Goal: Task Accomplishment & Management: Complete application form

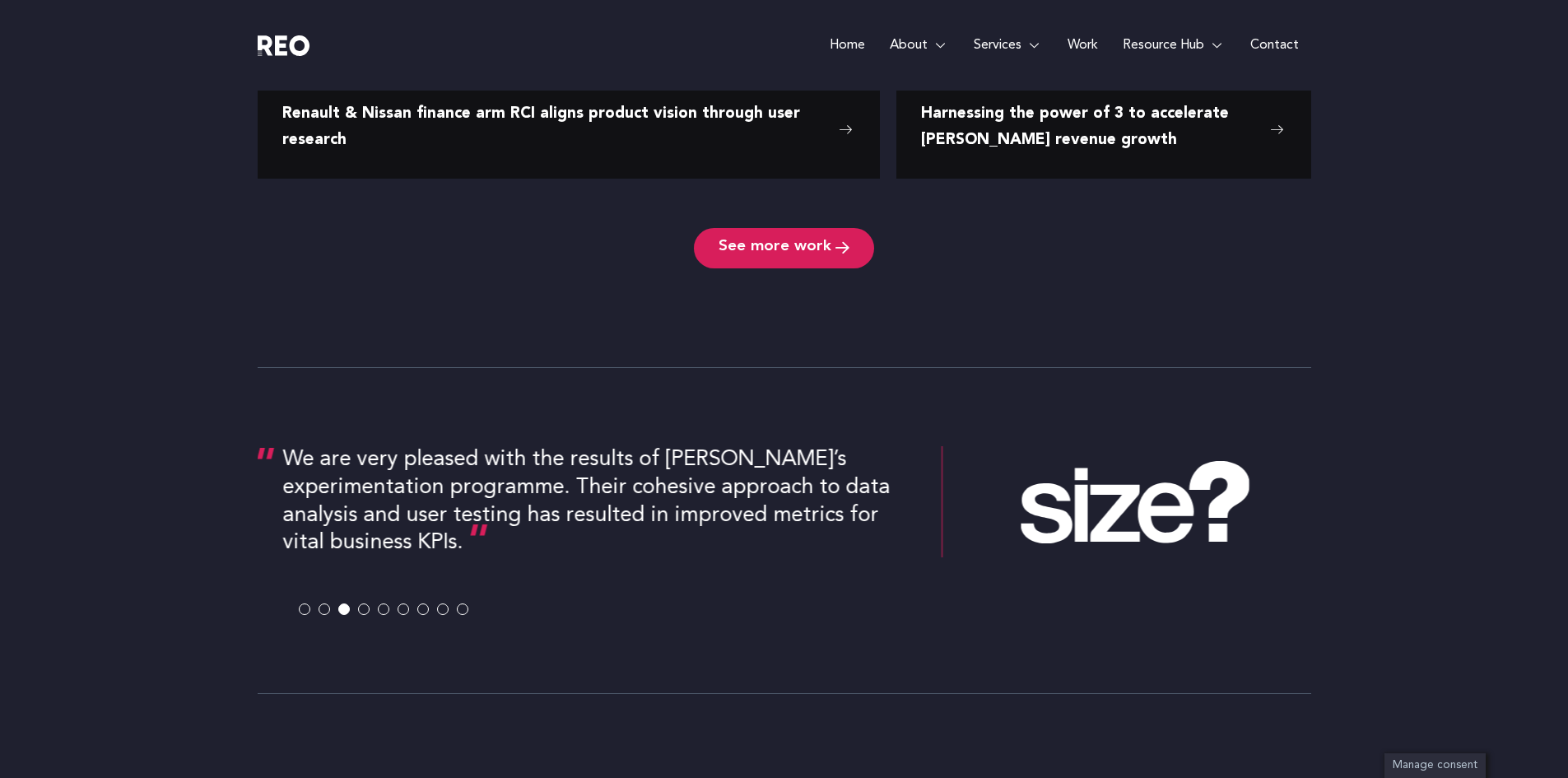
scroll to position [2903, 0]
click at [299, 610] on e-page-transition at bounding box center [784, 389] width 1568 height 778
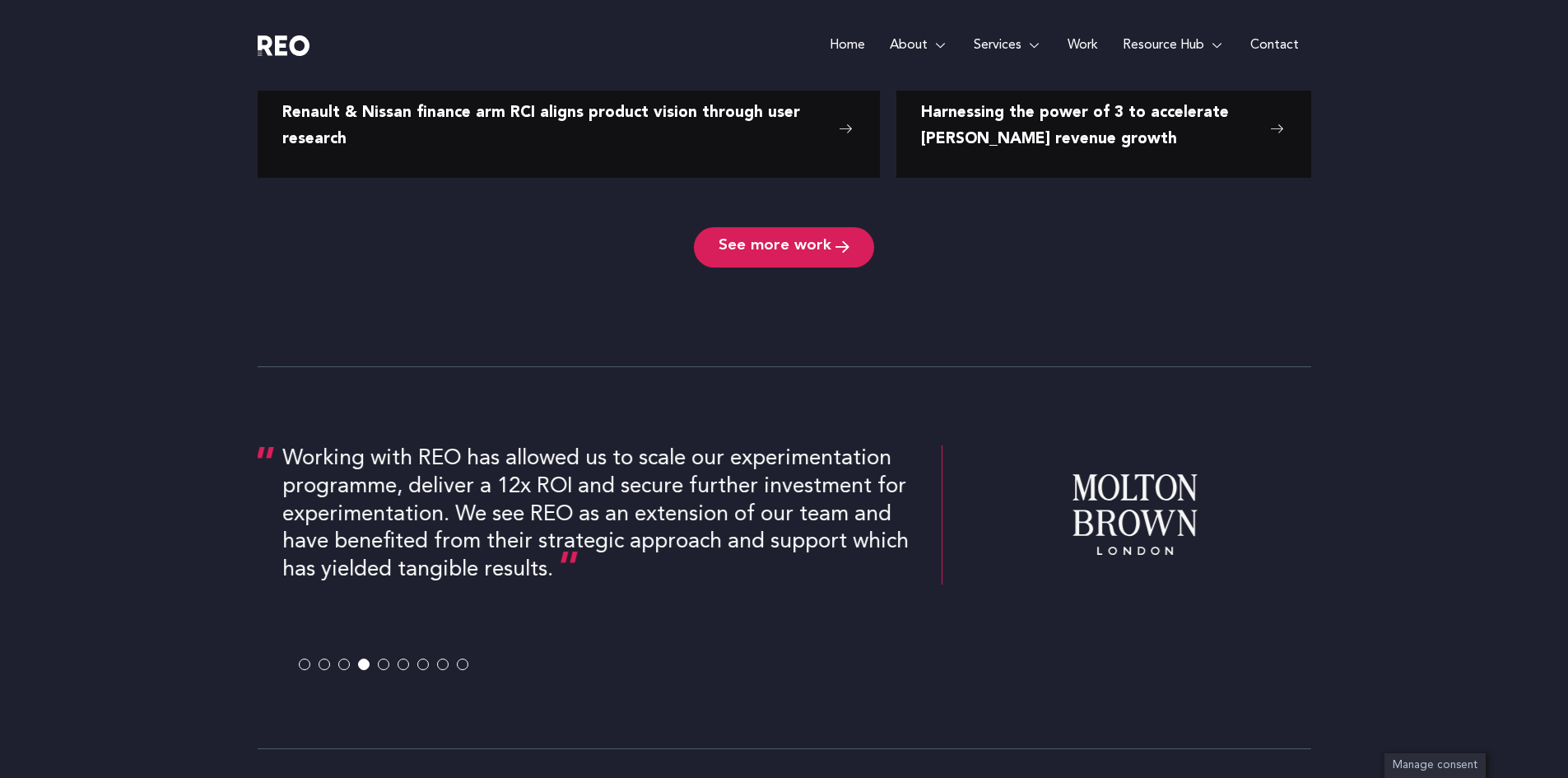
click at [380, 664] on span at bounding box center [383, 664] width 11 height 11
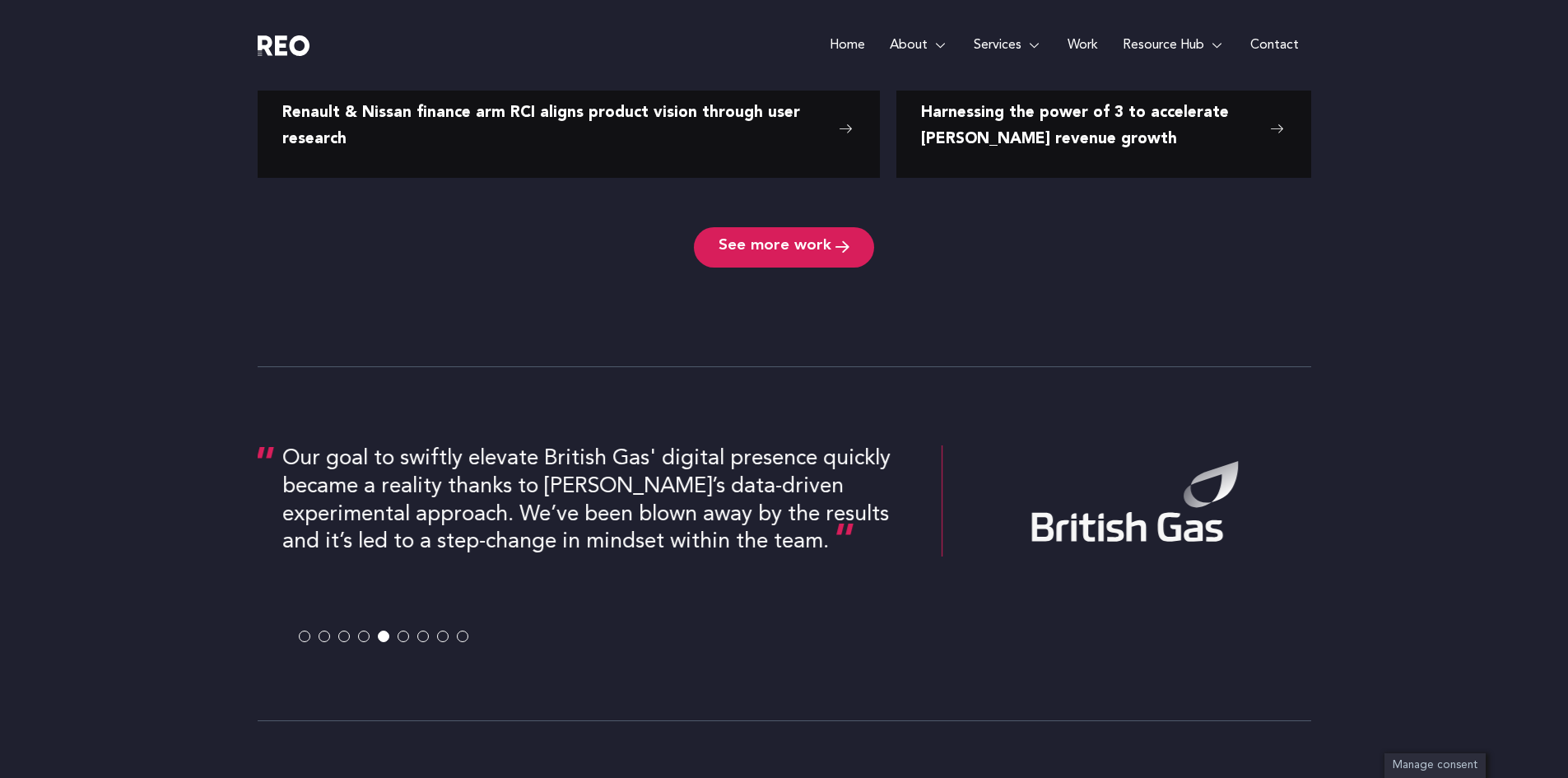
click at [400, 635] on span at bounding box center [402, 636] width 11 height 11
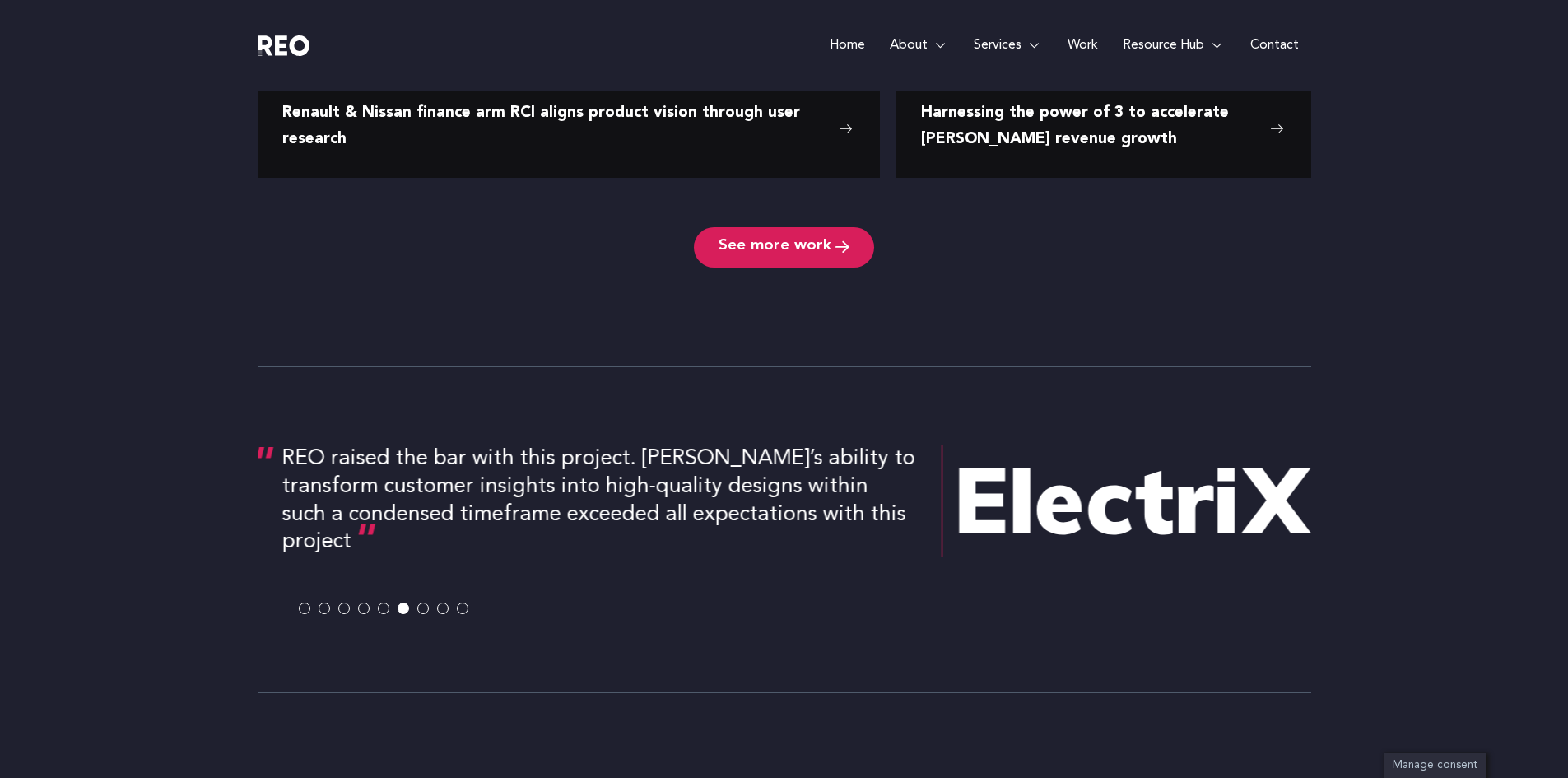
click at [422, 608] on span at bounding box center [422, 608] width 11 height 11
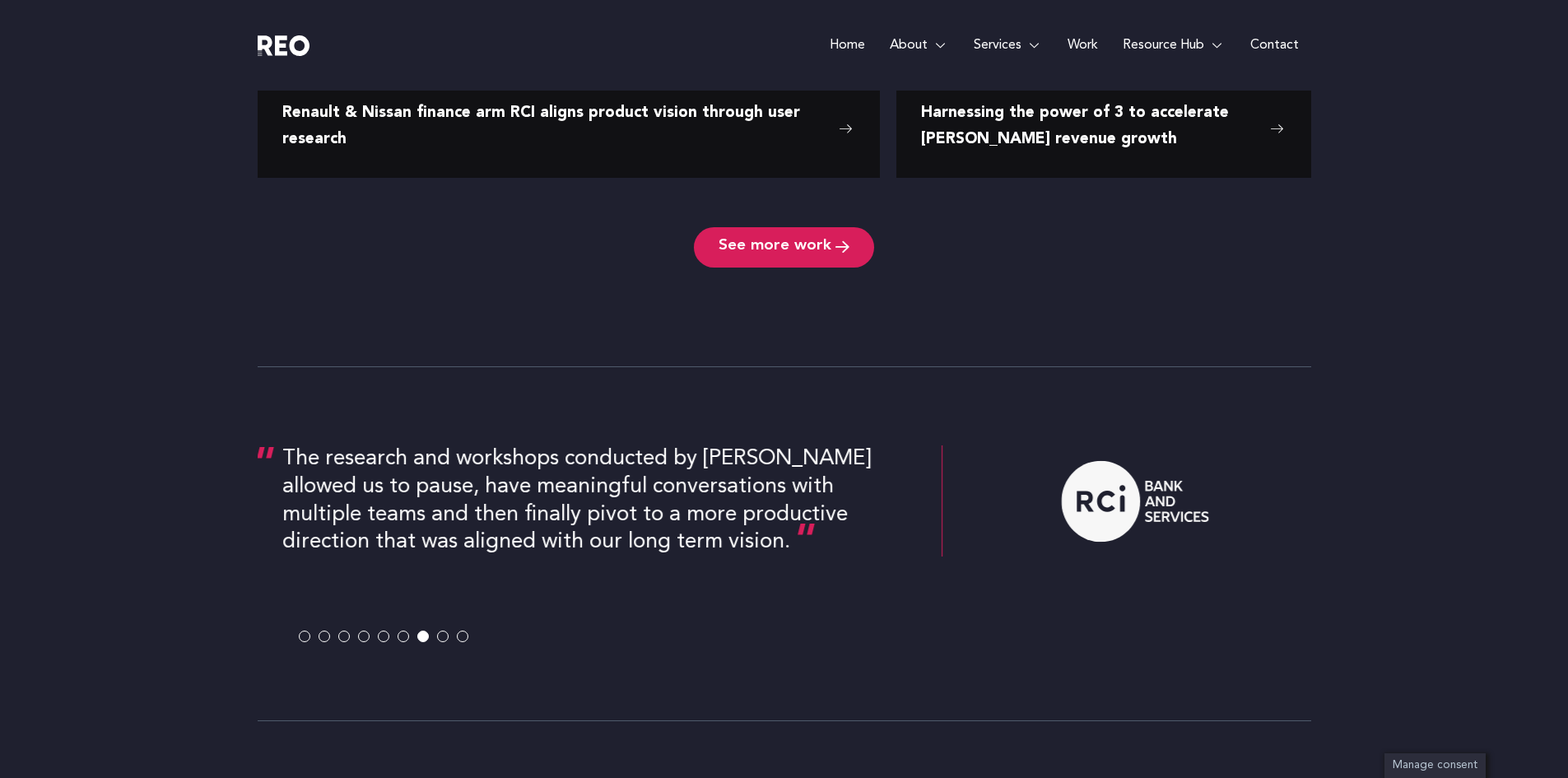
click at [444, 635] on span at bounding box center [442, 636] width 11 height 11
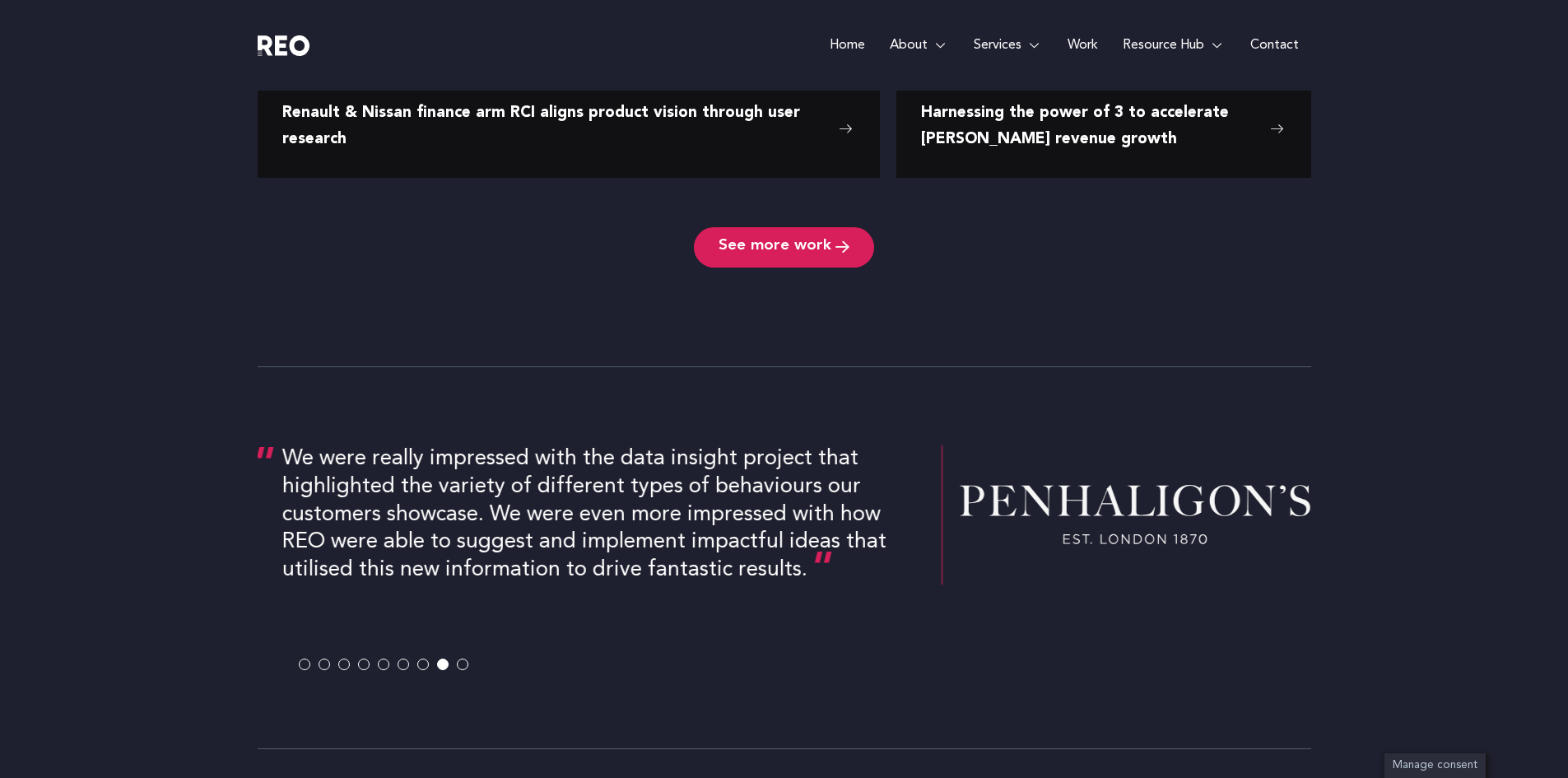
click at [465, 665] on span at bounding box center [462, 664] width 11 height 11
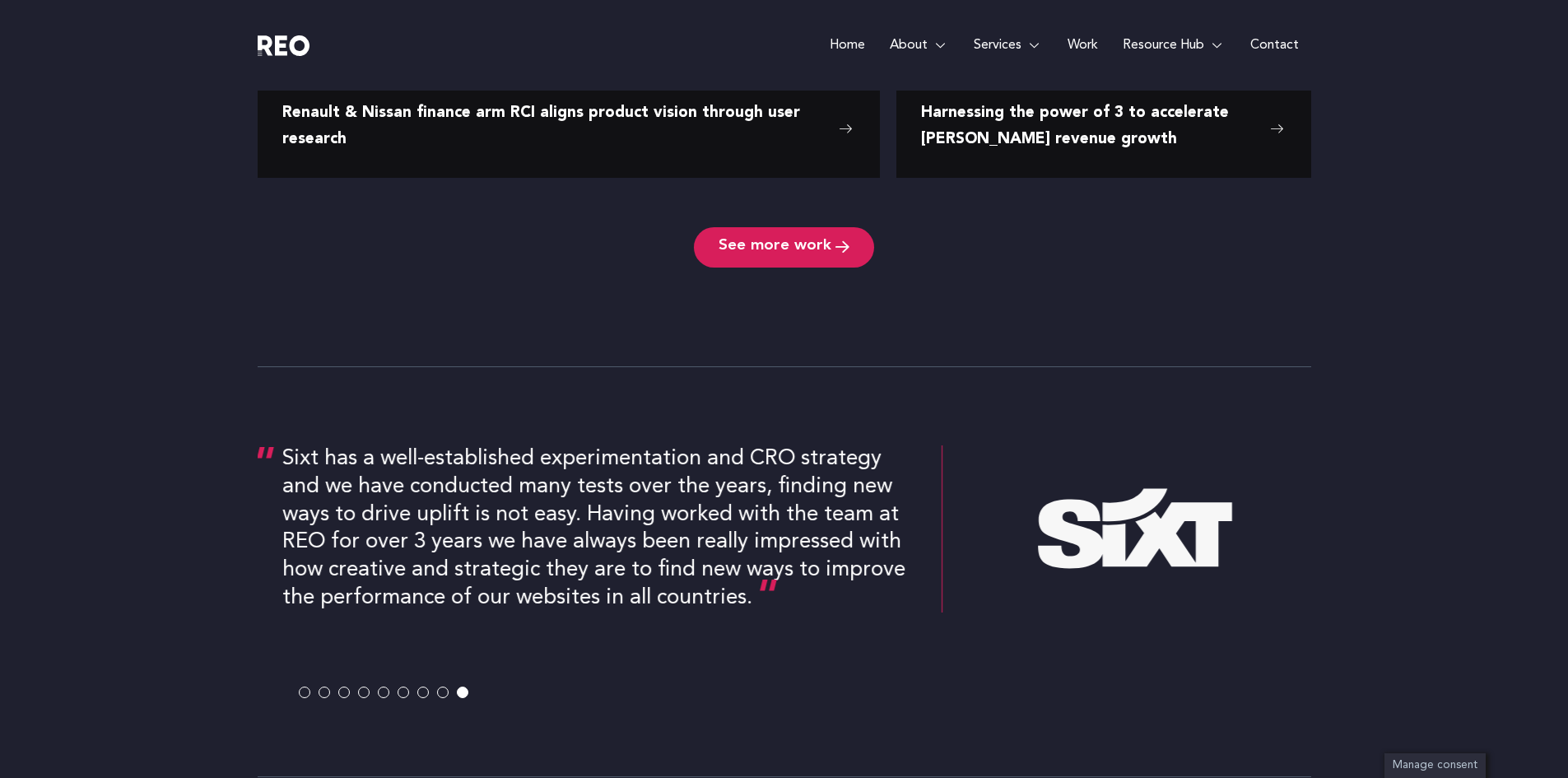
click at [442, 692] on span at bounding box center [442, 692] width 11 height 11
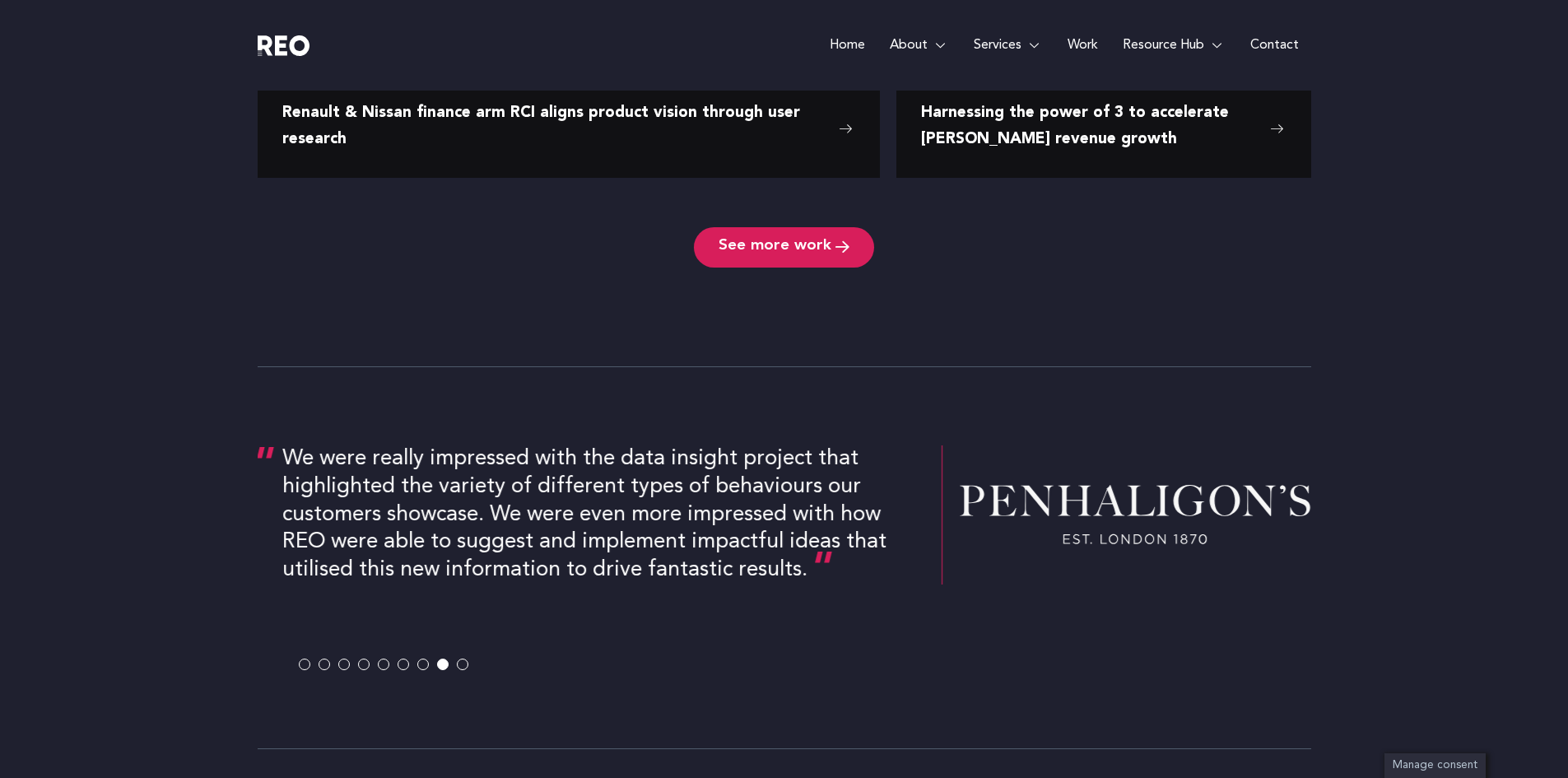
click at [422, 662] on span at bounding box center [422, 664] width 11 height 11
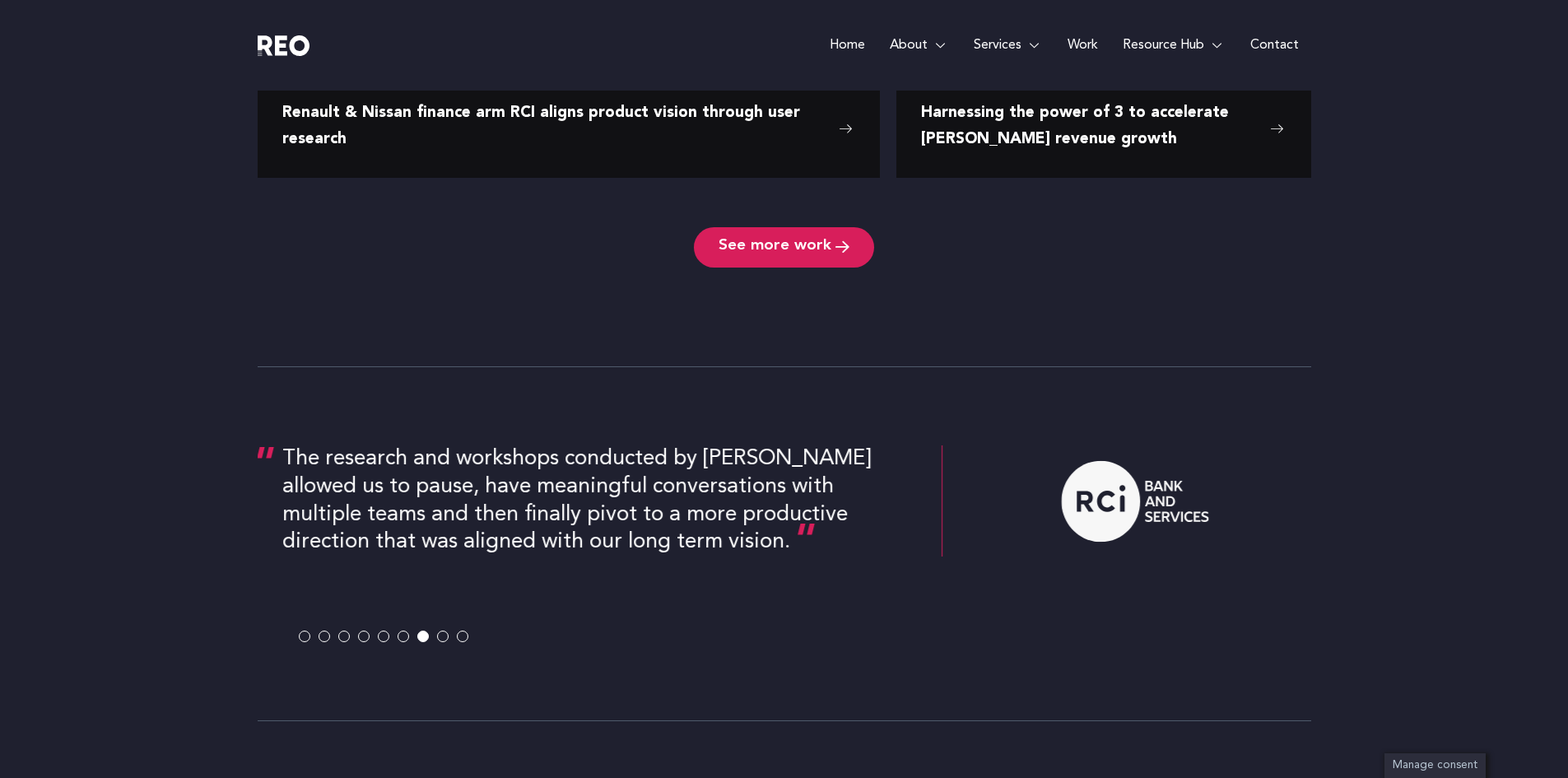
click at [404, 637] on span at bounding box center [402, 636] width 11 height 11
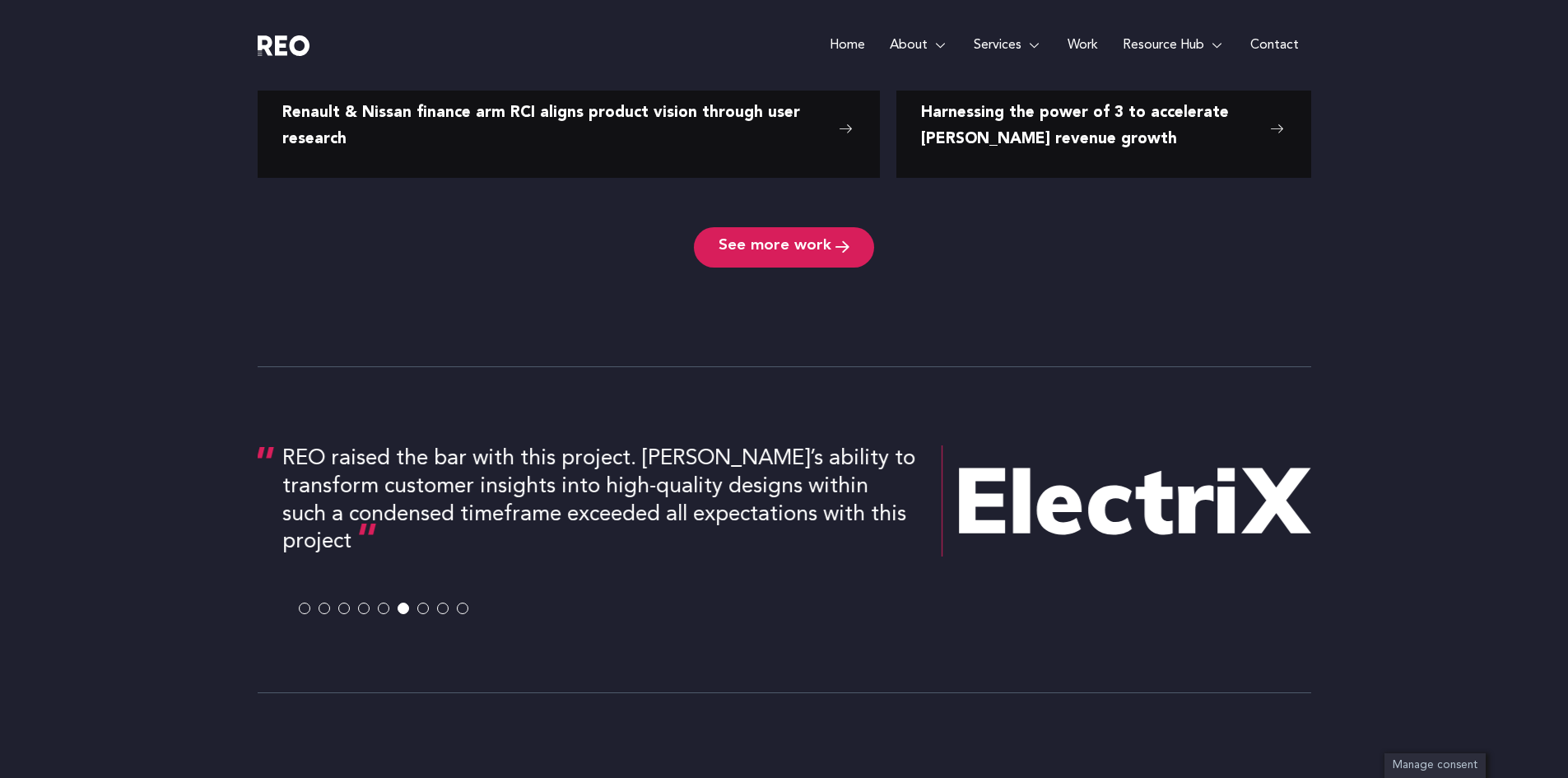
click at [386, 605] on span at bounding box center [383, 608] width 11 height 11
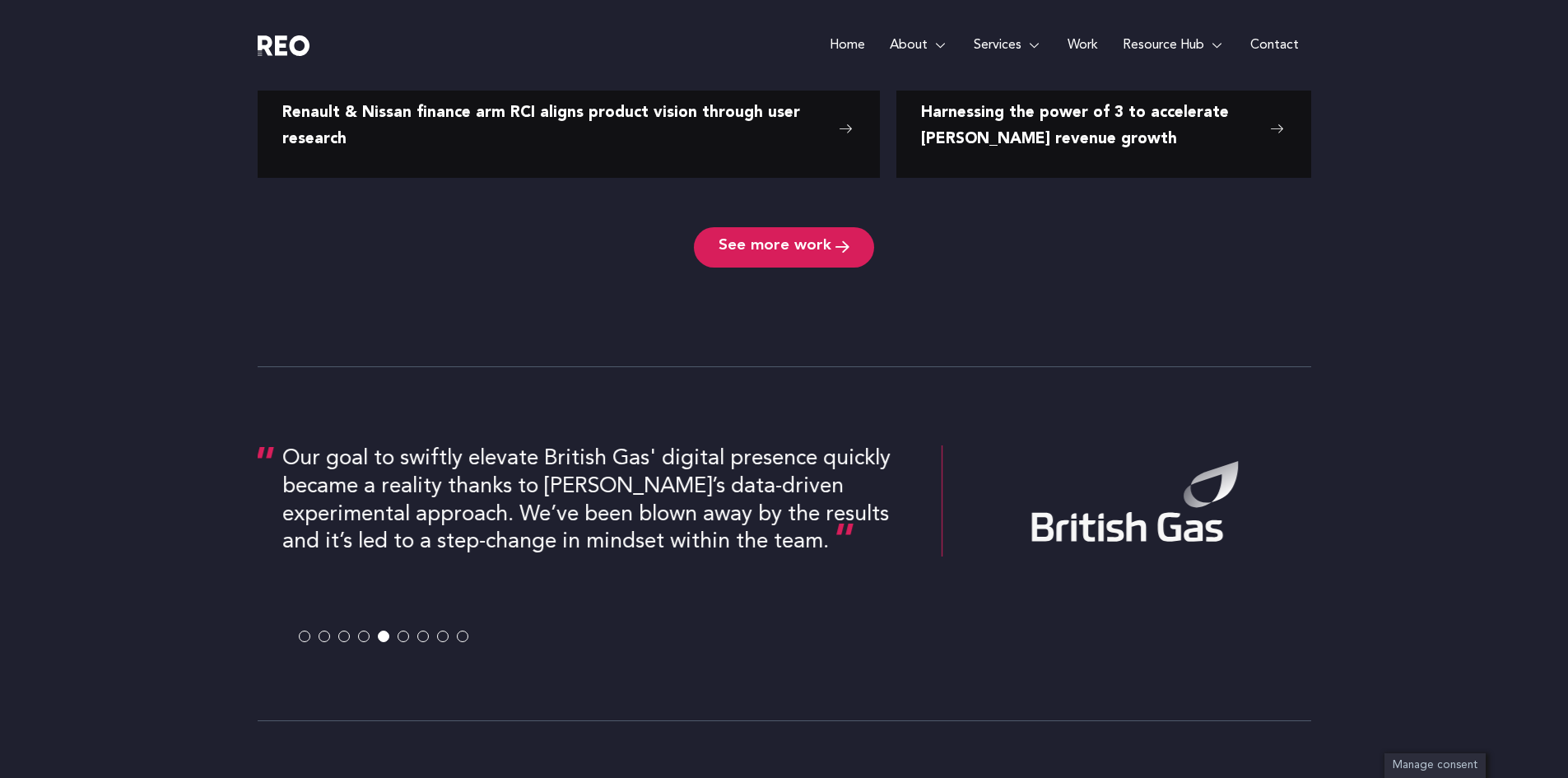
click at [364, 634] on span at bounding box center [363, 636] width 11 height 11
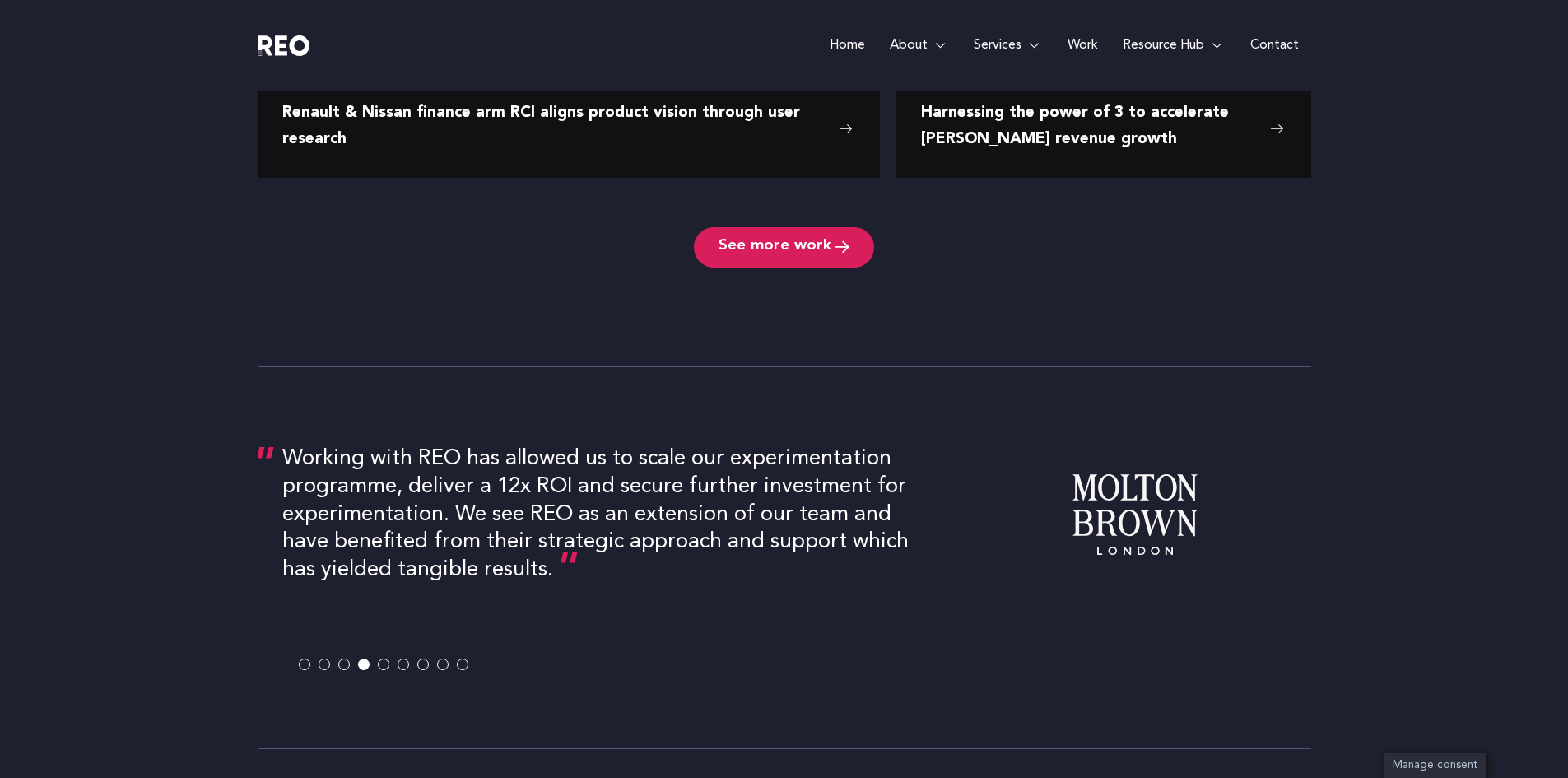
click at [346, 661] on span at bounding box center [343, 664] width 11 height 11
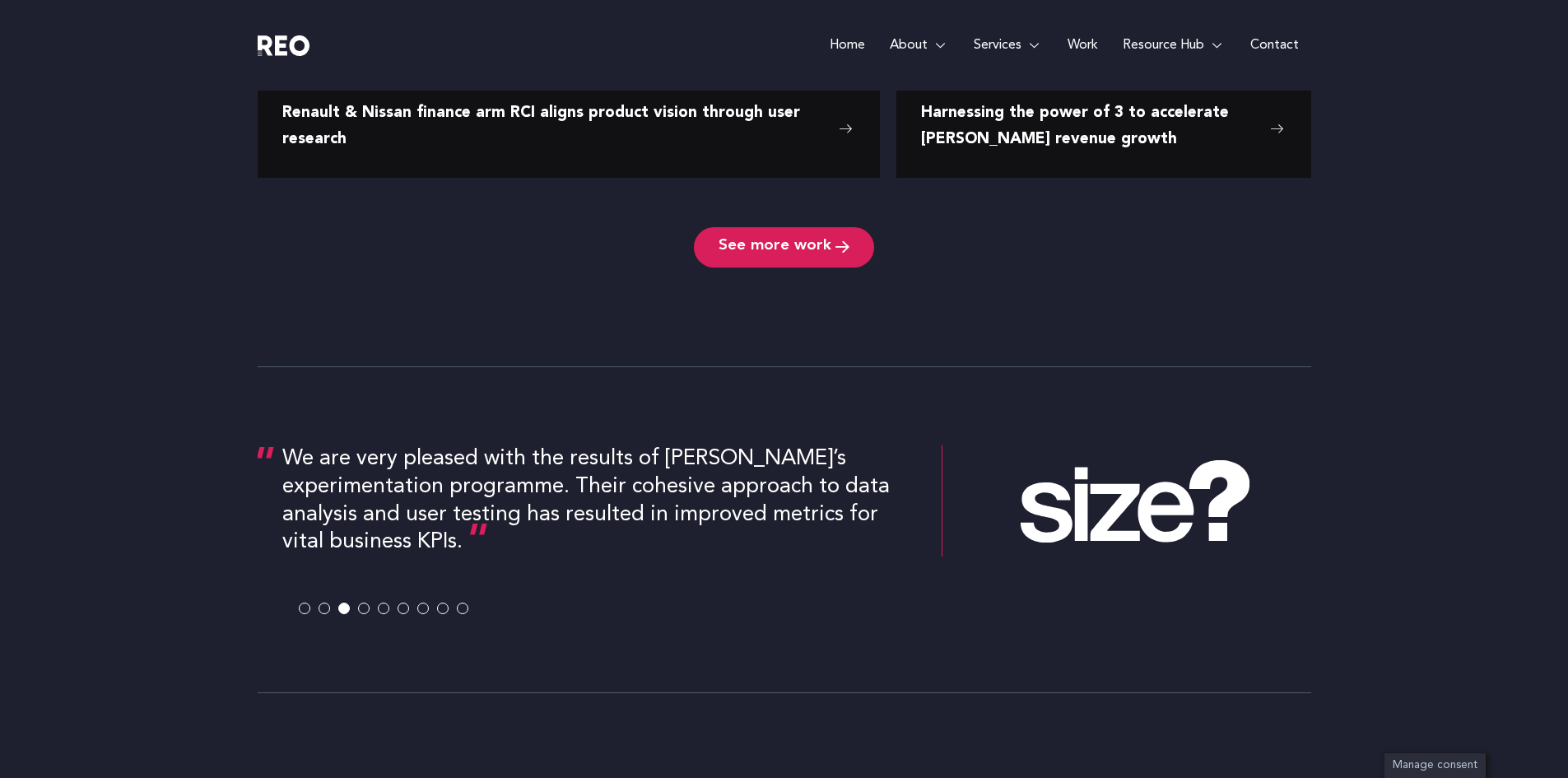
click at [324, 608] on span at bounding box center [323, 608] width 11 height 11
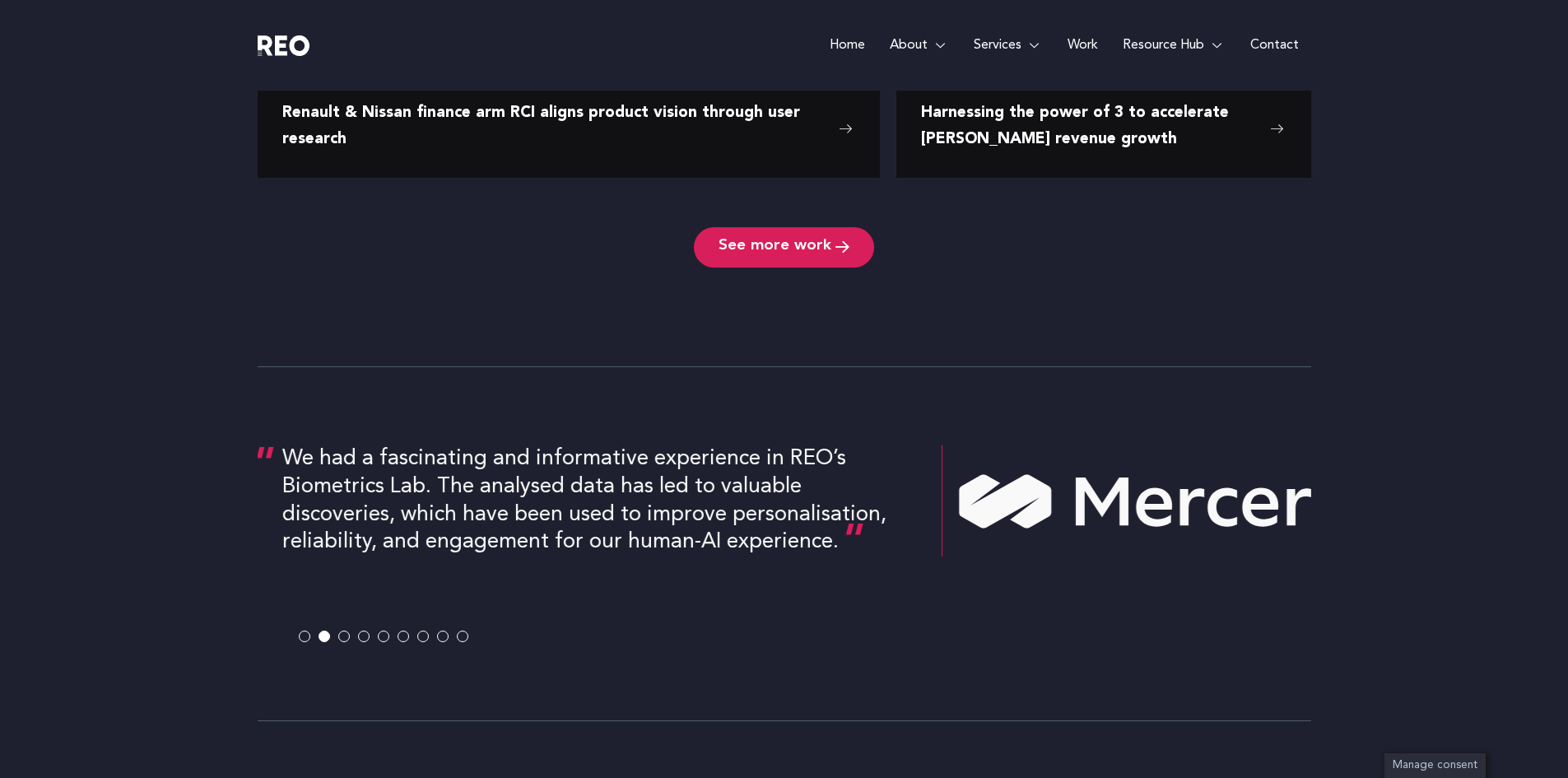
click at [305, 635] on span at bounding box center [304, 636] width 11 height 11
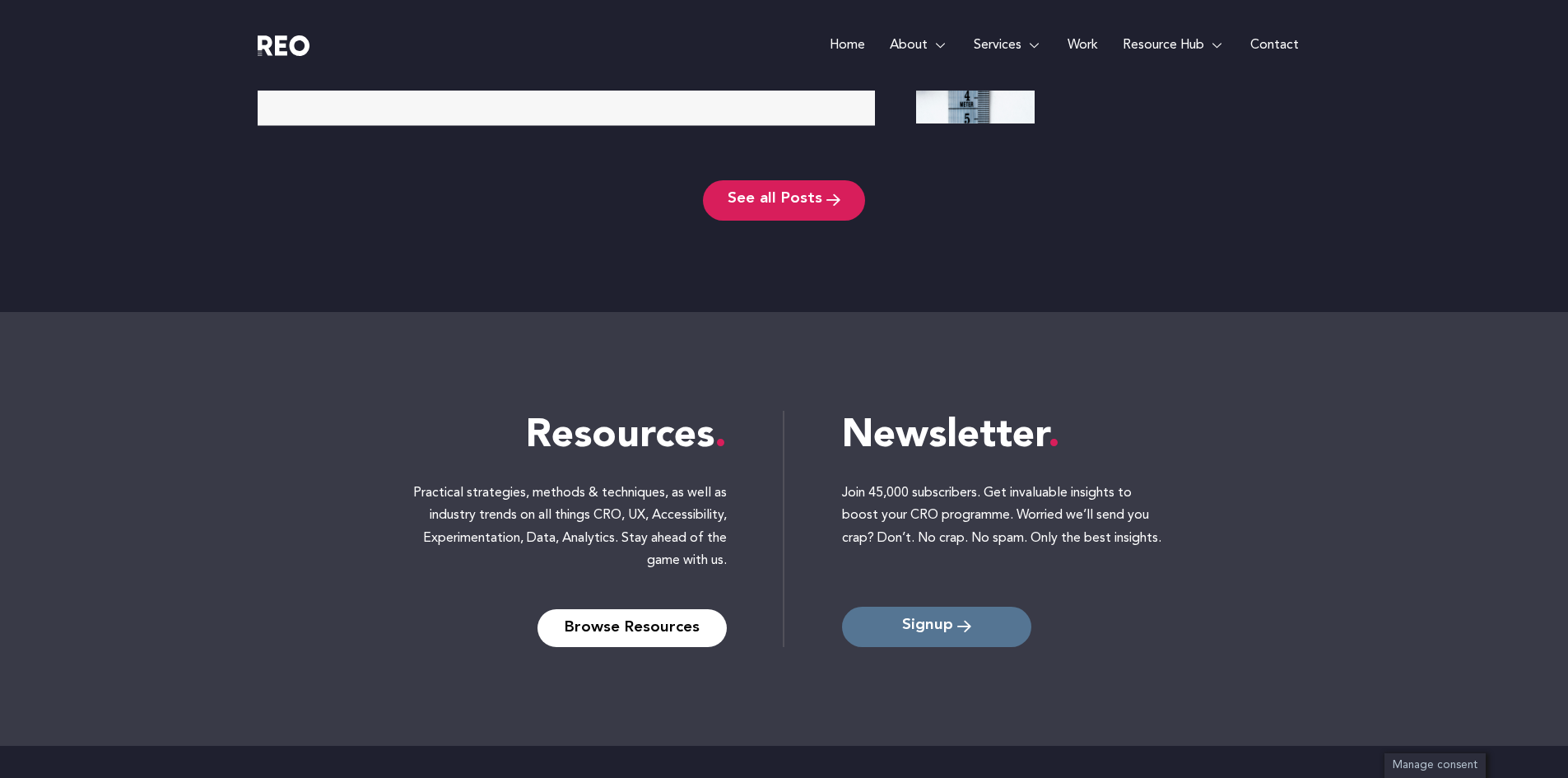
scroll to position [7125, 0]
click at [923, 620] on span "Signup" at bounding box center [927, 626] width 51 height 16
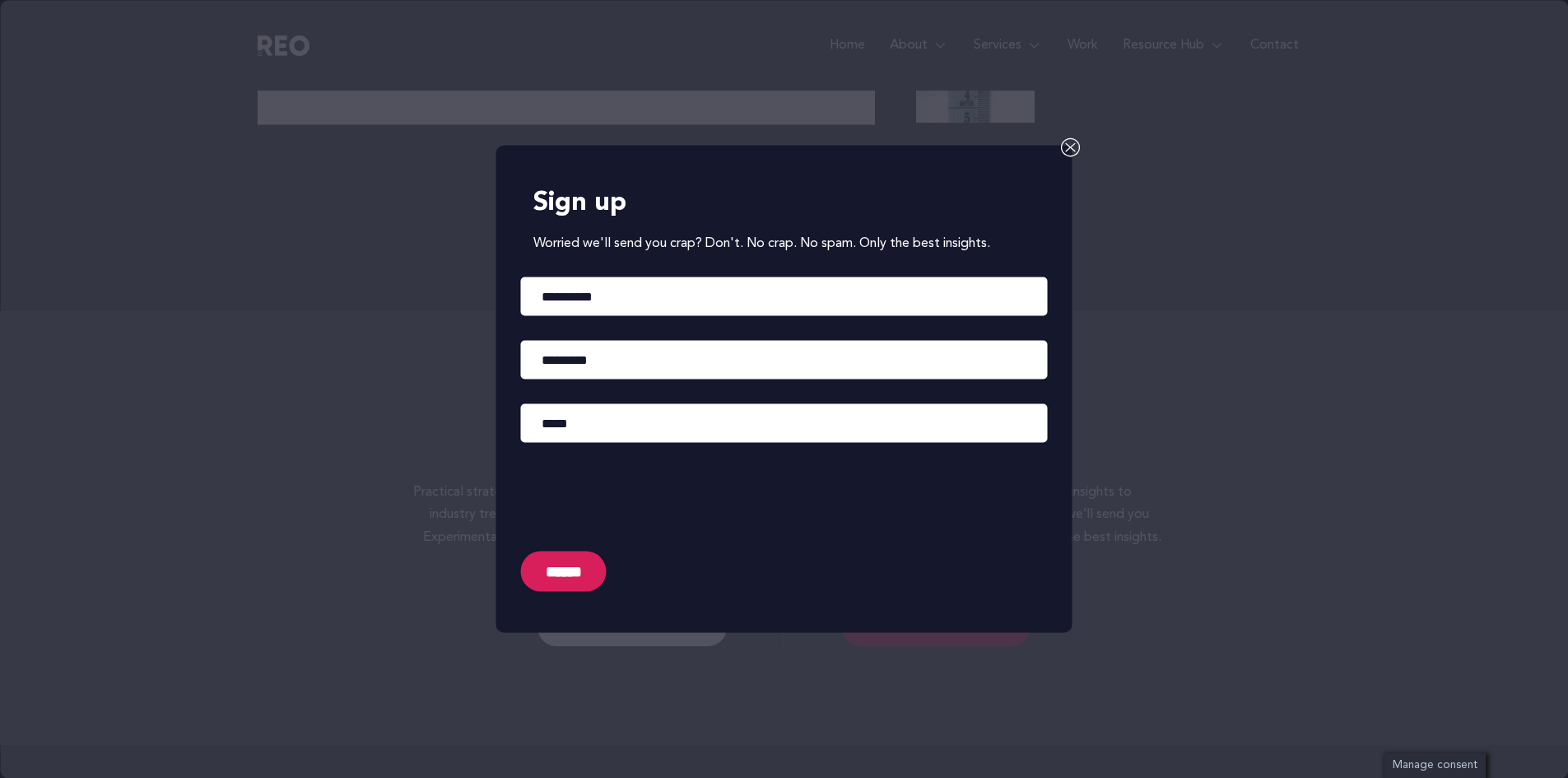
click at [1069, 145] on icon at bounding box center [1071, 147] width 20 height 20
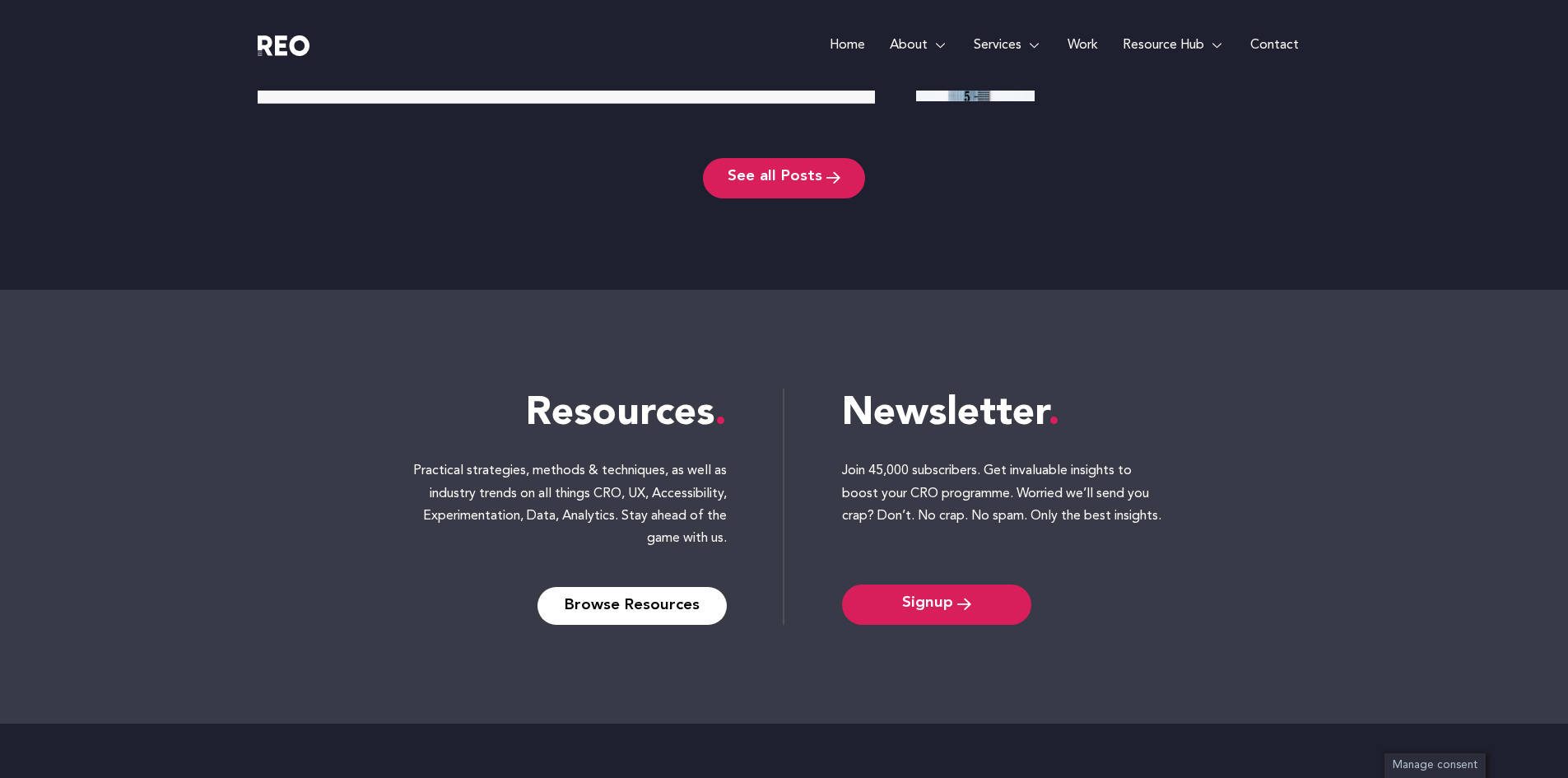
drag, startPoint x: 907, startPoint y: 624, endPoint x: 817, endPoint y: 567, distance: 106.5
click at [907, 613] on span "Signup" at bounding box center [927, 605] width 51 height 16
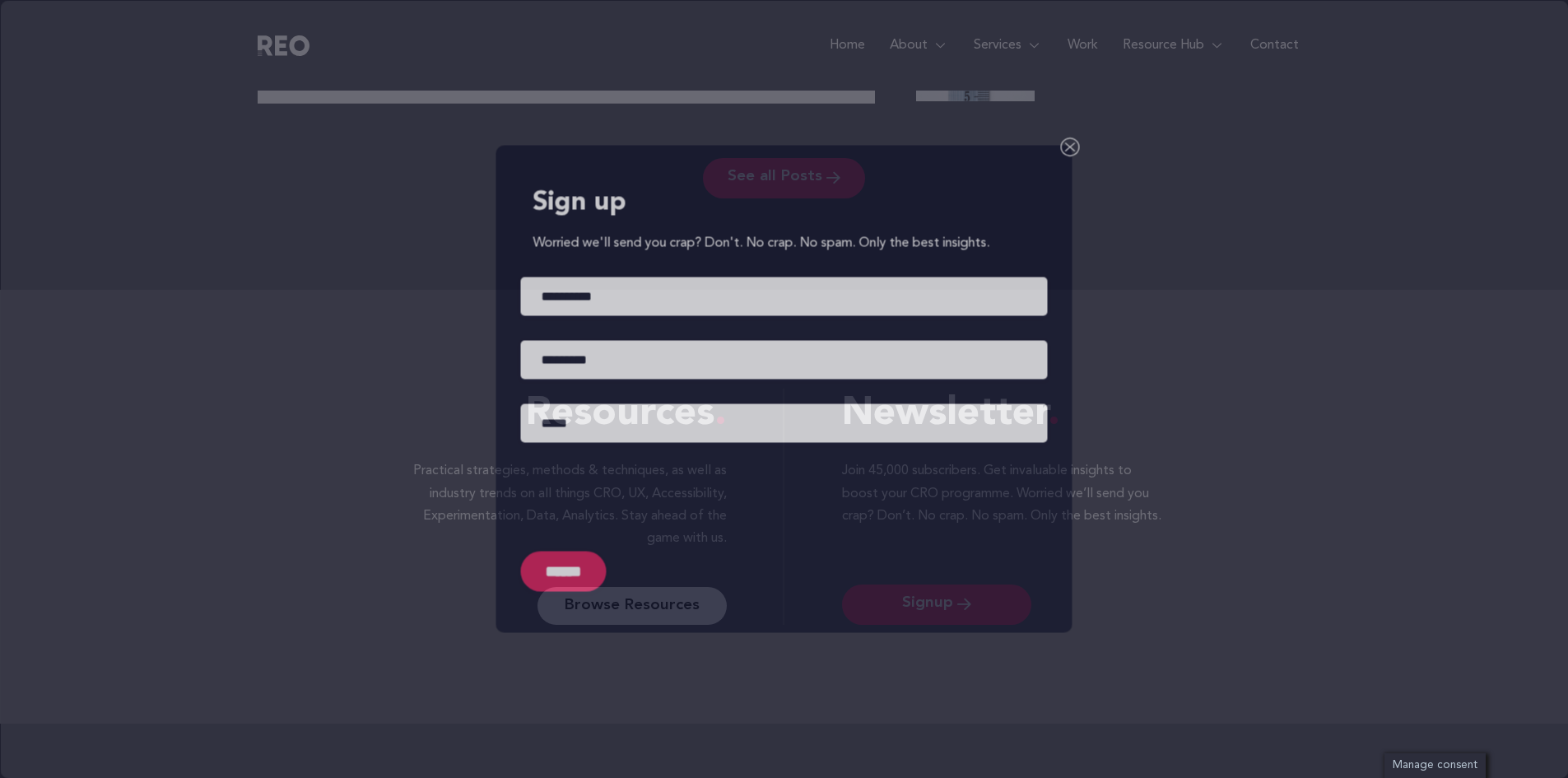
scroll to position [7097, 0]
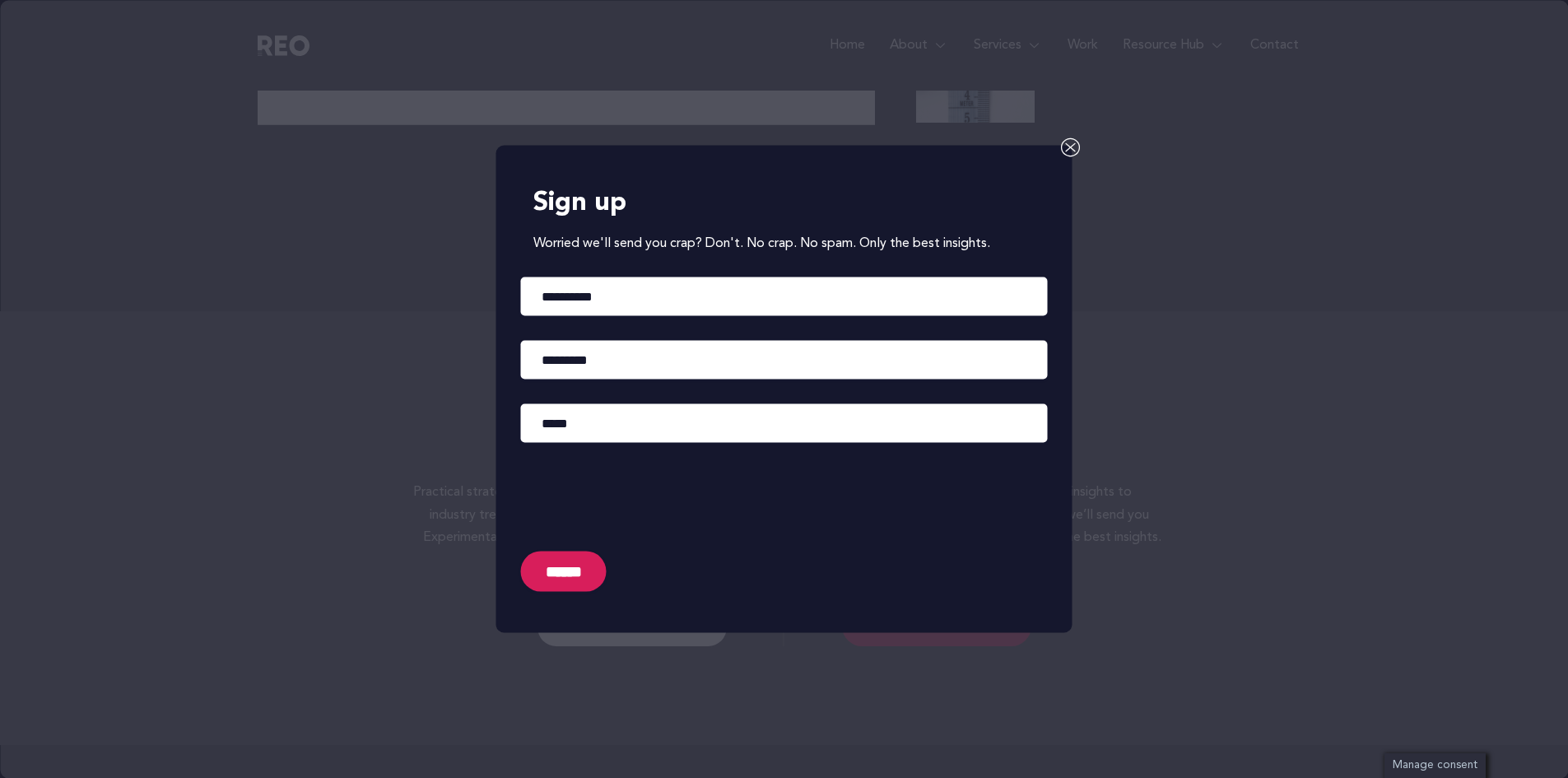
click at [1069, 141] on icon at bounding box center [1071, 147] width 20 height 20
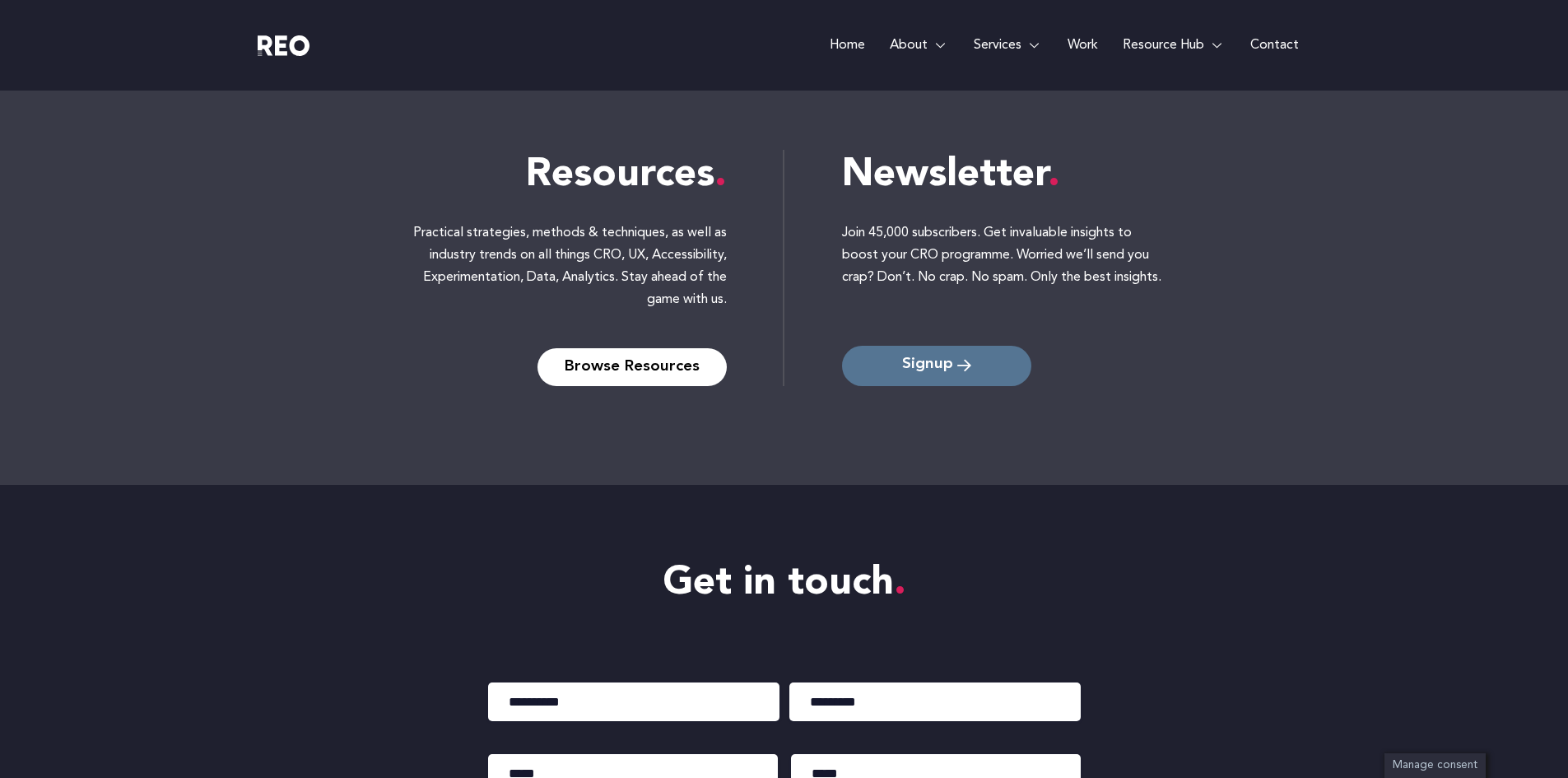
scroll to position [7441, 0]
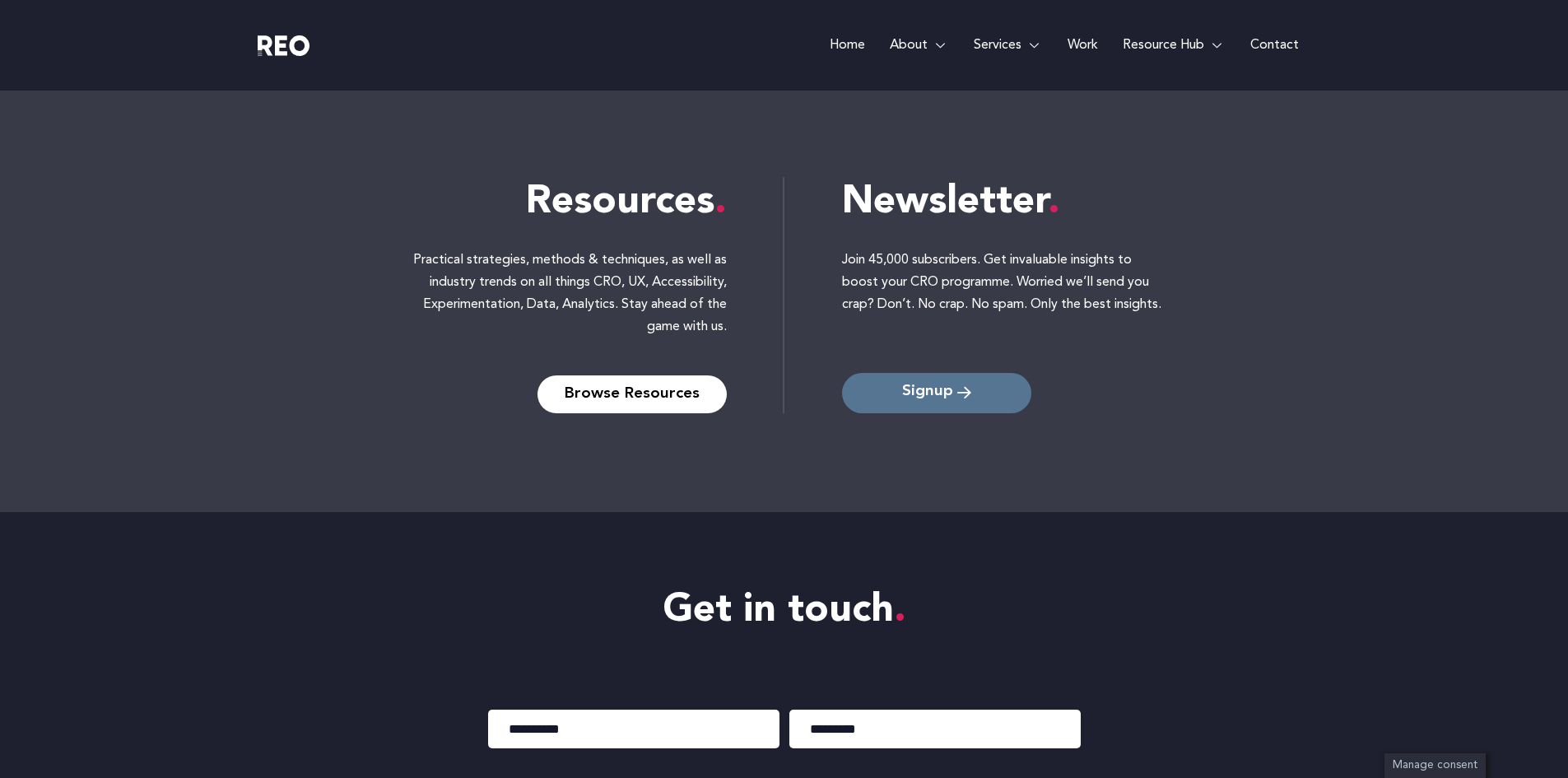
click at [940, 400] on span "Signup" at bounding box center [927, 393] width 51 height 16
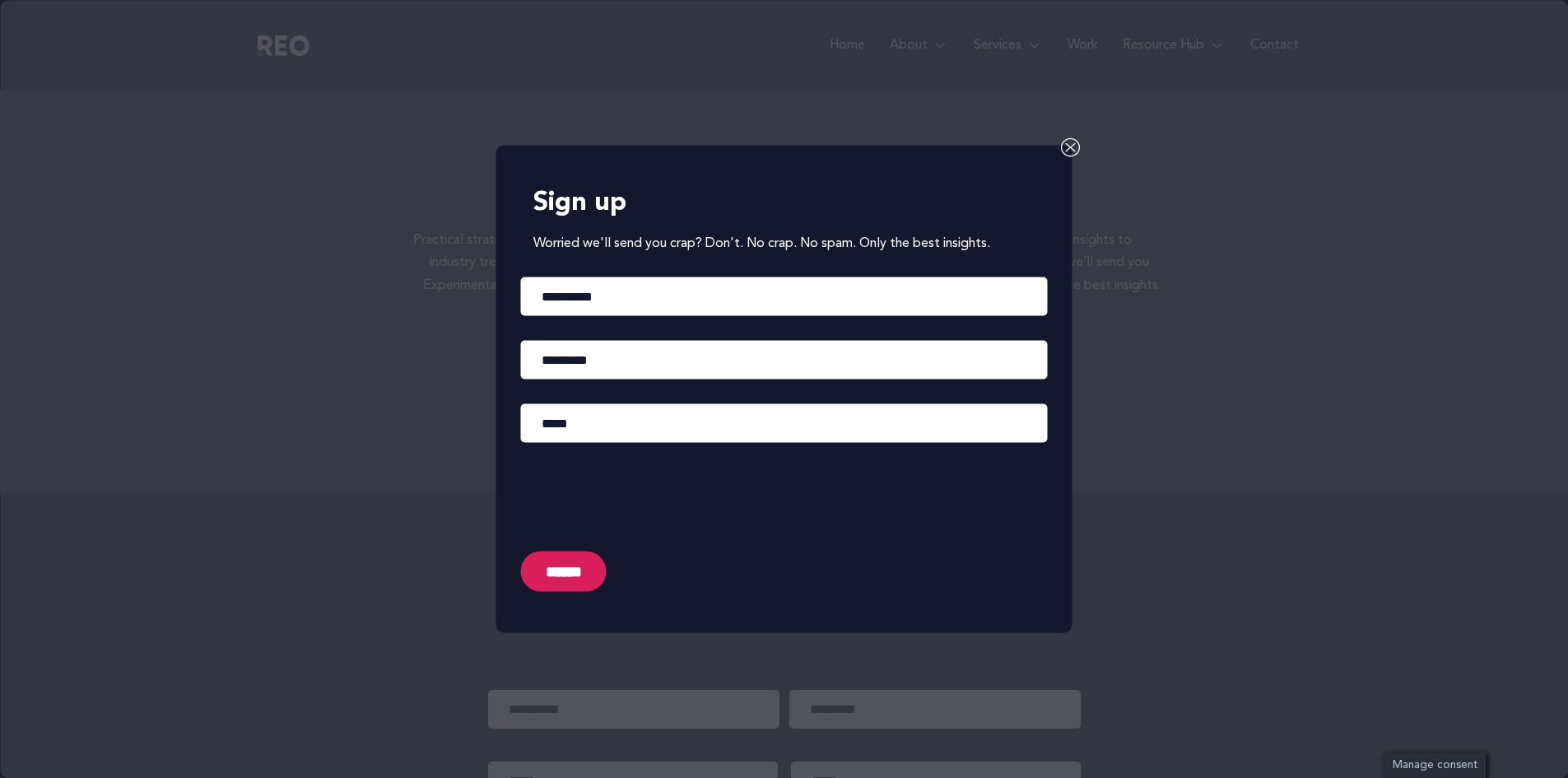
scroll to position [7358, 0]
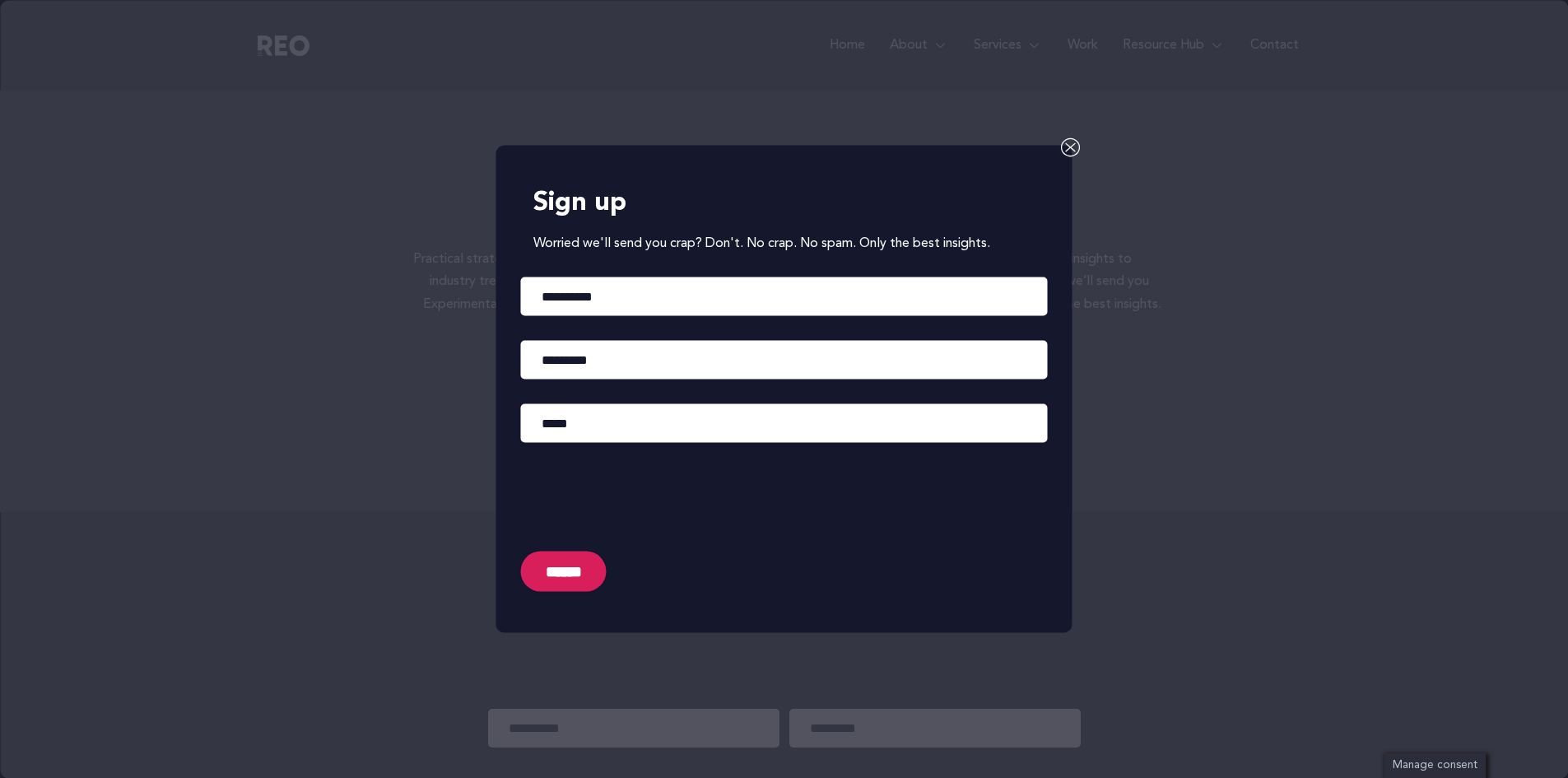
click at [1068, 148] on icon at bounding box center [1071, 147] width 20 height 20
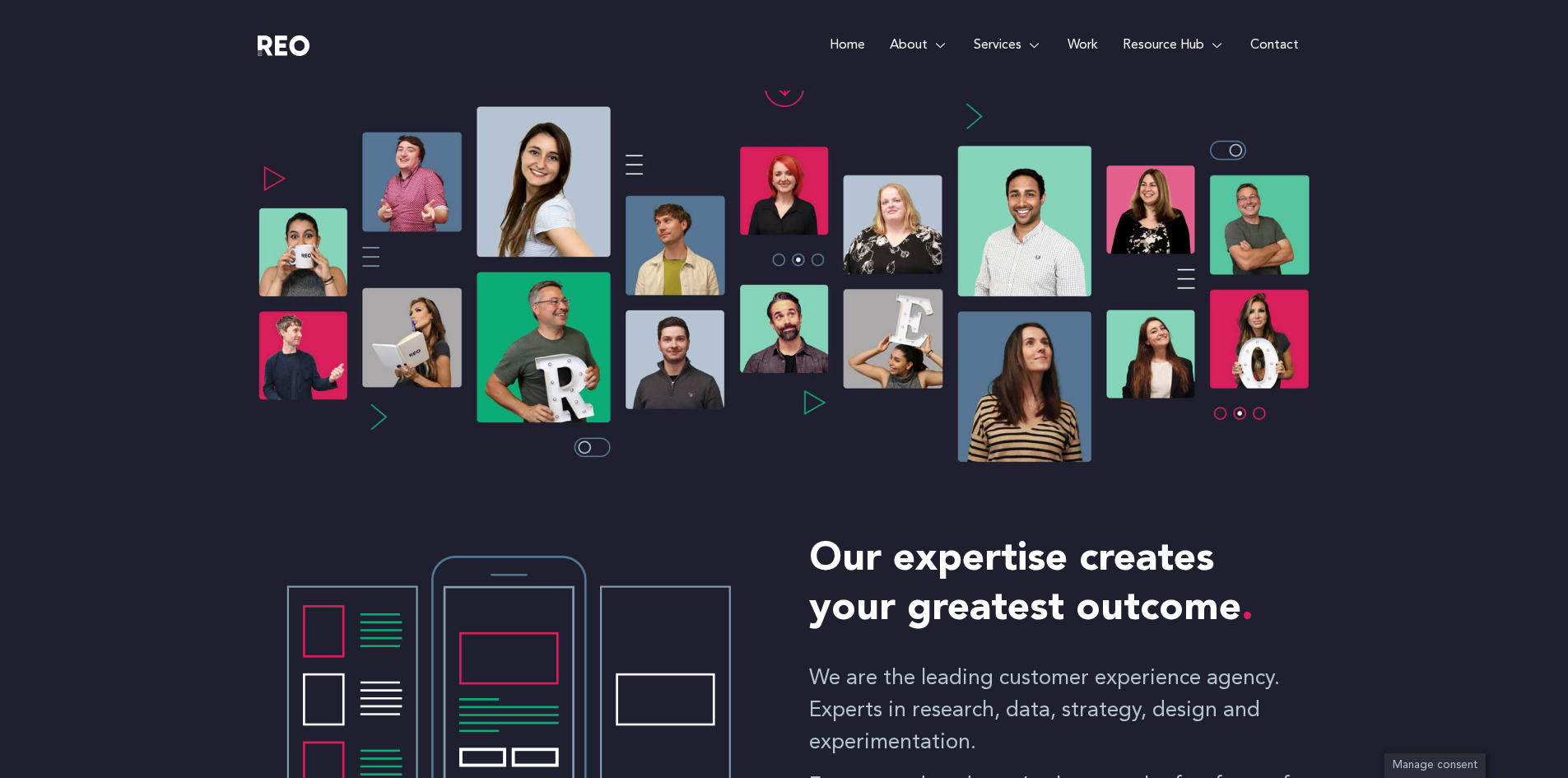
scroll to position [0, 0]
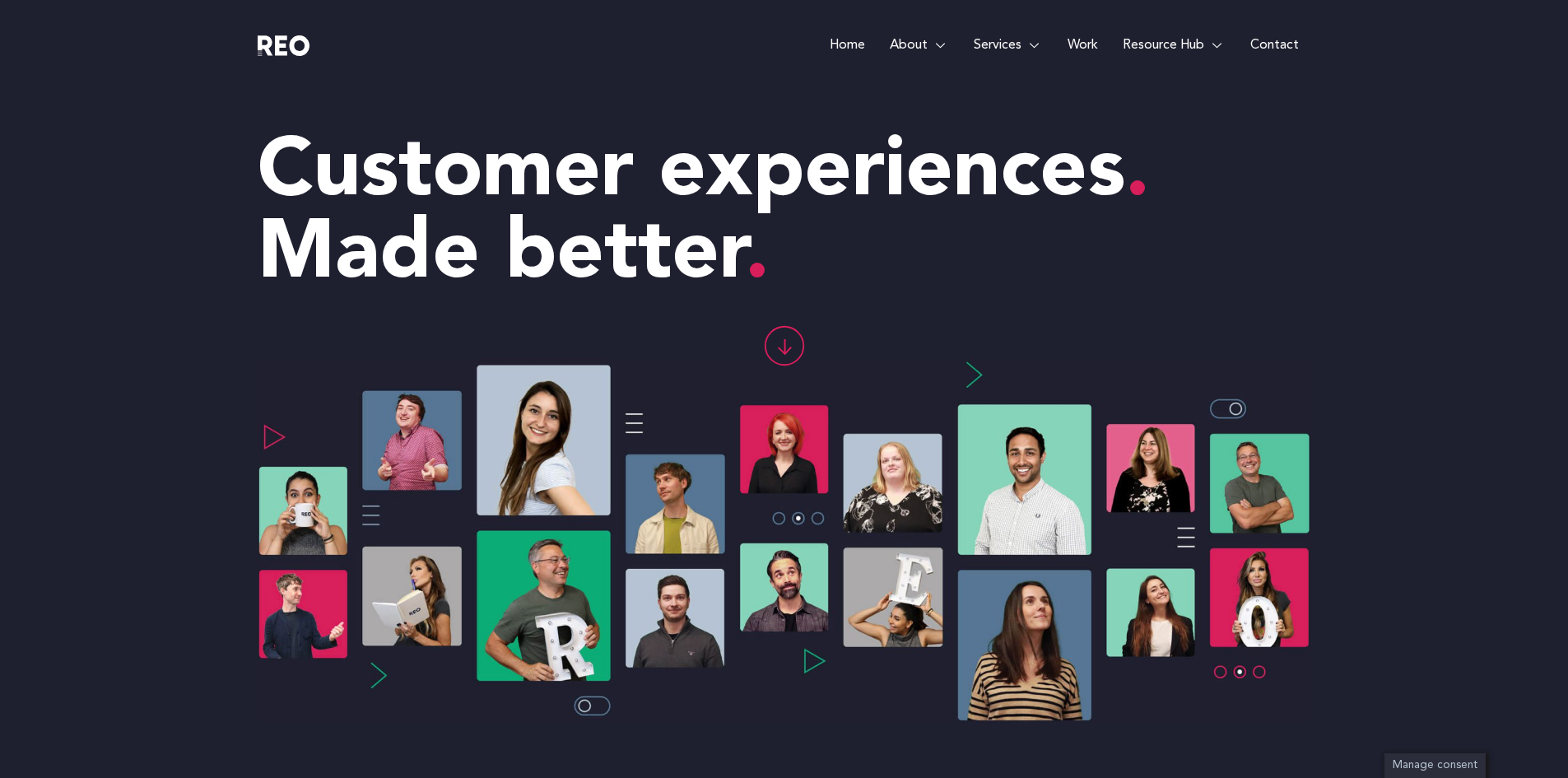
click at [854, 46] on link "Home" at bounding box center [847, 45] width 60 height 90
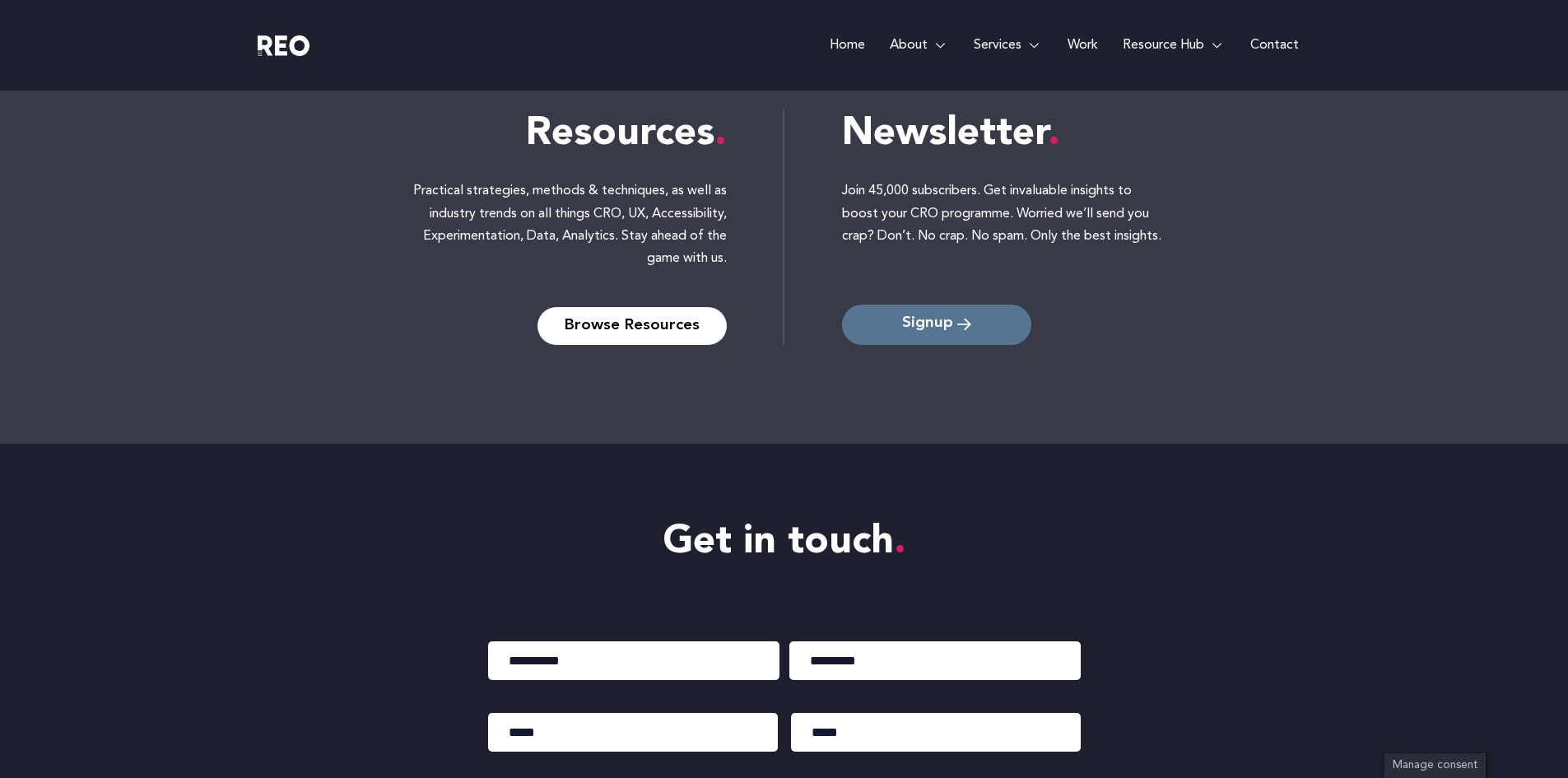
click at [949, 333] on span "Signup" at bounding box center [927, 325] width 51 height 16
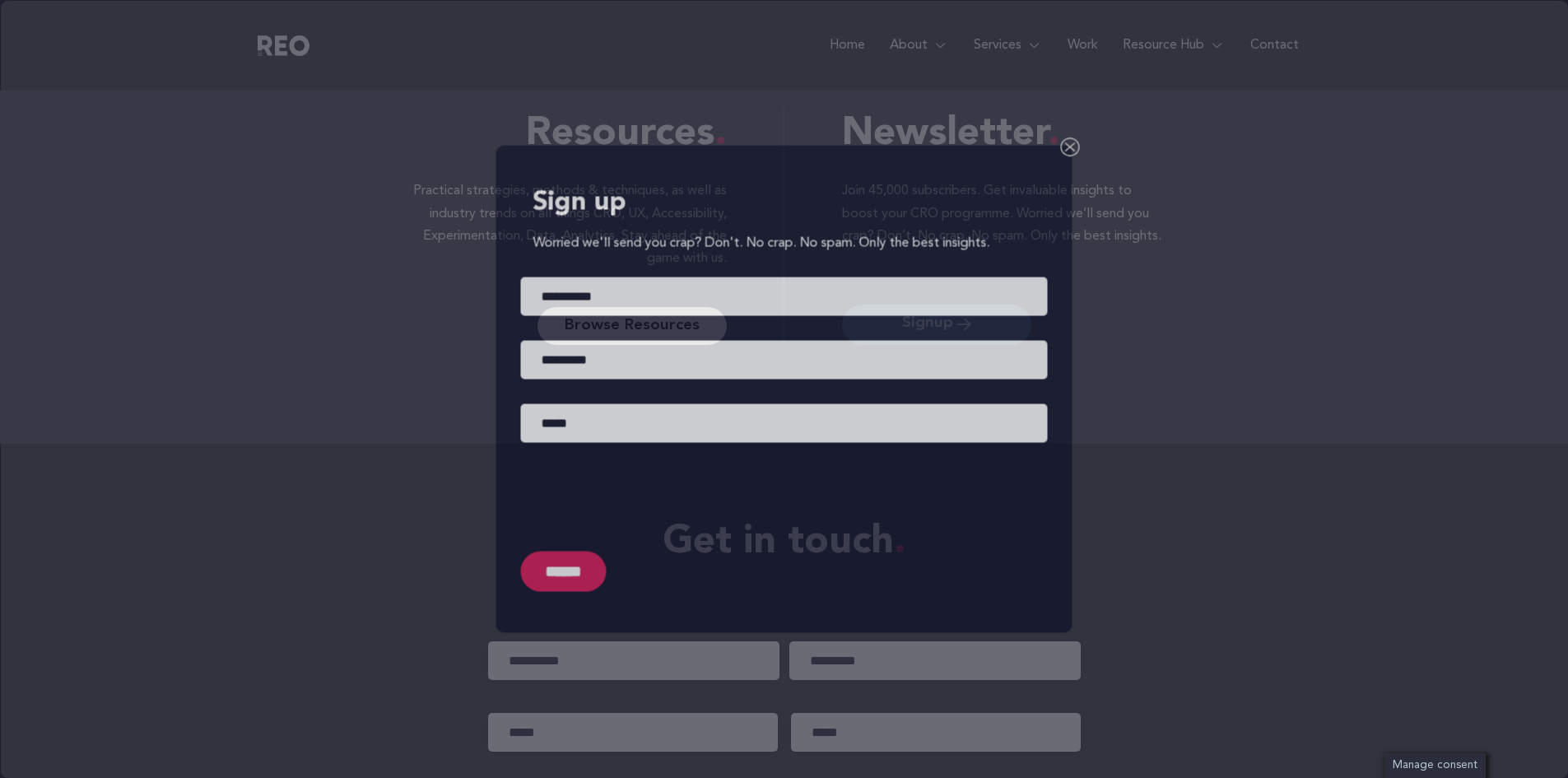
scroll to position [7383, 0]
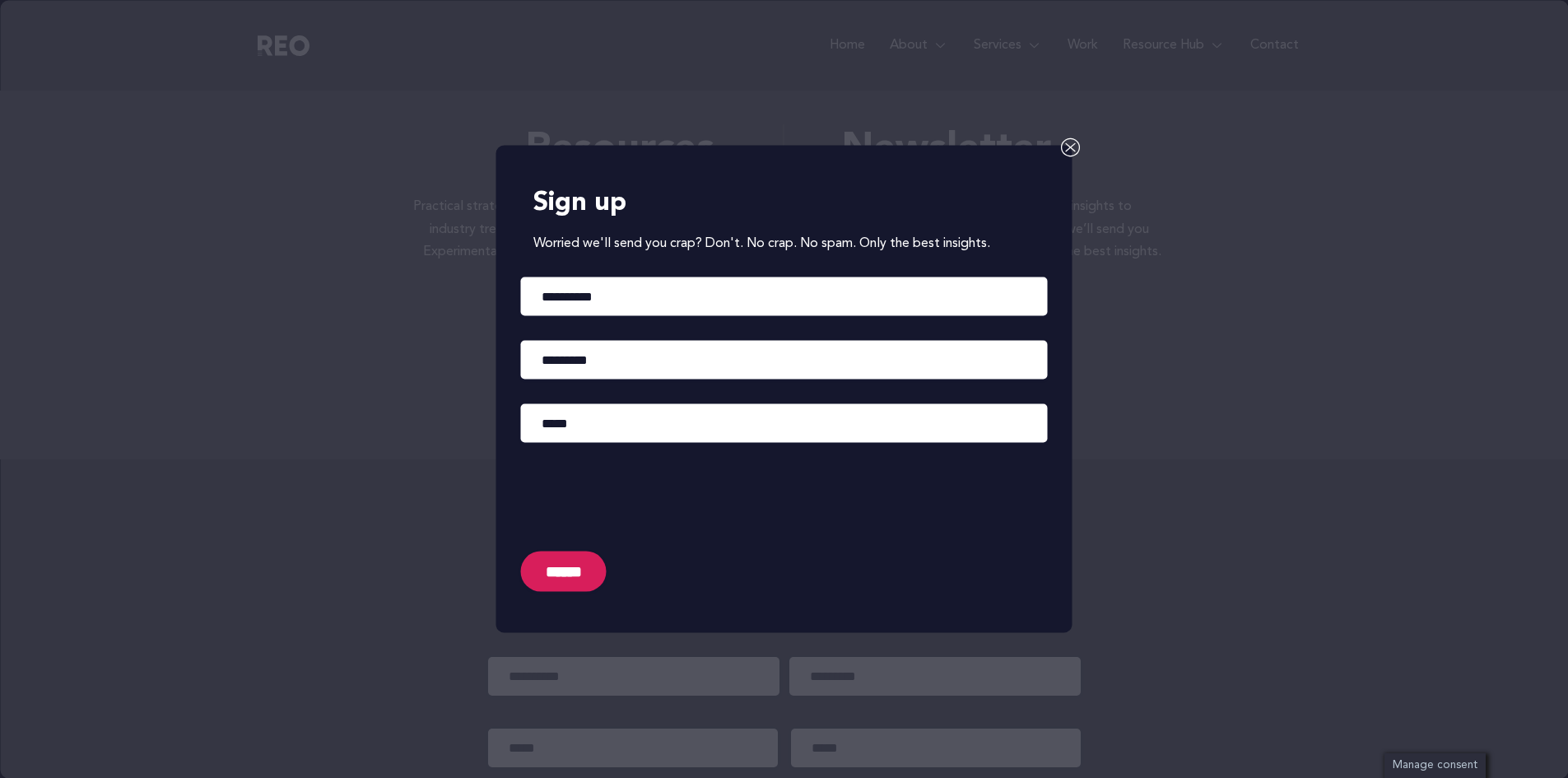
click at [1066, 144] on icon at bounding box center [1071, 147] width 20 height 20
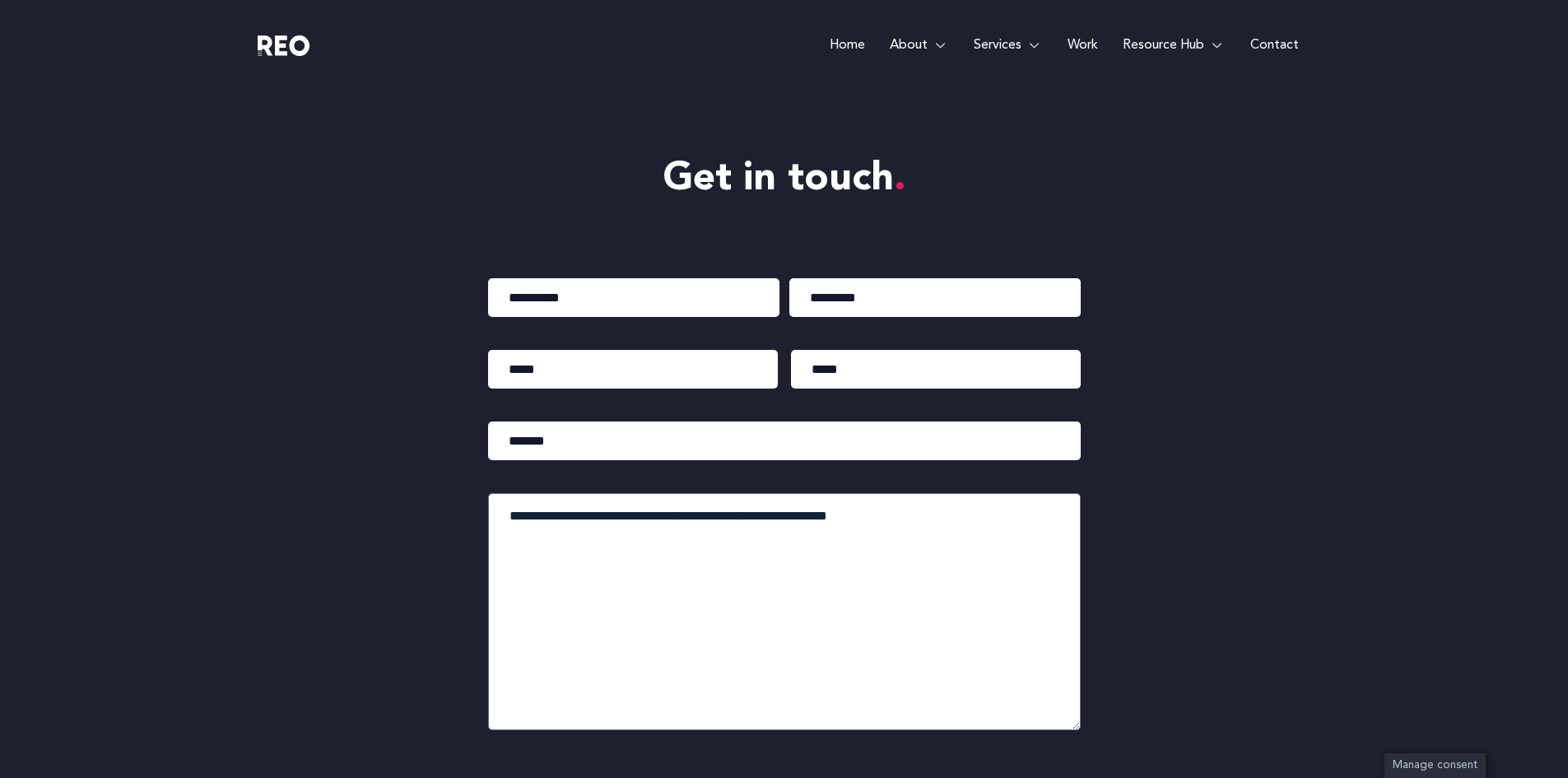
scroll to position [7791, 0]
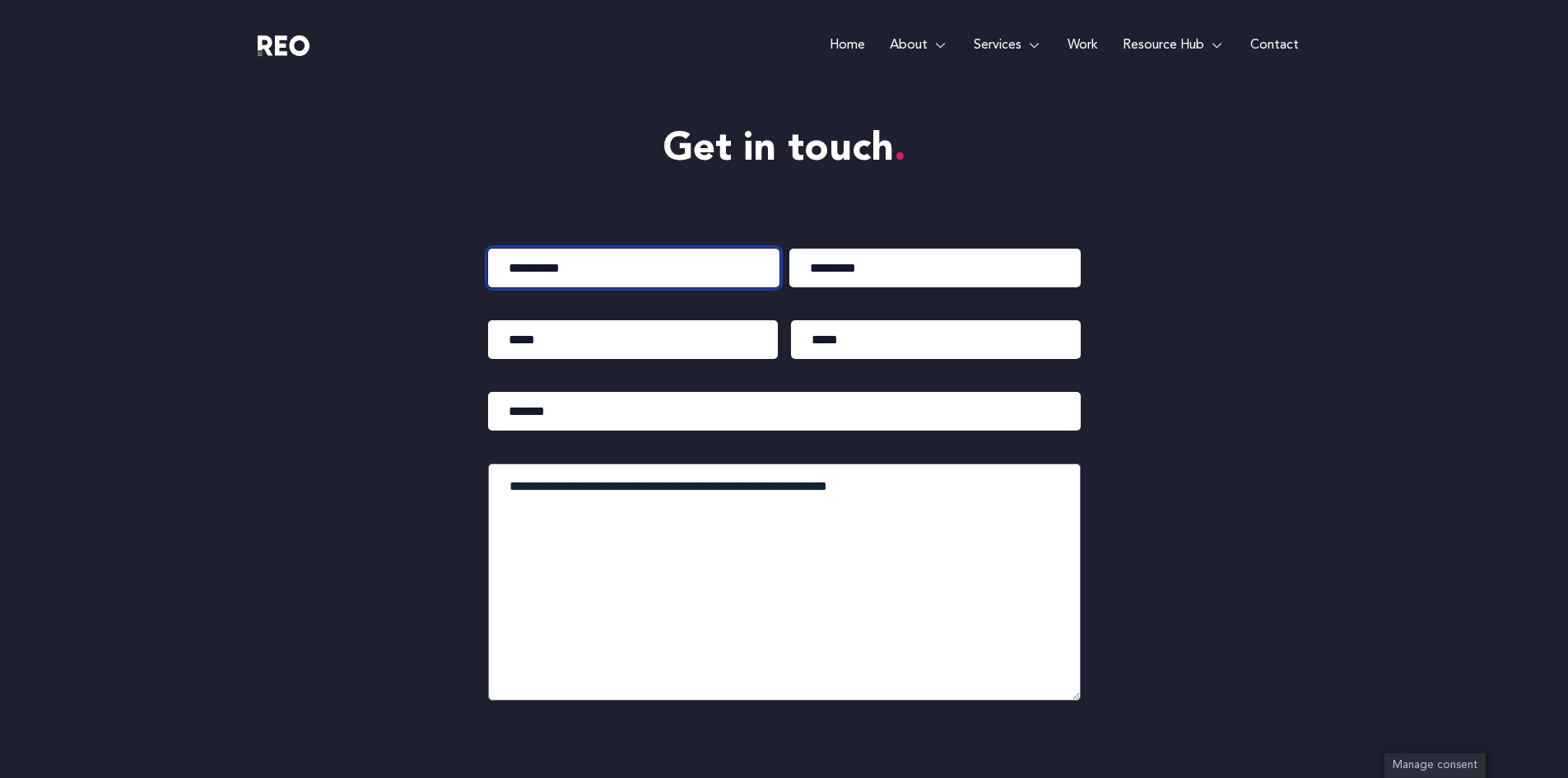
click at [630, 270] on input "First" at bounding box center [634, 268] width 291 height 39
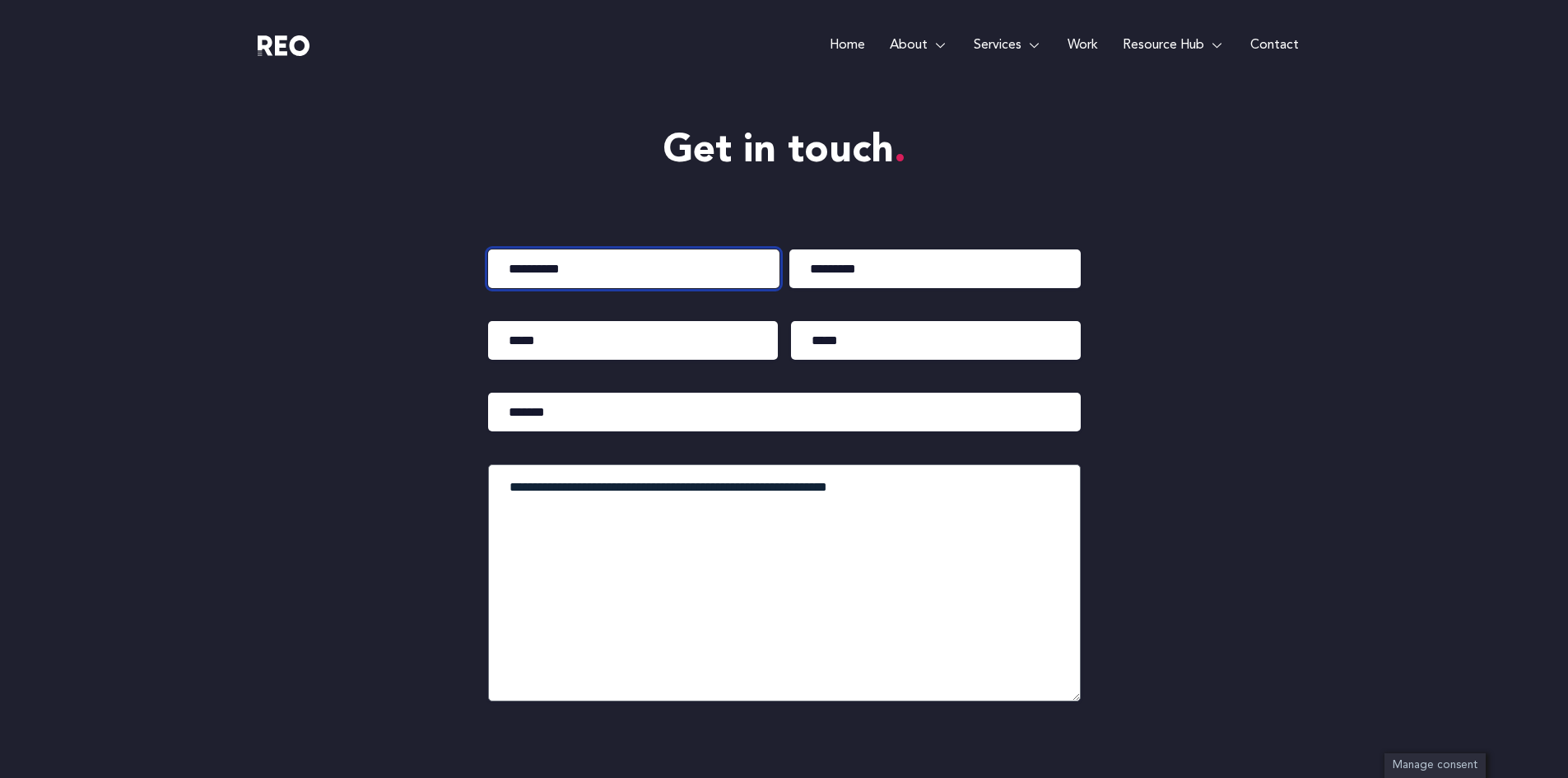
scroll to position [7819, 0]
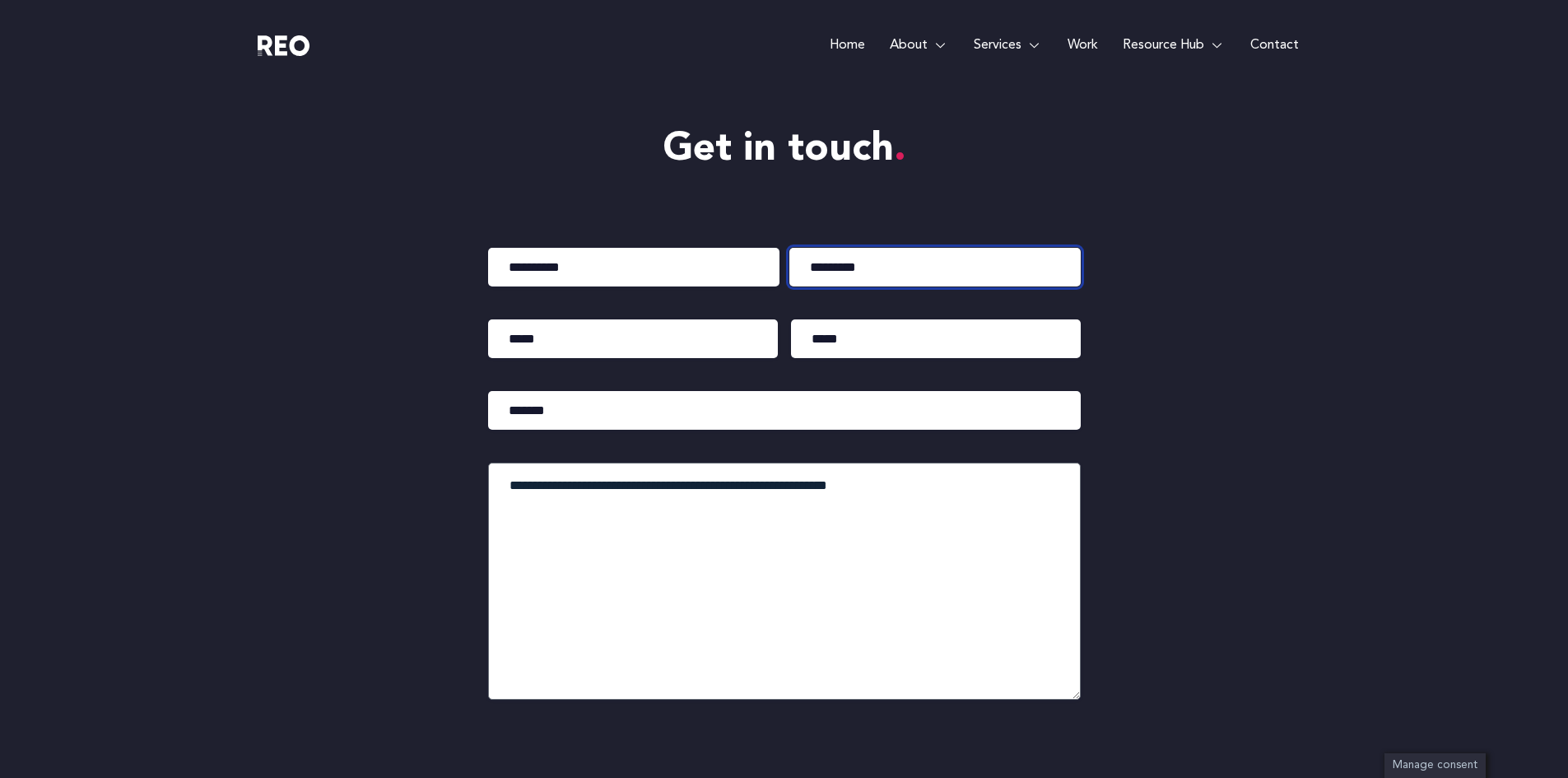
click at [882, 263] on input "Last" at bounding box center [934, 267] width 291 height 39
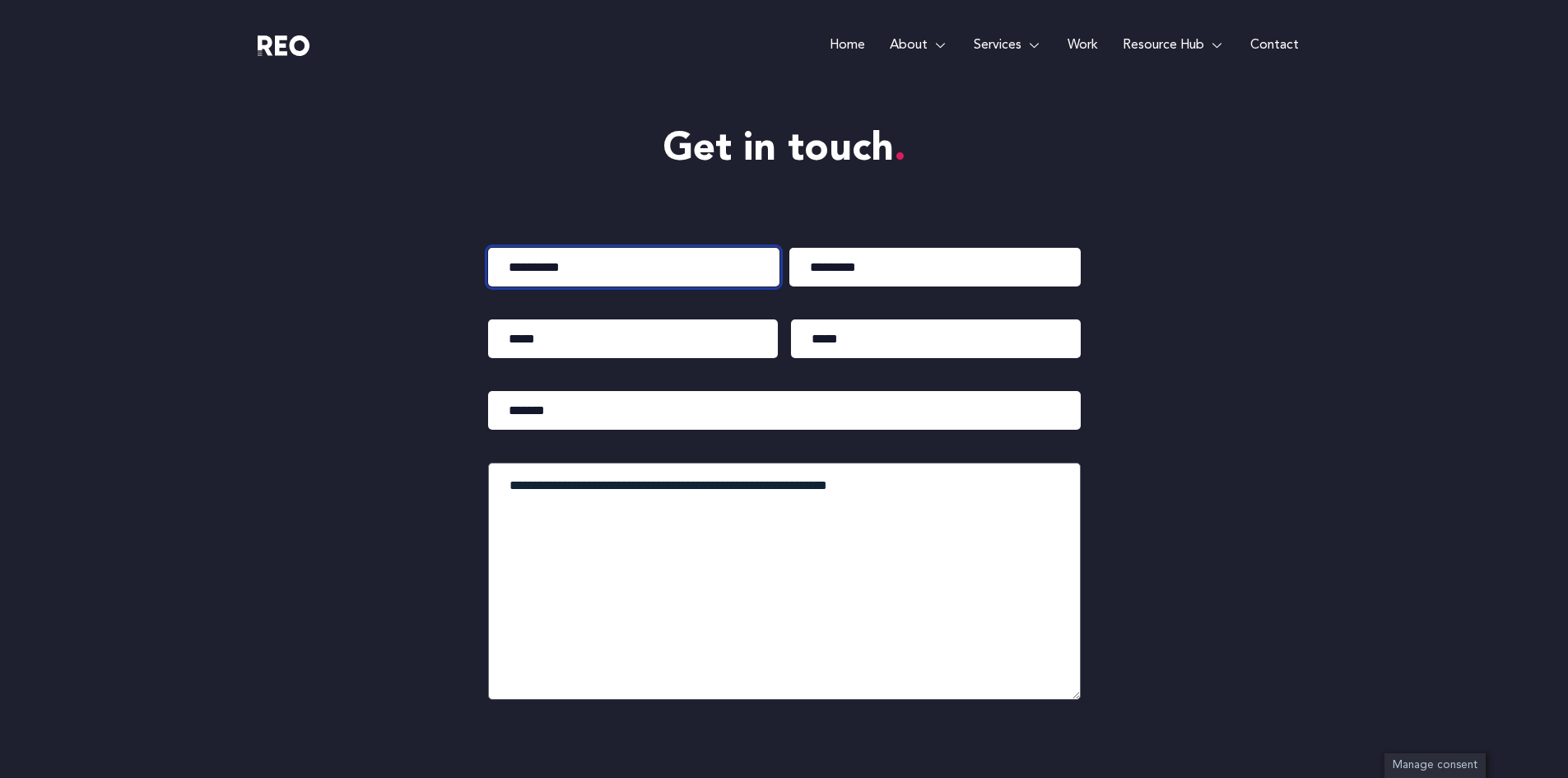
drag, startPoint x: 563, startPoint y: 266, endPoint x: 630, endPoint y: 266, distance: 67.0
click at [563, 266] on input "First" at bounding box center [634, 267] width 291 height 39
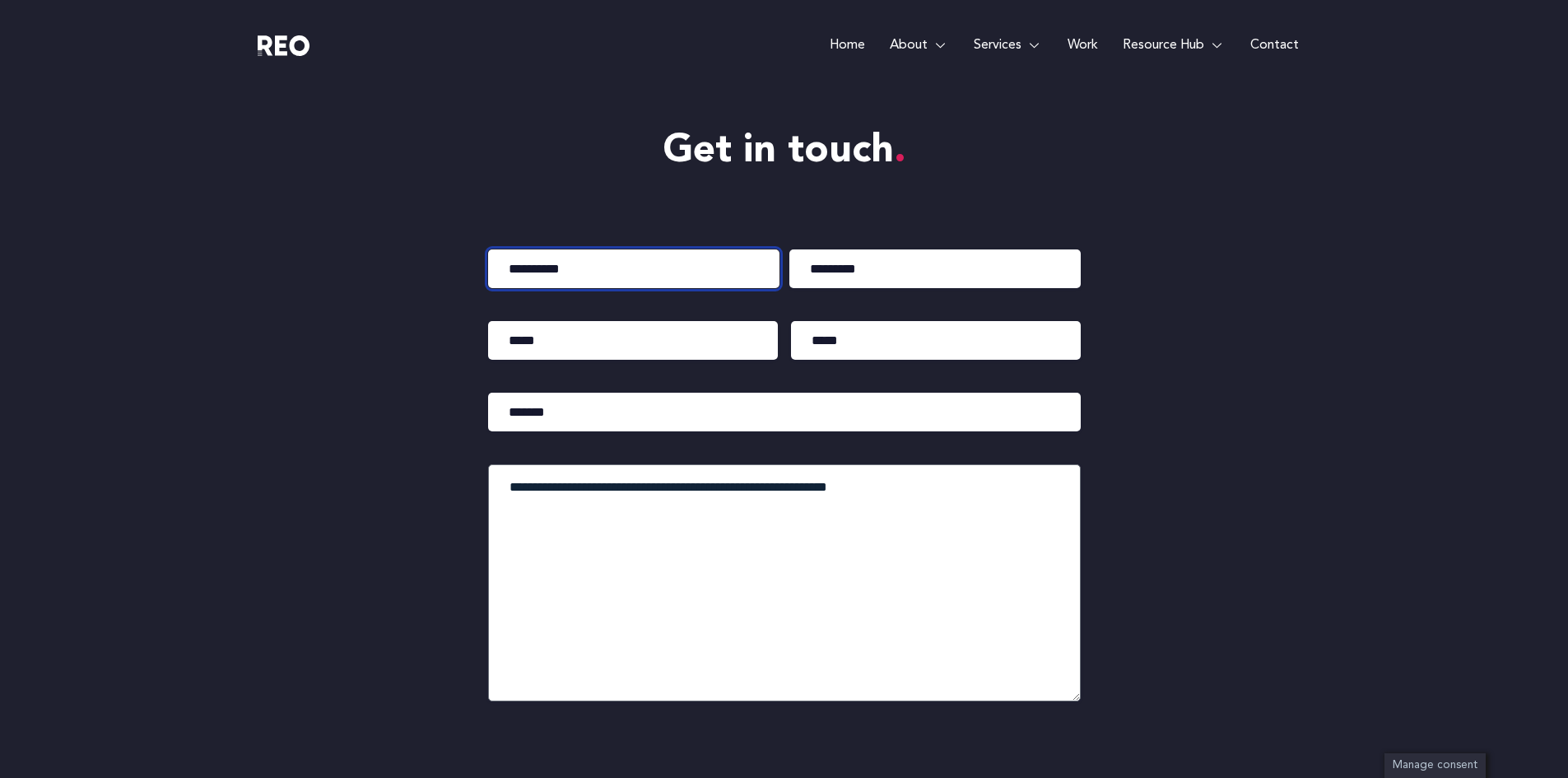
scroll to position [7847, 0]
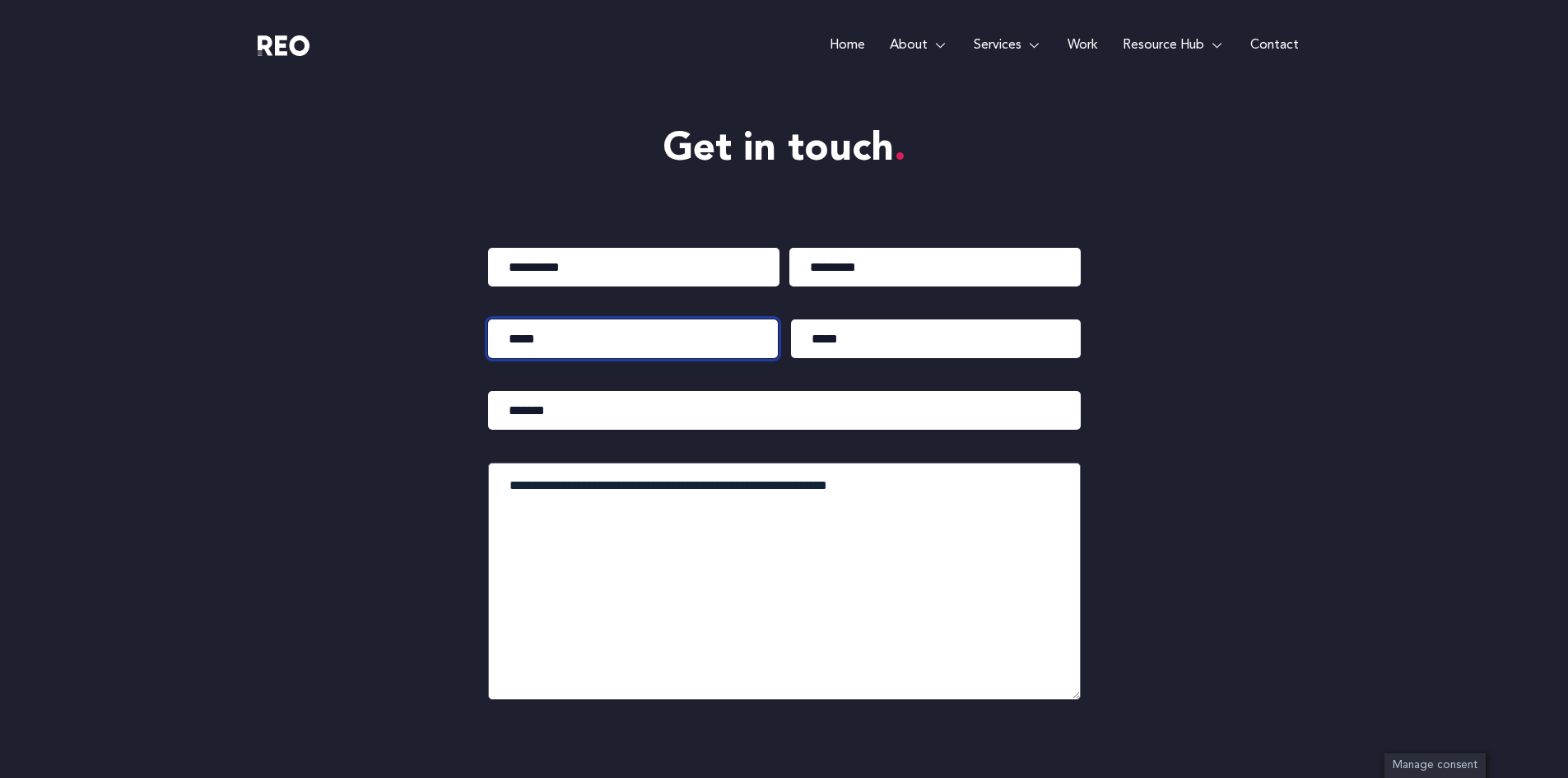
click at [677, 333] on input "Email (Required)" at bounding box center [633, 338] width 289 height 39
click at [681, 345] on input "Email (Required)" at bounding box center [633, 338] width 289 height 39
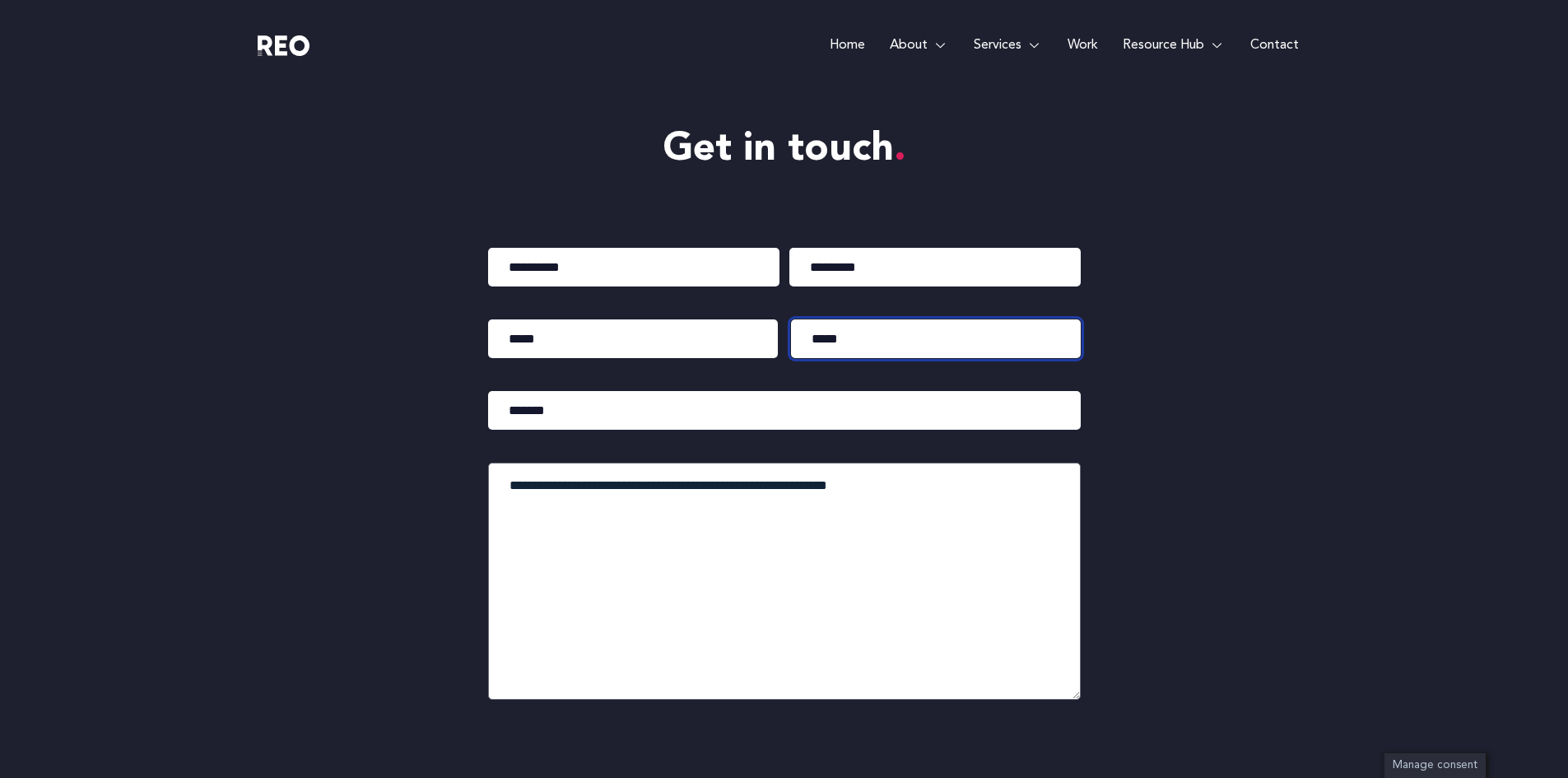
click at [824, 341] on input "Phone (Required)" at bounding box center [935, 338] width 289 height 39
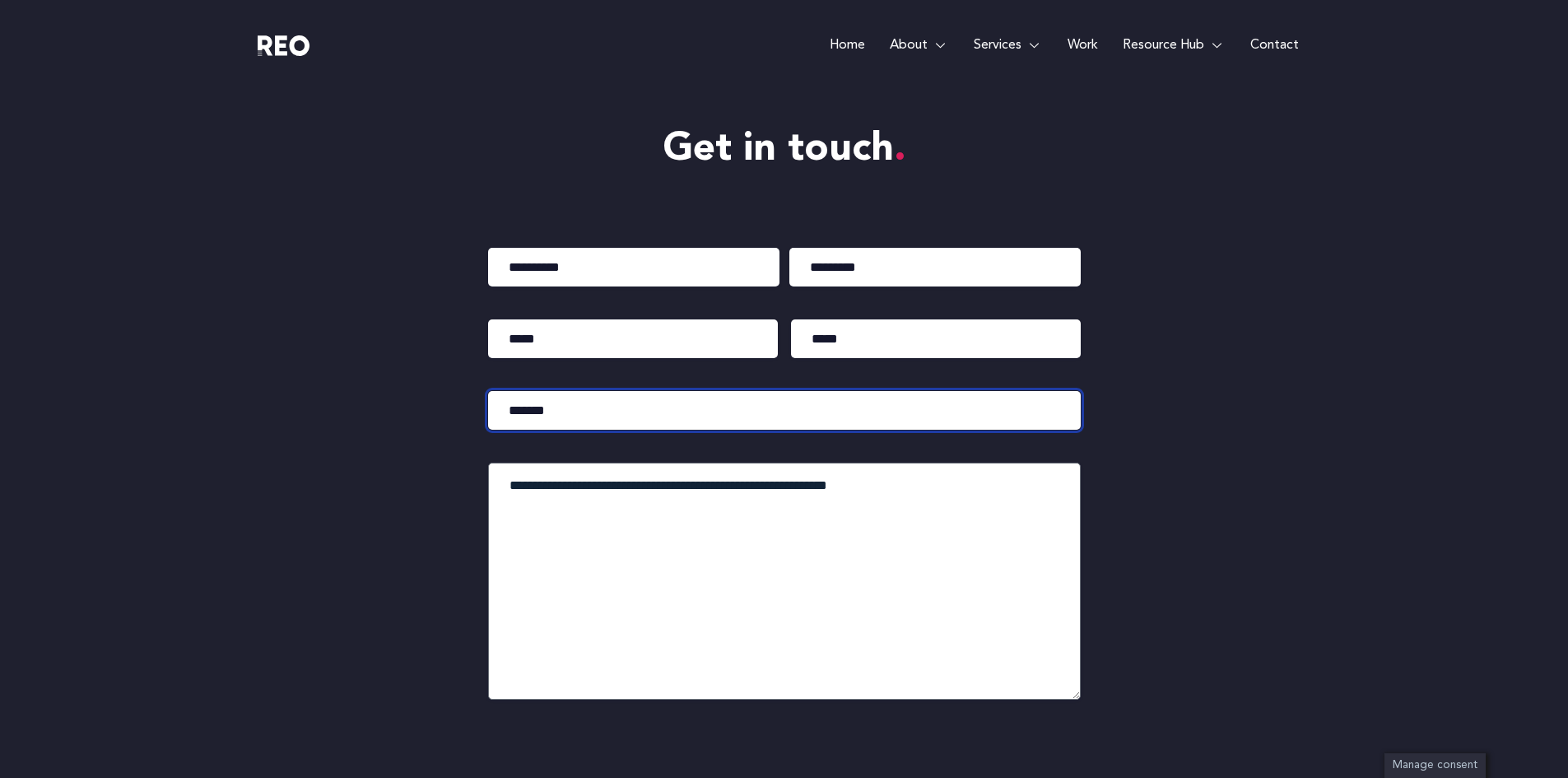
click at [781, 413] on input "Company" at bounding box center [785, 410] width 593 height 39
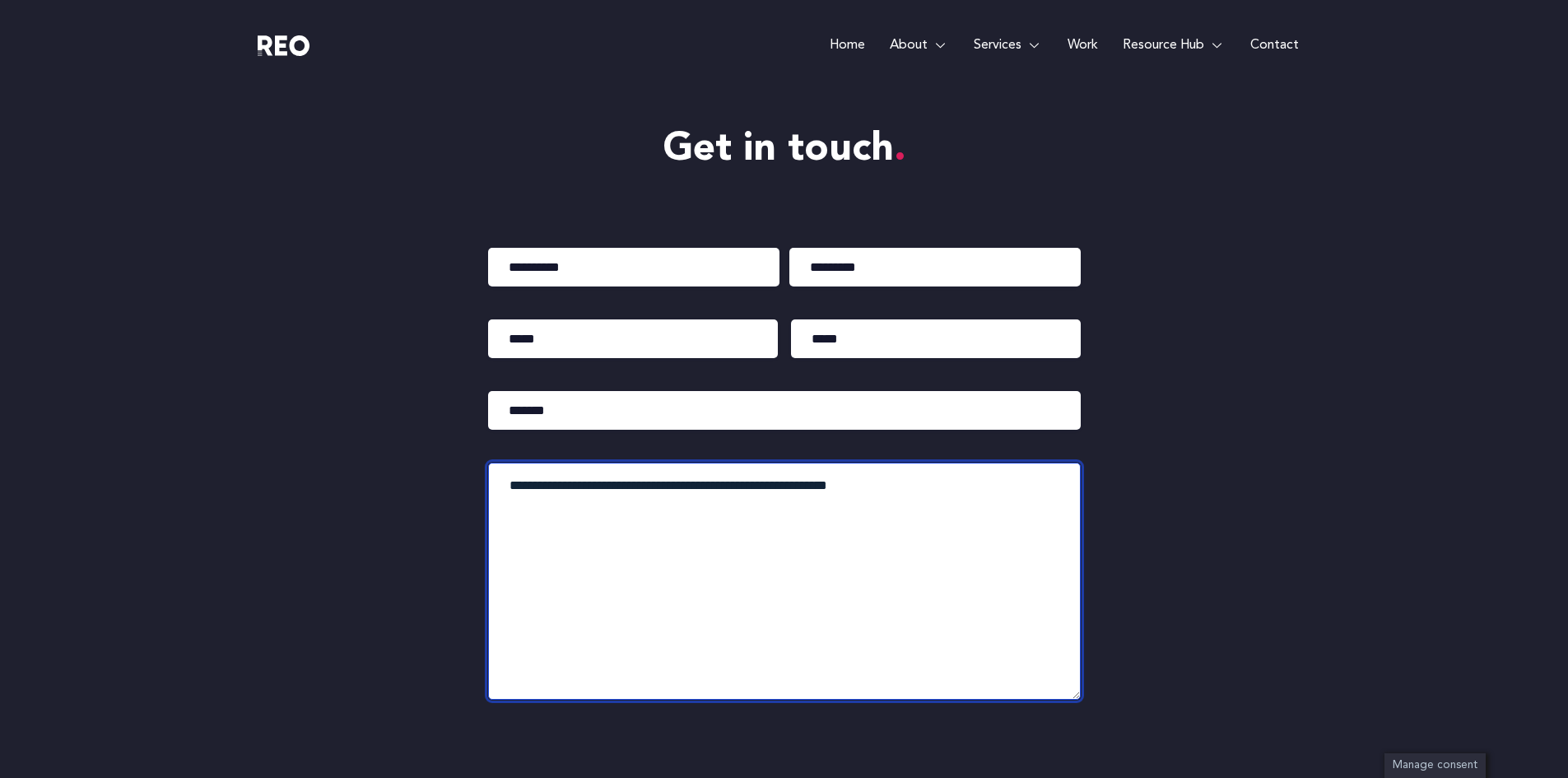
drag, startPoint x: 663, startPoint y: 494, endPoint x: 583, endPoint y: 489, distance: 80.2
click at [662, 494] on textarea "Your message (Required)" at bounding box center [785, 581] width 593 height 237
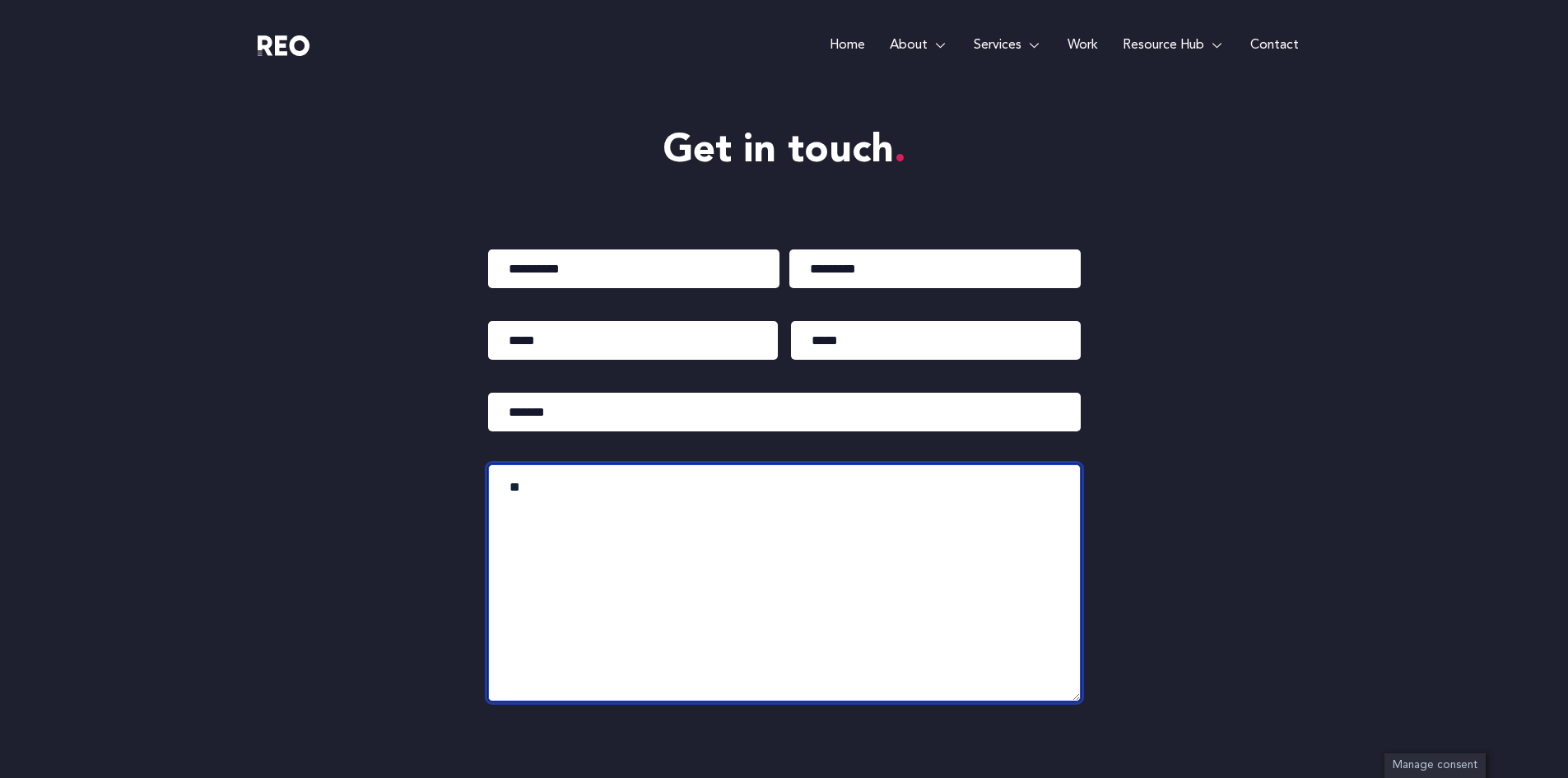
scroll to position [7874, 0]
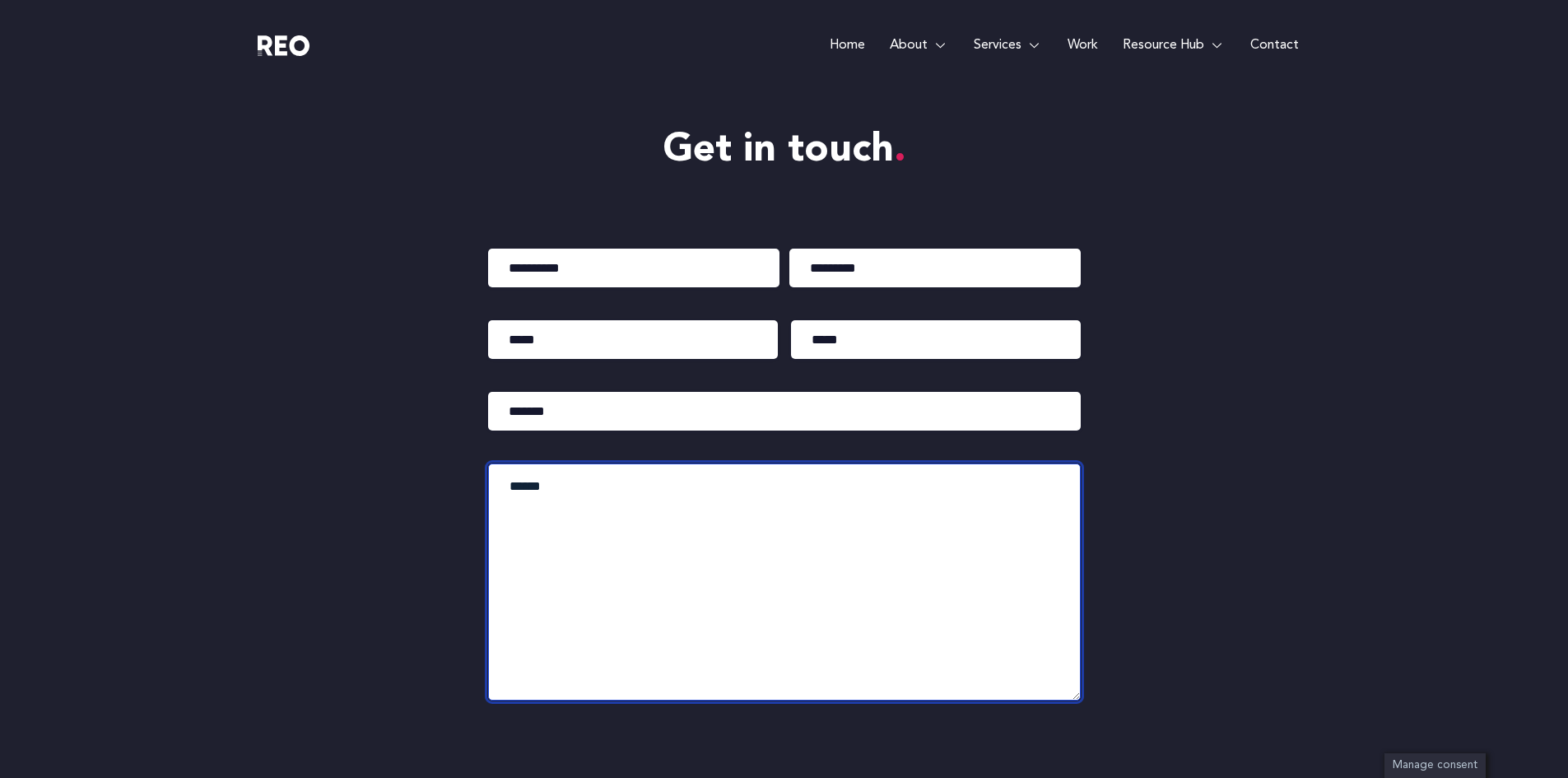
type textarea "******"
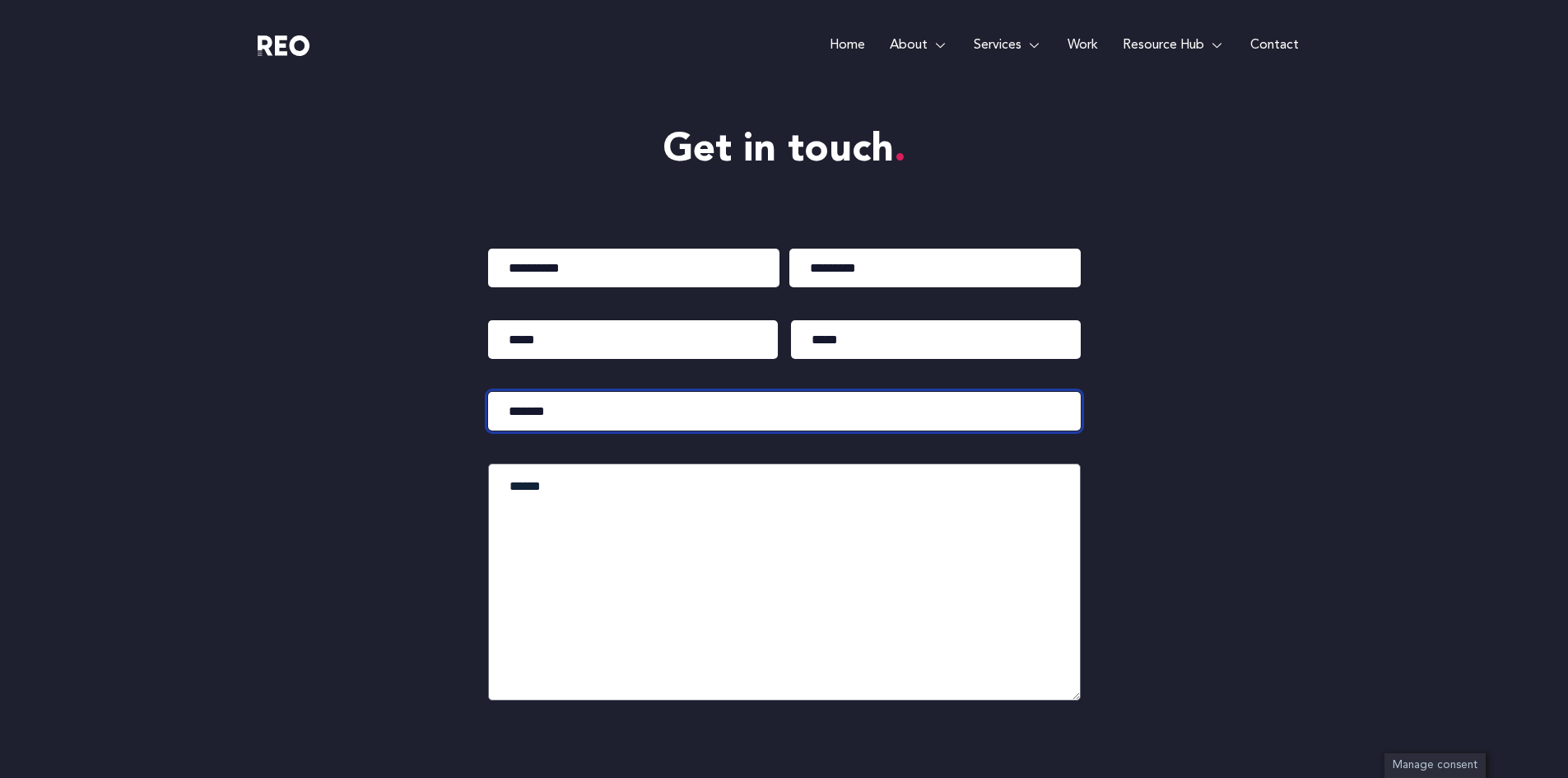
click at [570, 422] on input "Company" at bounding box center [785, 411] width 593 height 39
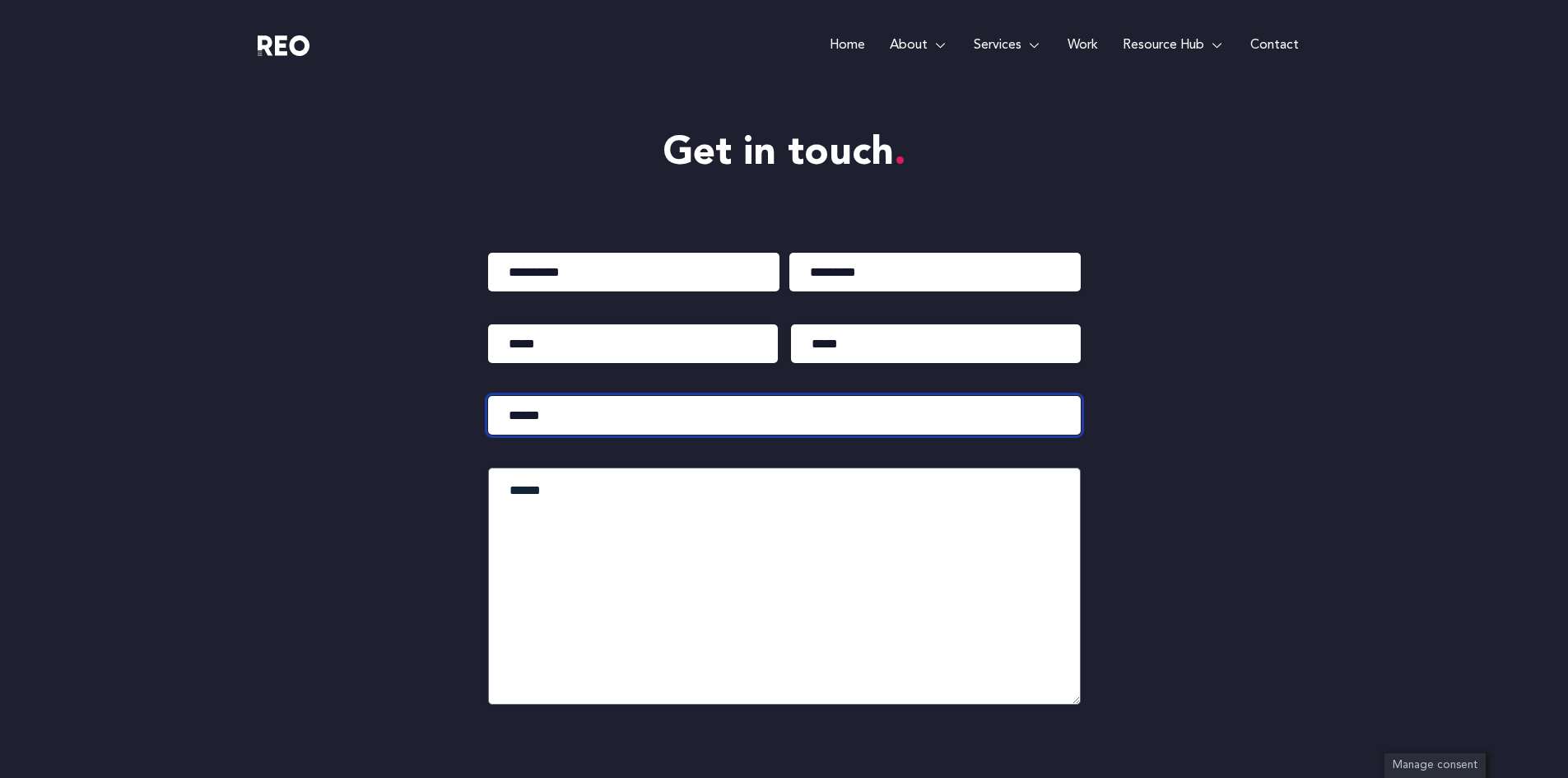
scroll to position [7903, 0]
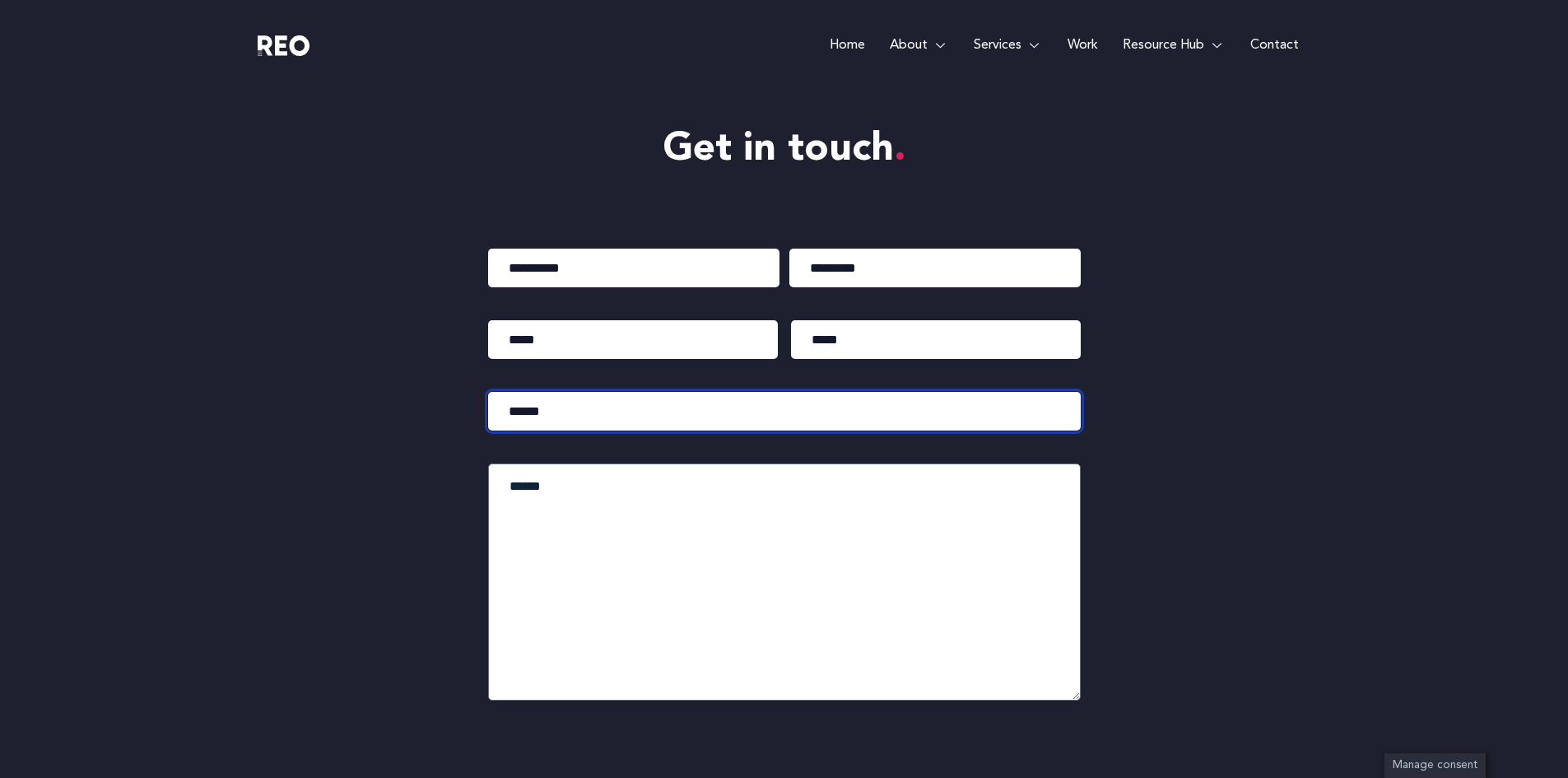
type input "******"
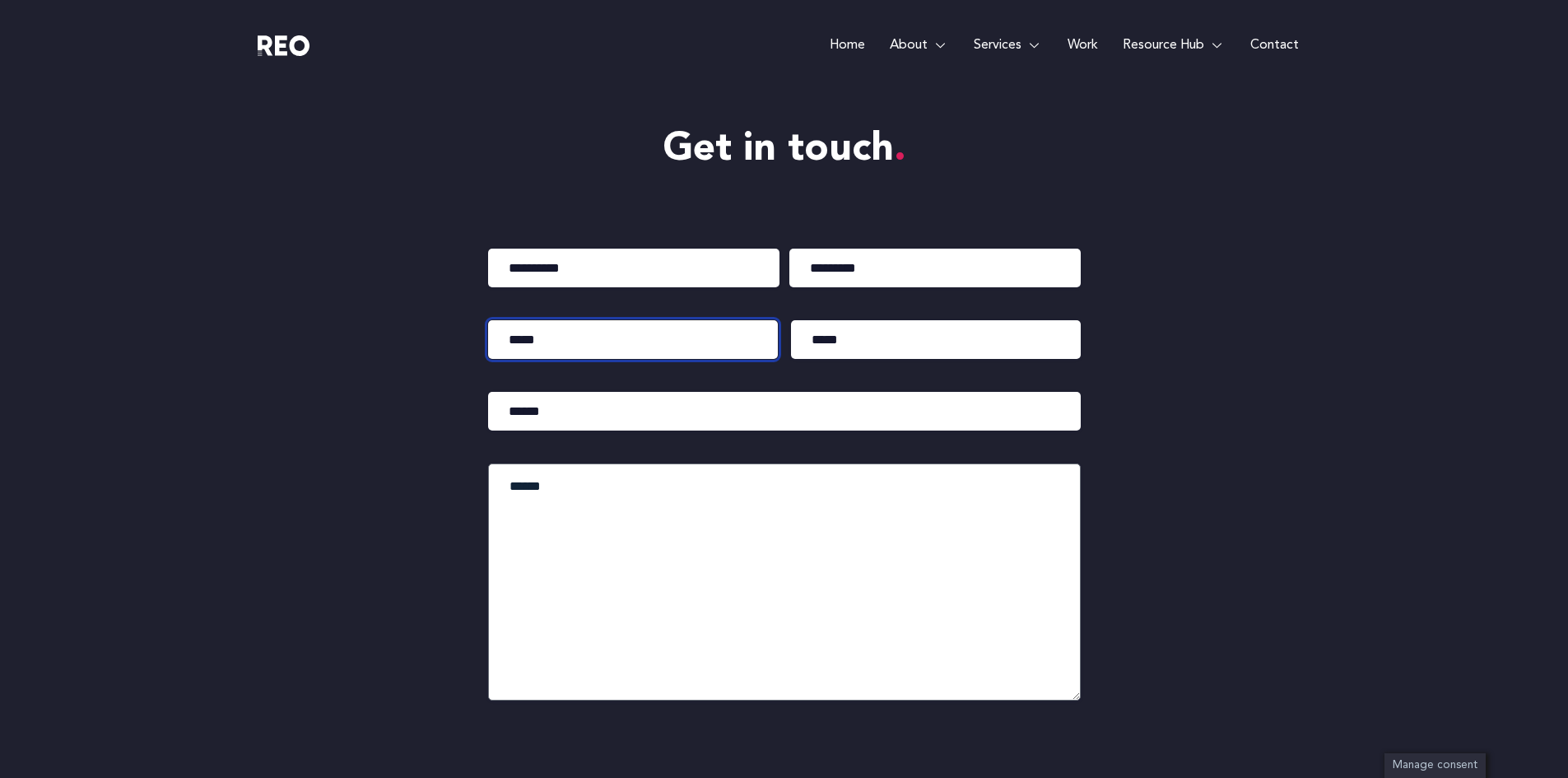
click at [560, 339] on input "Email (Required)" at bounding box center [633, 339] width 289 height 39
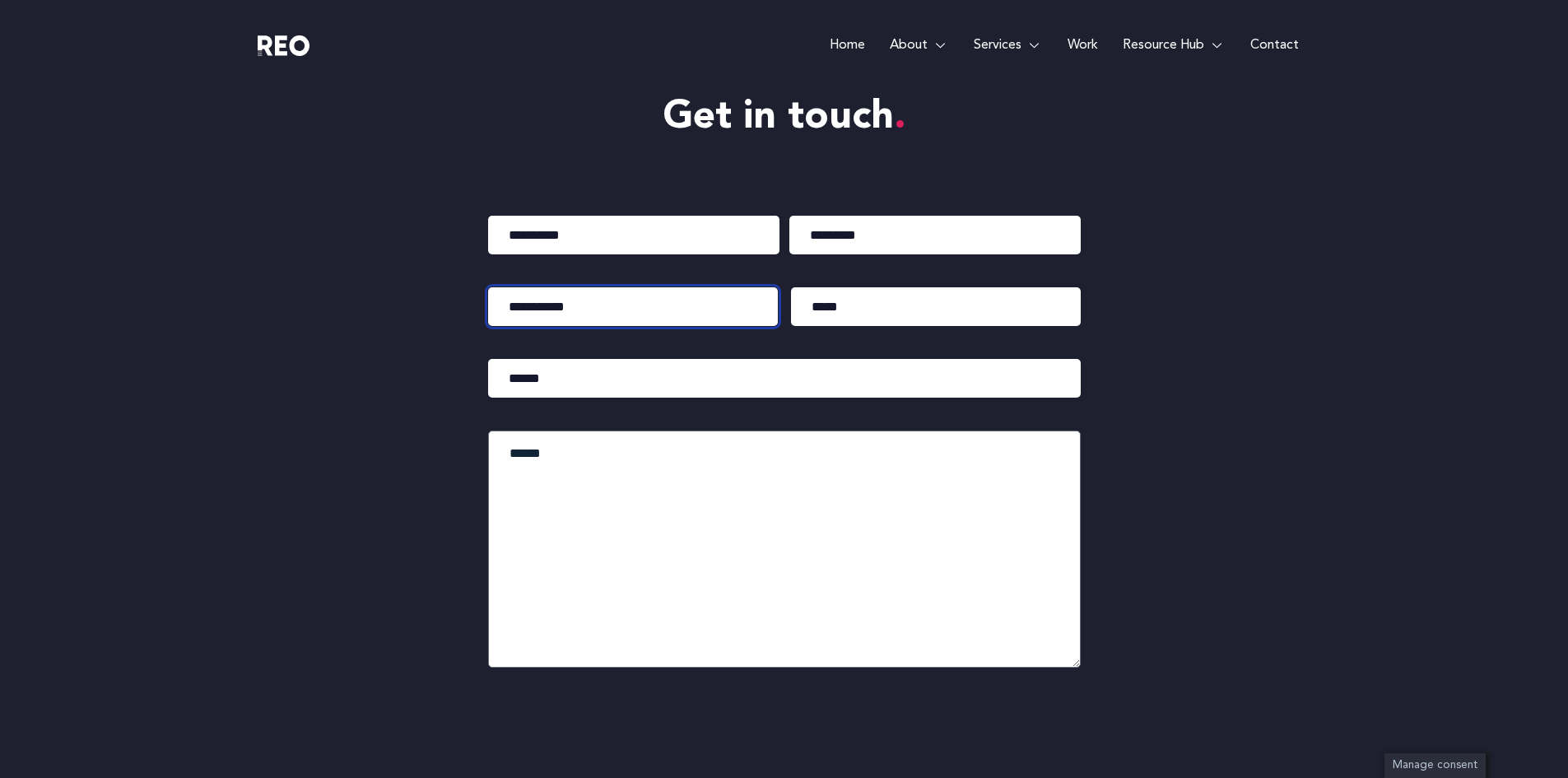
scroll to position [7819, 0]
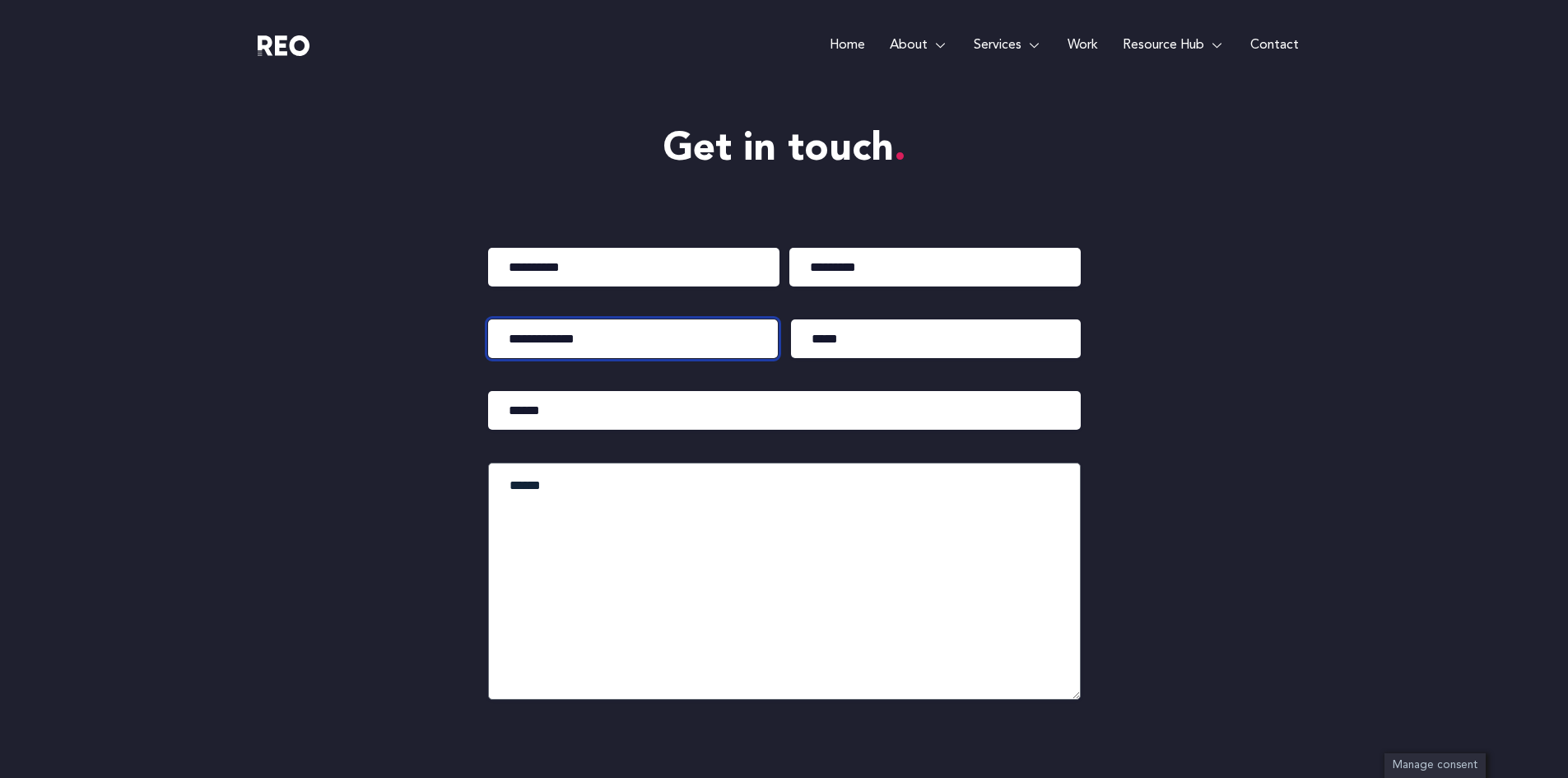
click at [571, 340] on input "**********" at bounding box center [633, 338] width 289 height 39
type input "**********"
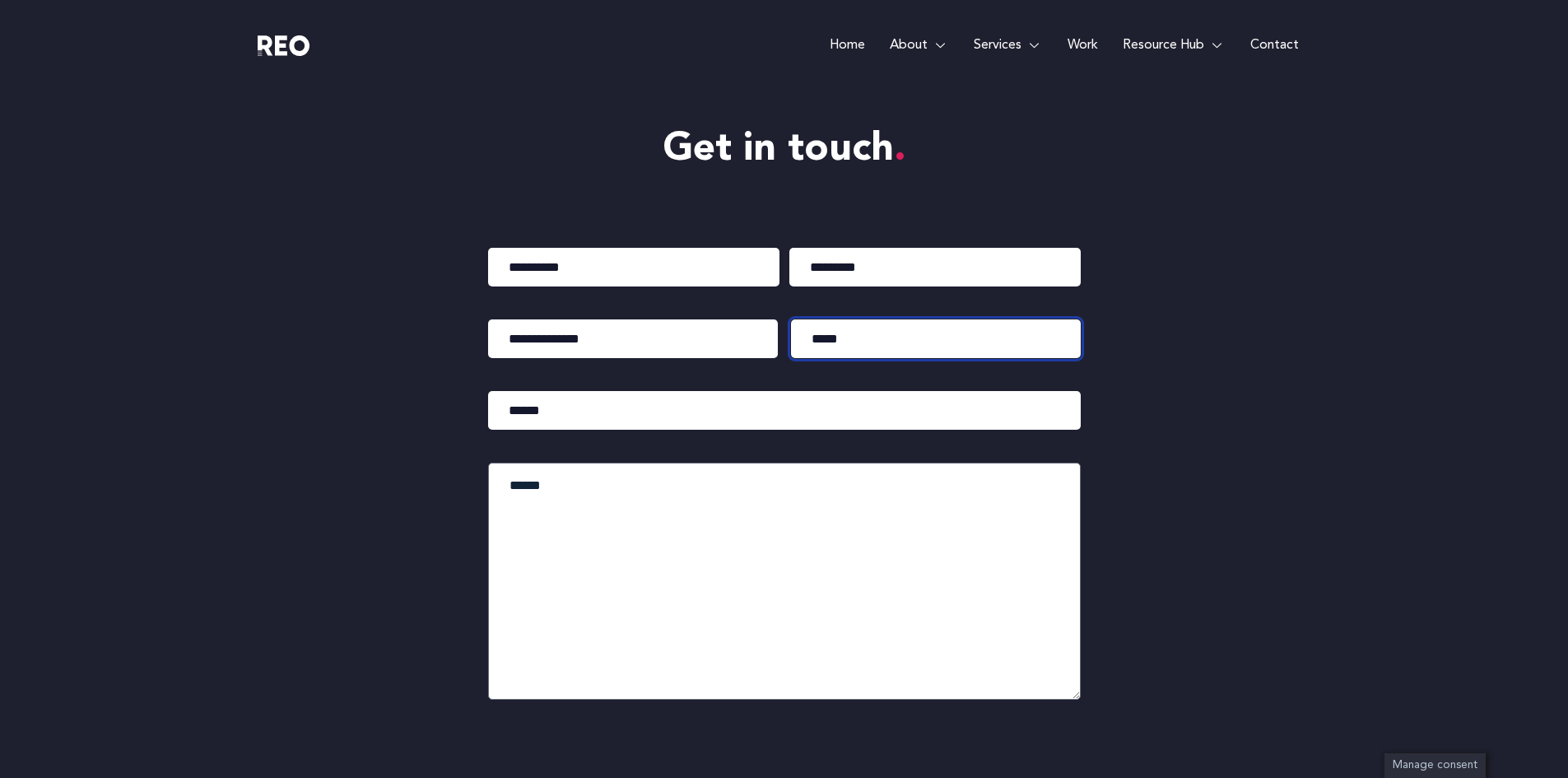
click at [822, 343] on input "Phone (Required)" at bounding box center [935, 338] width 289 height 39
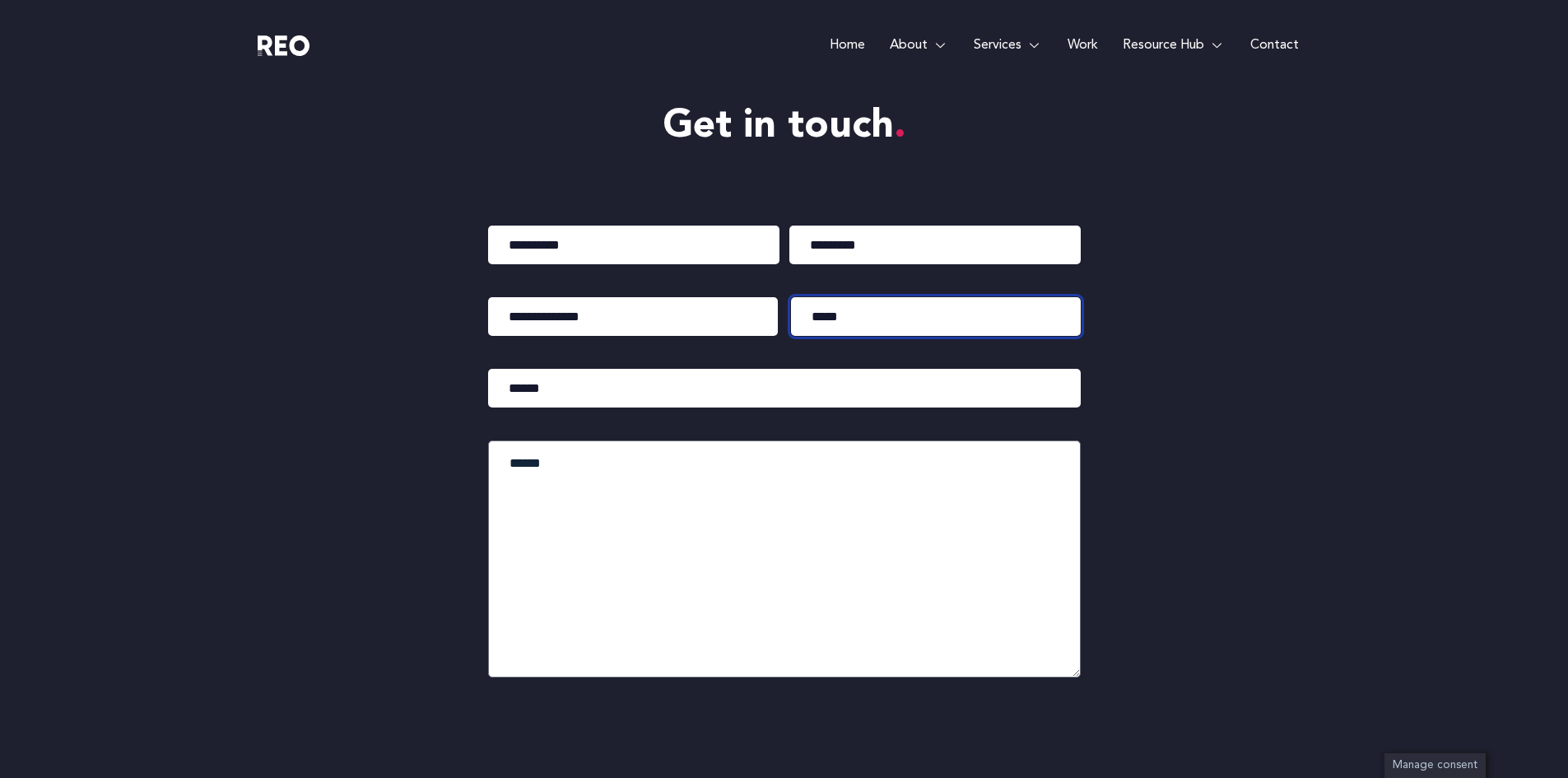
scroll to position [7791, 0]
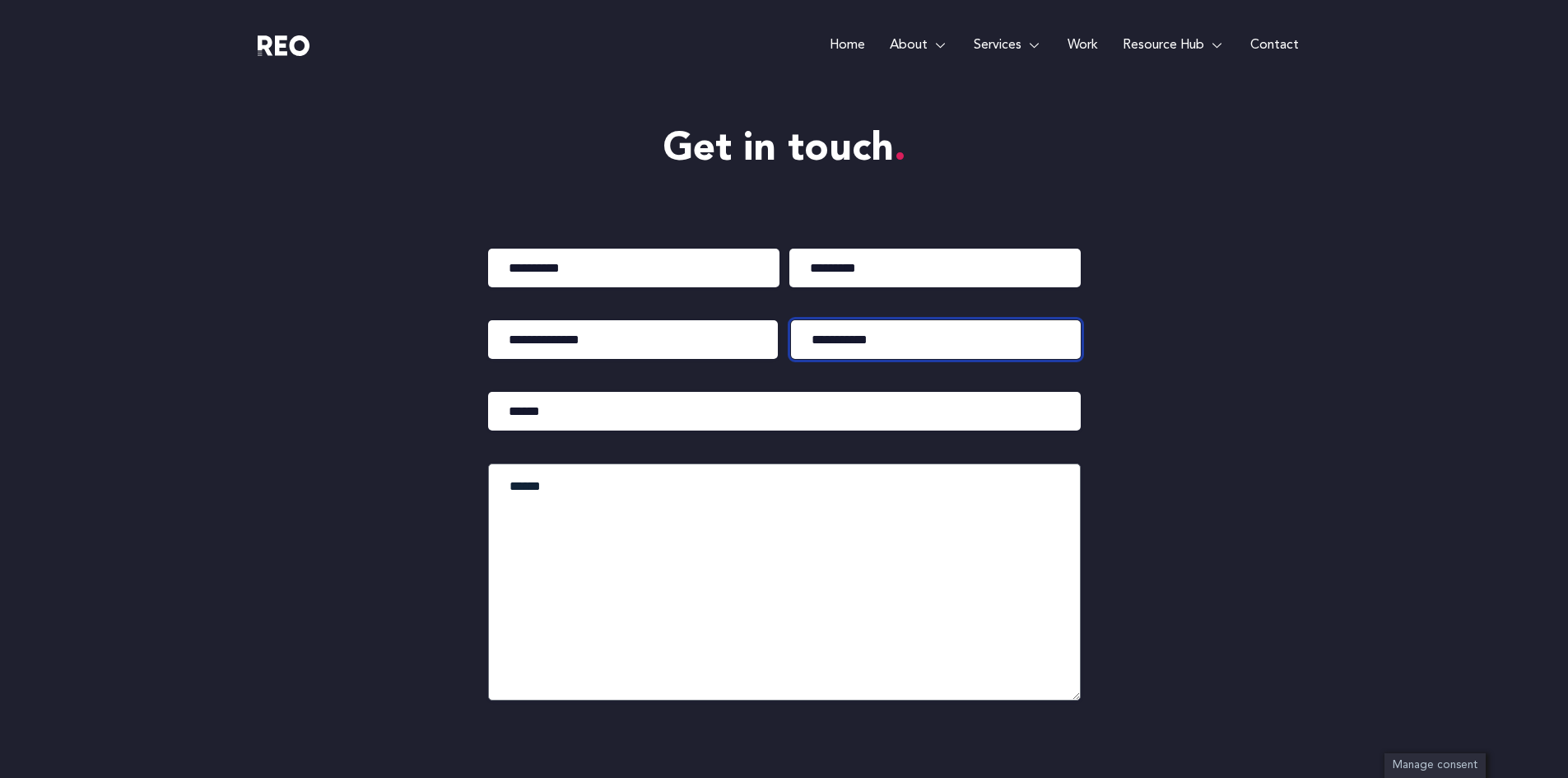
type input "**********"
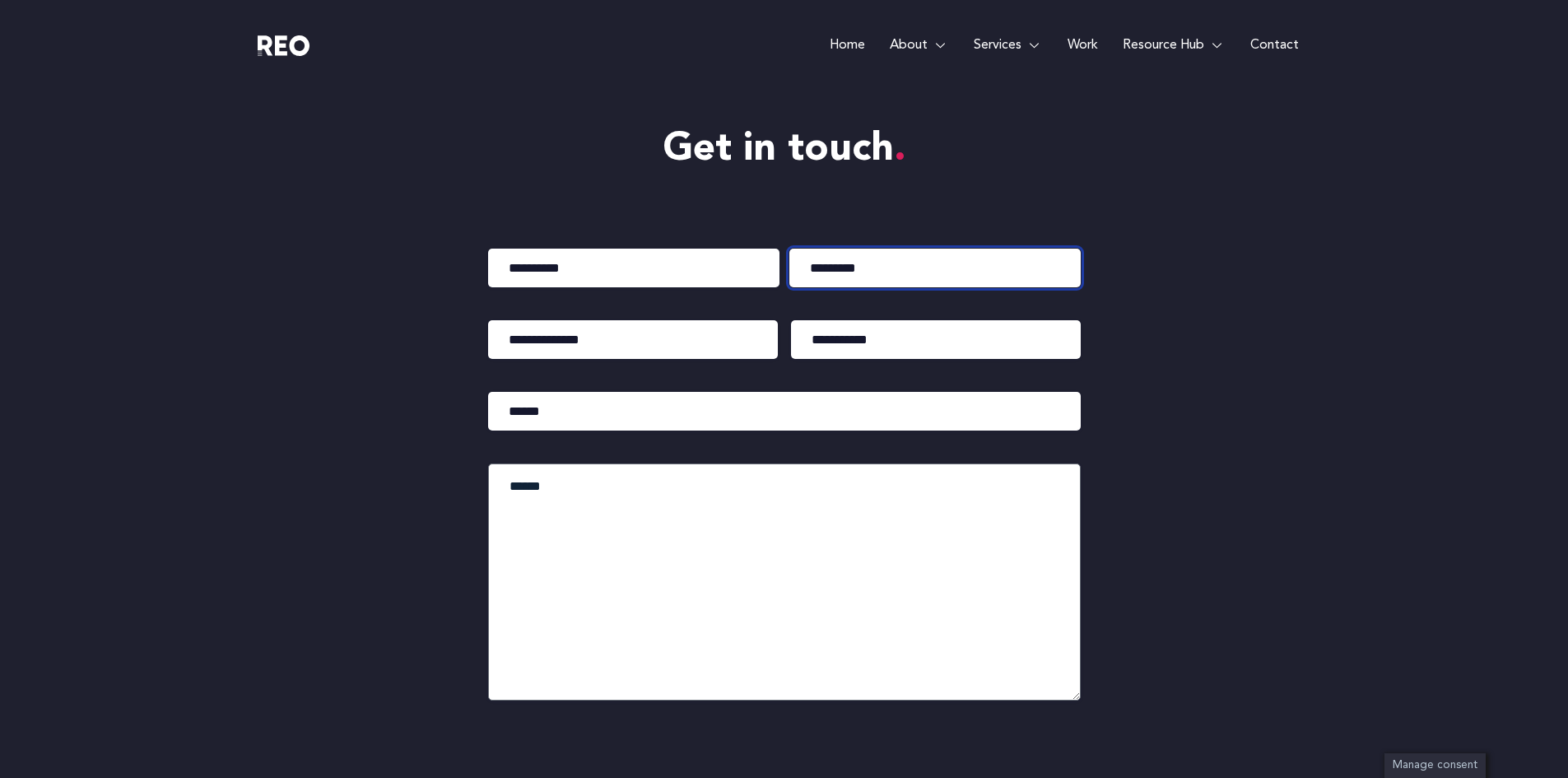
click at [858, 262] on input "Last" at bounding box center [934, 268] width 291 height 39
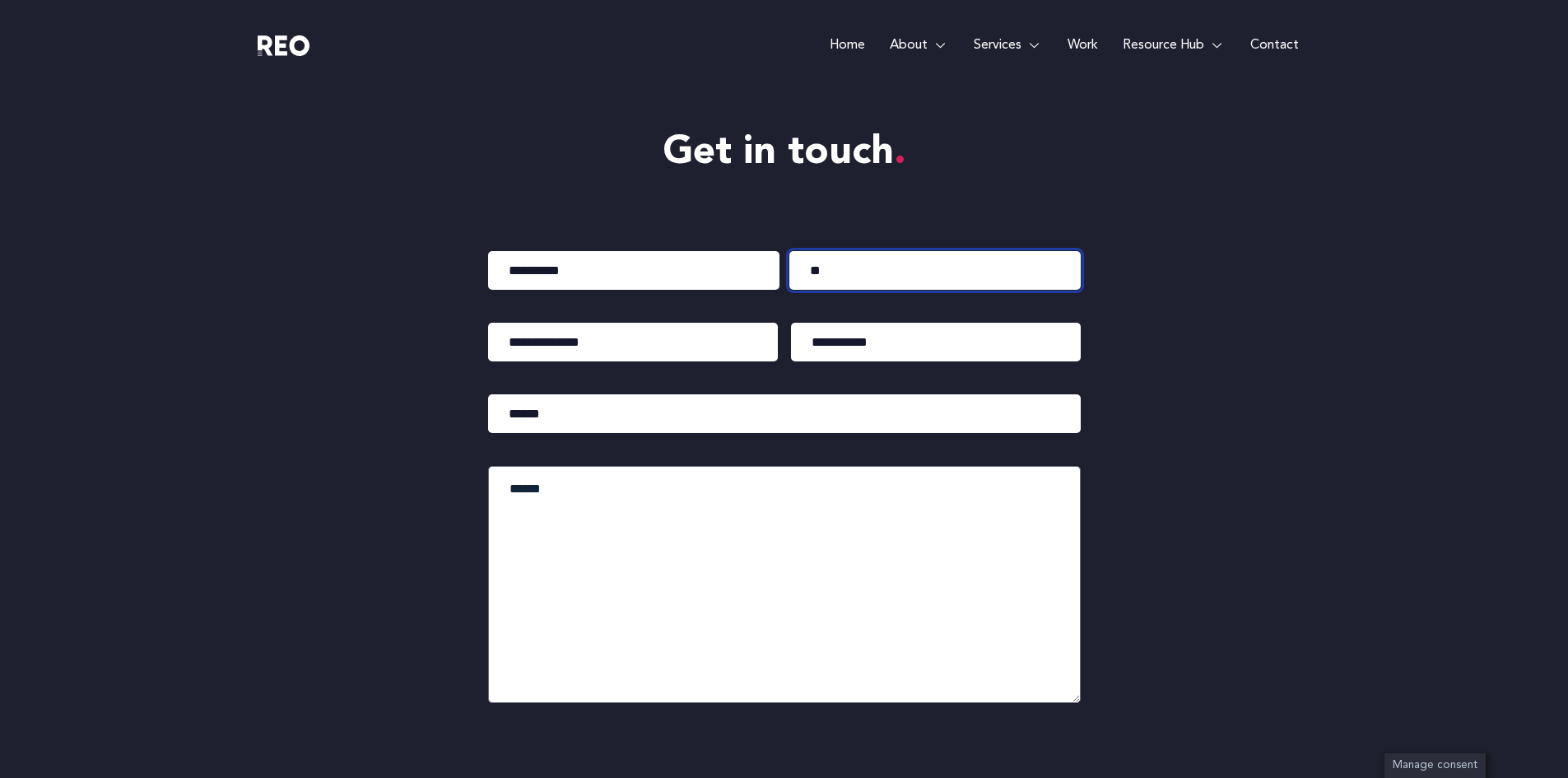
scroll to position [7847, 0]
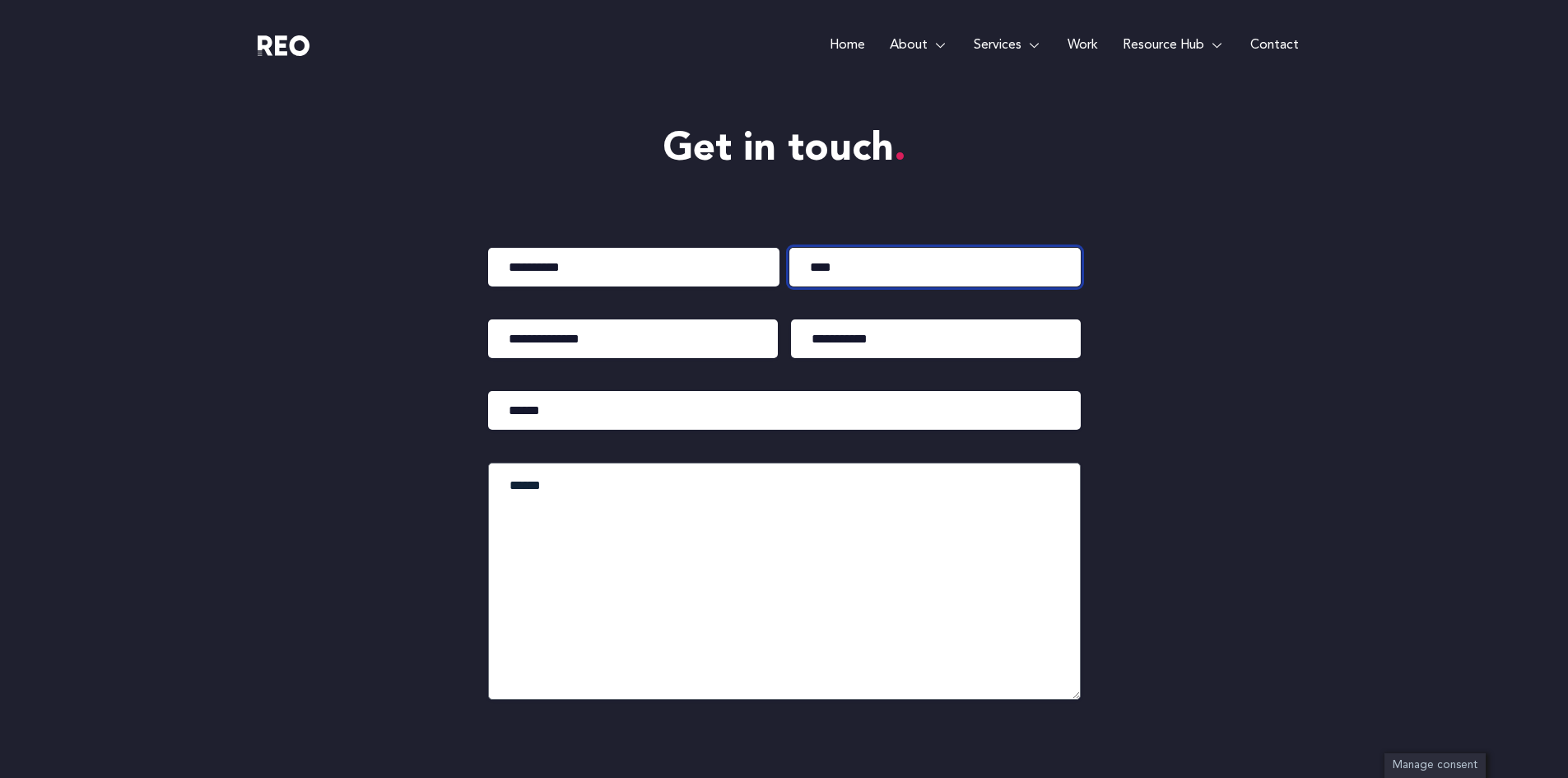
type input "****"
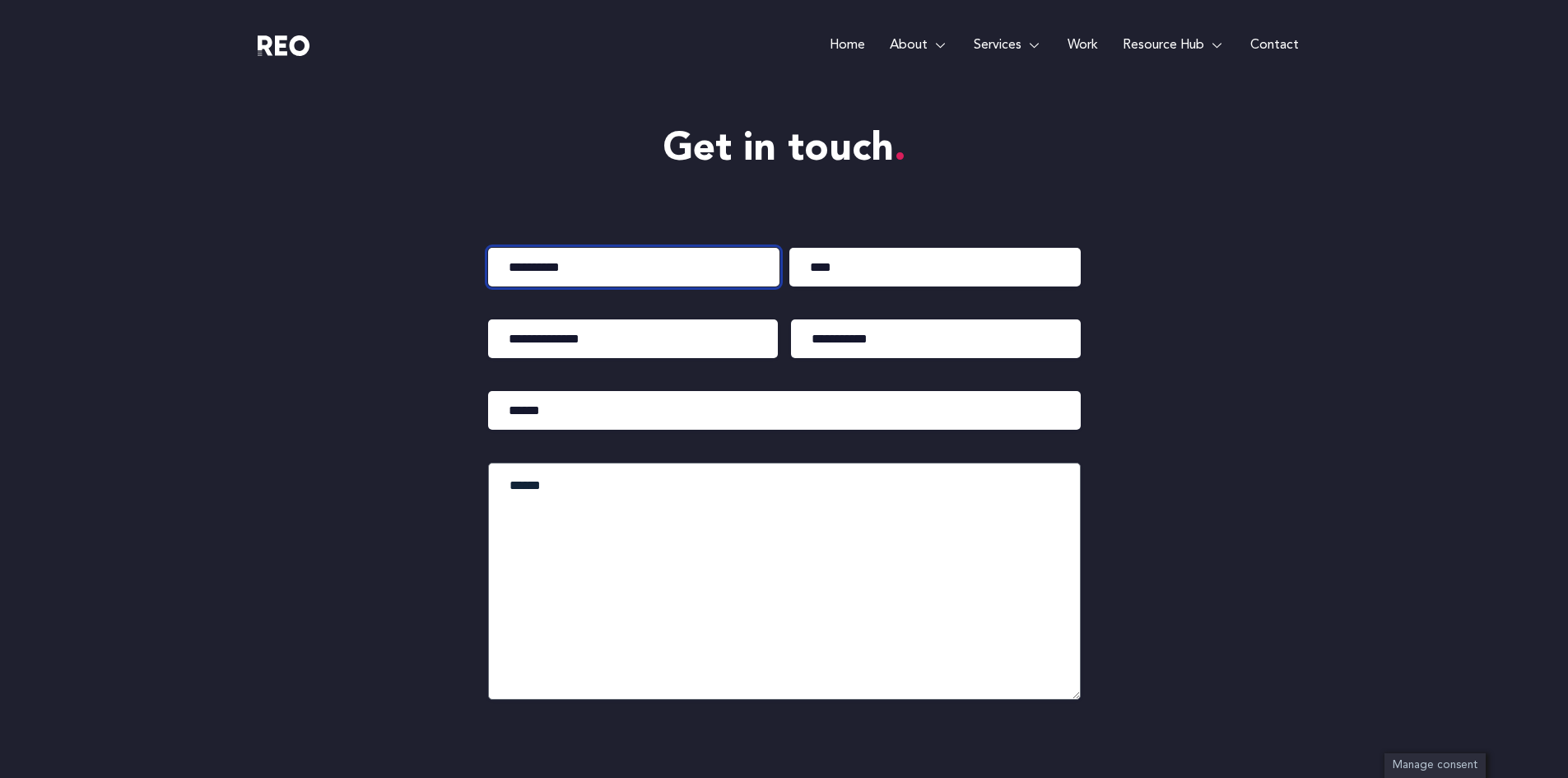
click at [520, 271] on input "First" at bounding box center [634, 267] width 291 height 39
type input "*"
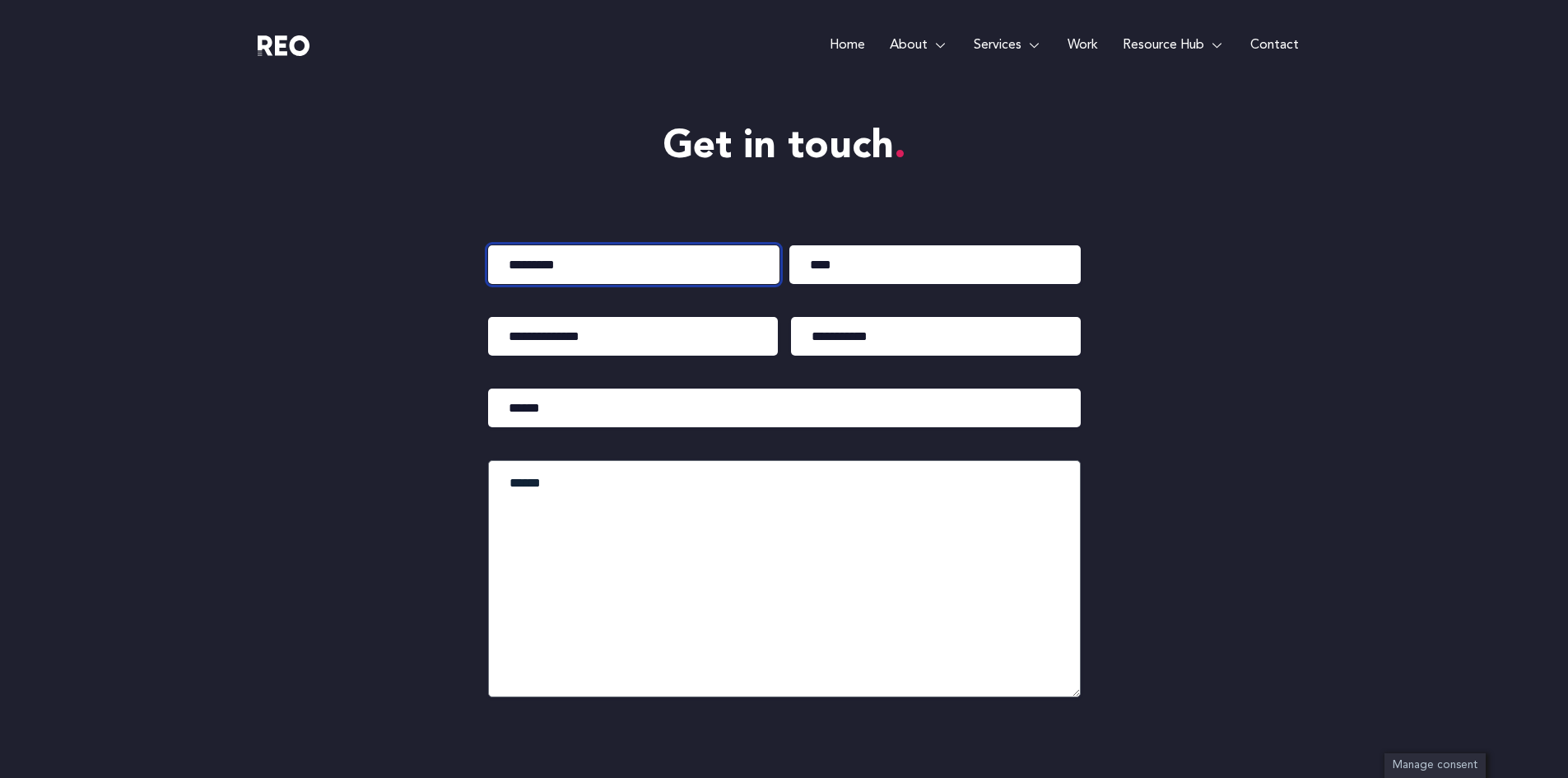
scroll to position [7819, 0]
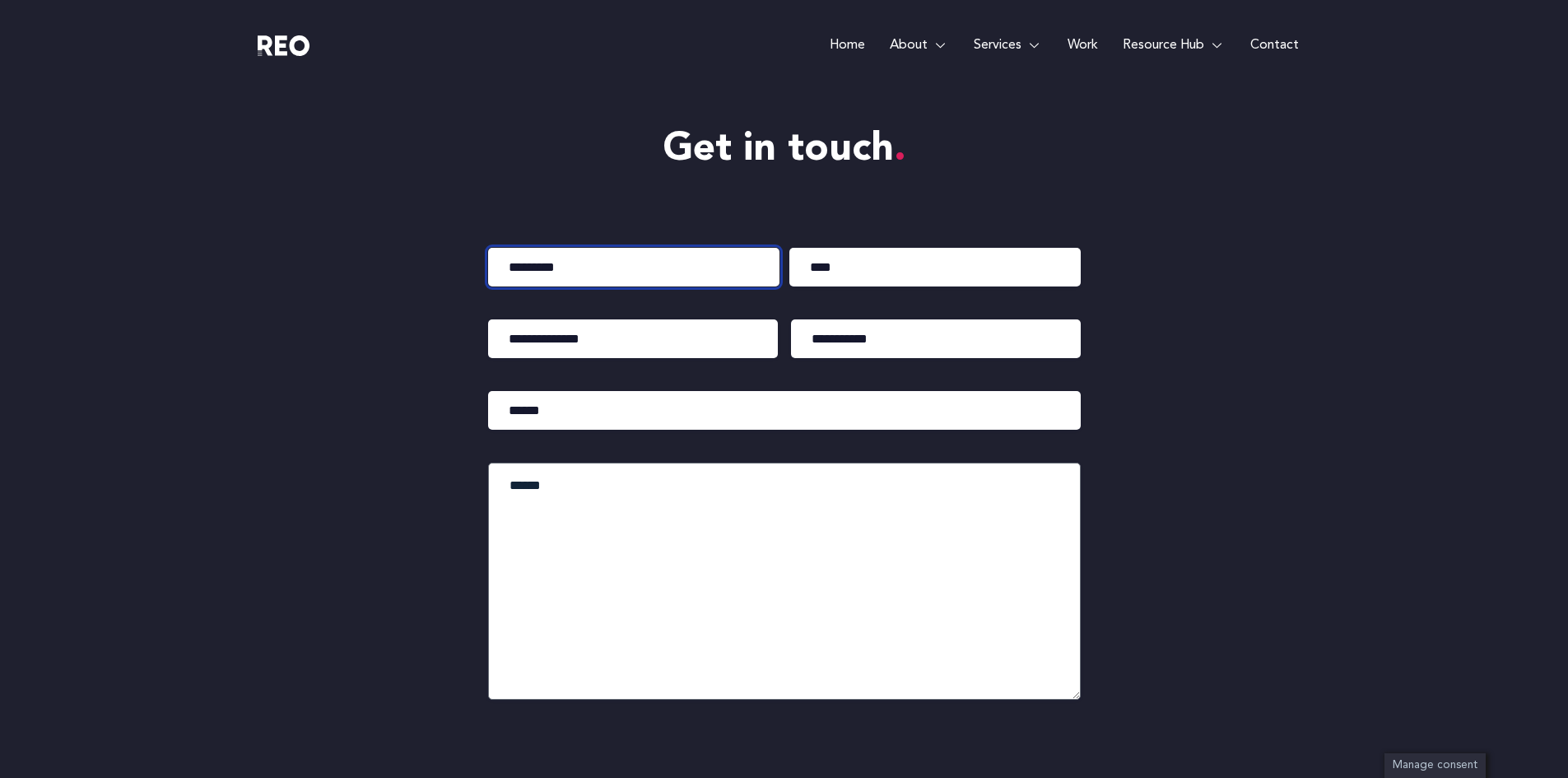
click at [548, 274] on input "*********" at bounding box center [634, 267] width 291 height 39
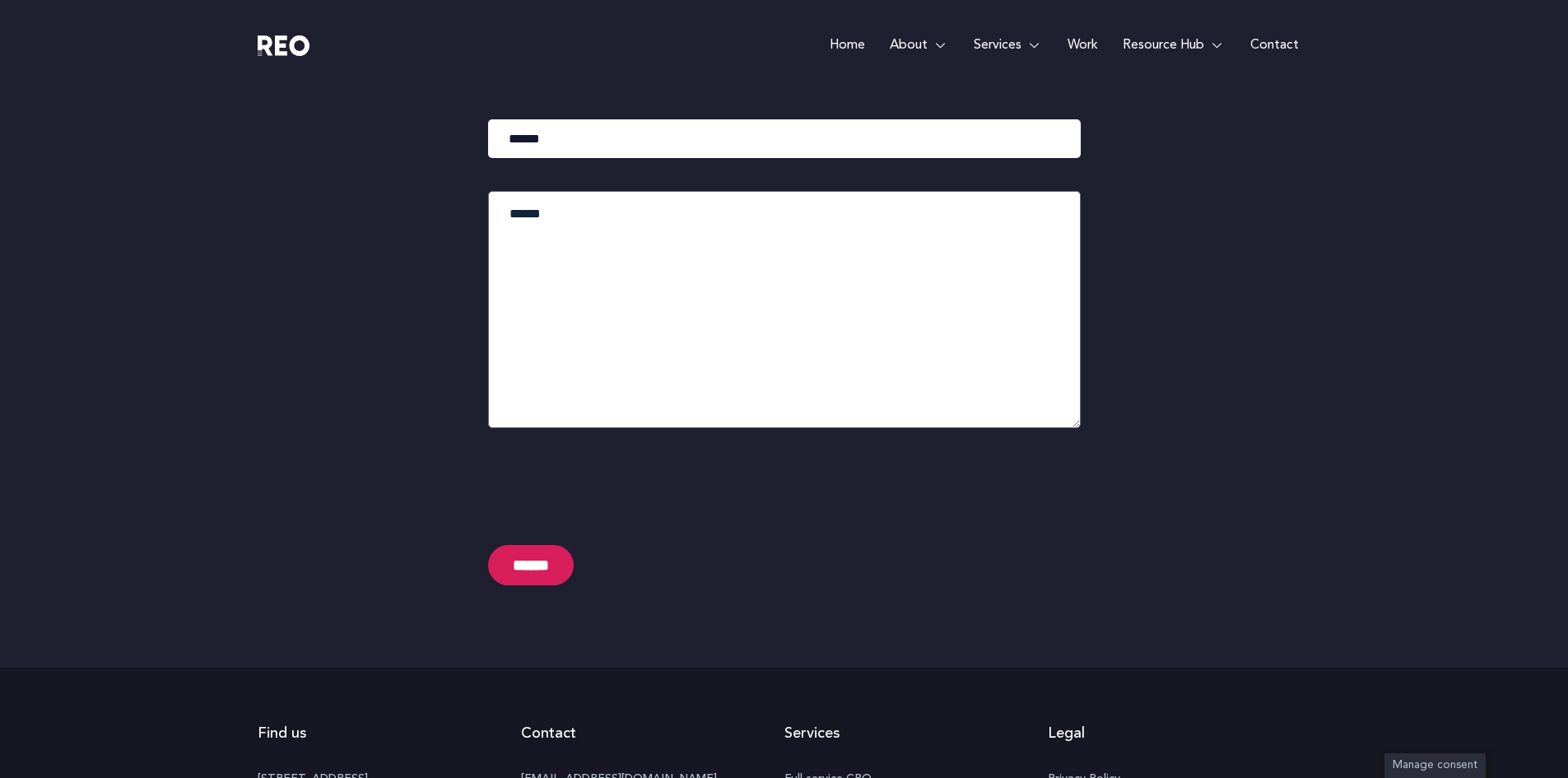
scroll to position [8063, 0]
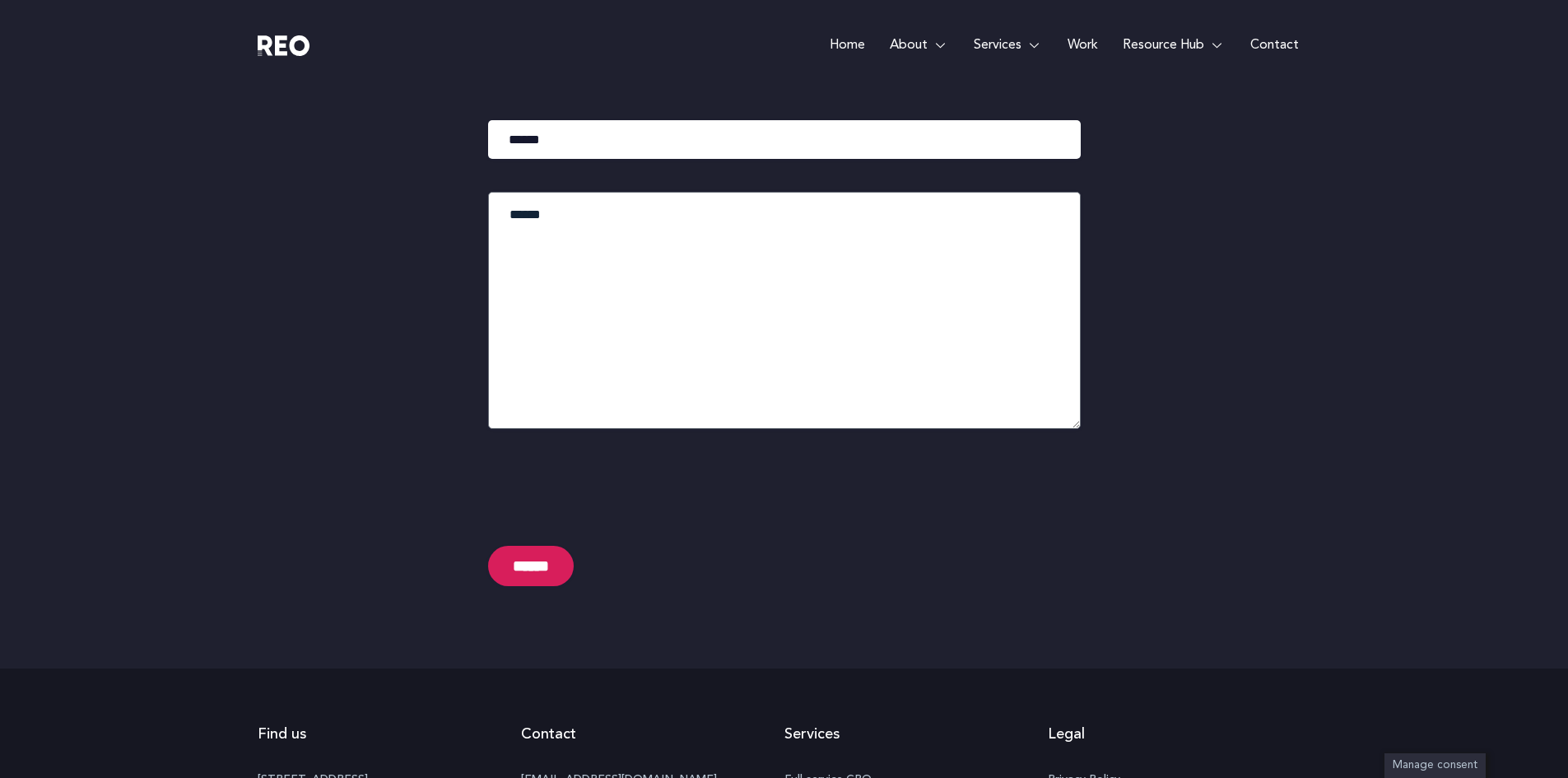
type input "********"
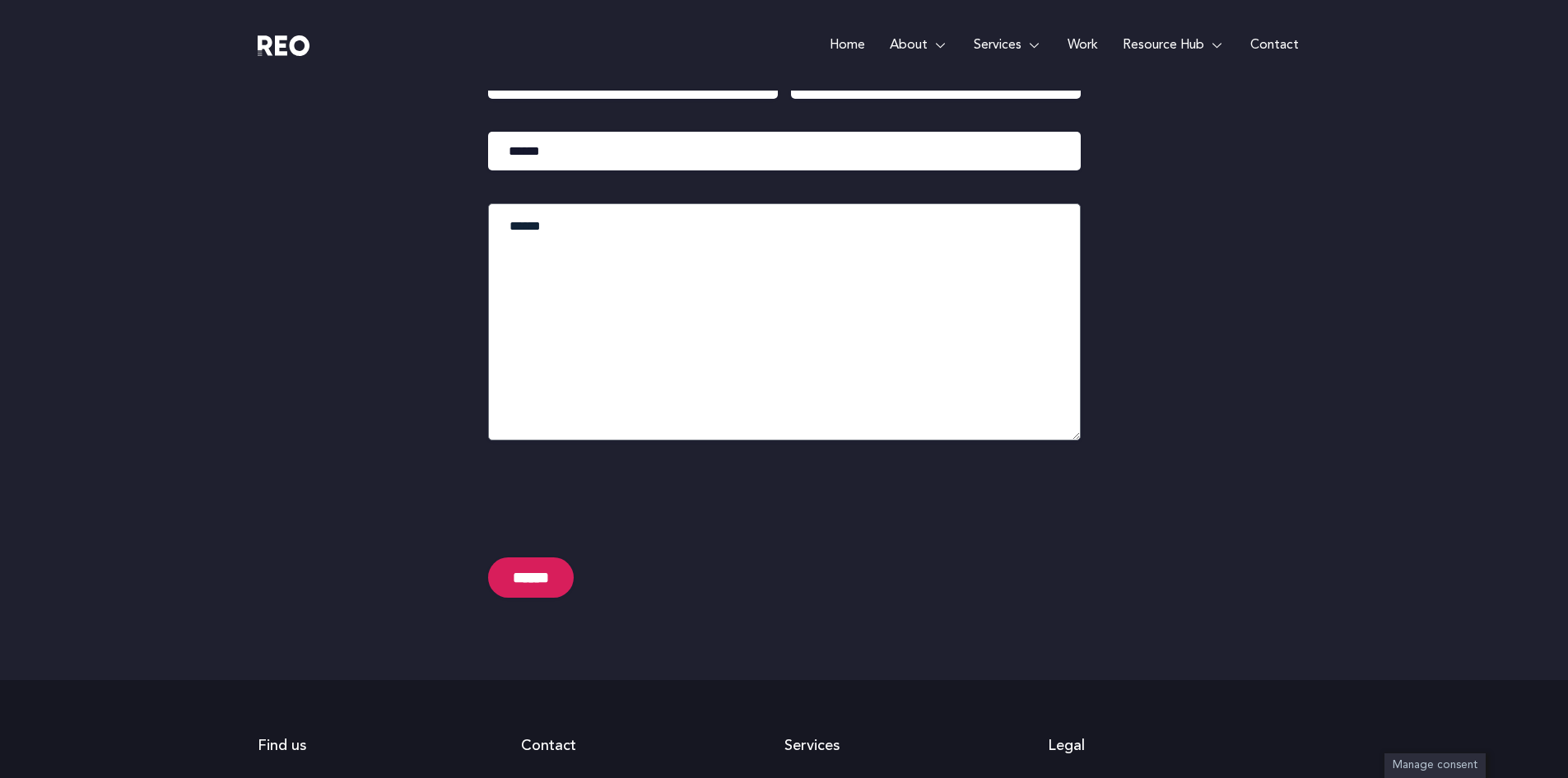
click at [530, 569] on input "******" at bounding box center [531, 577] width 85 height 40
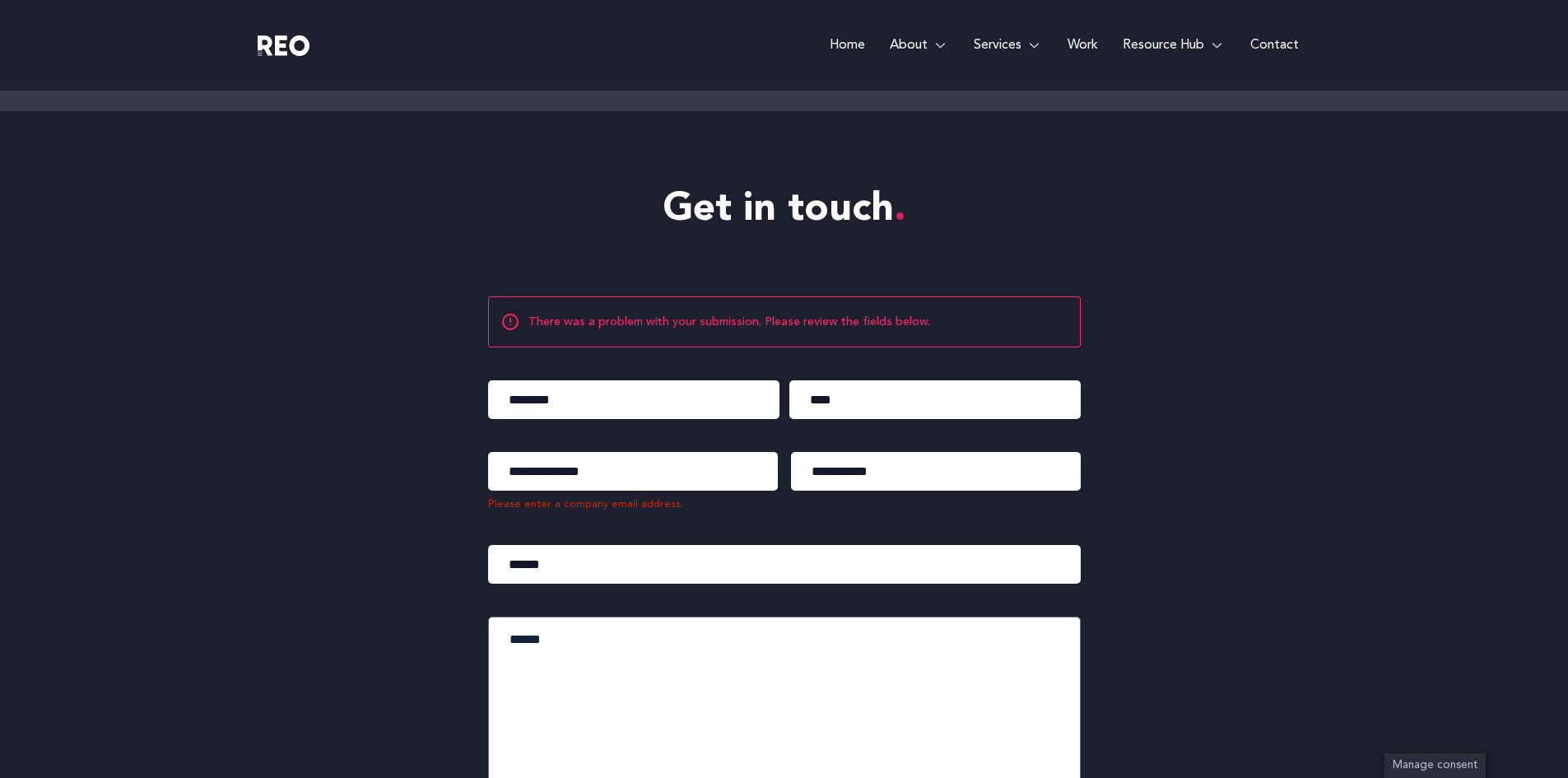
scroll to position [7792, 0]
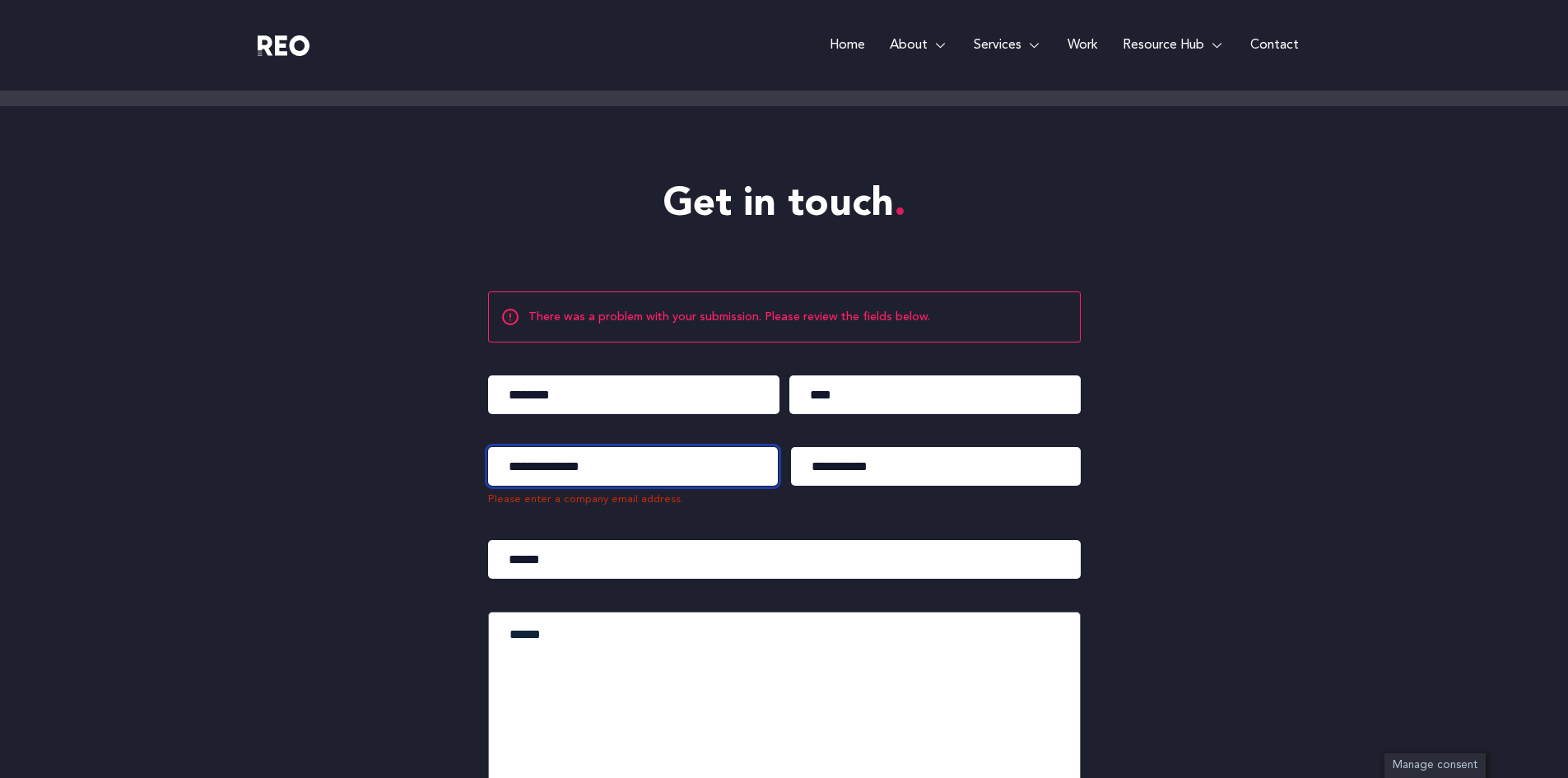
click at [576, 465] on input "**********" at bounding box center [633, 466] width 289 height 39
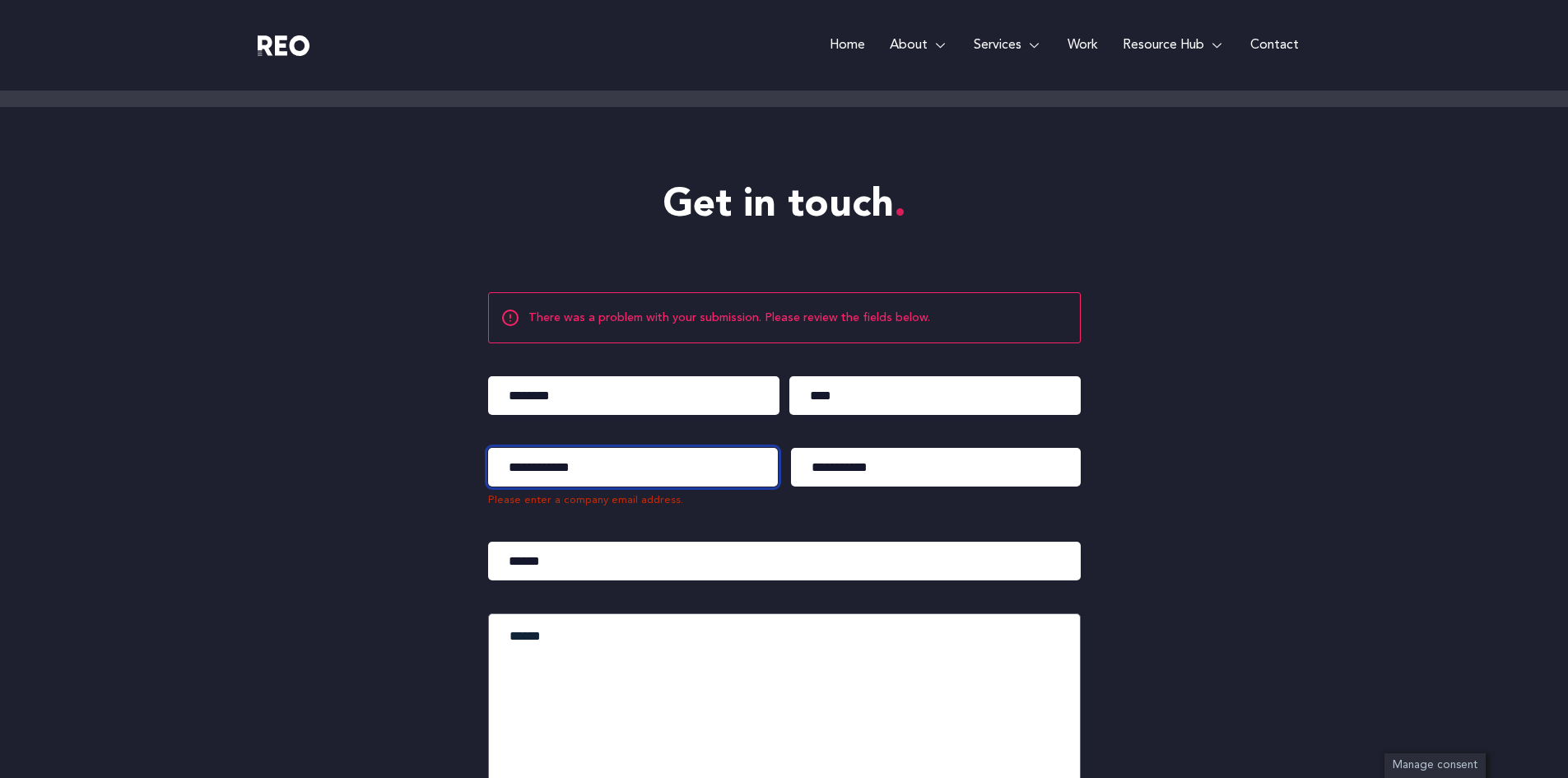
scroll to position [7847, 0]
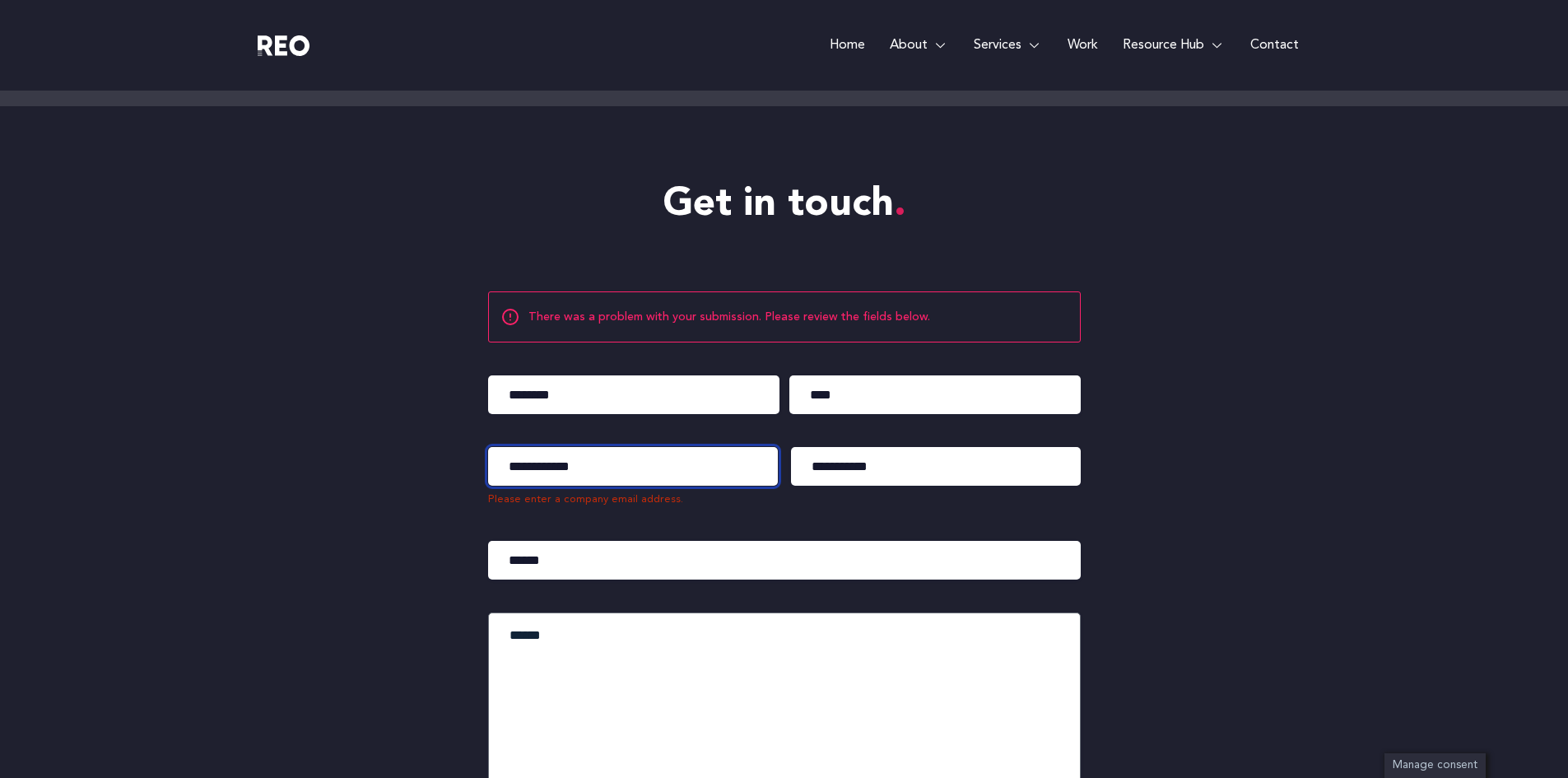
click at [568, 468] on input "**********" at bounding box center [633, 466] width 289 height 39
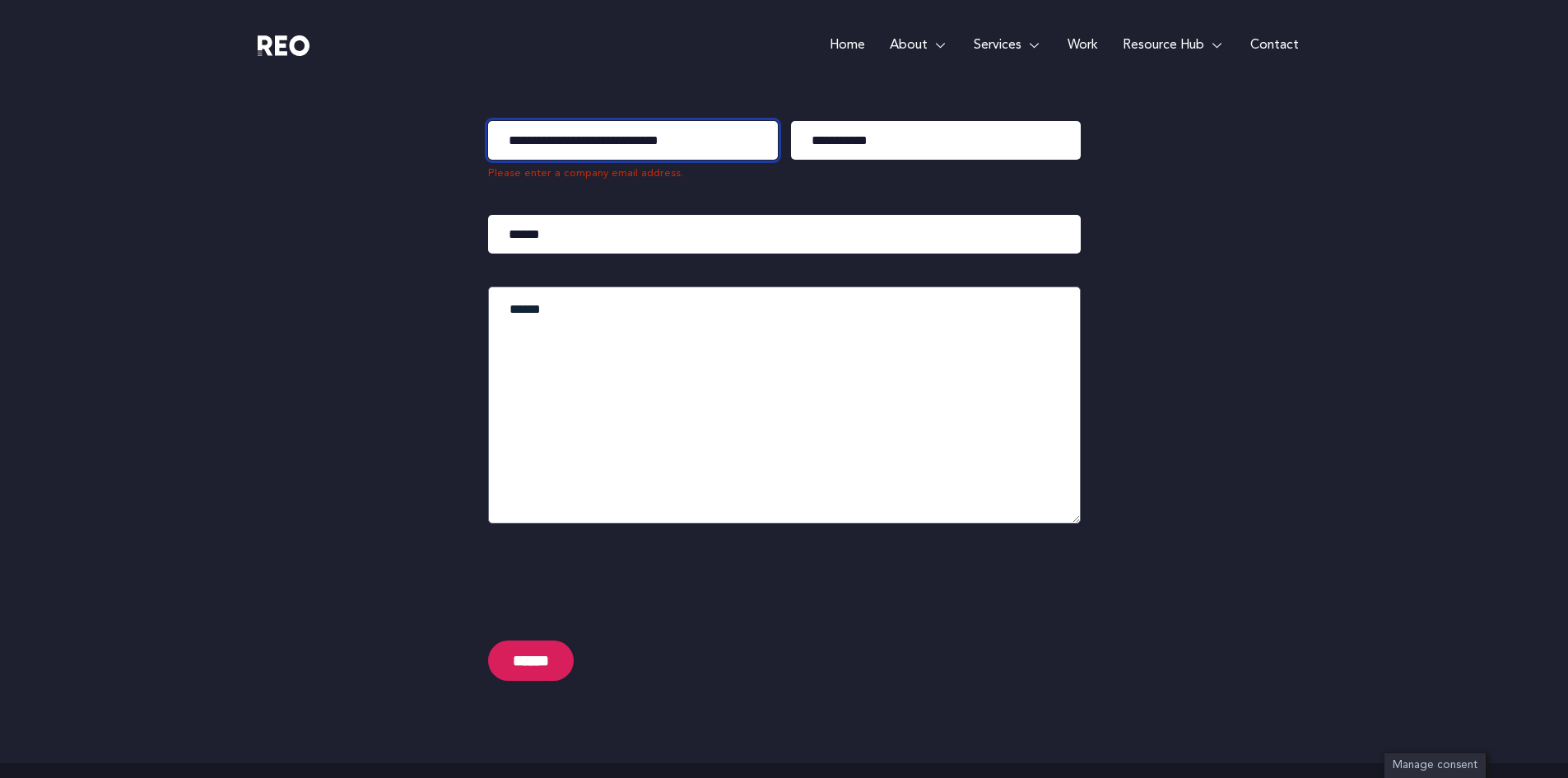
scroll to position [8063, 0]
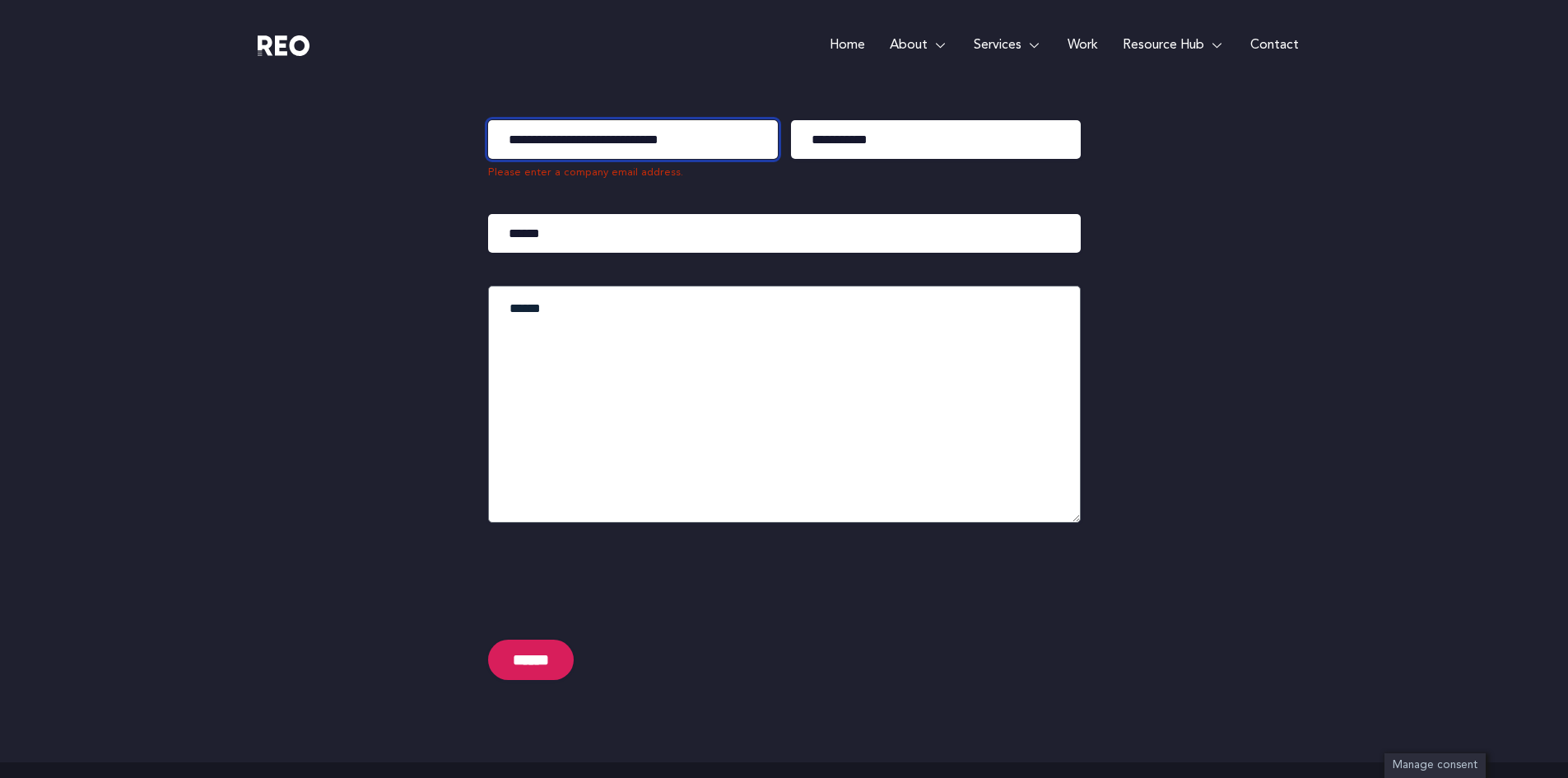
type input "**********"
click at [535, 659] on input "******" at bounding box center [531, 660] width 85 height 40
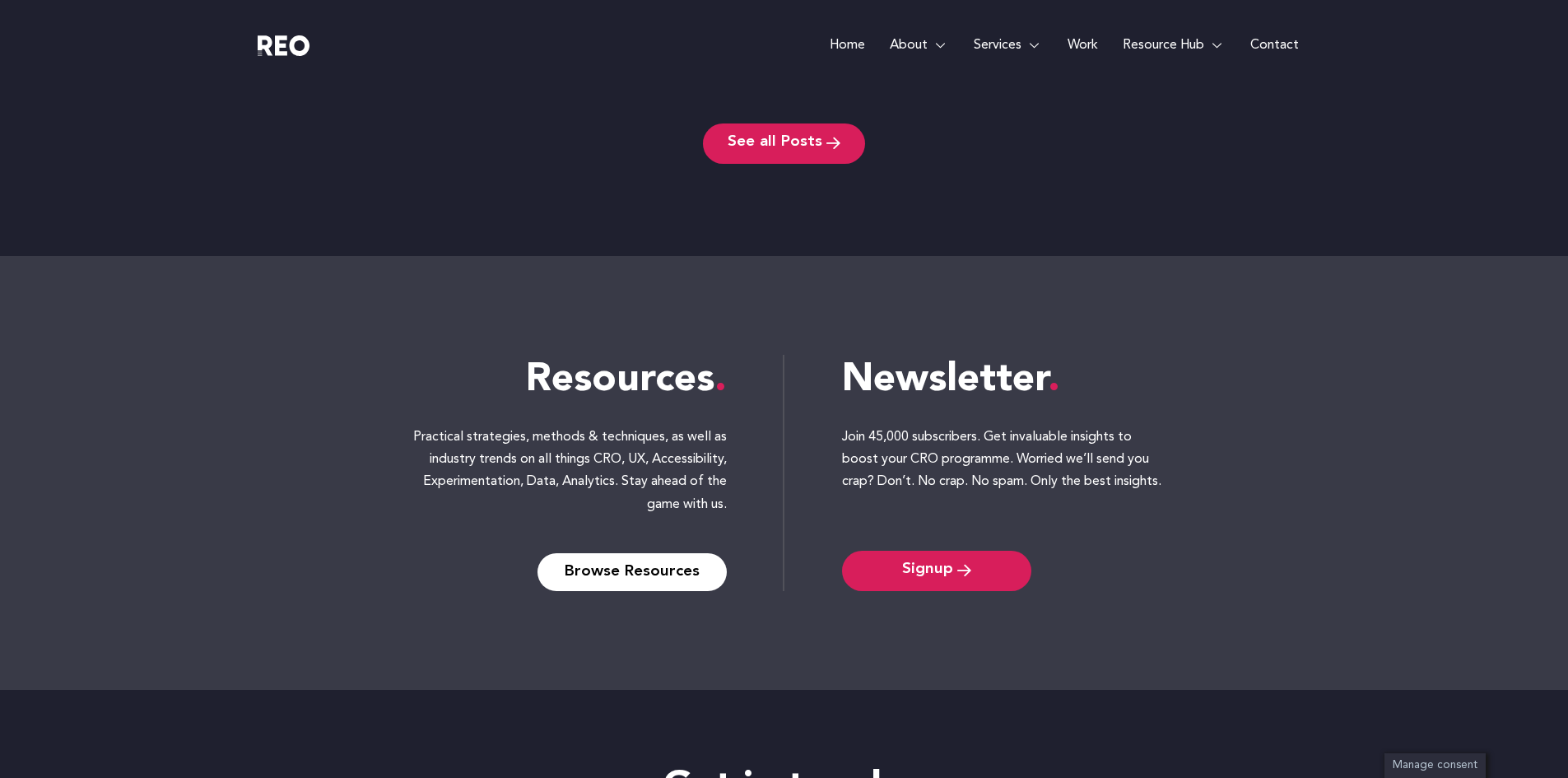
scroll to position [7207, 0]
click at [625, 569] on span "Browse Resources" at bounding box center [632, 572] width 135 height 13
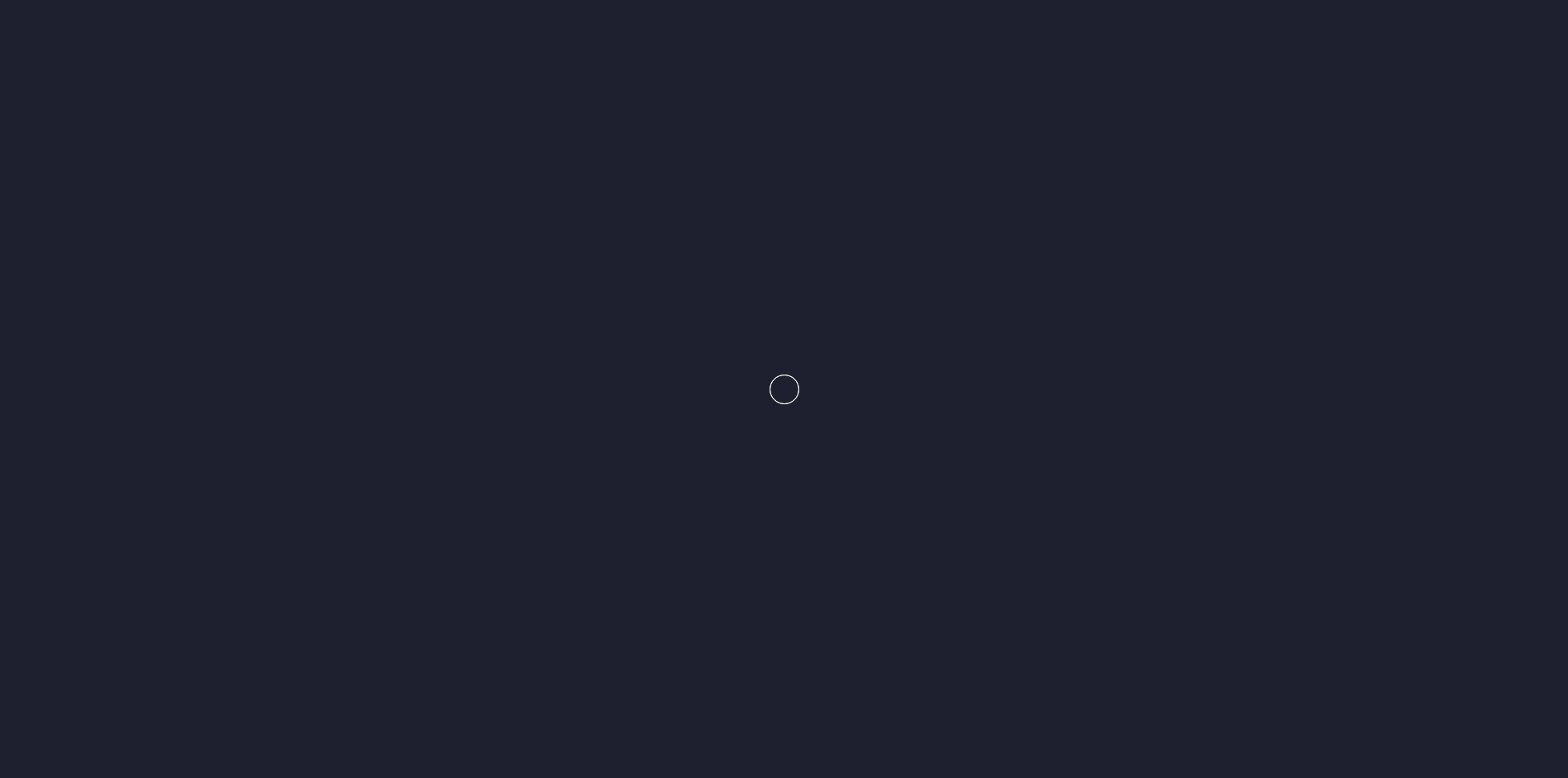
scroll to position [7180, 0]
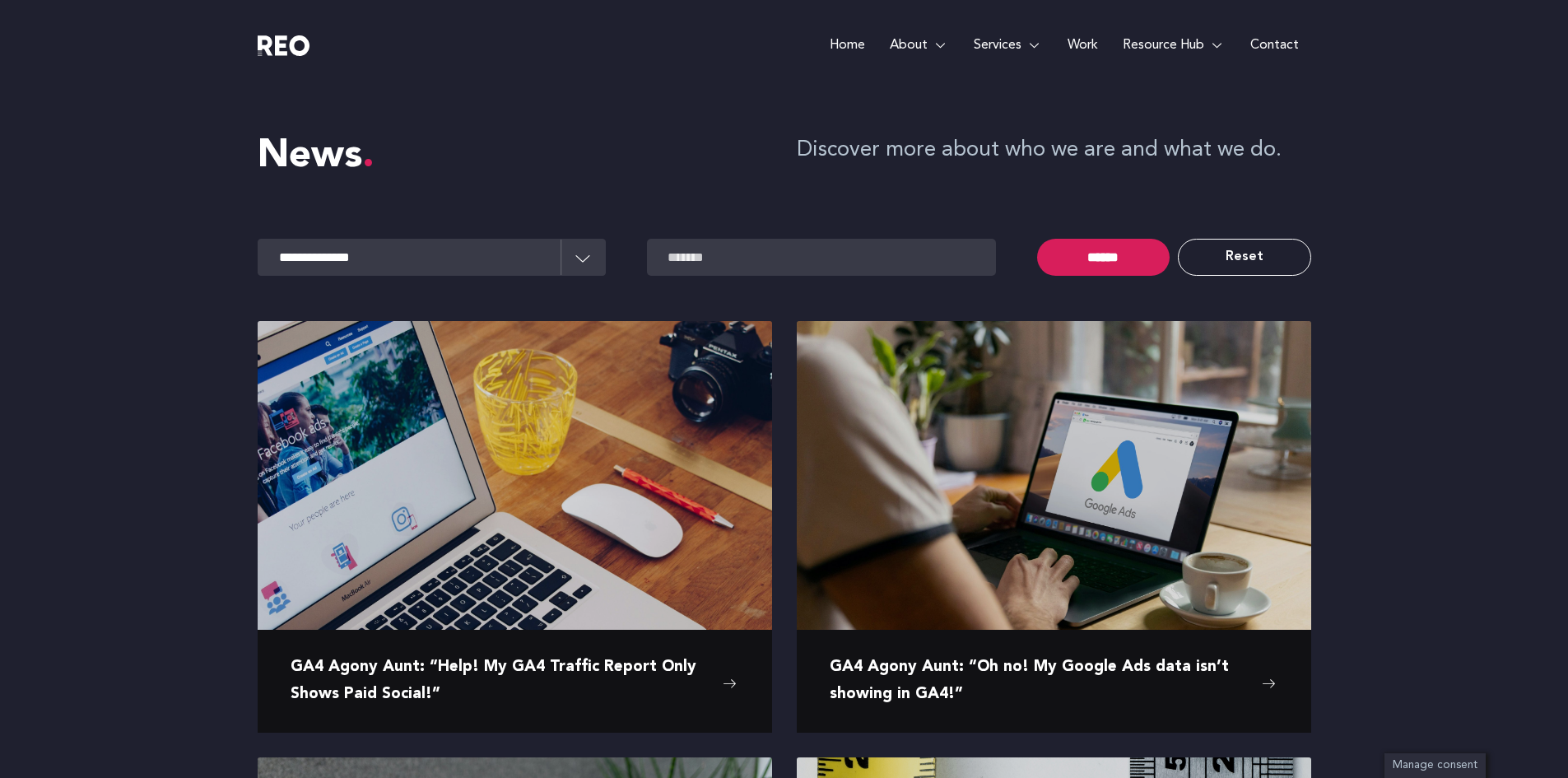
click at [577, 266] on e-page-transition at bounding box center [784, 389] width 1568 height 778
click at [524, 258] on e-page-transition at bounding box center [784, 389] width 1568 height 778
click at [386, 258] on e-page-transition at bounding box center [784, 389] width 1568 height 778
click at [581, 256] on select "**********" at bounding box center [431, 257] width 349 height 37
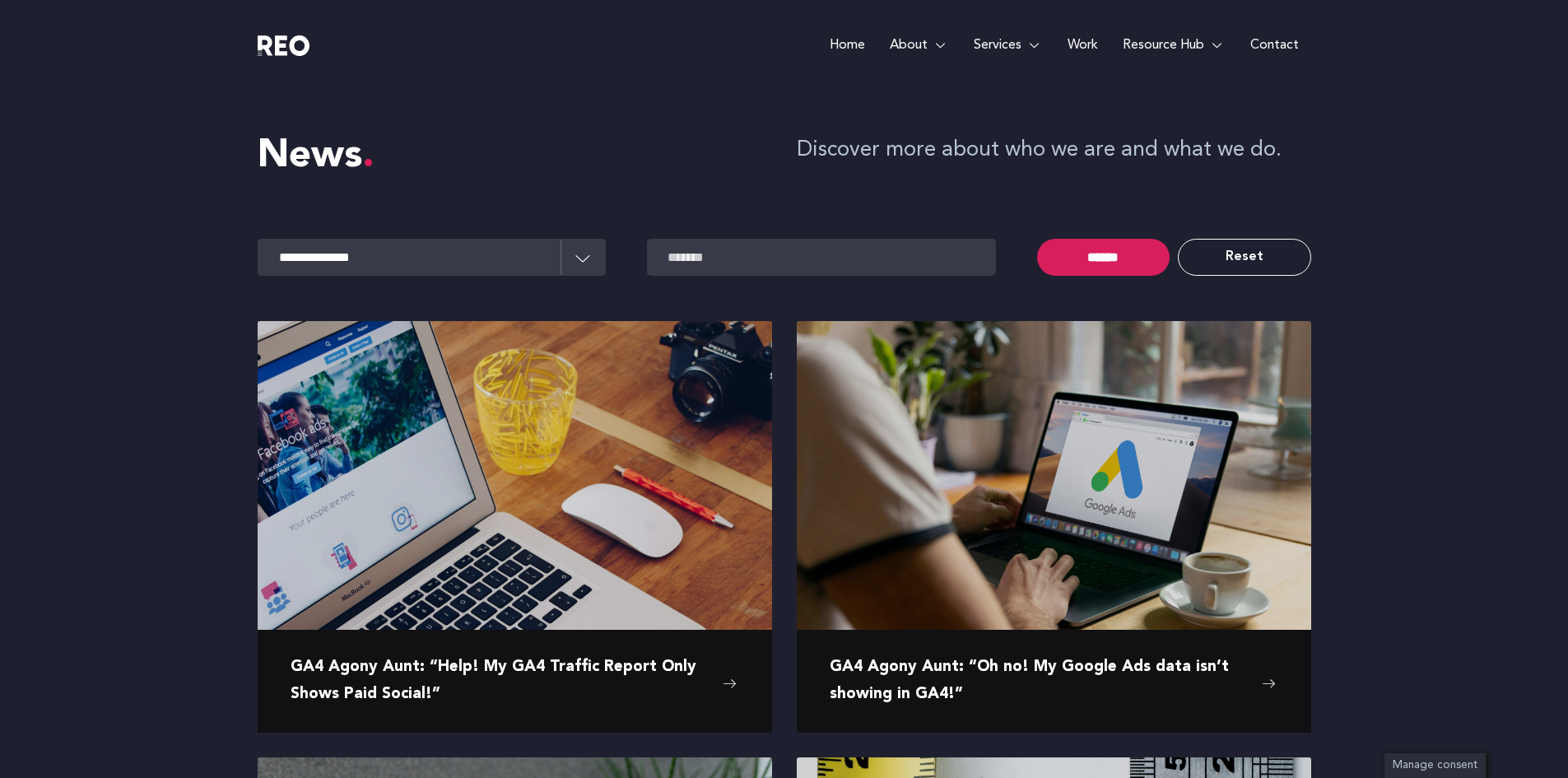
select select "*********"
click at [257, 239] on select "**********" at bounding box center [431, 257] width 349 height 37
click at [1100, 258] on input "******" at bounding box center [1103, 257] width 132 height 37
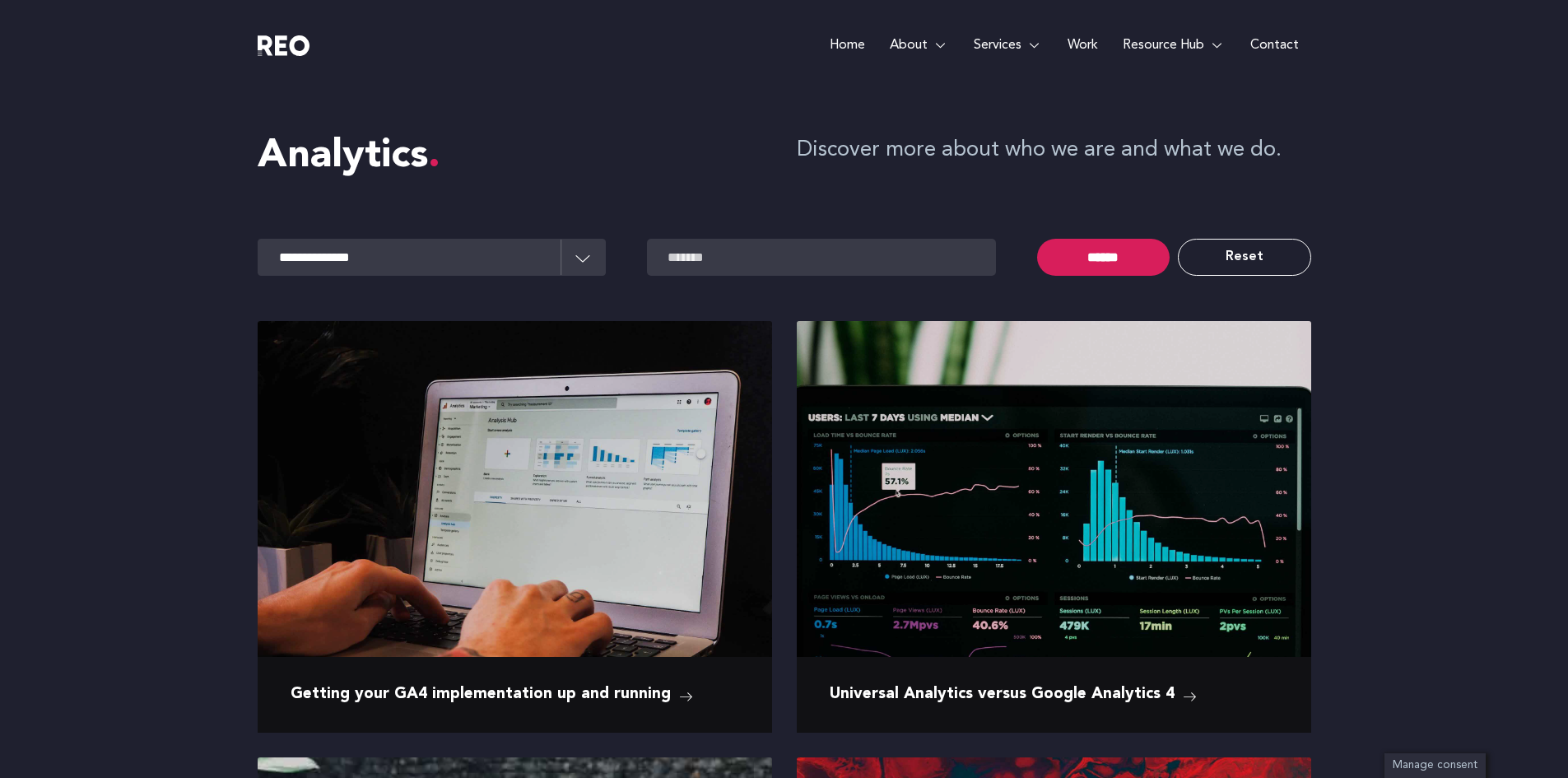
click at [1246, 256] on e-page-transition at bounding box center [784, 389] width 1568 height 778
click at [1226, 252] on link "Reset" at bounding box center [1244, 257] width 132 height 37
select select
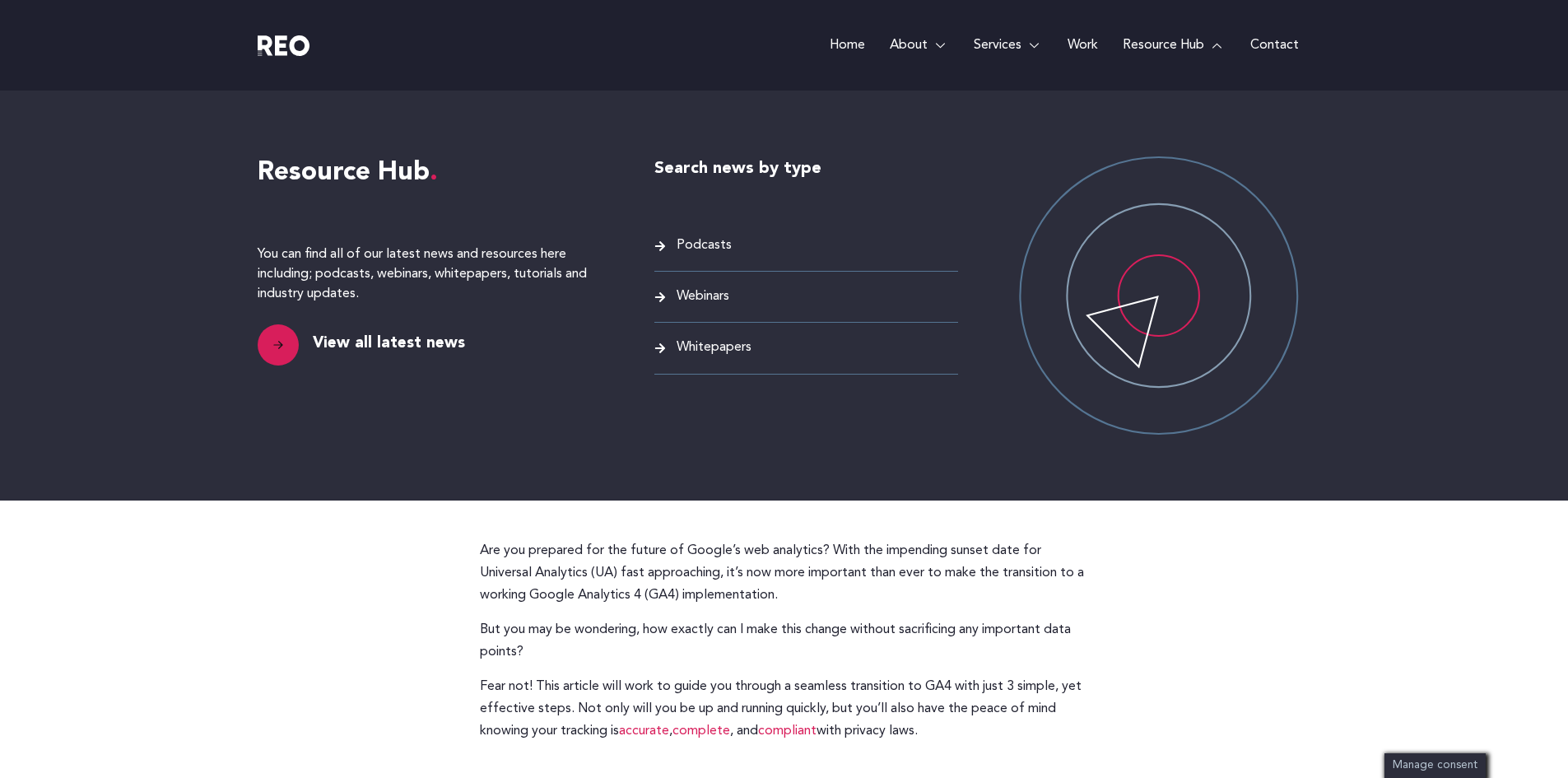
click at [724, 345] on span "Whitepapers" at bounding box center [712, 348] width 79 height 23
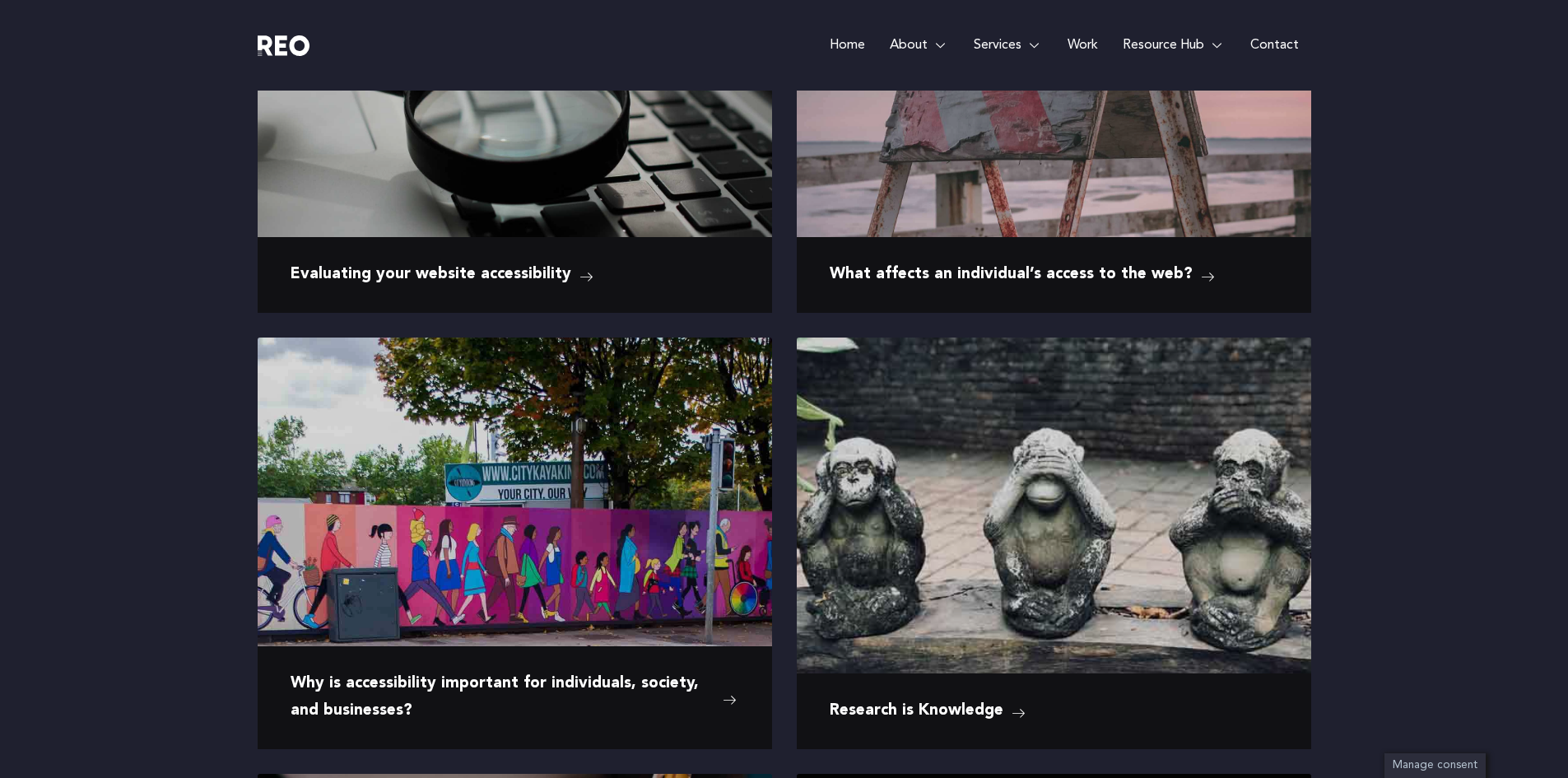
scroll to position [419, 0]
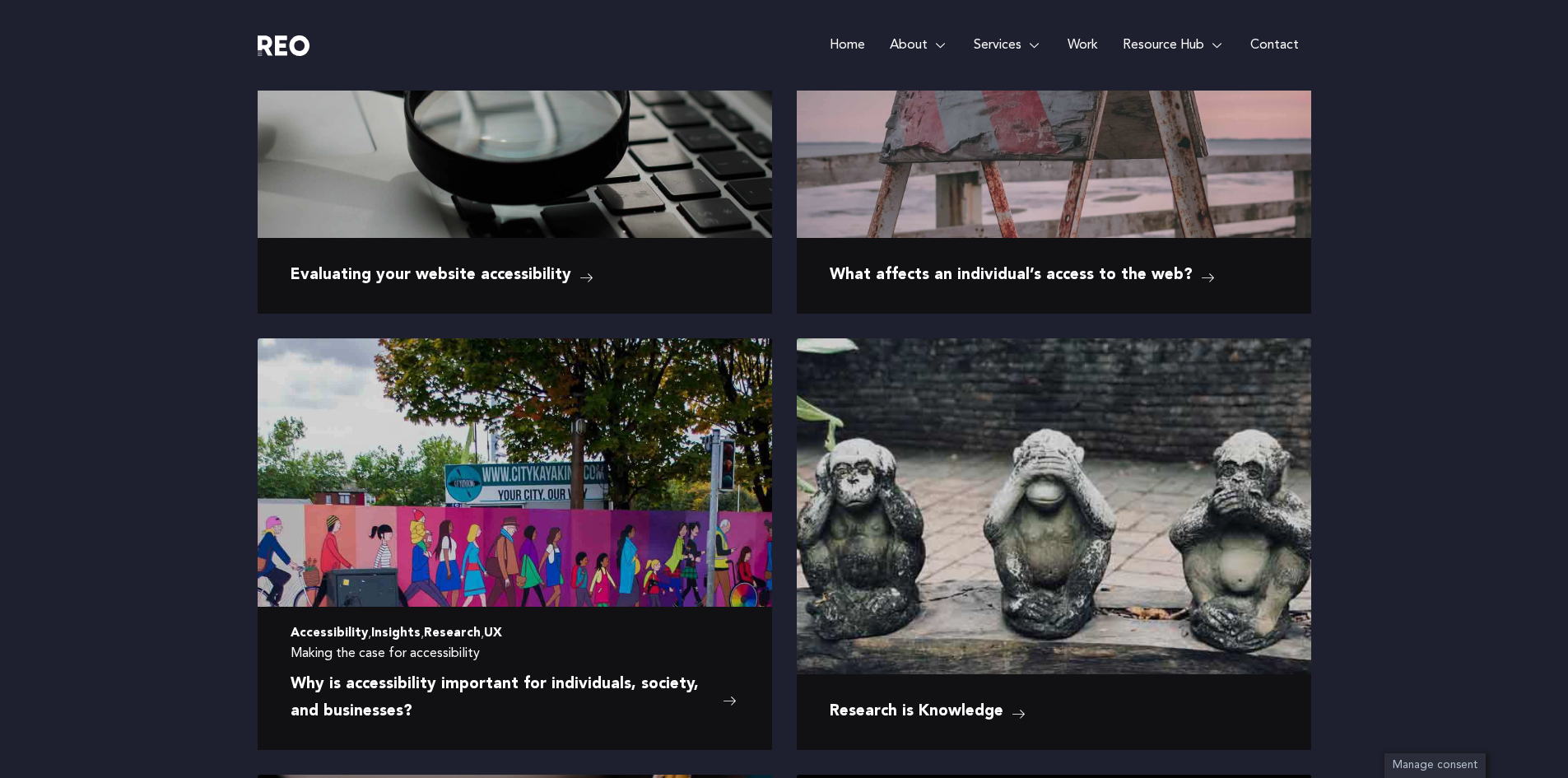
click at [490, 679] on span "Why is accessibility important for individuals, society, and businesses?" at bounding box center [502, 699] width 424 height 54
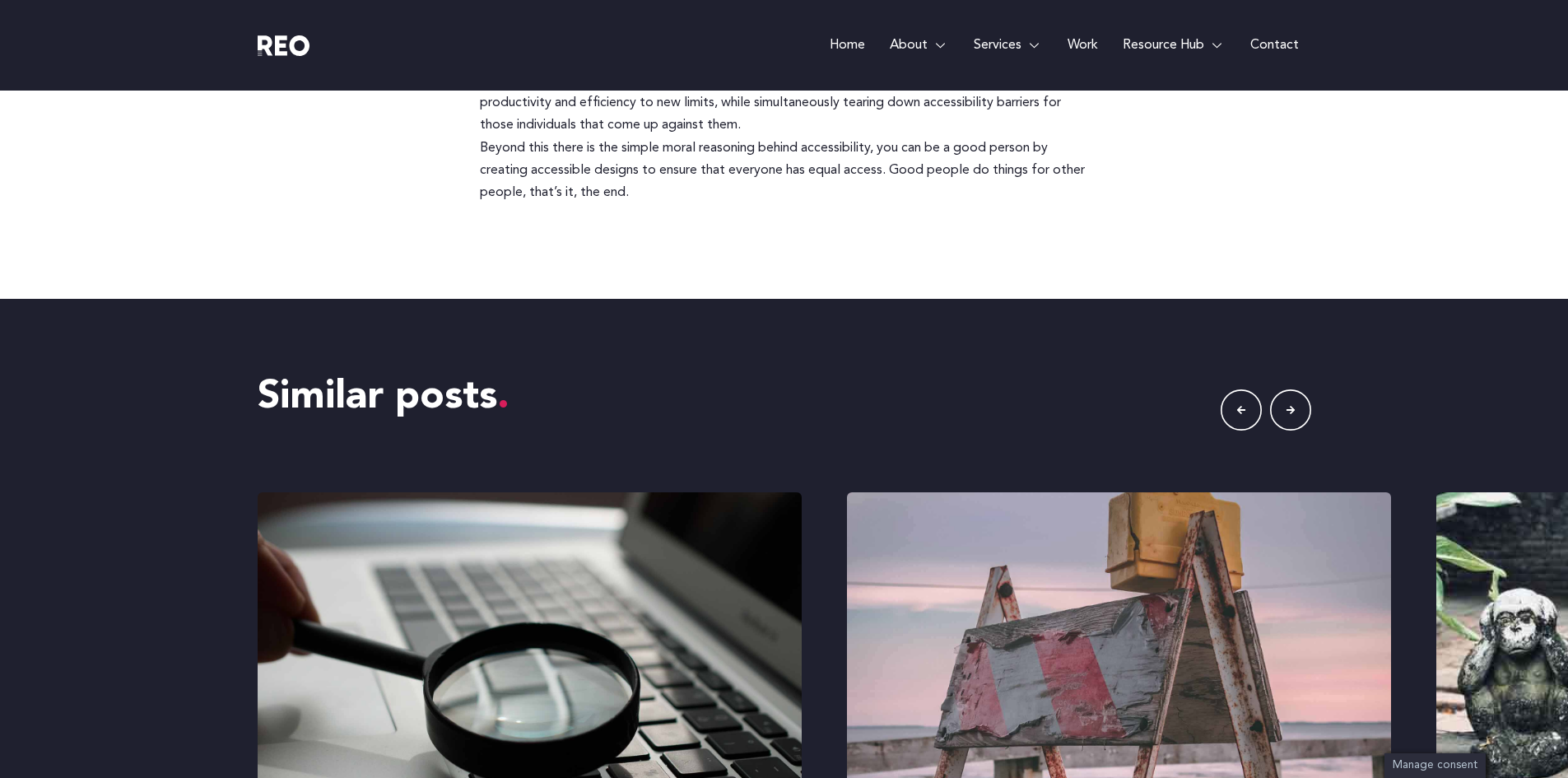
scroll to position [2199, 0]
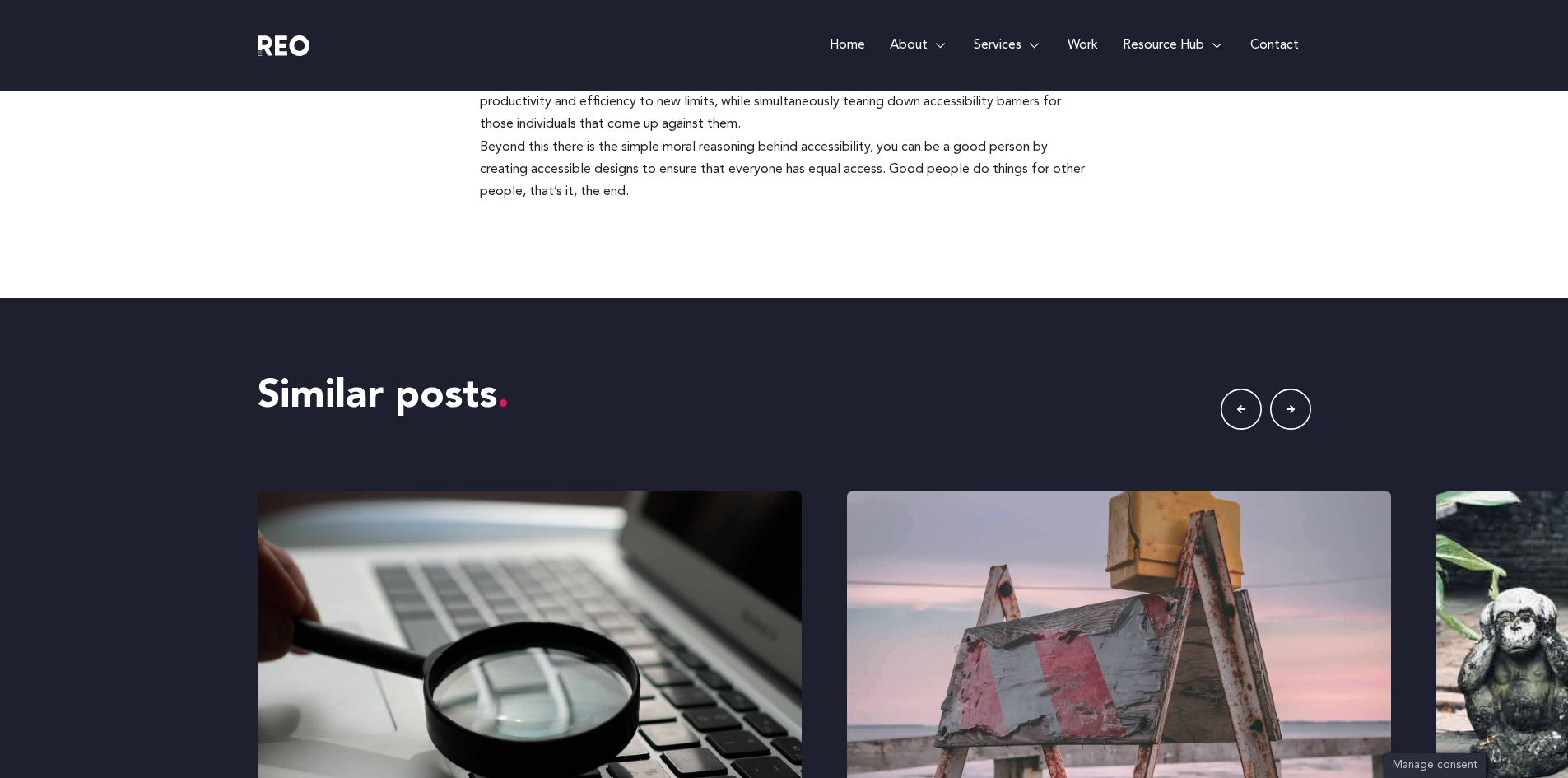
click at [1284, 389] on icon "button" at bounding box center [1290, 409] width 41 height 41
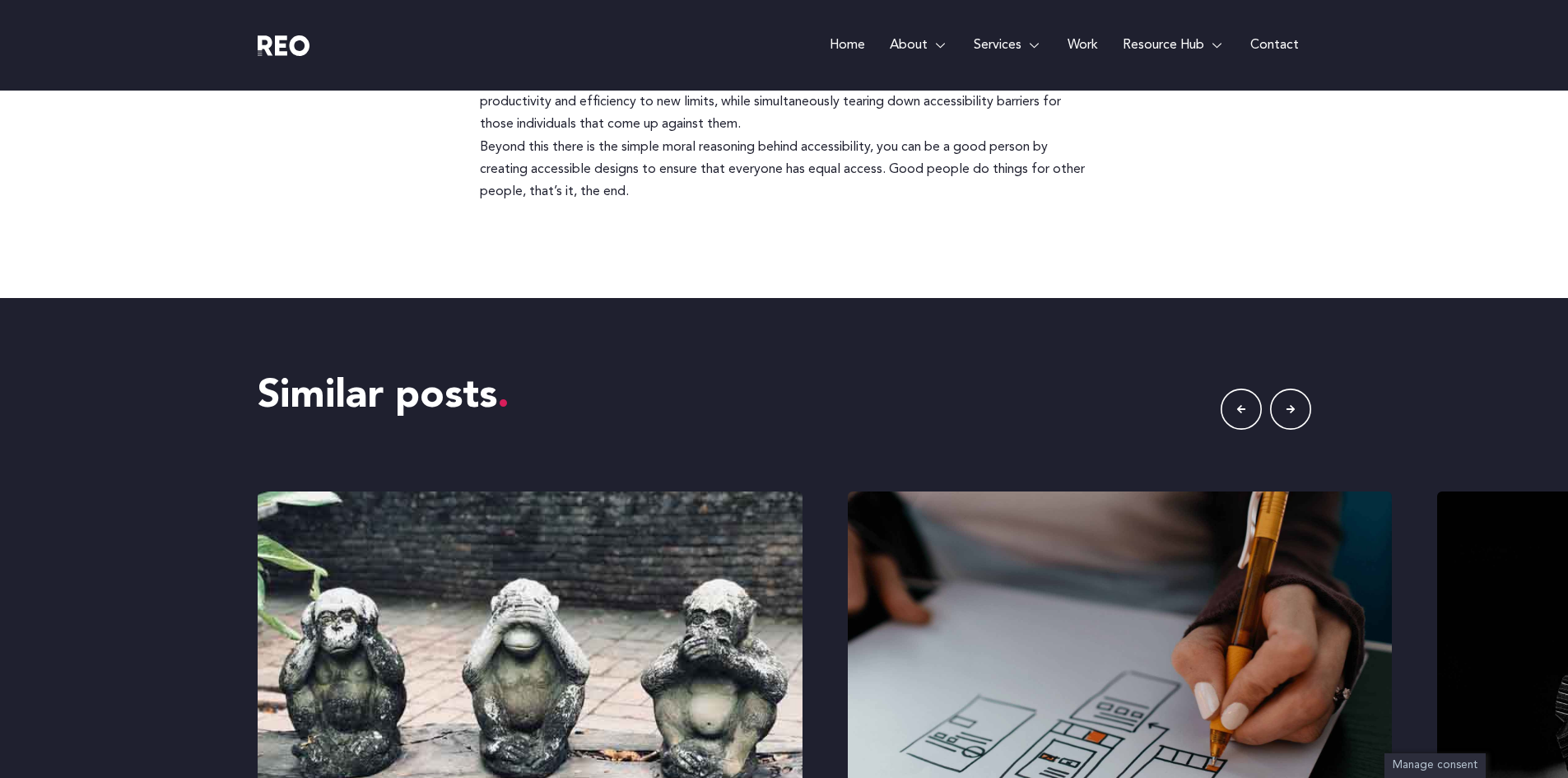
click at [1284, 389] on icon "button" at bounding box center [1290, 409] width 41 height 41
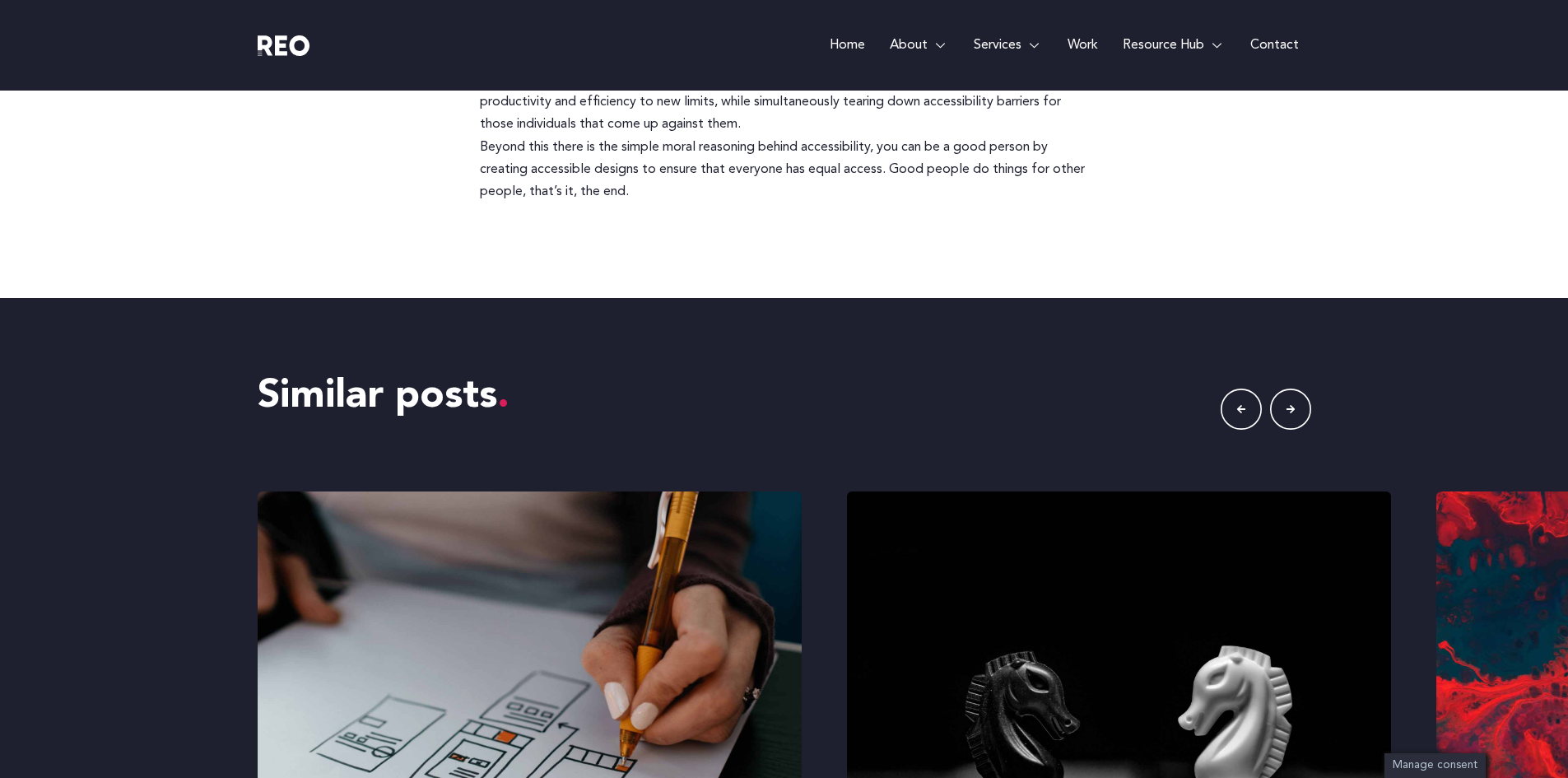
click at [1284, 389] on icon "button" at bounding box center [1290, 409] width 41 height 41
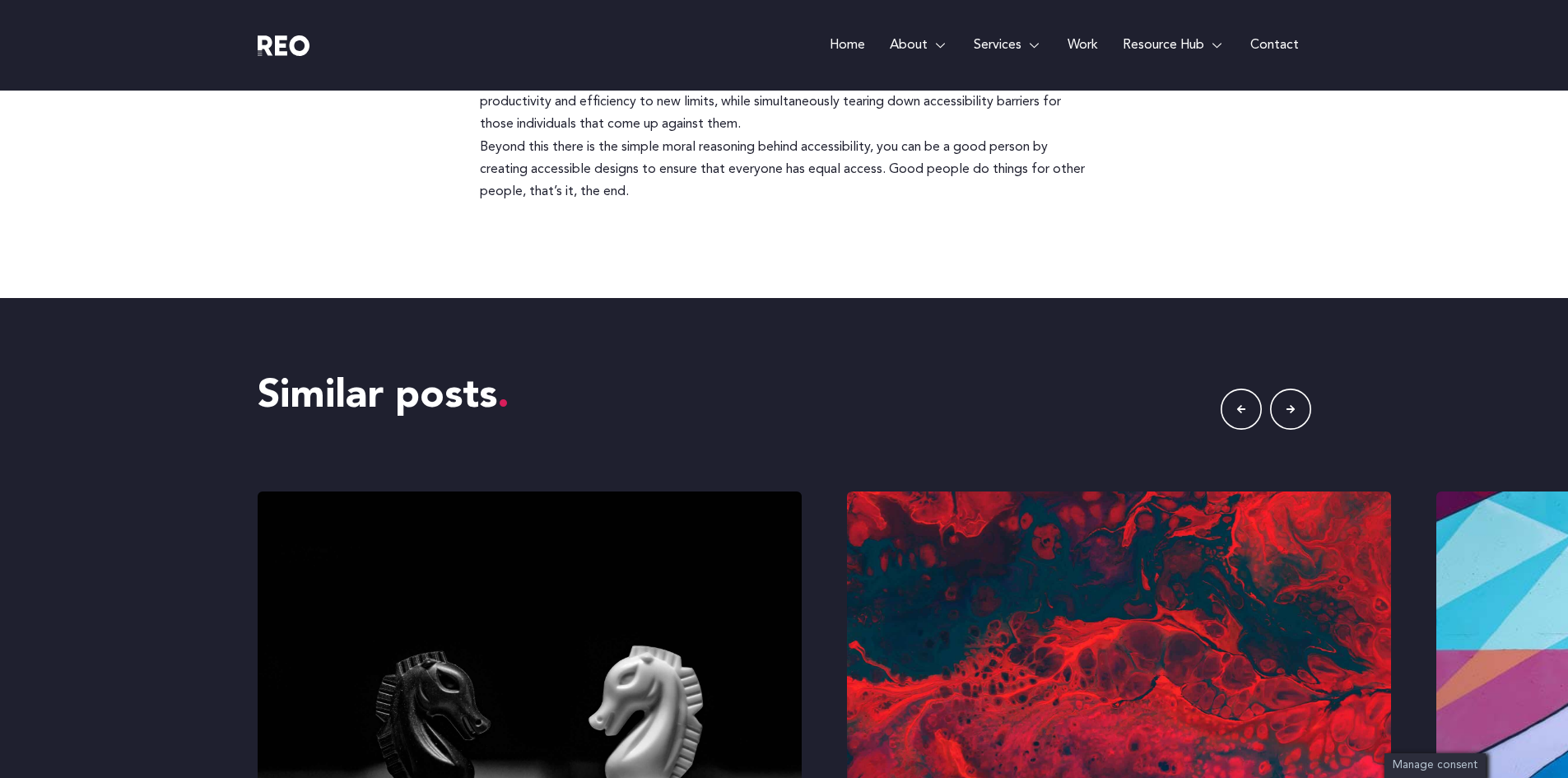
click at [1284, 389] on icon "button" at bounding box center [1290, 409] width 41 height 41
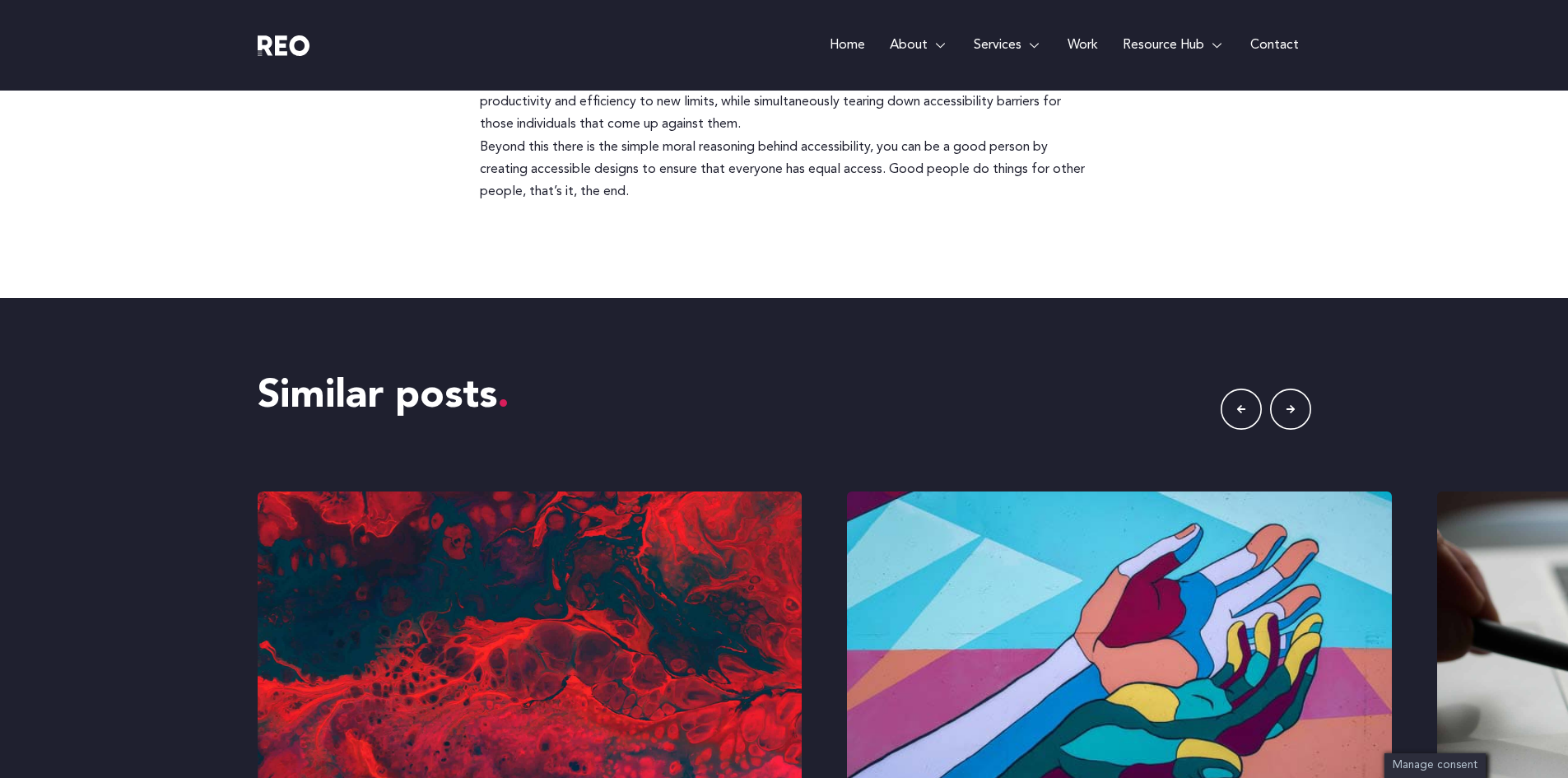
click at [1285, 389] on icon "button" at bounding box center [1290, 409] width 41 height 41
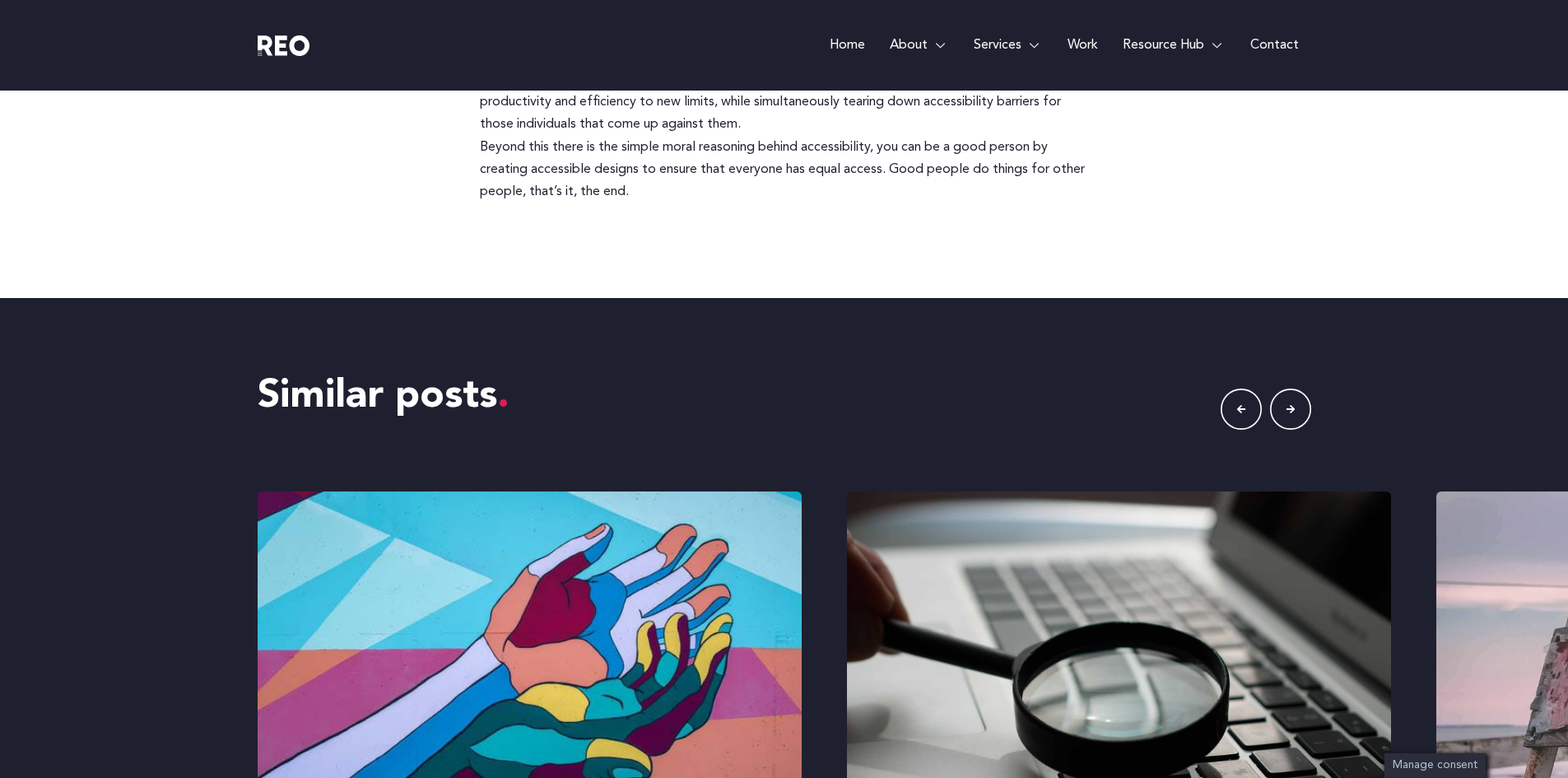
click at [1285, 389] on icon "button" at bounding box center [1290, 409] width 41 height 41
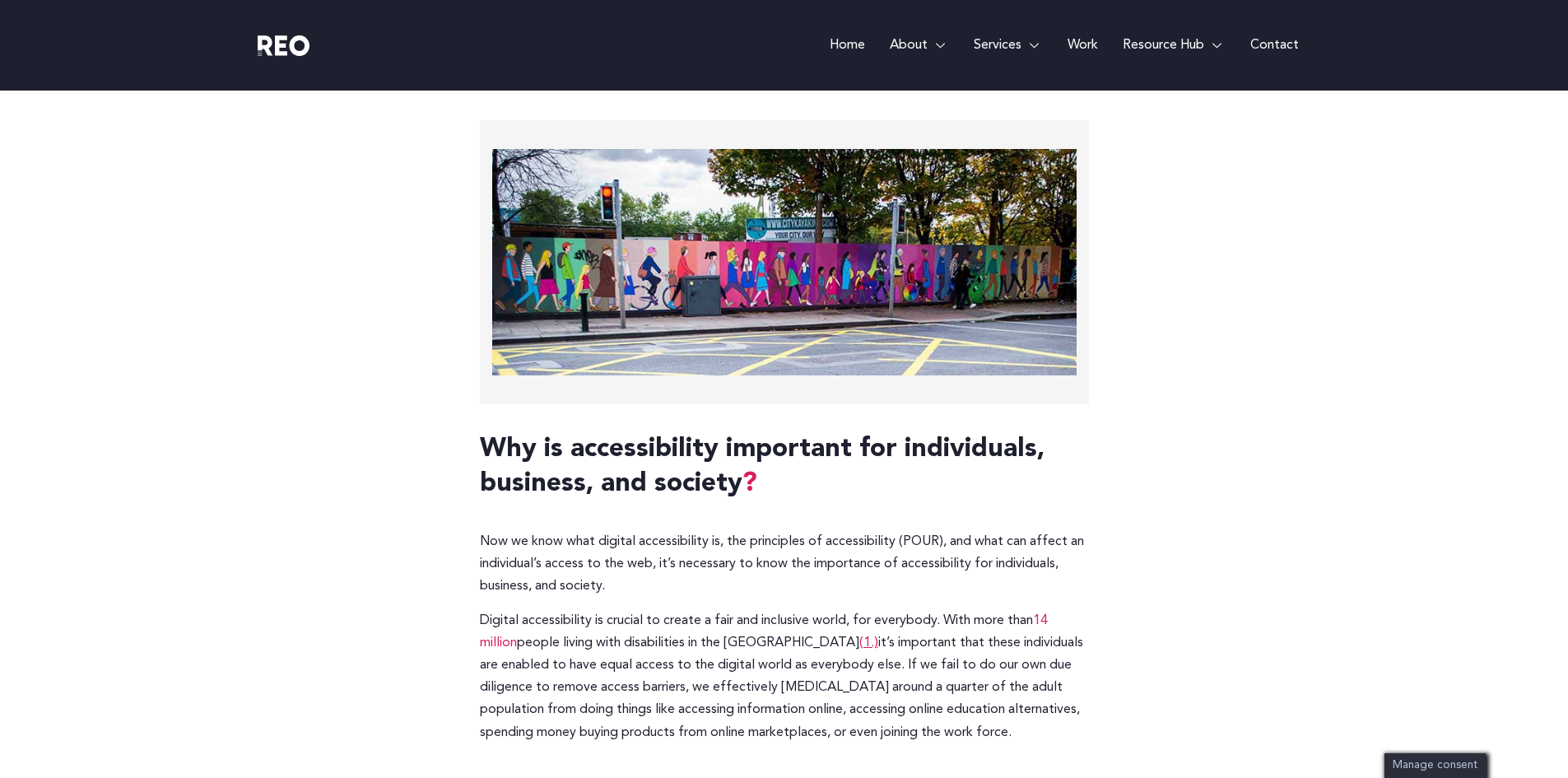
scroll to position [0, 0]
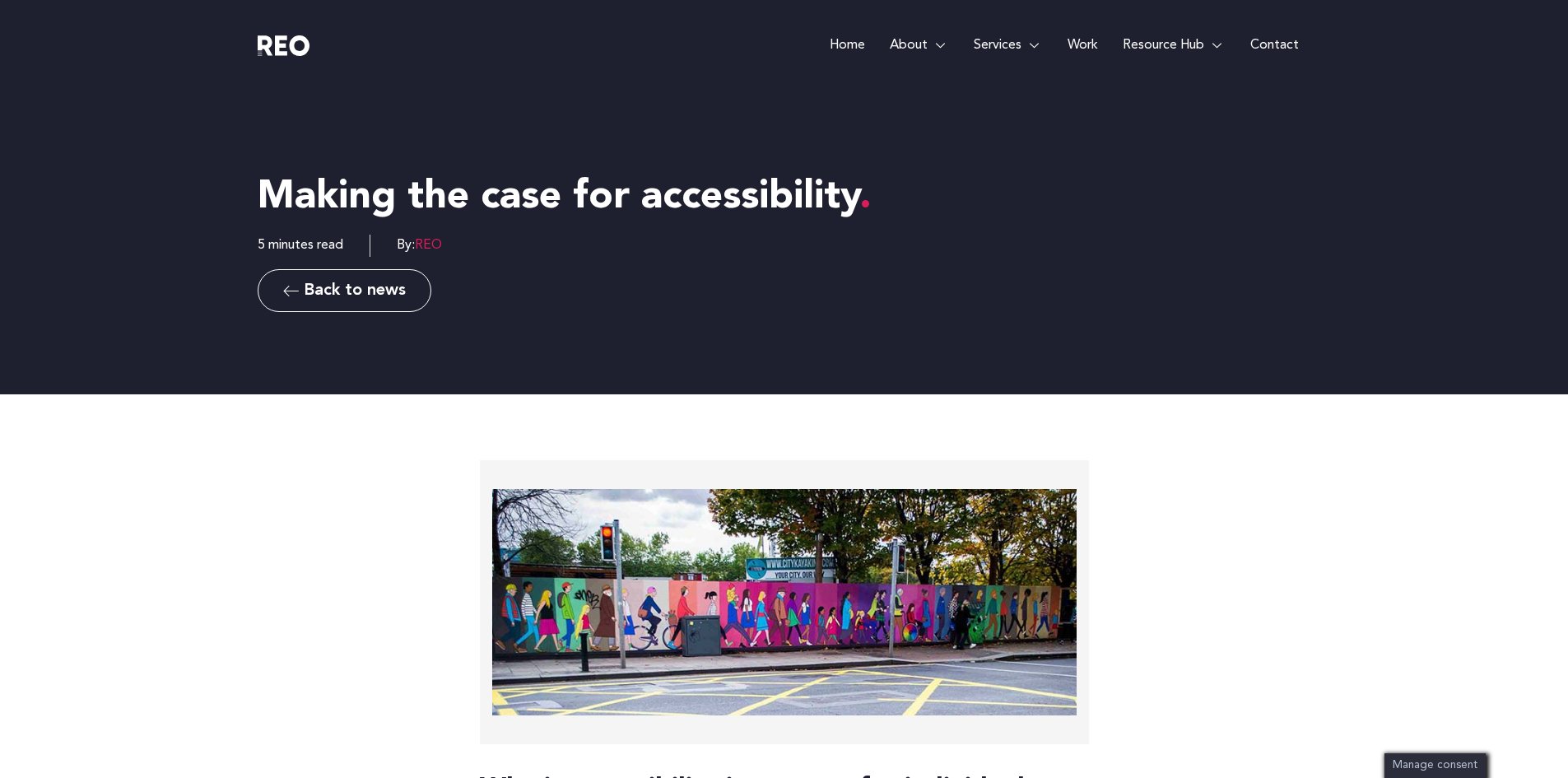
click at [320, 297] on span "Back to news" at bounding box center [354, 290] width 102 height 17
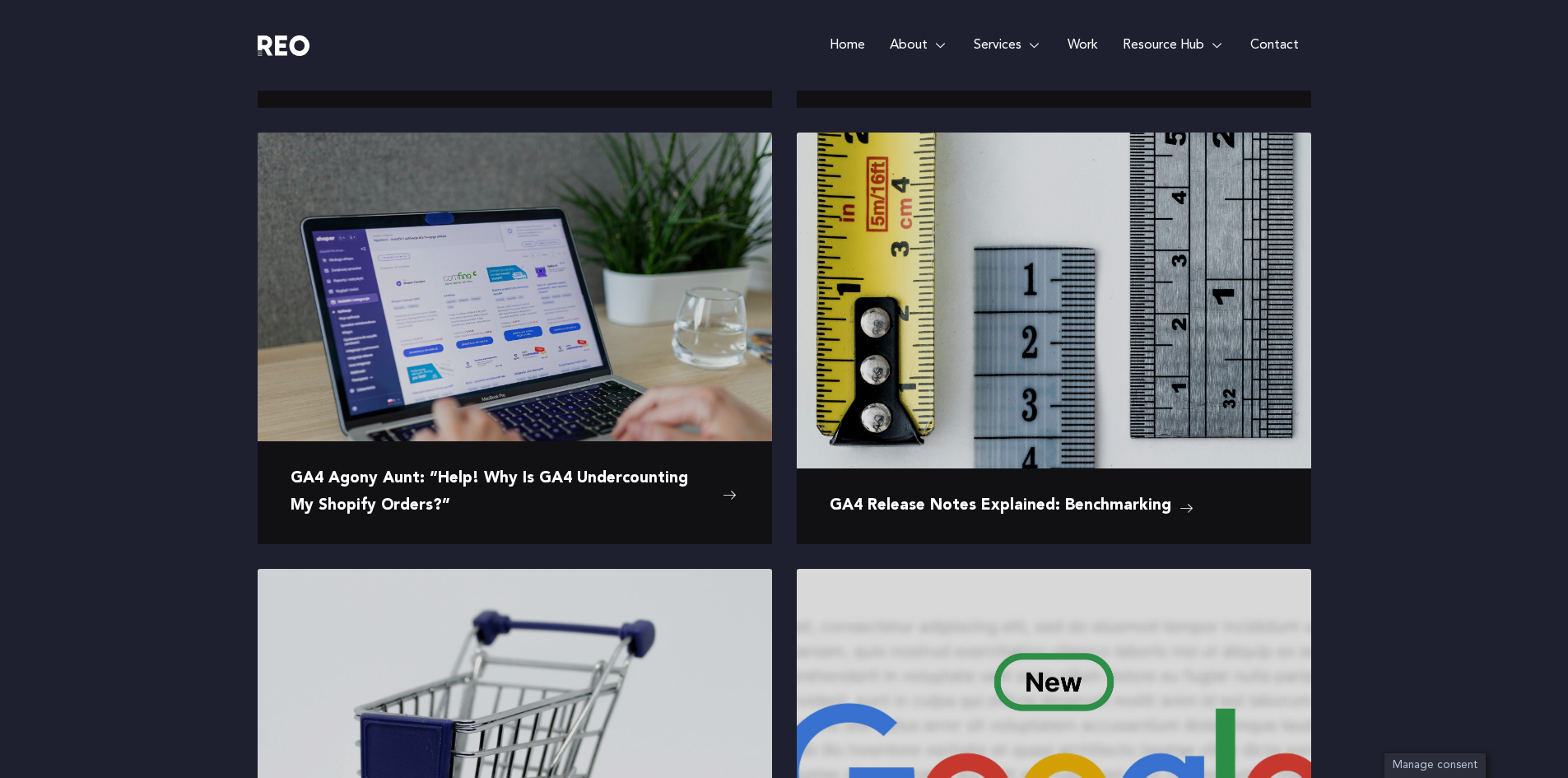
scroll to position [638, 0]
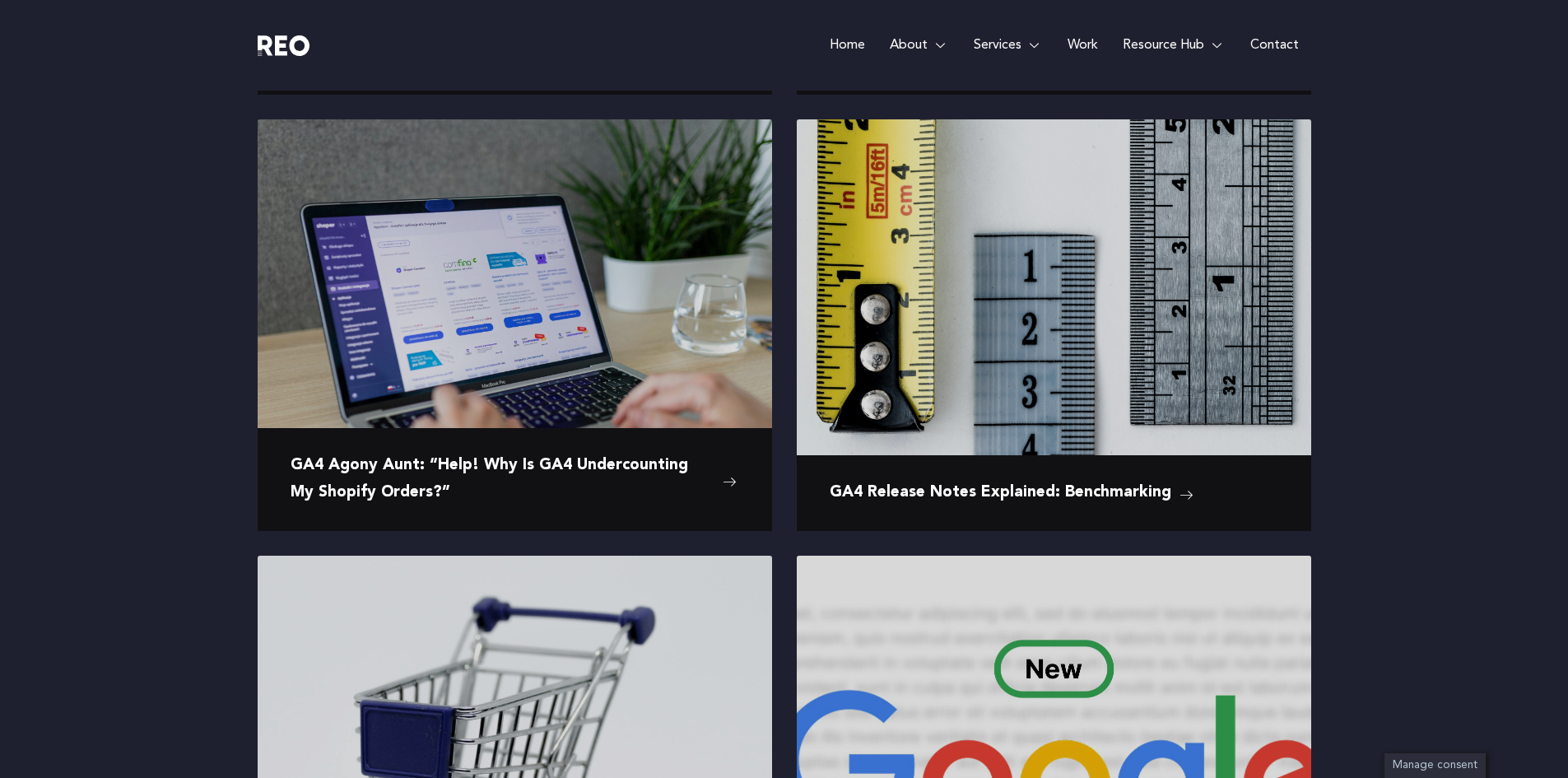
click at [904, 478] on e-page-transition at bounding box center [784, 389] width 1568 height 778
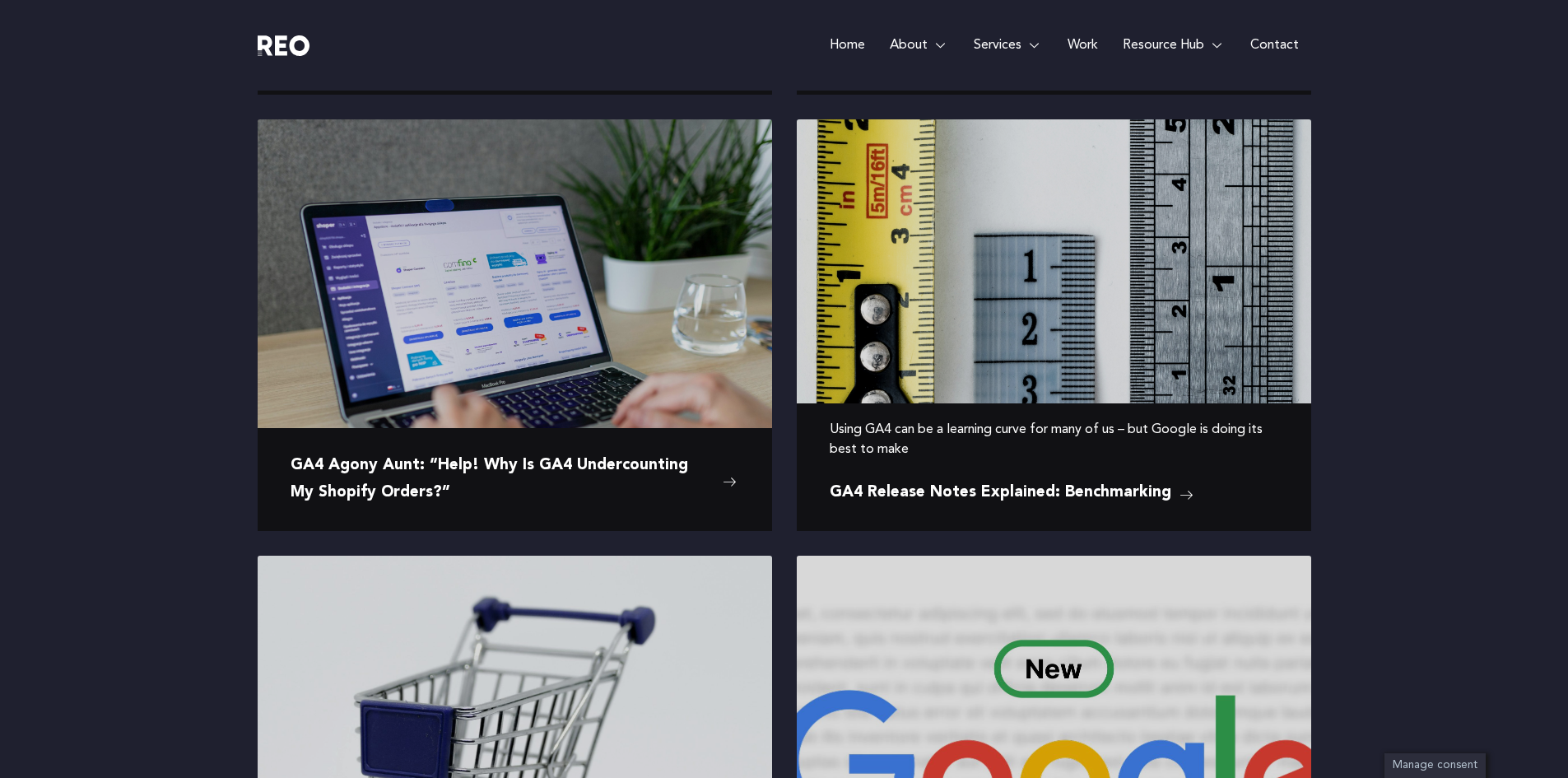
click at [905, 302] on img at bounding box center [1054, 312] width 515 height 386
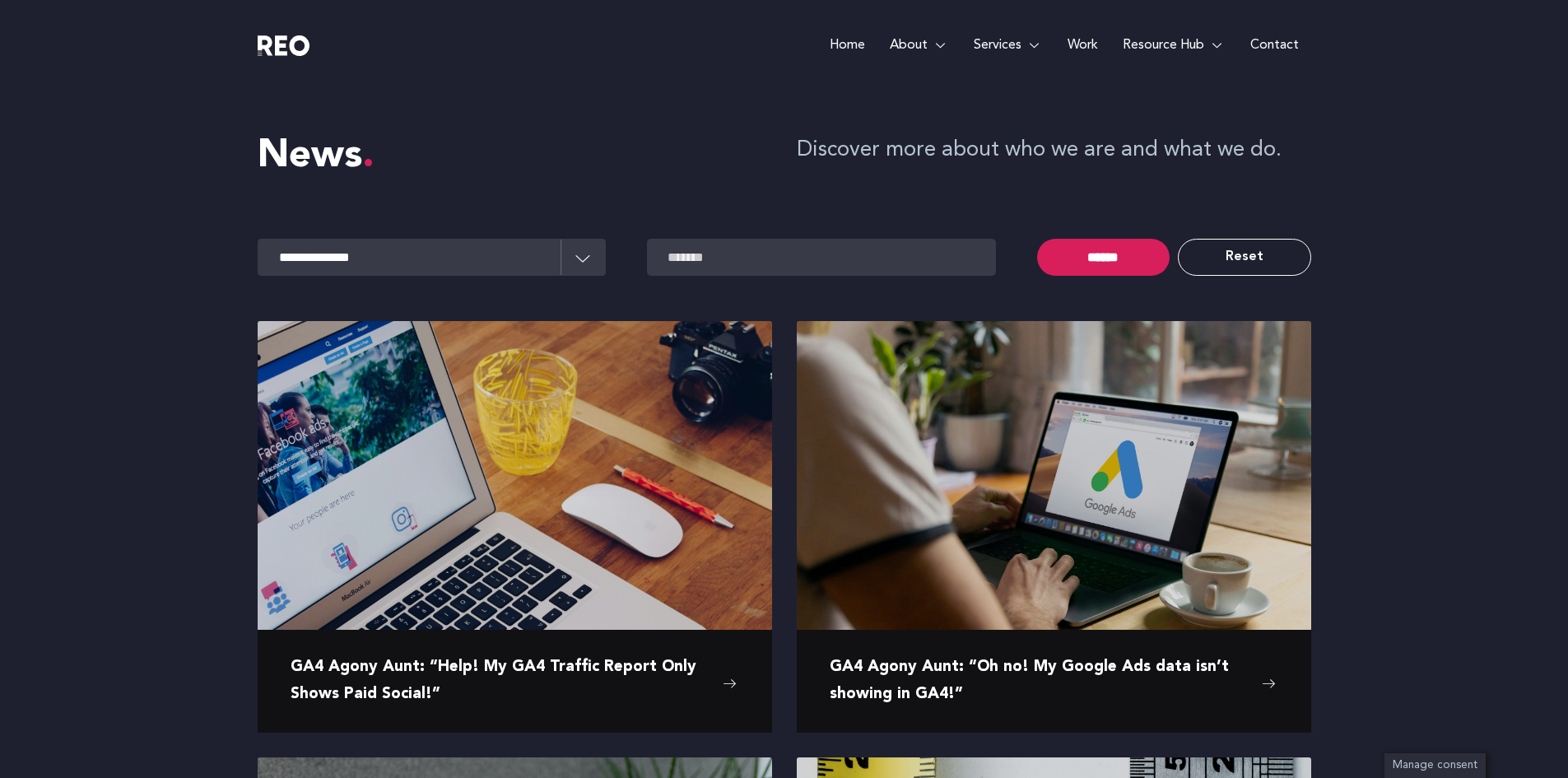
click at [1212, 254] on e-page-transition at bounding box center [784, 389] width 1568 height 778
click at [1251, 255] on link "Reset" at bounding box center [1244, 257] width 132 height 37
click at [390, 266] on select "**********" at bounding box center [431, 257] width 349 height 37
select select "*****"
click at [257, 239] on select "**********" at bounding box center [431, 257] width 349 height 37
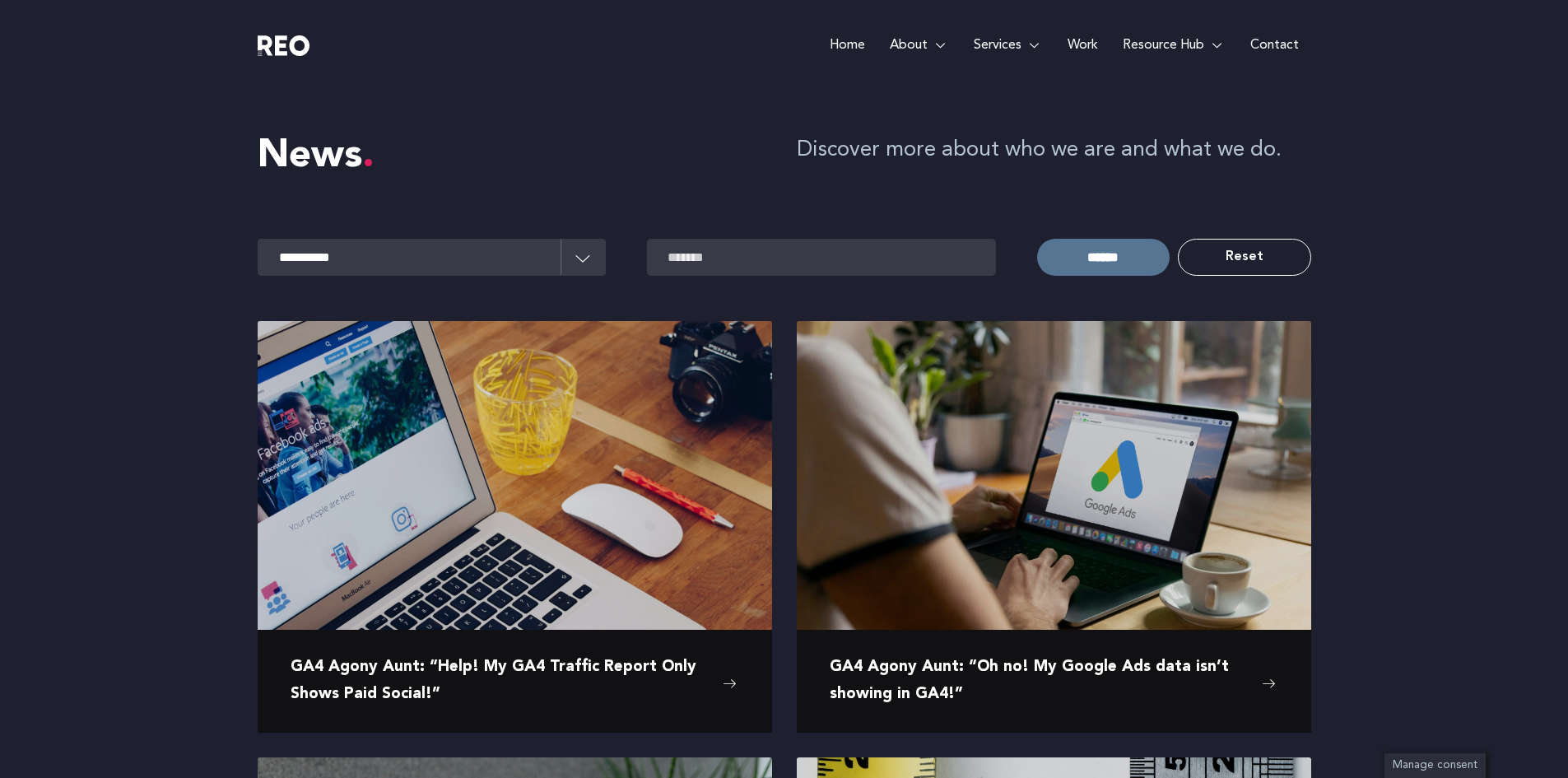
click at [1113, 248] on input "******" at bounding box center [1103, 257] width 132 height 37
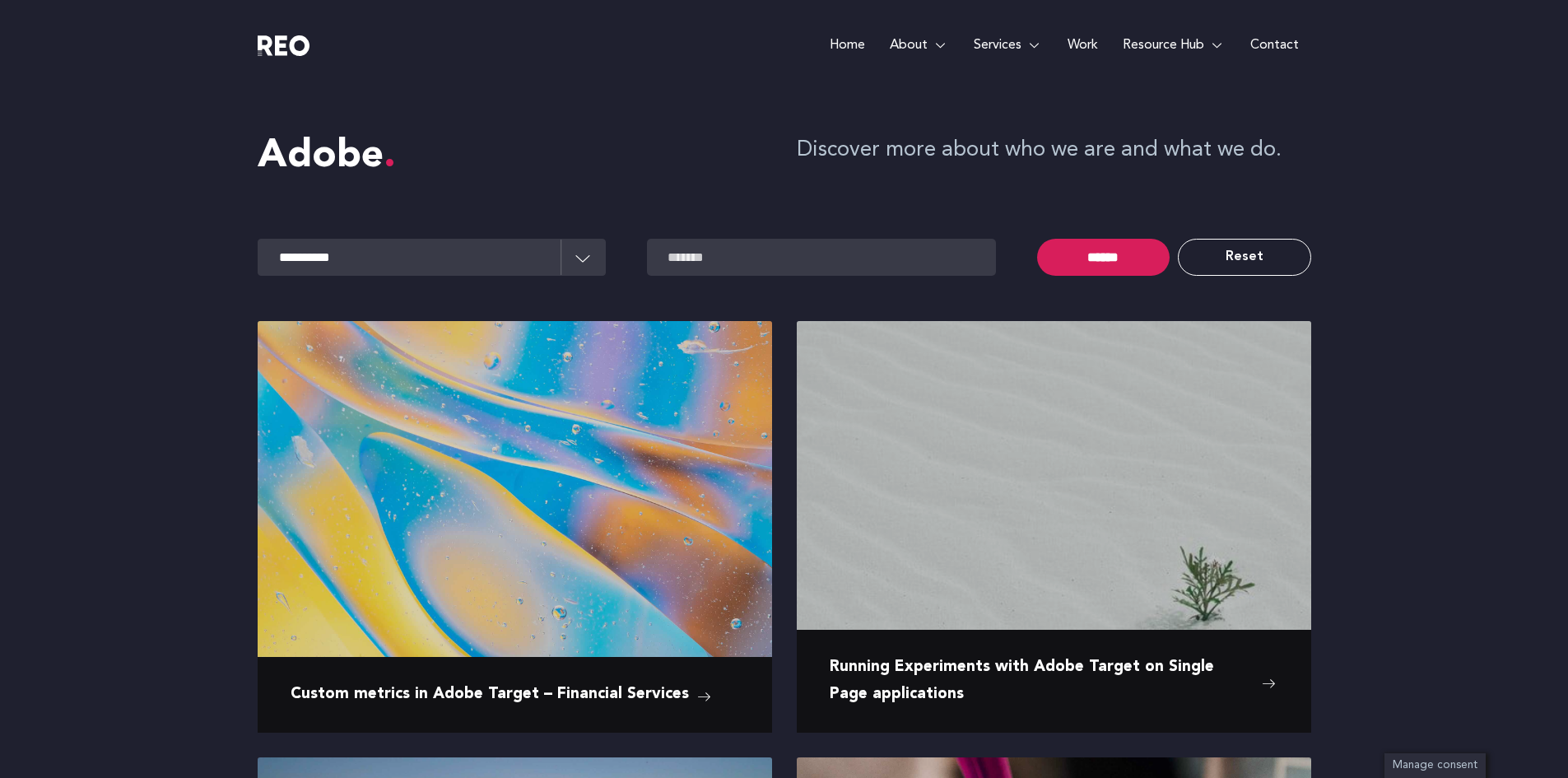
click at [1283, 256] on link "Reset" at bounding box center [1244, 257] width 132 height 37
select select
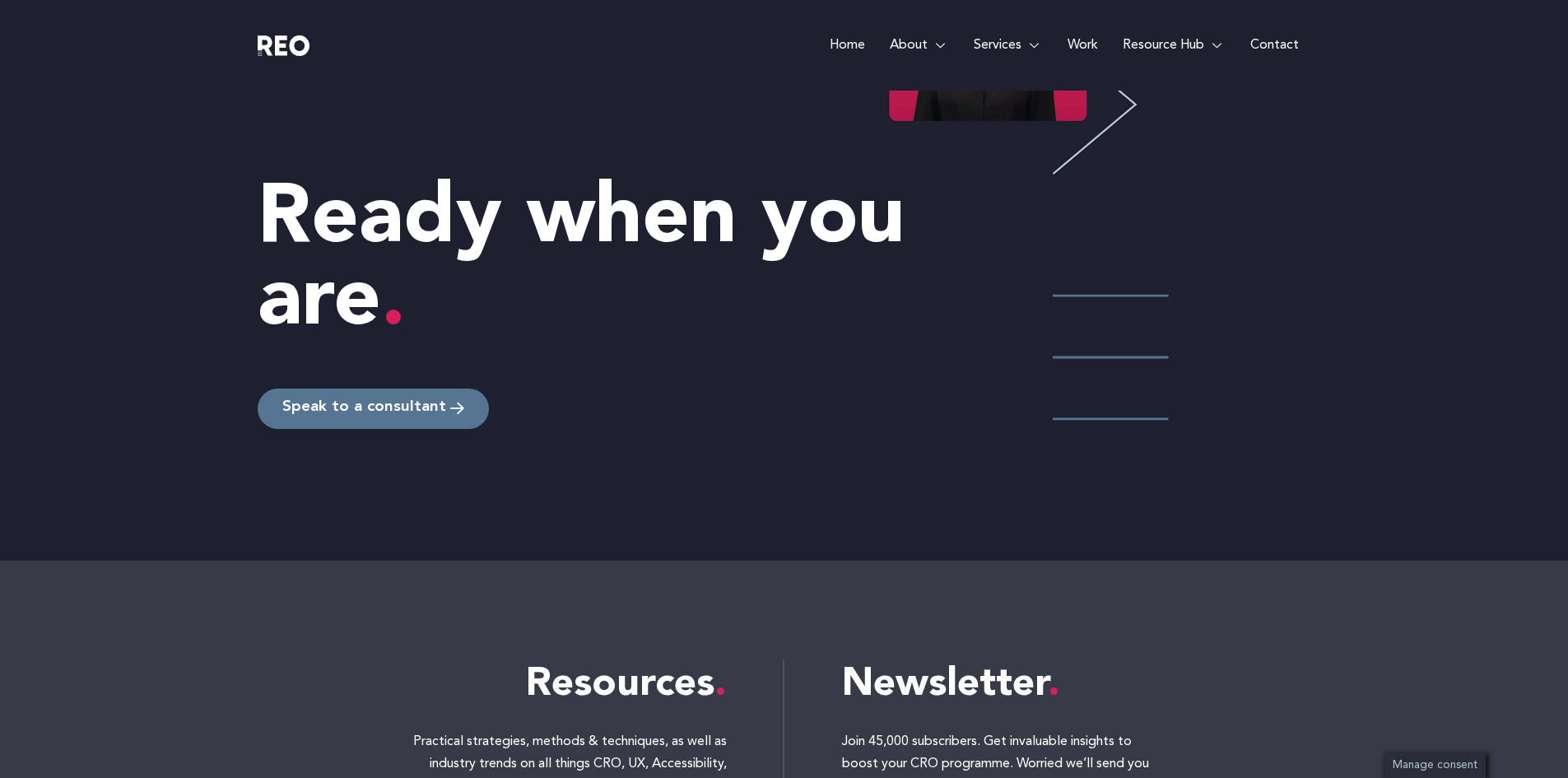
click at [377, 408] on span "Speak to a consultant" at bounding box center [364, 409] width 163 height 16
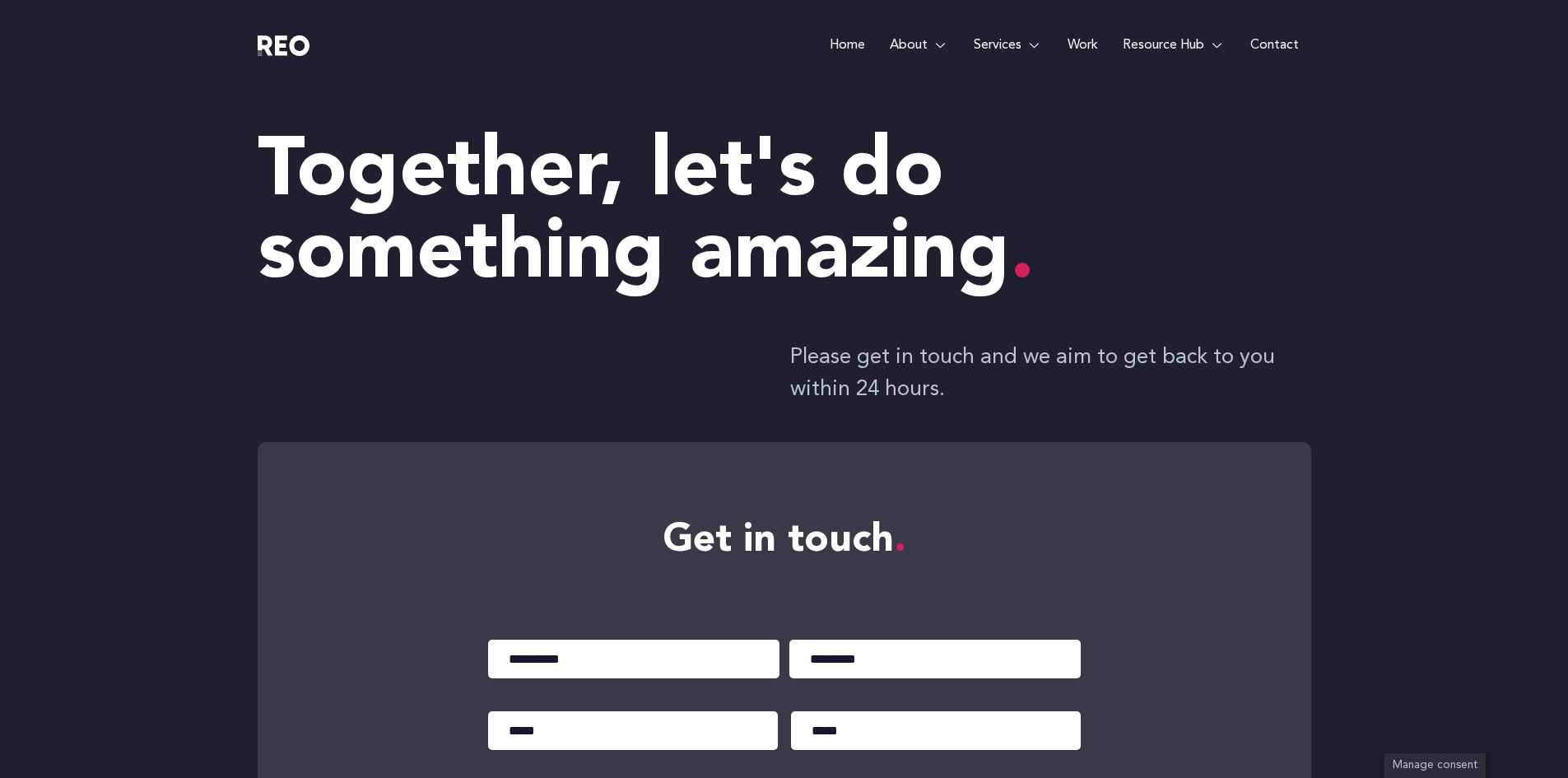
click at [419, 343] on span "View all latest news" at bounding box center [387, 344] width 156 height 26
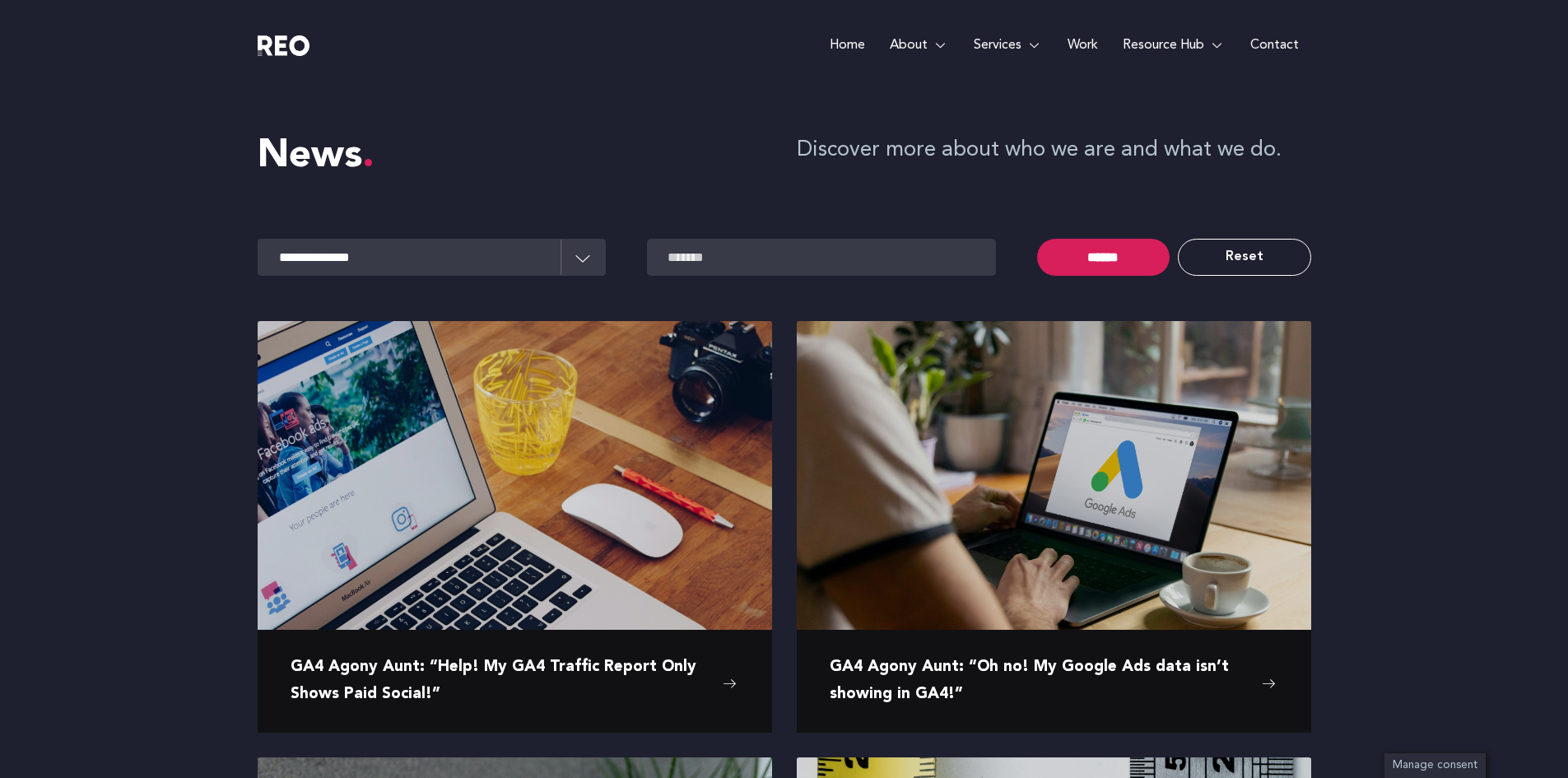
click at [1080, 49] on e-page-transition at bounding box center [784, 389] width 1568 height 778
click at [1086, 42] on link "Work" at bounding box center [1082, 45] width 55 height 90
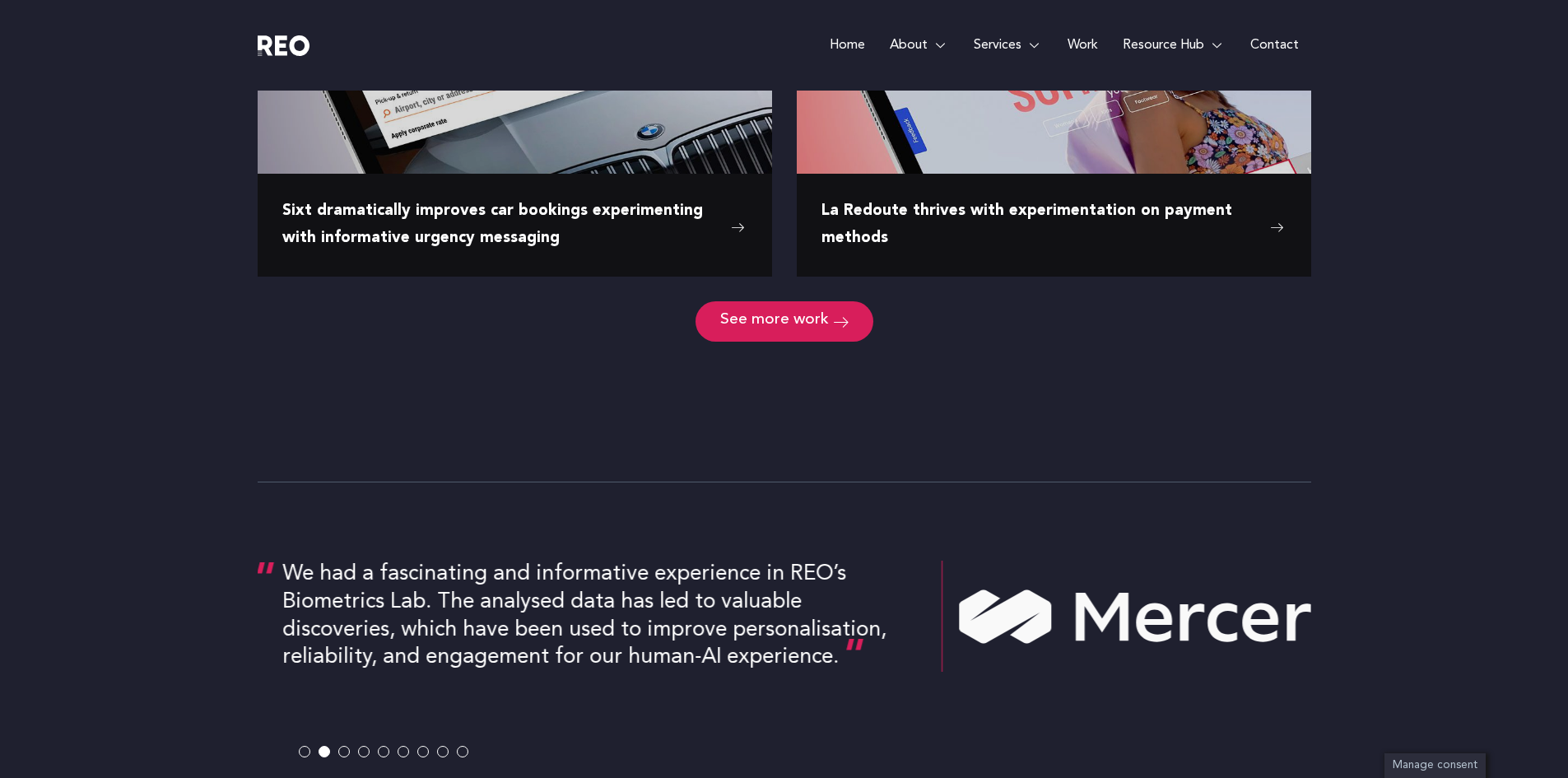
scroll to position [2259, 0]
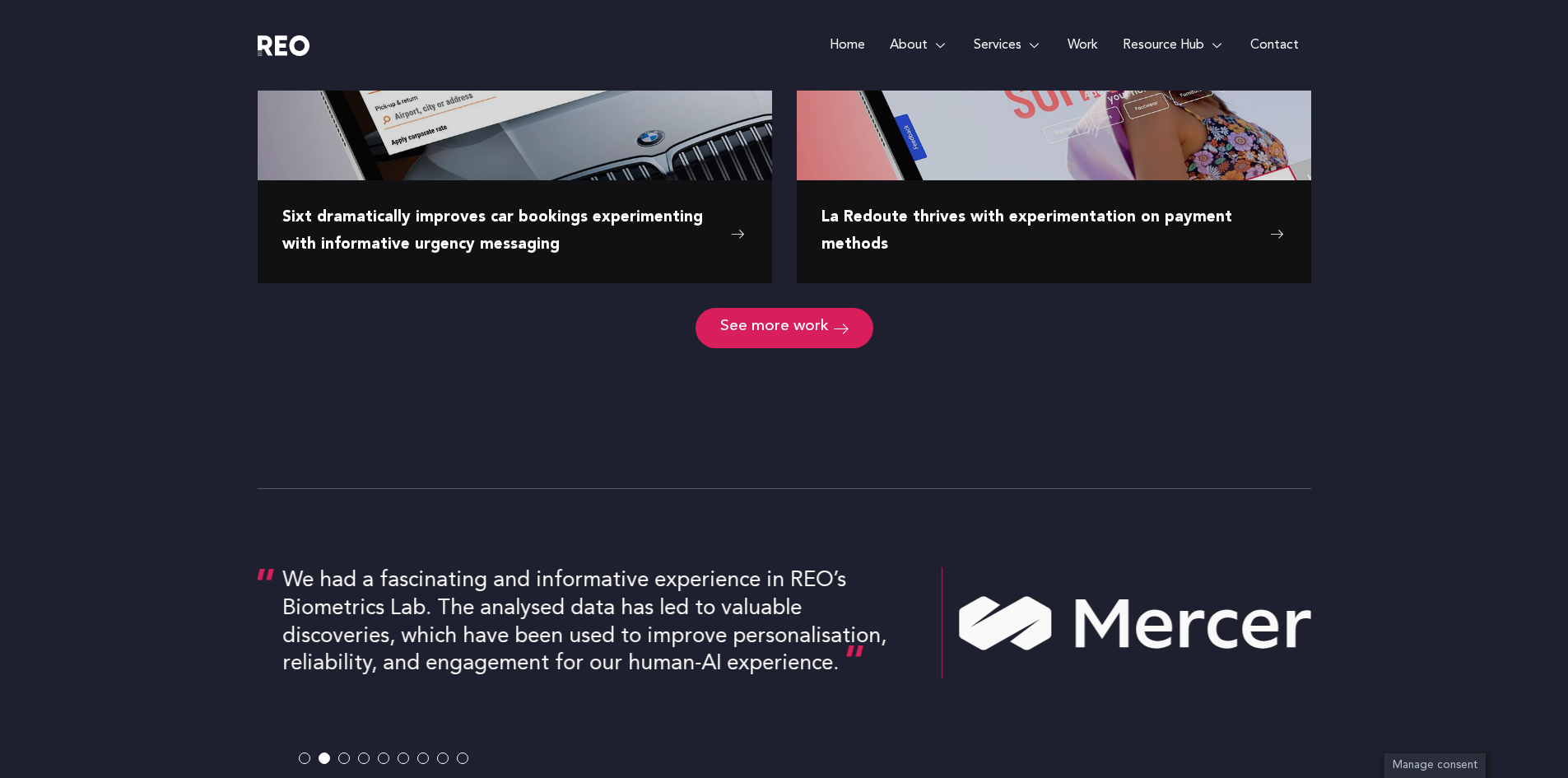
click at [793, 328] on e-page-transition at bounding box center [784, 389] width 1568 height 778
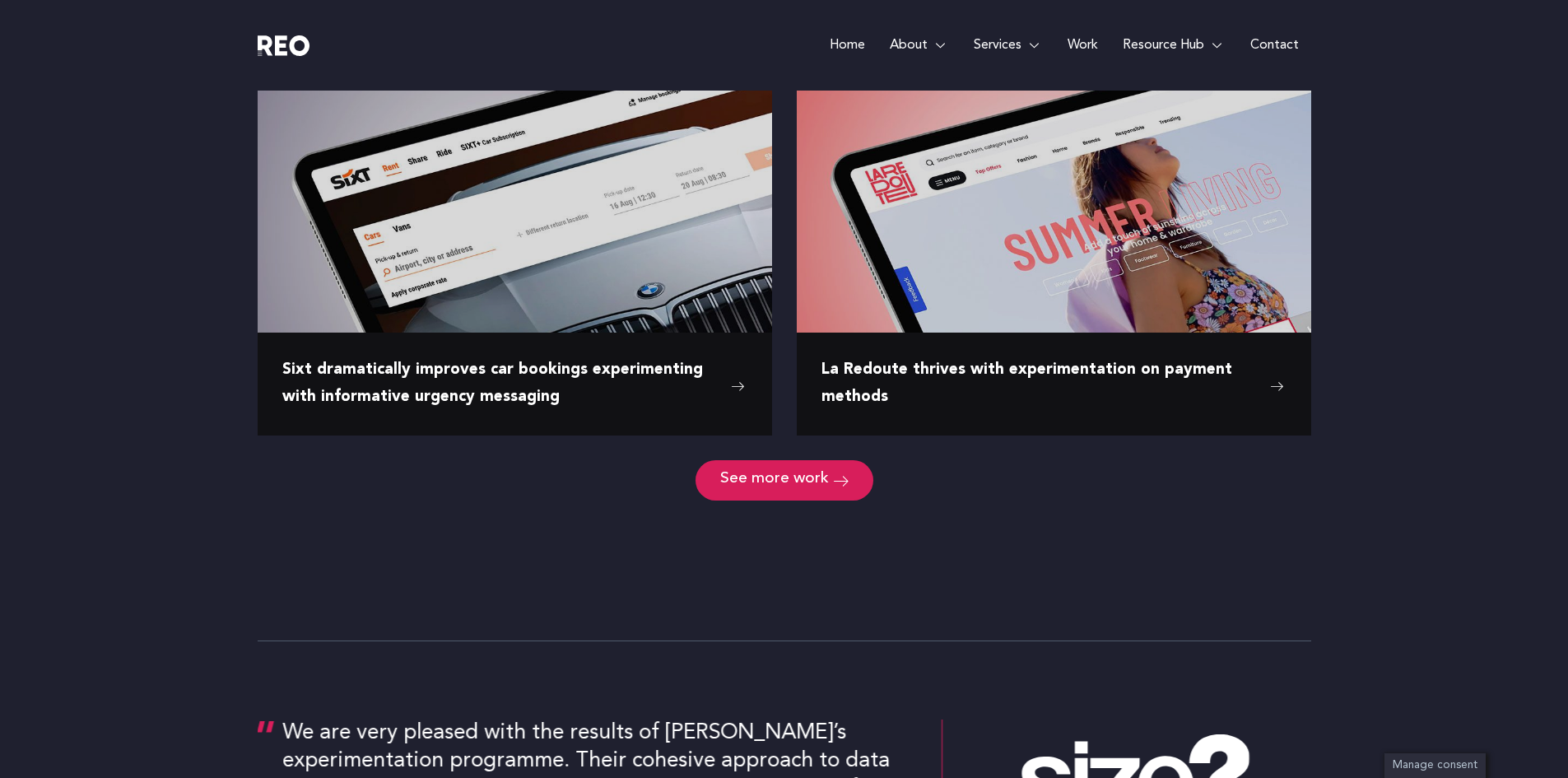
scroll to position [2102, 0]
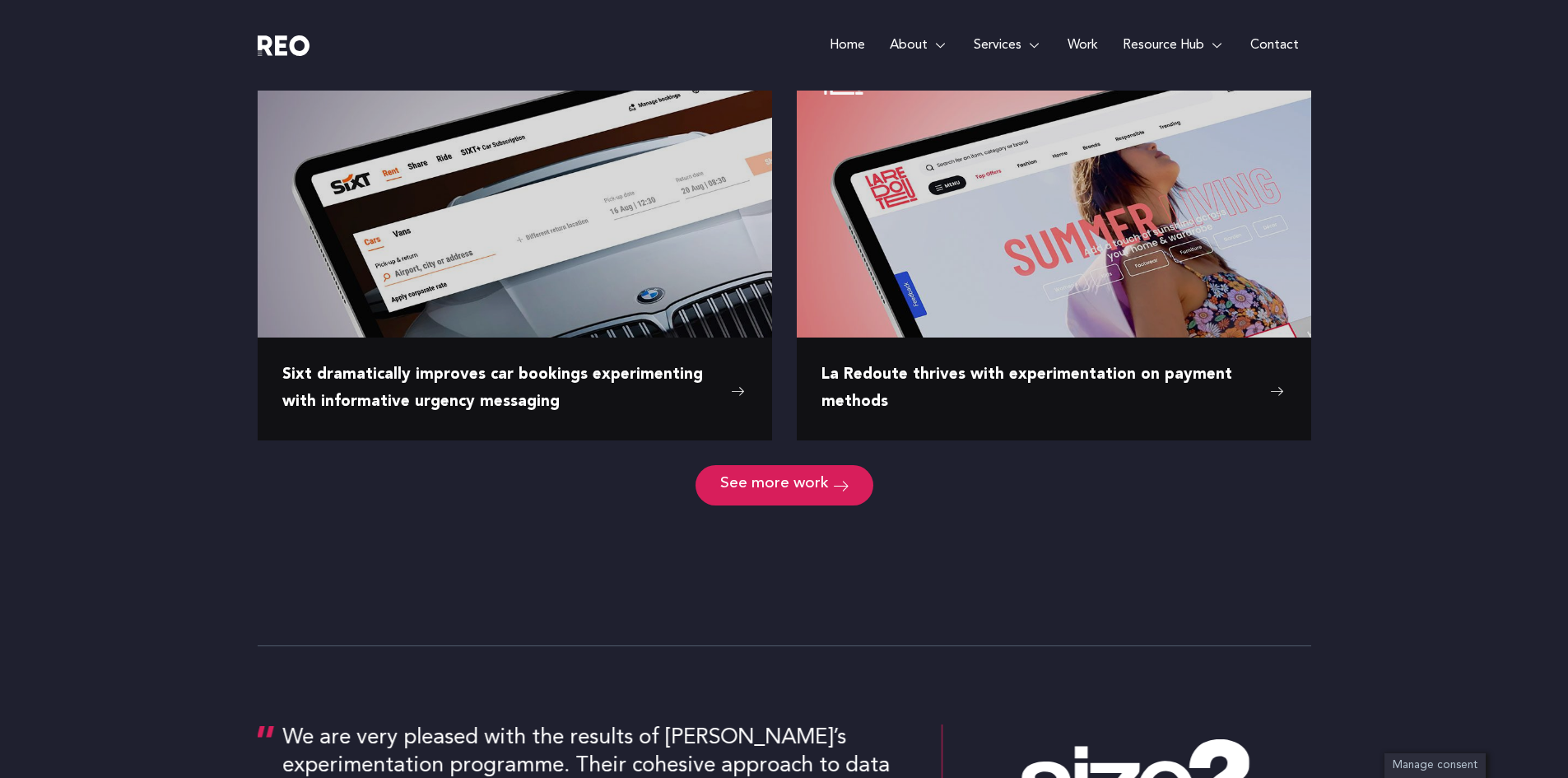
click at [817, 488] on e-page-transition at bounding box center [784, 389] width 1568 height 778
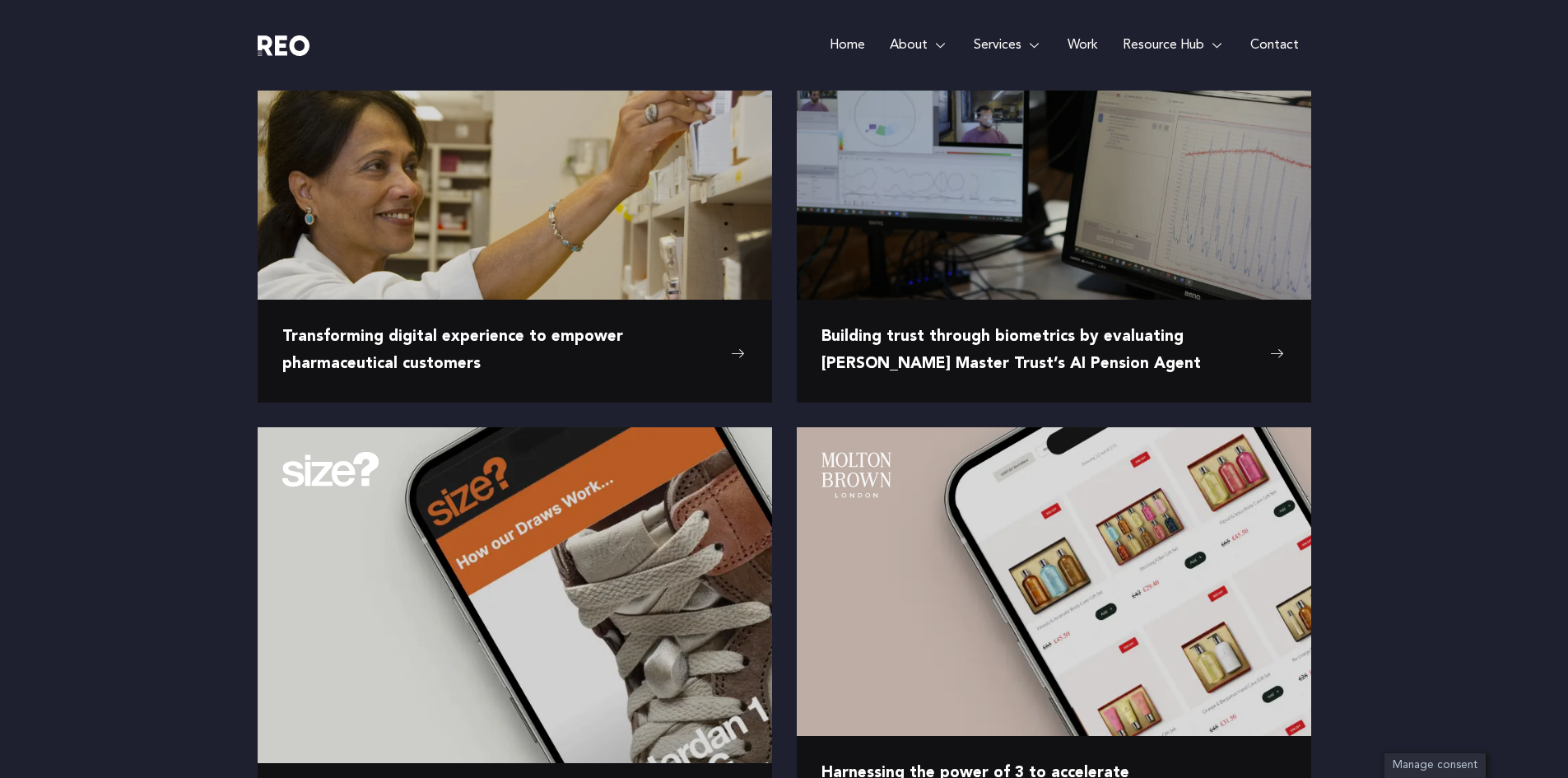
scroll to position [0, 0]
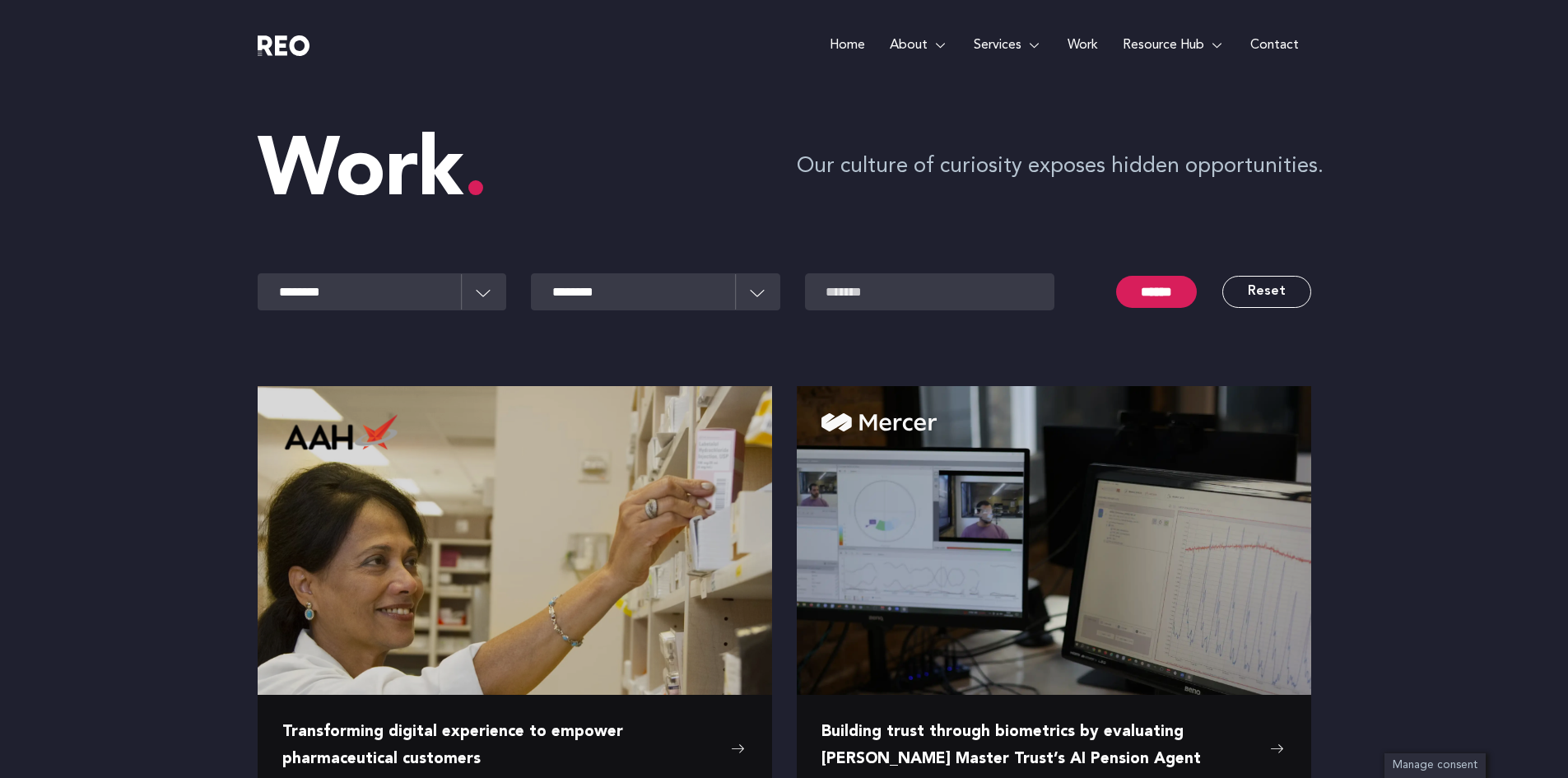
click at [707, 333] on div at bounding box center [784, 341] width 1053 height 17
click at [488, 293] on select "**********" at bounding box center [382, 291] width 249 height 37
select select "**********"
click at [257, 273] on select "**********" at bounding box center [382, 291] width 249 height 37
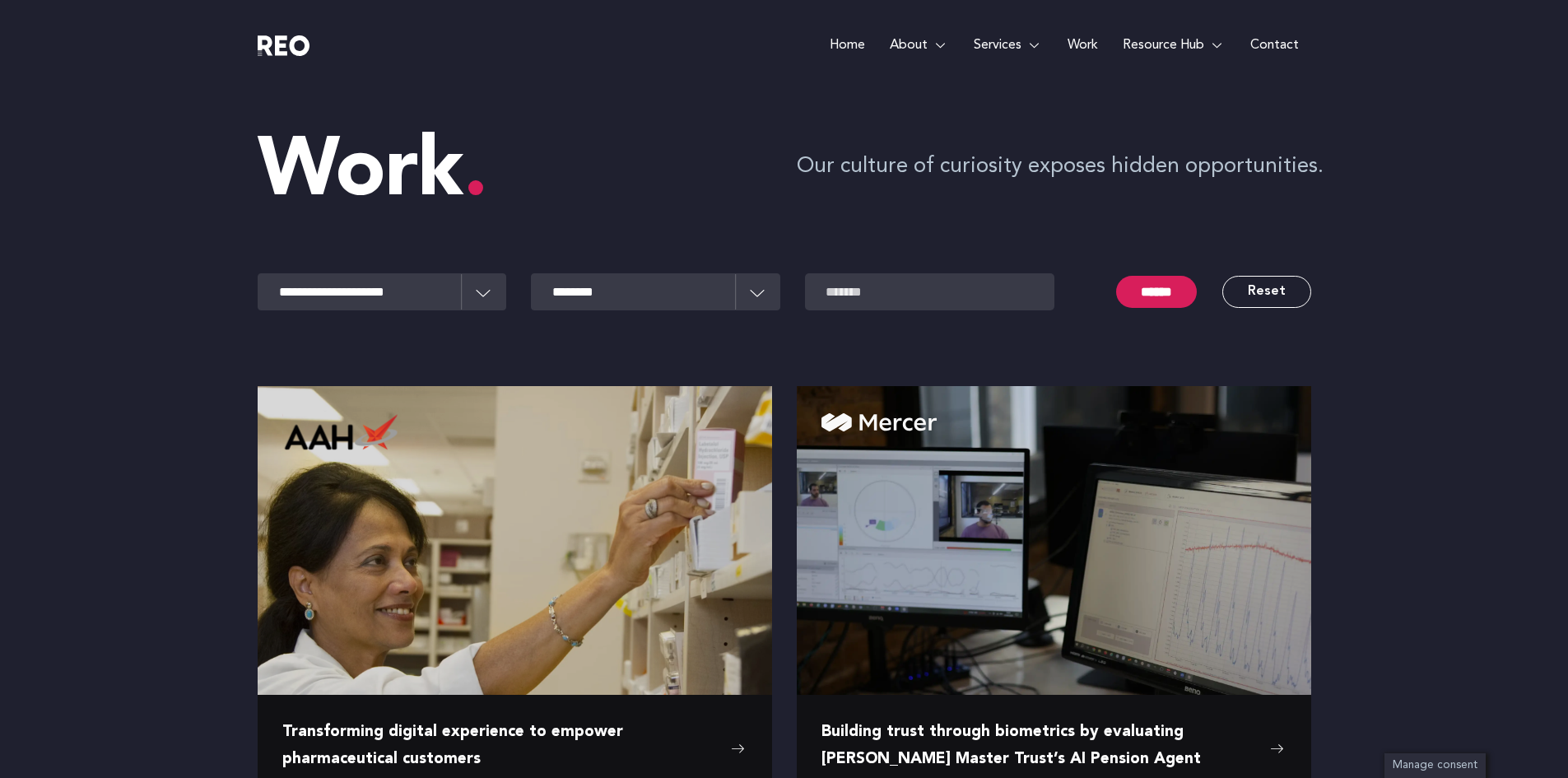
drag, startPoint x: 751, startPoint y: 291, endPoint x: 739, endPoint y: 307, distance: 20.0
click at [751, 291] on select "**********" at bounding box center [655, 291] width 249 height 37
select select "**********"
click at [531, 273] on select "**********" at bounding box center [655, 291] width 249 height 37
click at [1164, 283] on input "******" at bounding box center [1156, 291] width 81 height 32
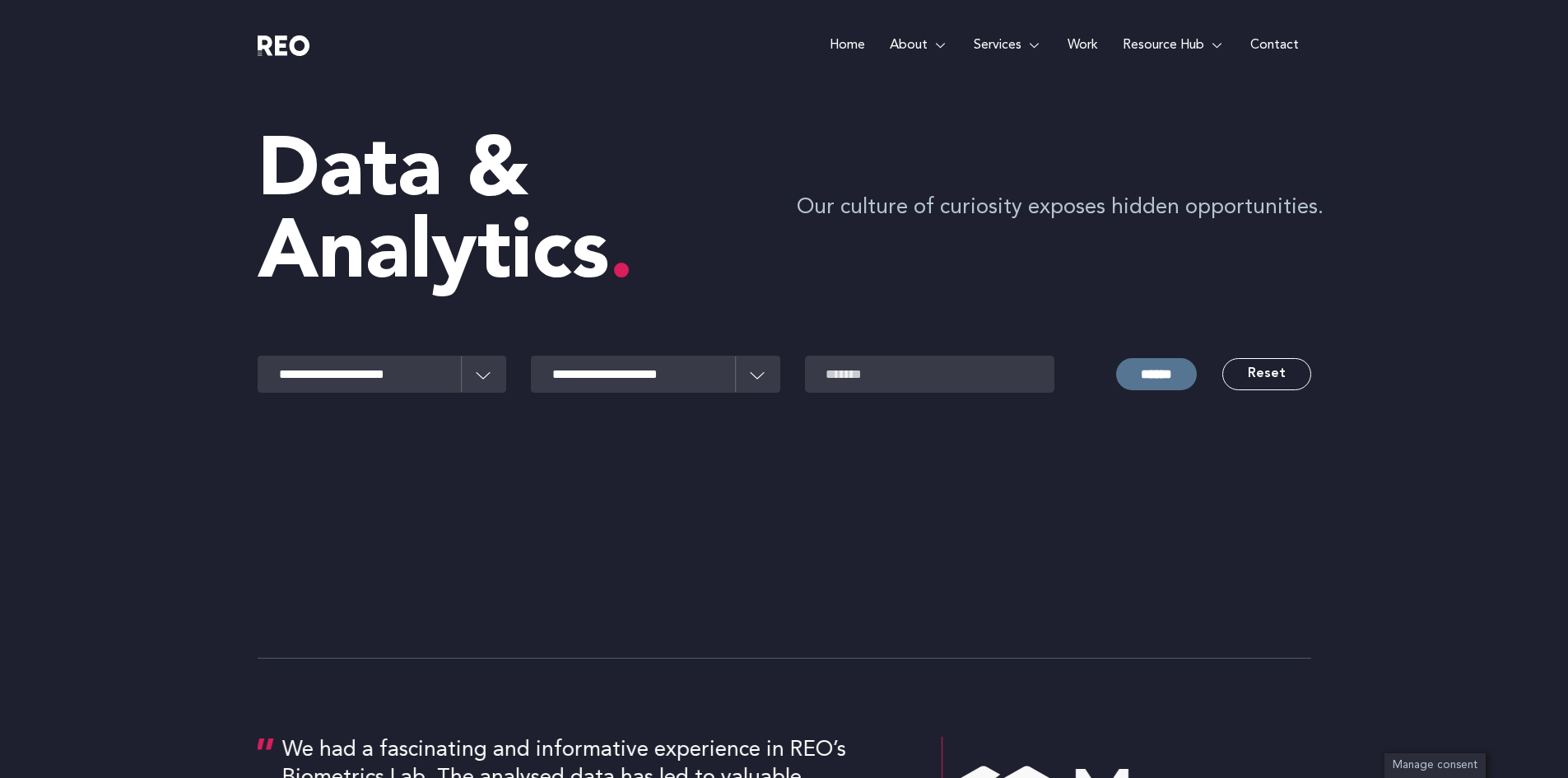
click at [1151, 376] on input "******" at bounding box center [1156, 374] width 81 height 32
click at [1260, 376] on e-page-transition at bounding box center [784, 389] width 1568 height 778
click at [1269, 376] on link "Reset" at bounding box center [1266, 374] width 89 height 32
select select
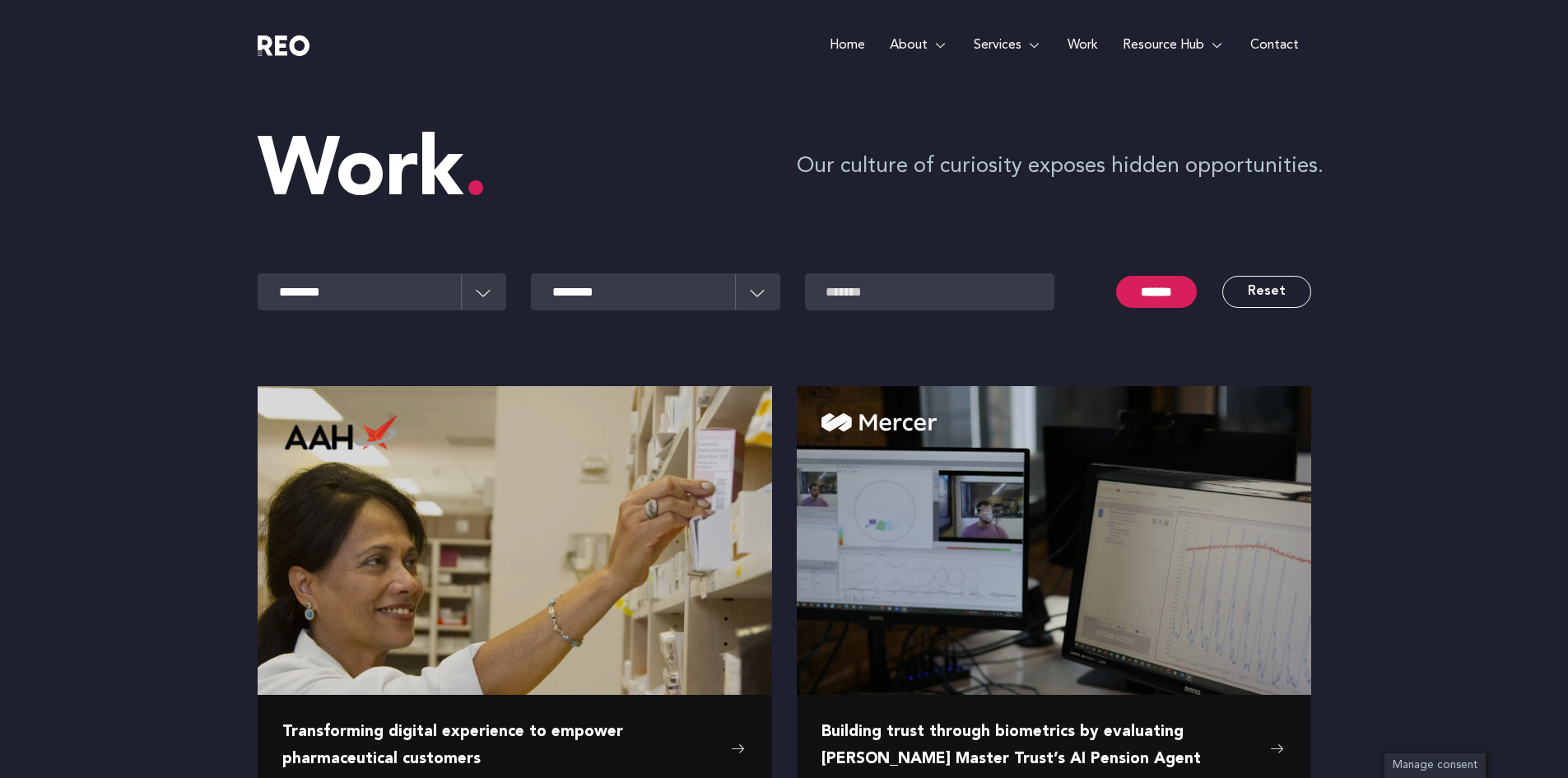
scroll to position [209, 0]
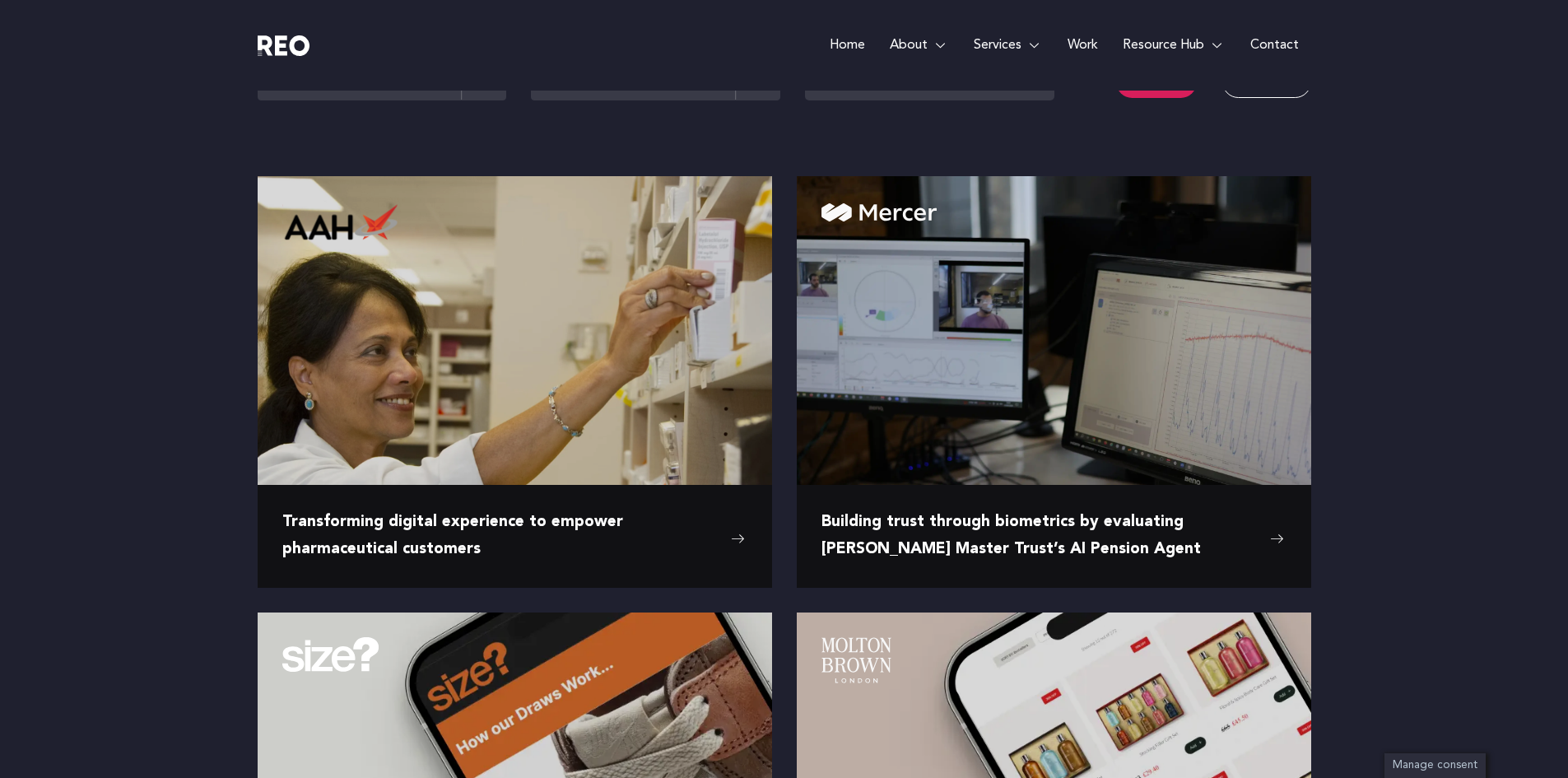
click at [574, 402] on e-page-transition at bounding box center [784, 389] width 1568 height 778
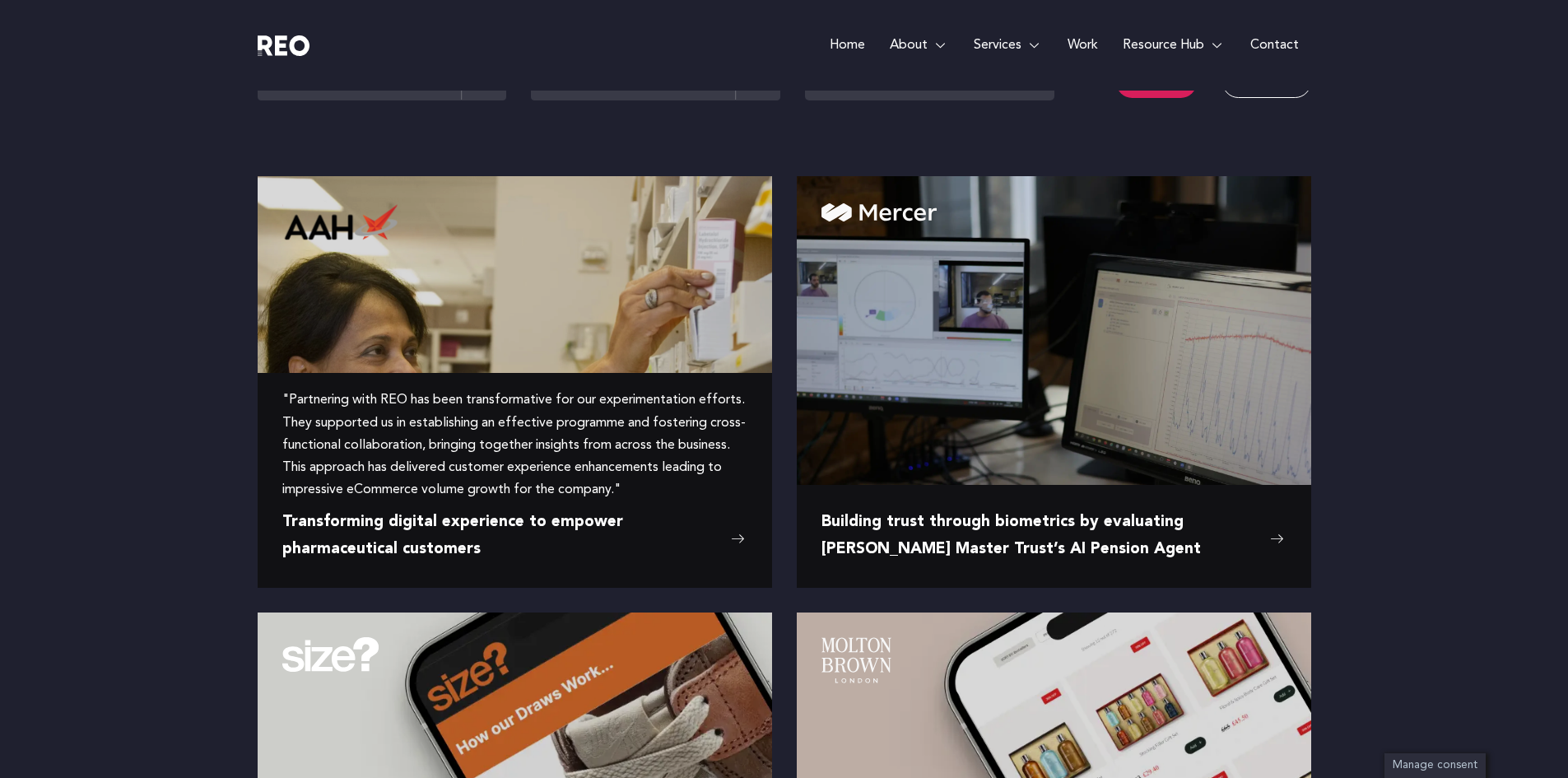
click at [552, 458] on span ""Partnering with REO has been transformative for our experimentation efforts. T…" at bounding box center [515, 445] width 465 height 112
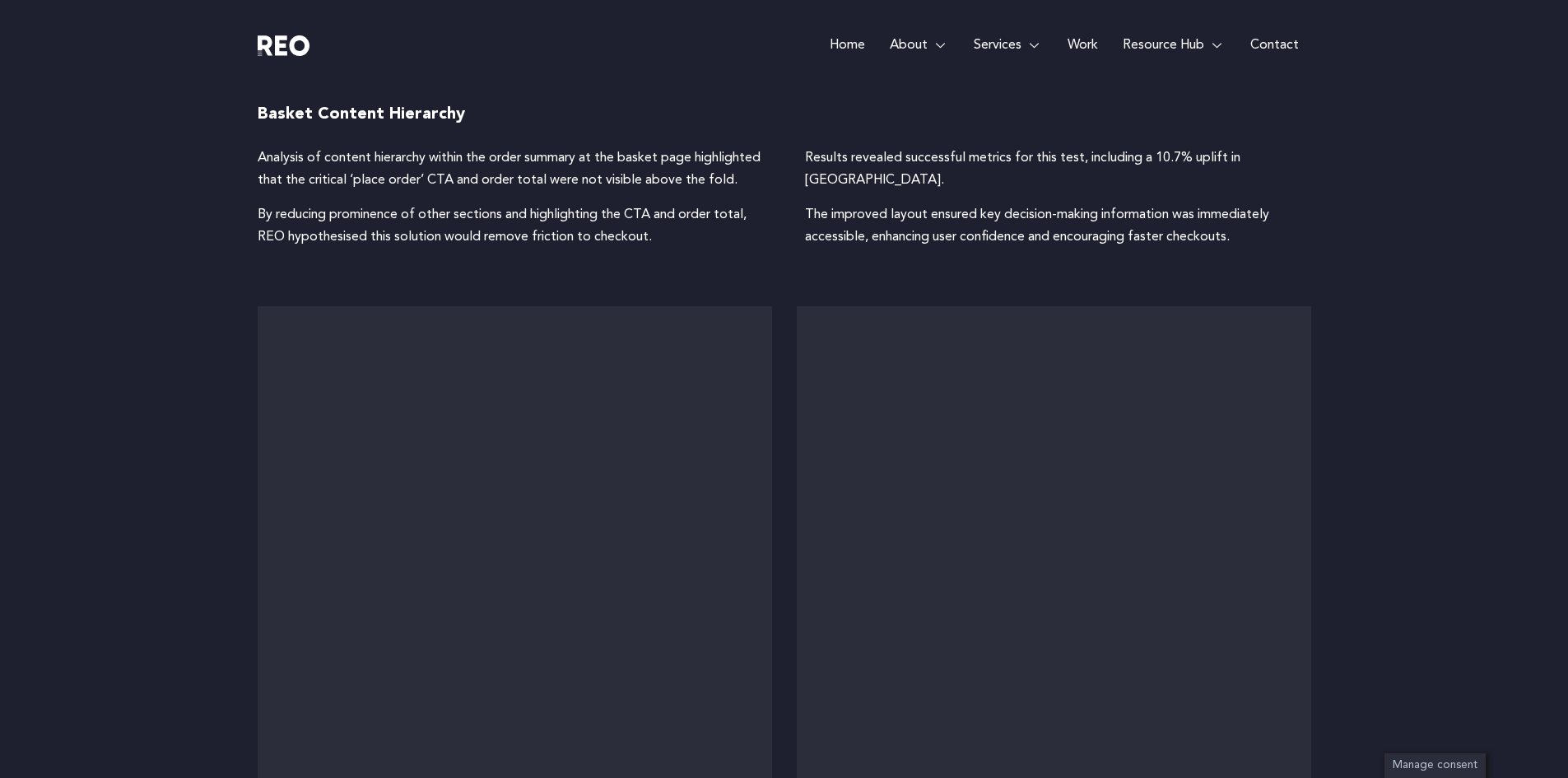
scroll to position [4885, 0]
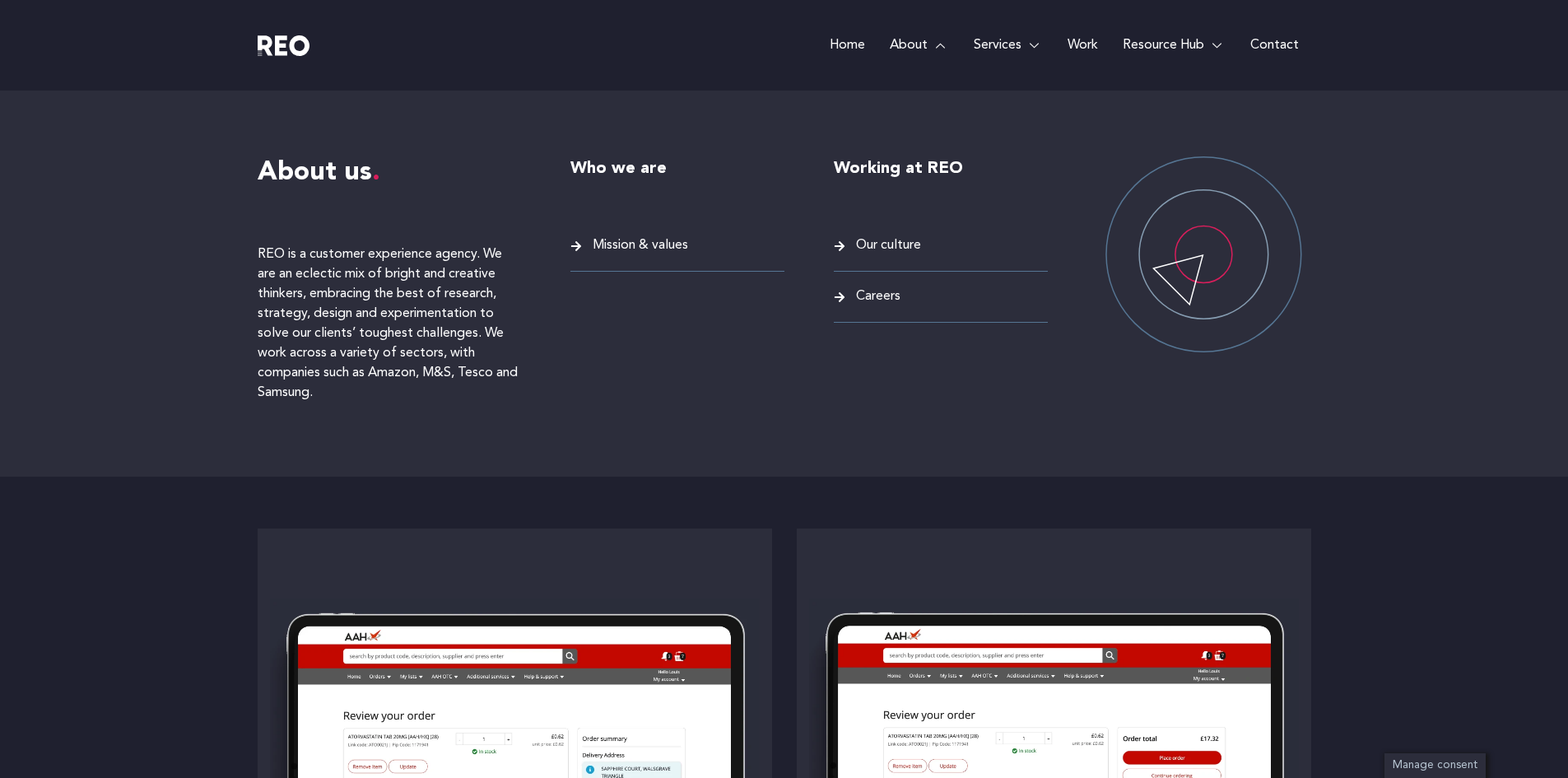
click at [636, 241] on span "Mission & values" at bounding box center [638, 246] width 100 height 23
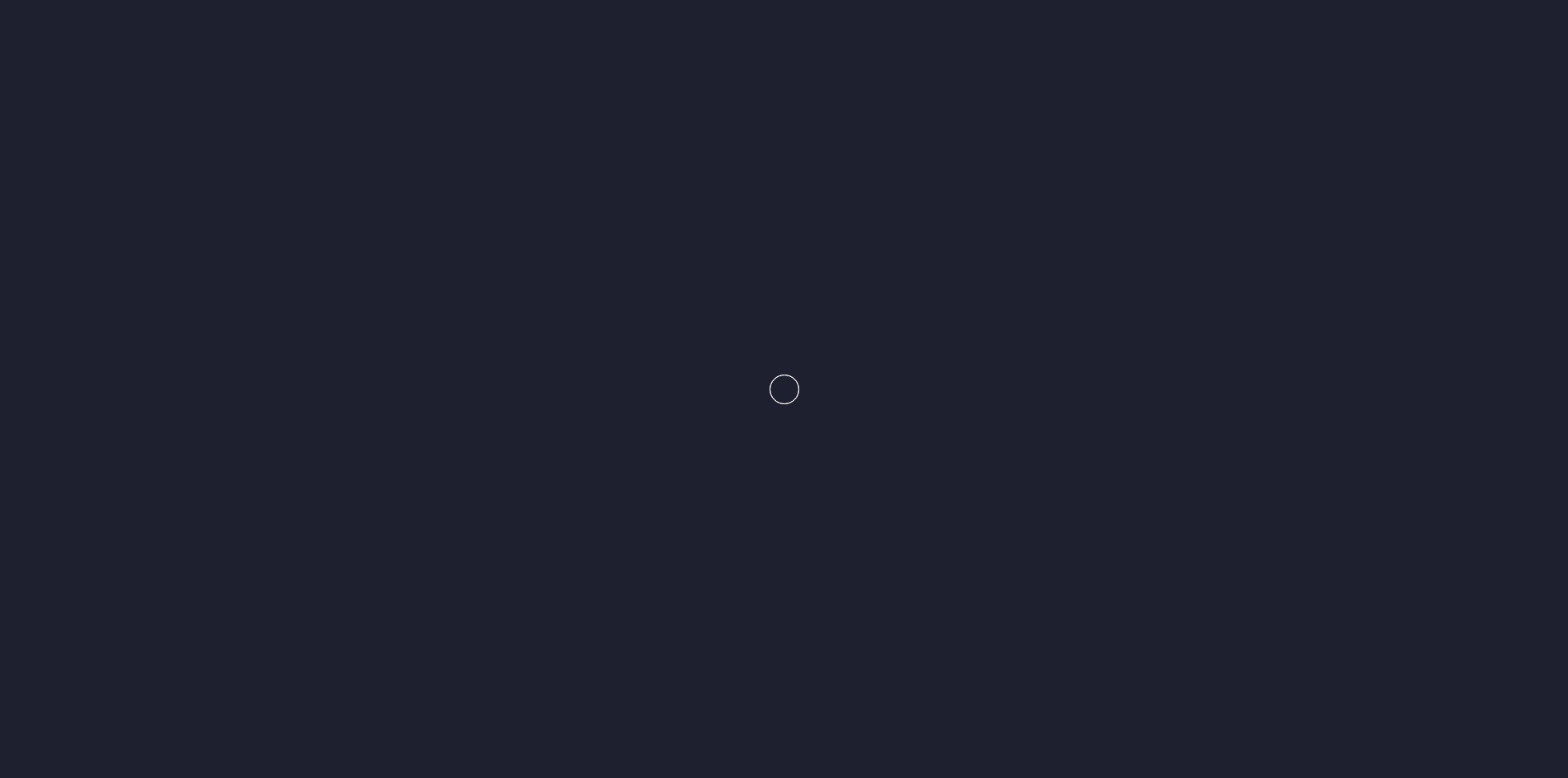
scroll to position [4648, 0]
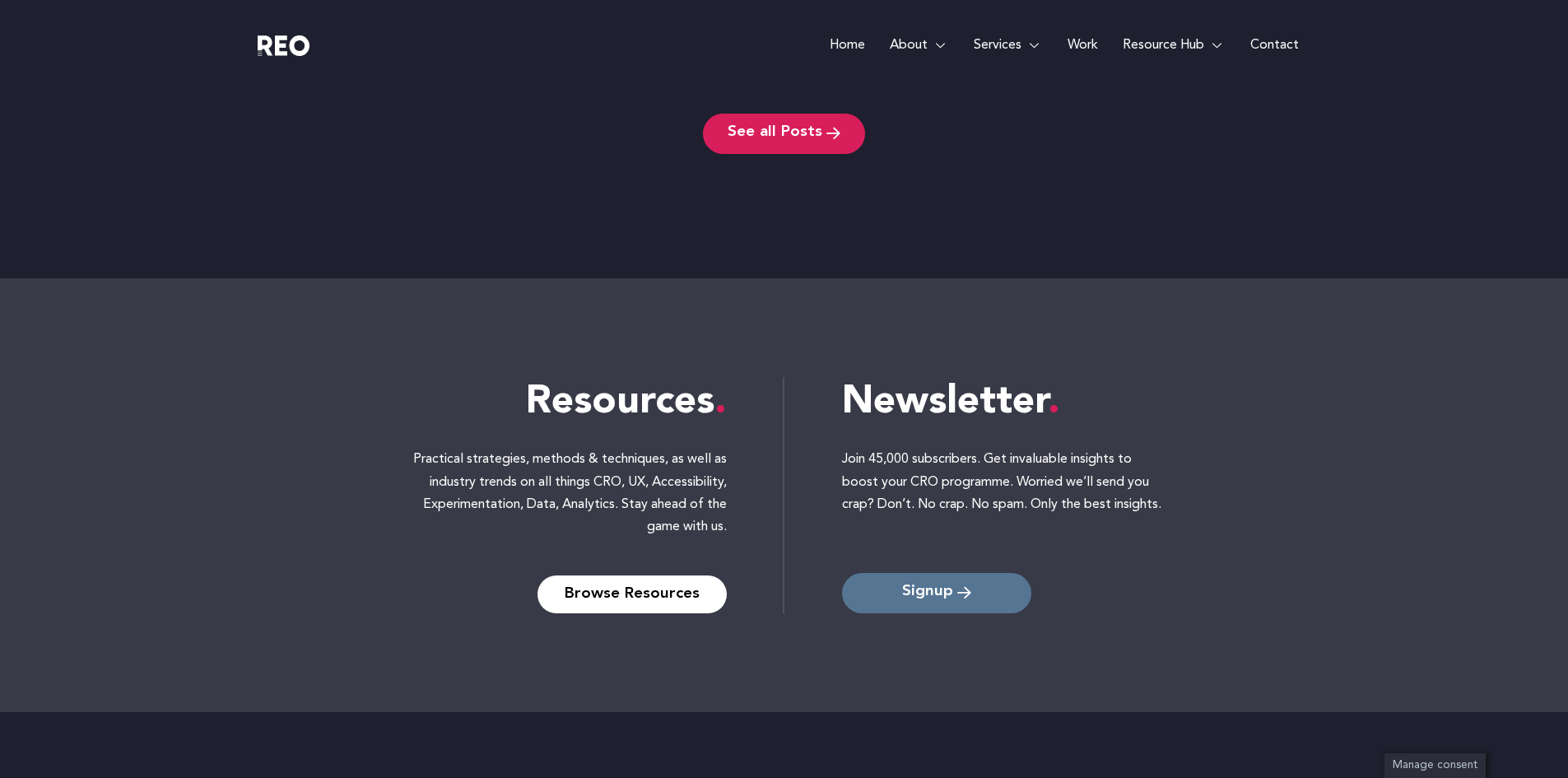
scroll to position [4217, 0]
click at [909, 597] on span "Signup" at bounding box center [927, 594] width 51 height 16
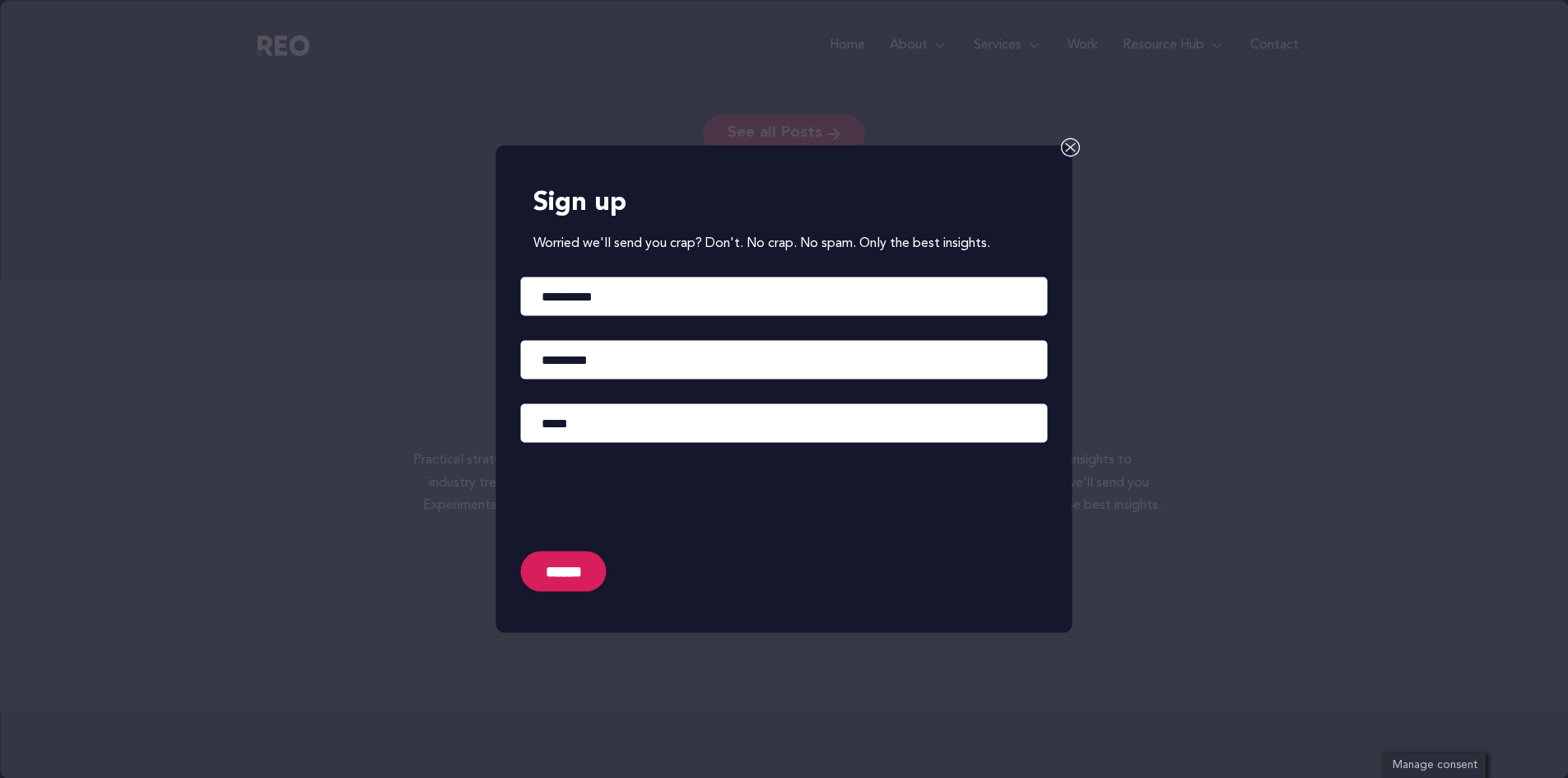
scroll to position [4218, 0]
click at [1066, 140] on icon at bounding box center [1071, 147] width 20 height 20
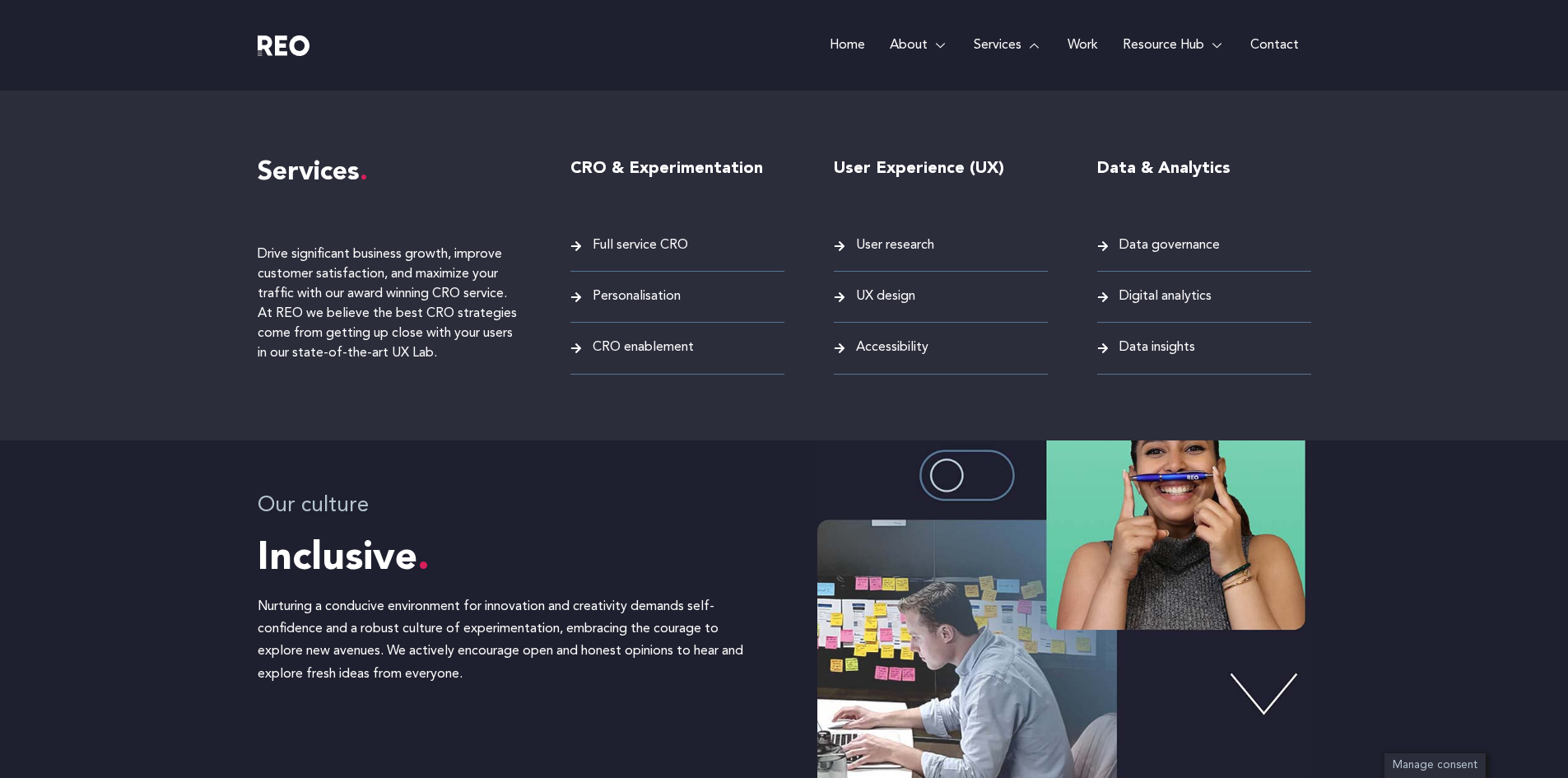
click at [892, 295] on span "UX design" at bounding box center [883, 297] width 63 height 23
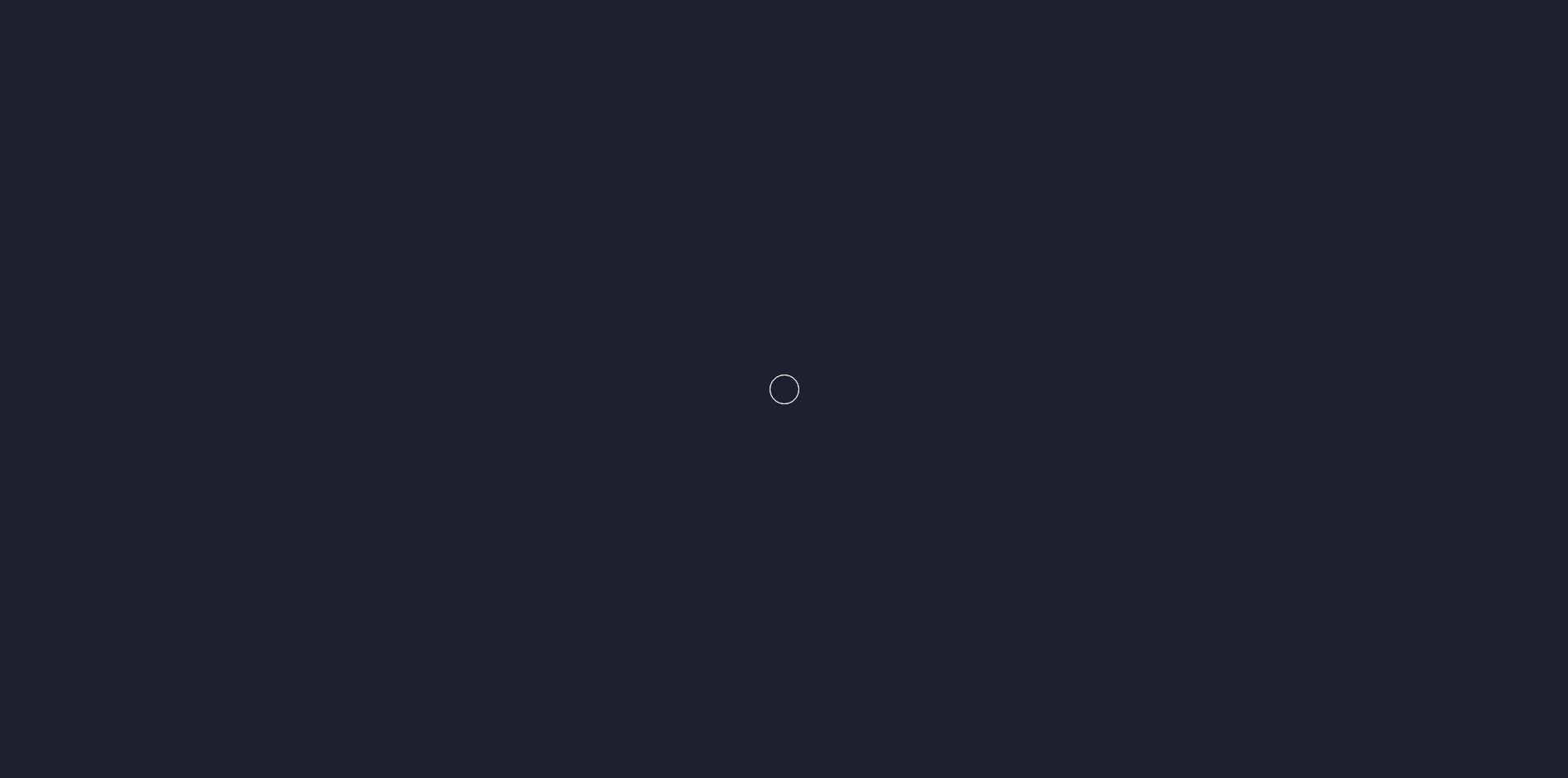
scroll to position [2397, 0]
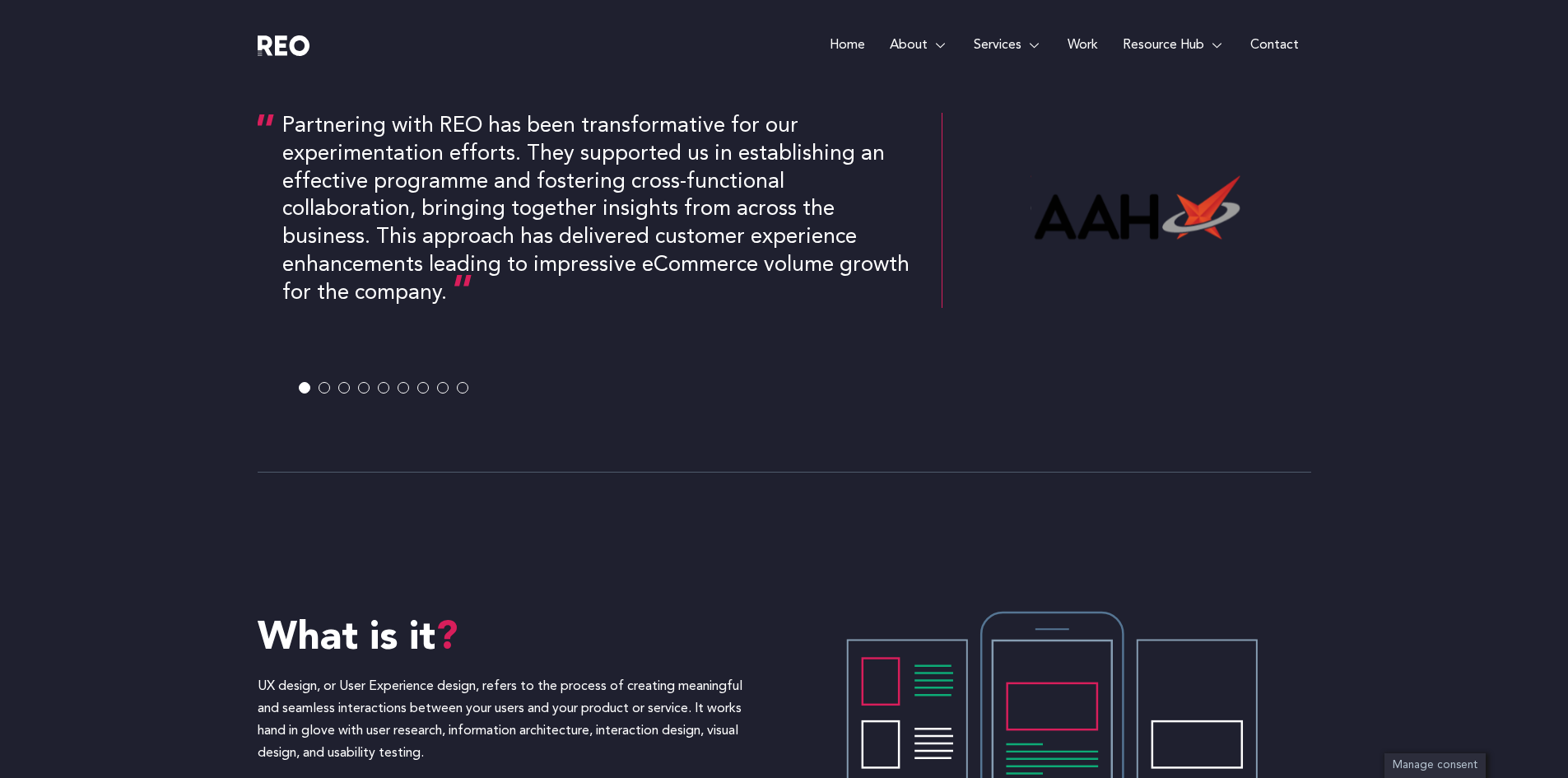
scroll to position [982, 0]
click at [322, 384] on span at bounding box center [323, 385] width 11 height 11
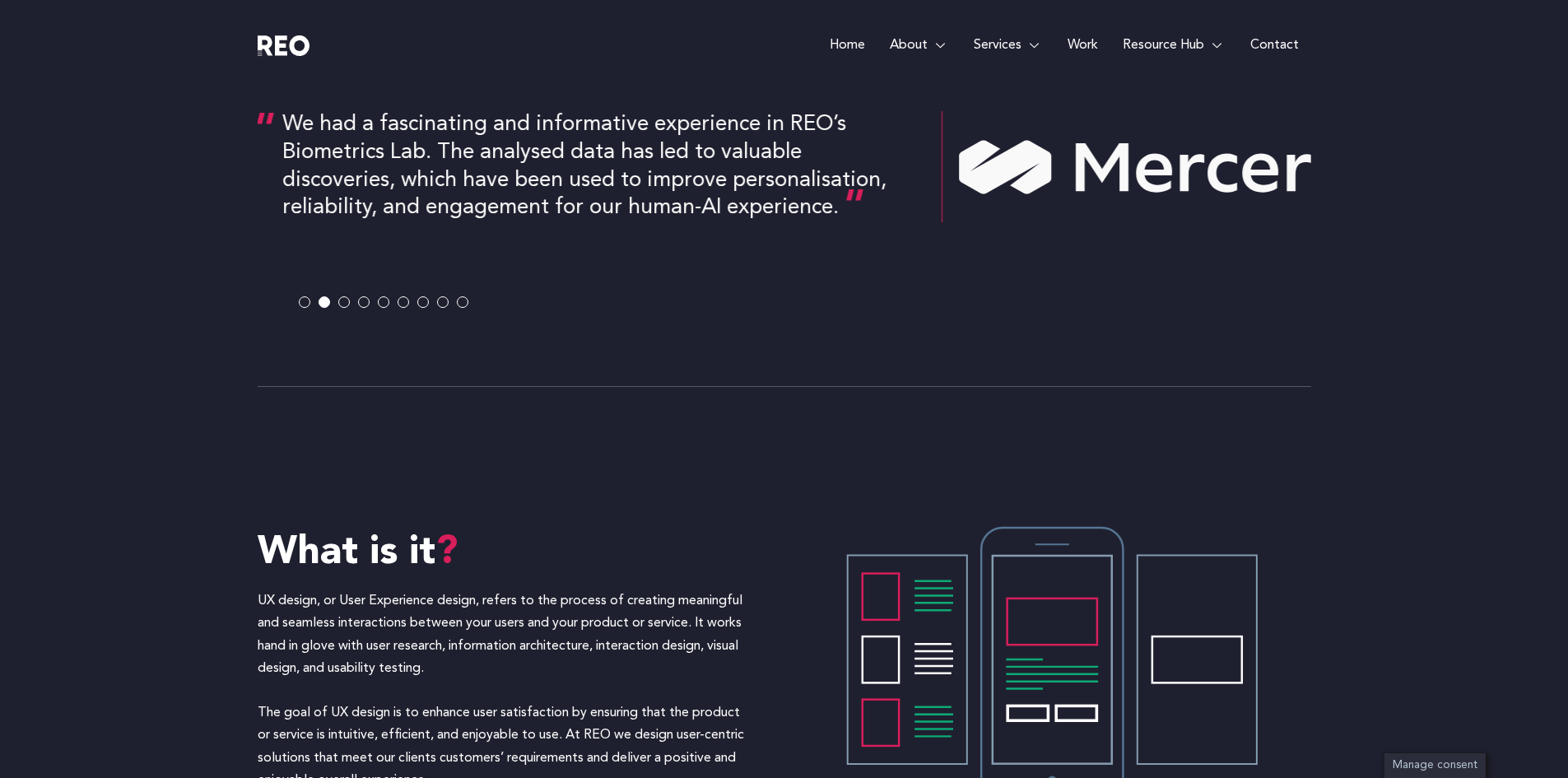
click at [342, 302] on span at bounding box center [343, 303] width 11 height 11
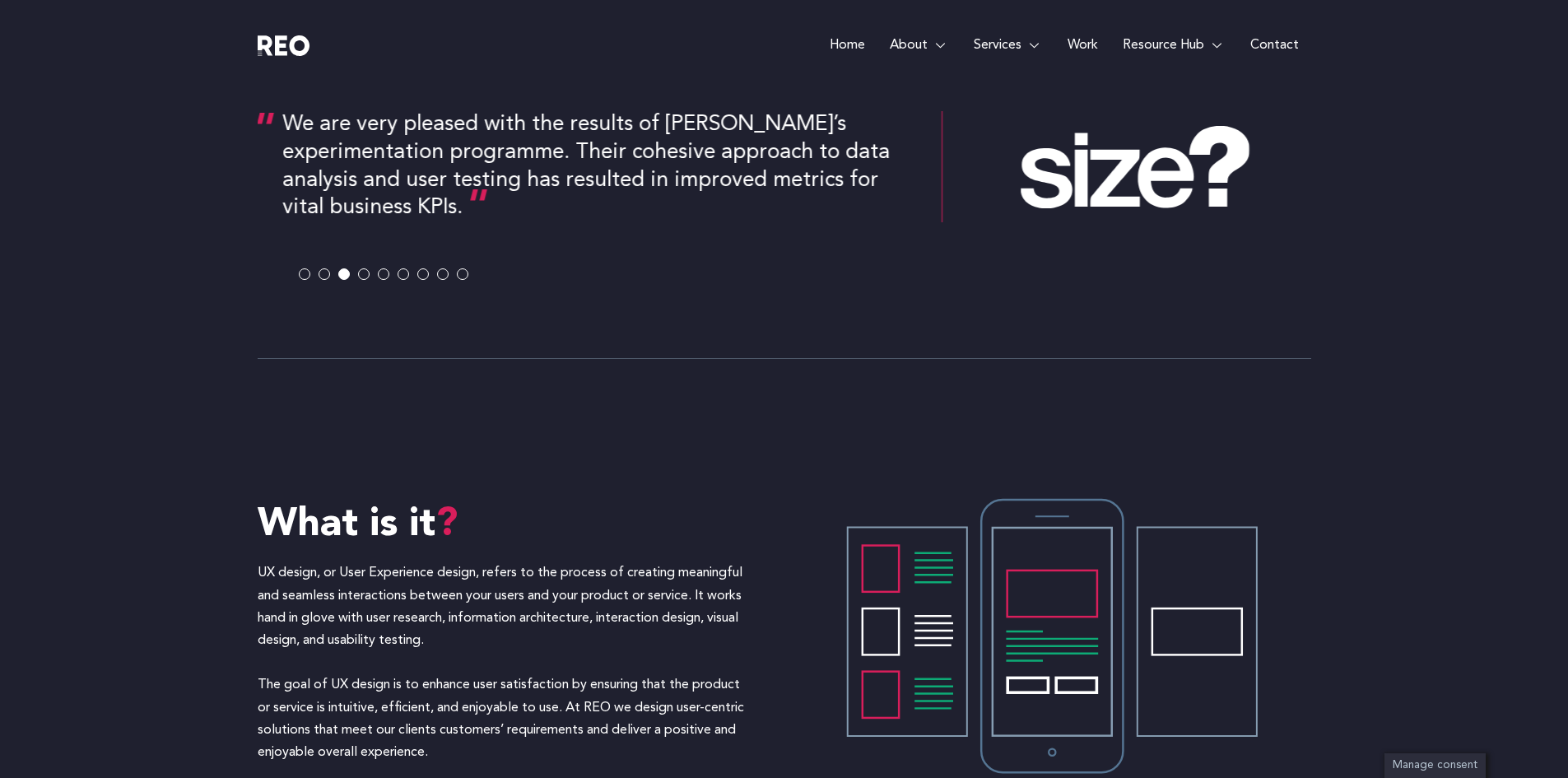
click at [361, 274] on span at bounding box center [363, 275] width 11 height 11
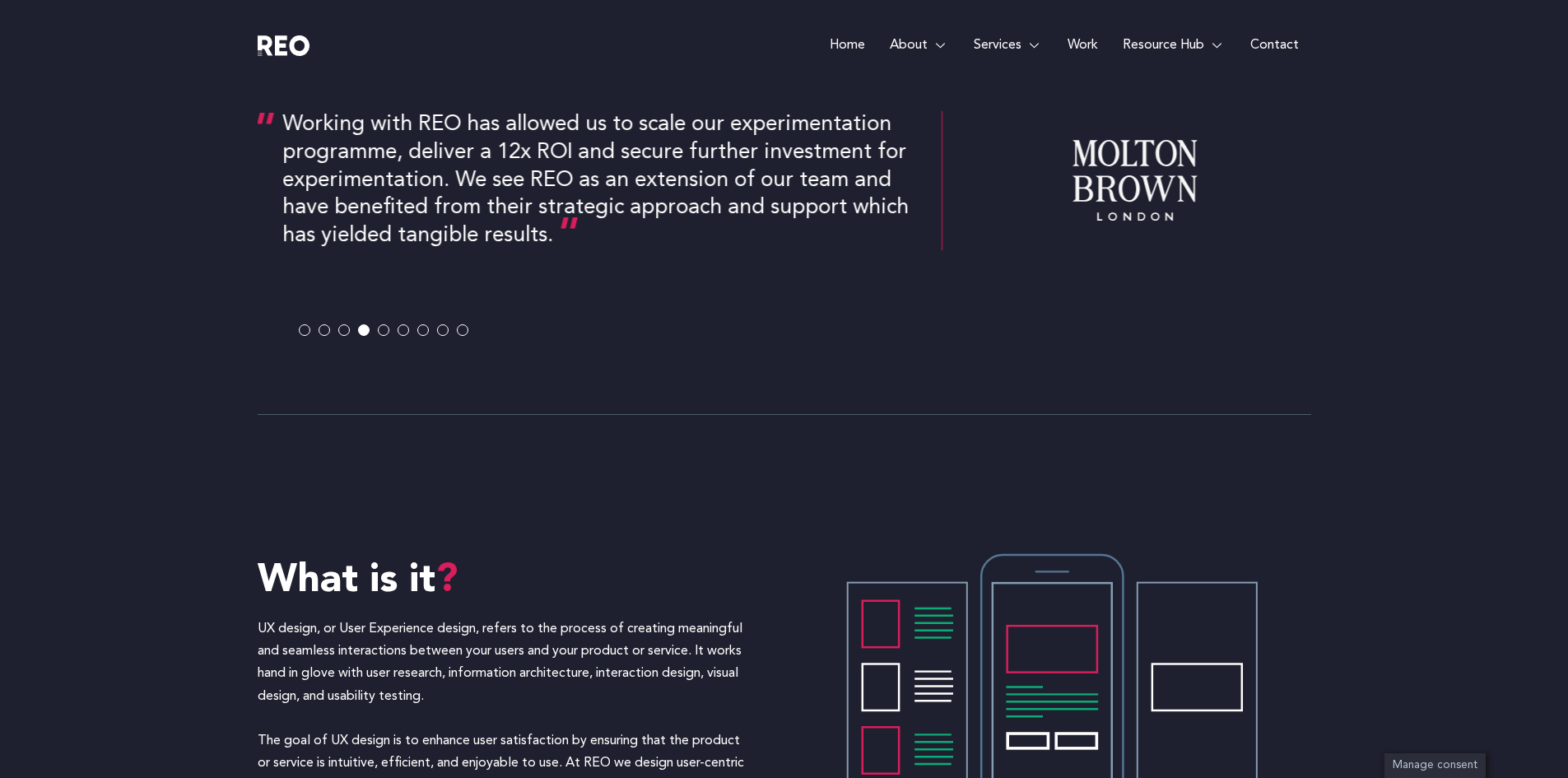
click at [380, 329] on span at bounding box center [383, 329] width 11 height 11
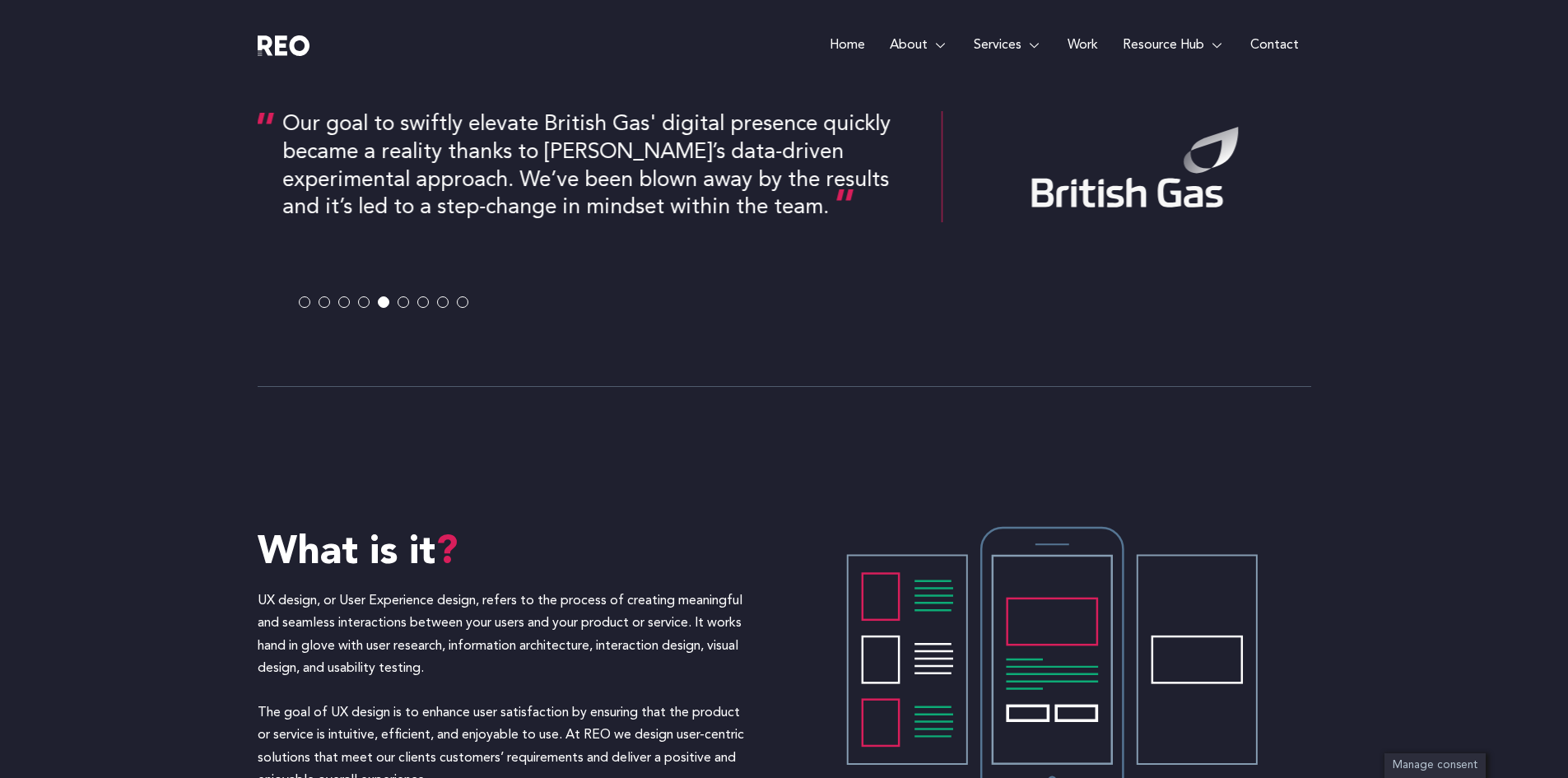
scroll to position [983, 0]
click at [401, 303] on span at bounding box center [402, 302] width 11 height 11
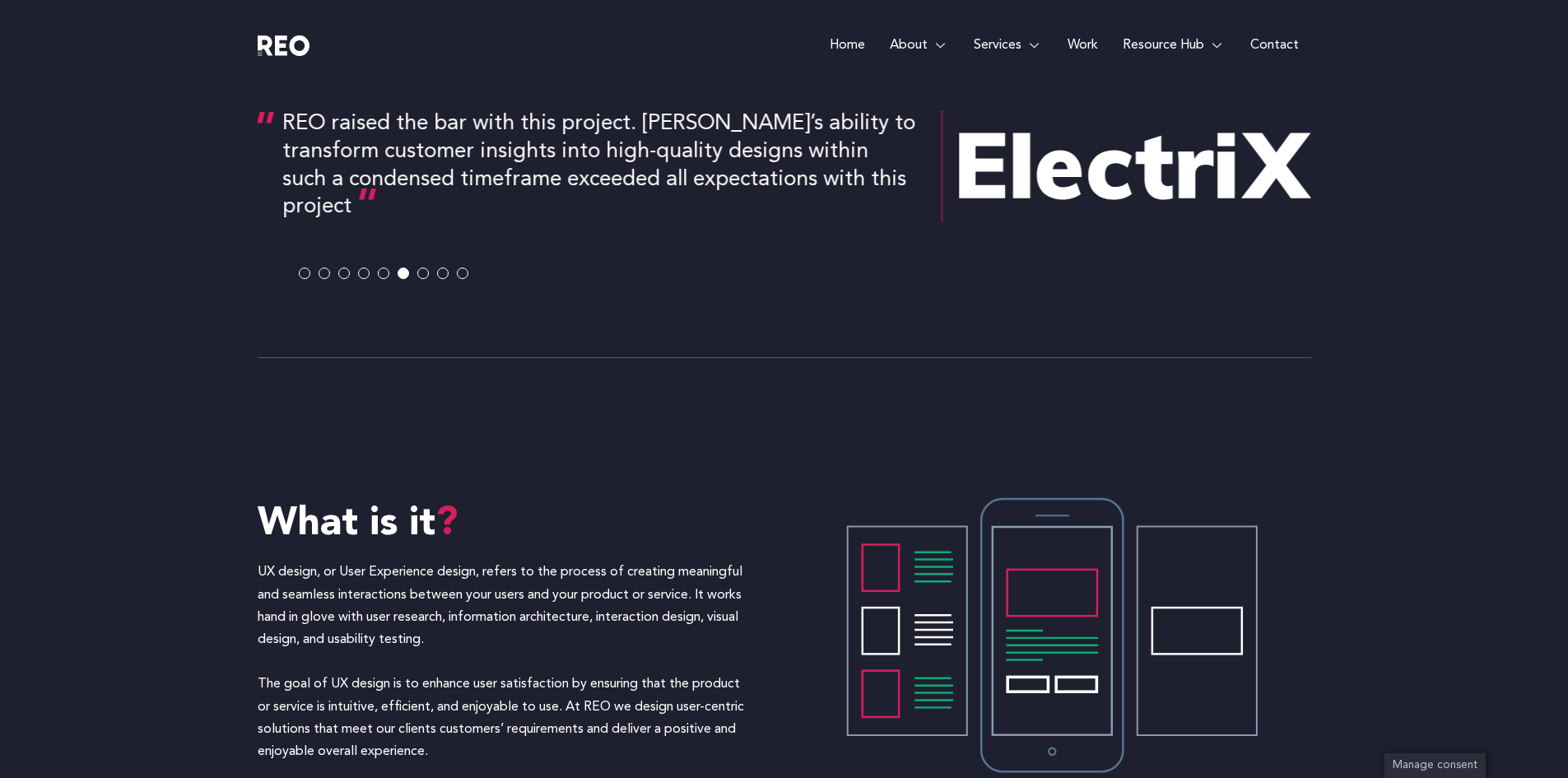
click at [422, 272] on span at bounding box center [422, 274] width 11 height 11
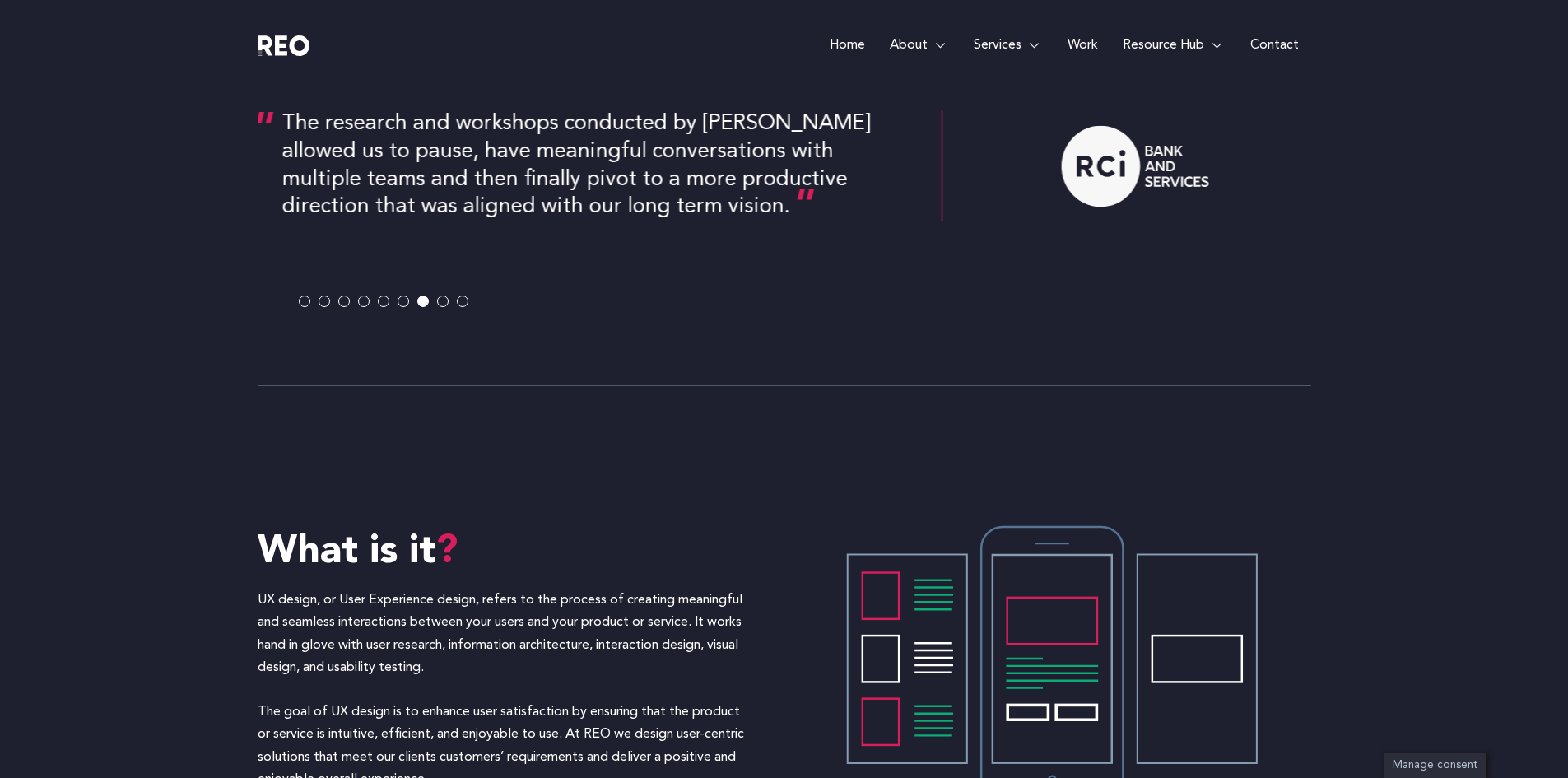
click at [442, 300] on span at bounding box center [442, 302] width 11 height 11
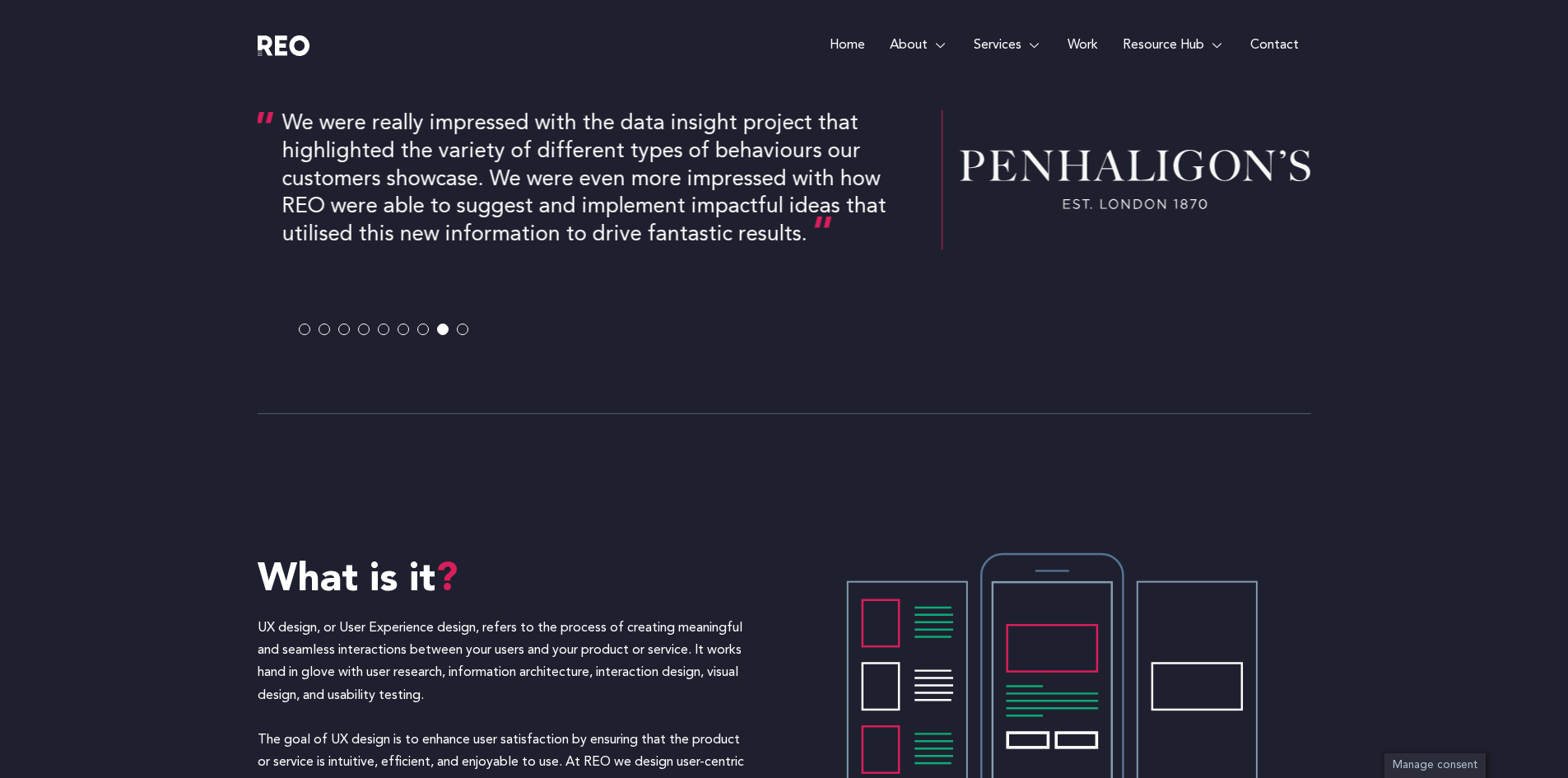
click at [463, 326] on span at bounding box center [462, 329] width 11 height 11
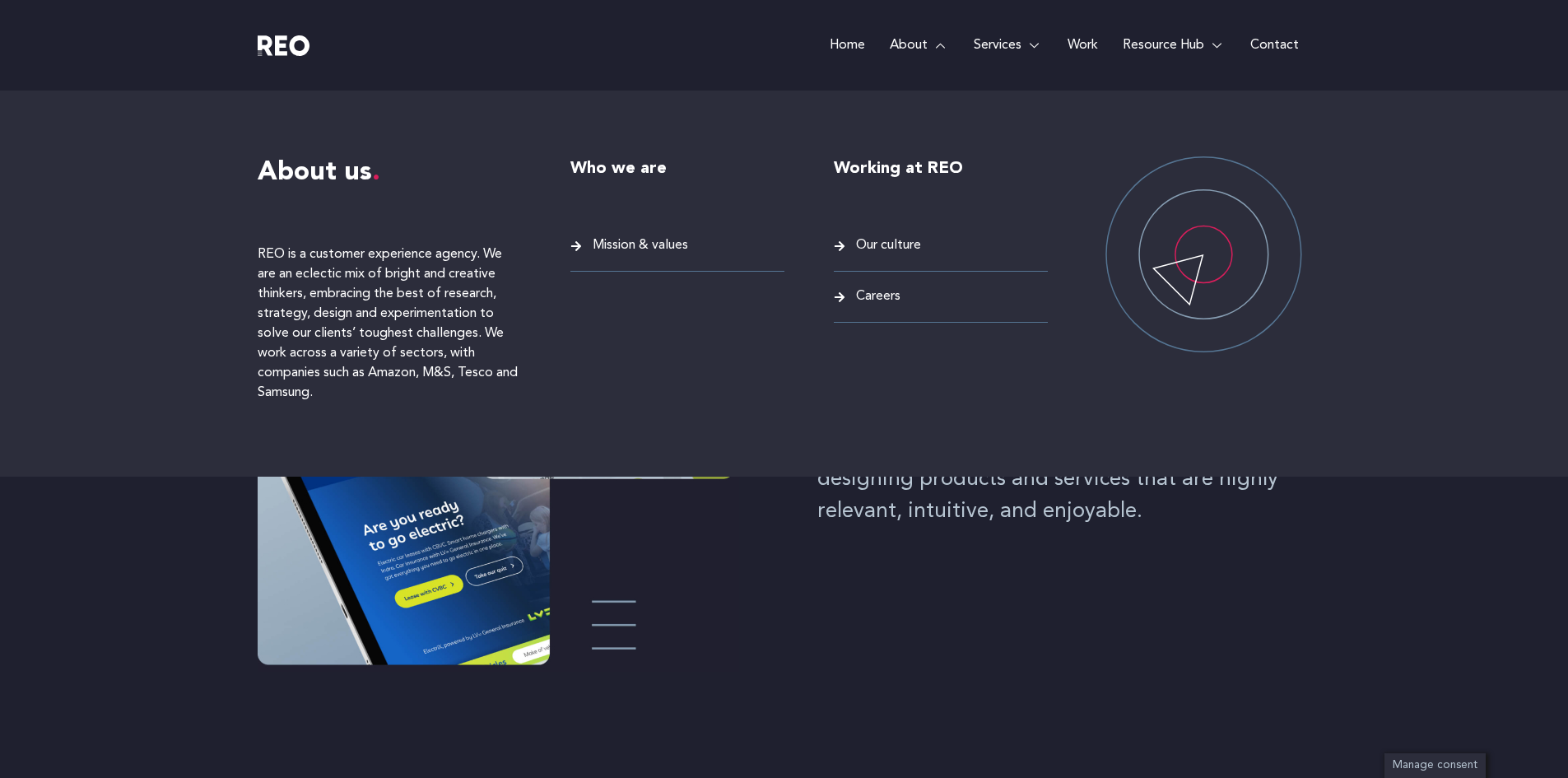
scroll to position [70, 0]
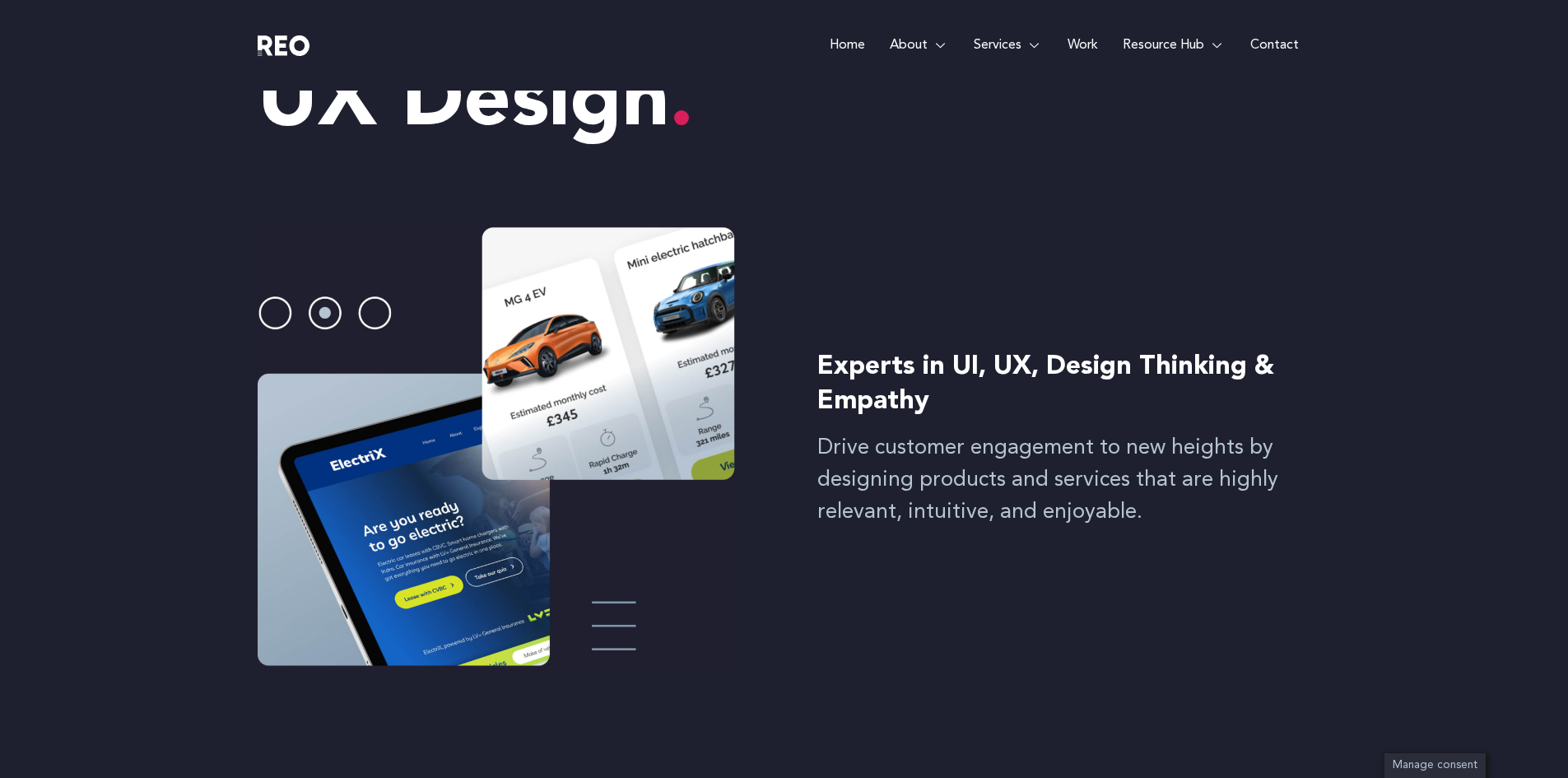
click at [868, 296] on span "Careers" at bounding box center [876, 297] width 49 height 23
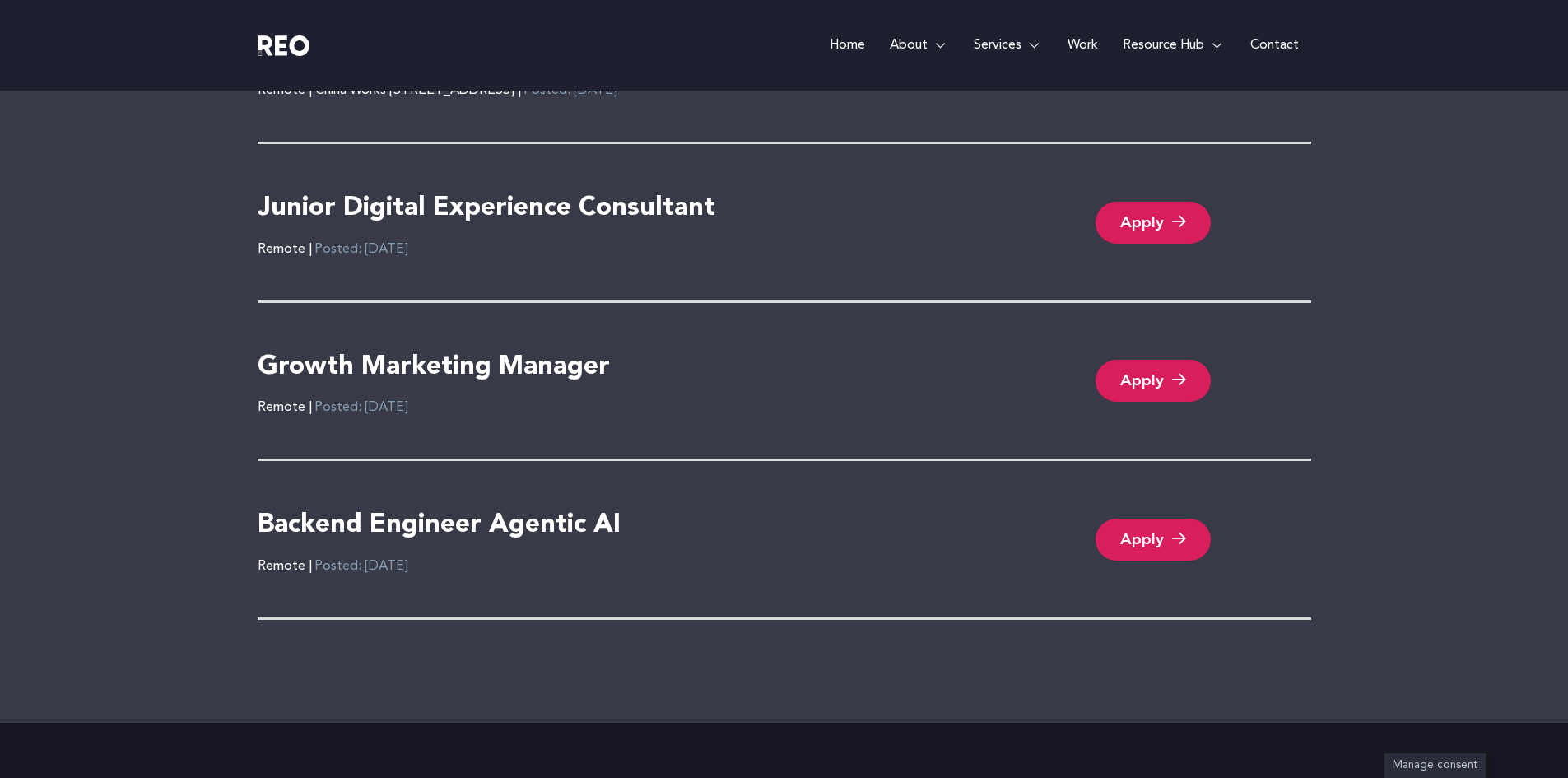
scroll to position [3719, 0]
click at [1155, 542] on link "Apply" at bounding box center [1153, 539] width 116 height 42
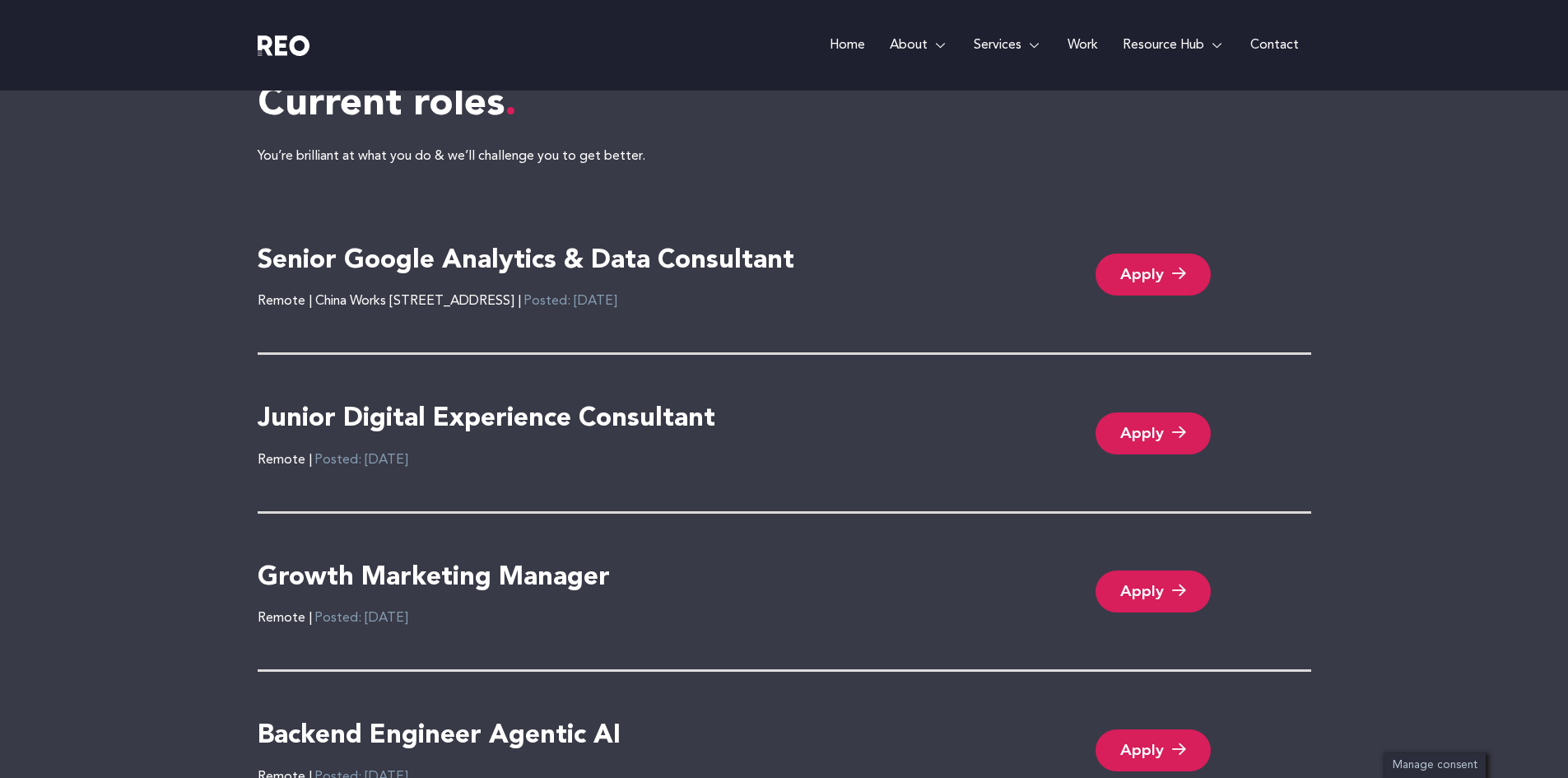
scroll to position [3507, 0]
click at [1143, 435] on link "Apply" at bounding box center [1153, 434] width 116 height 42
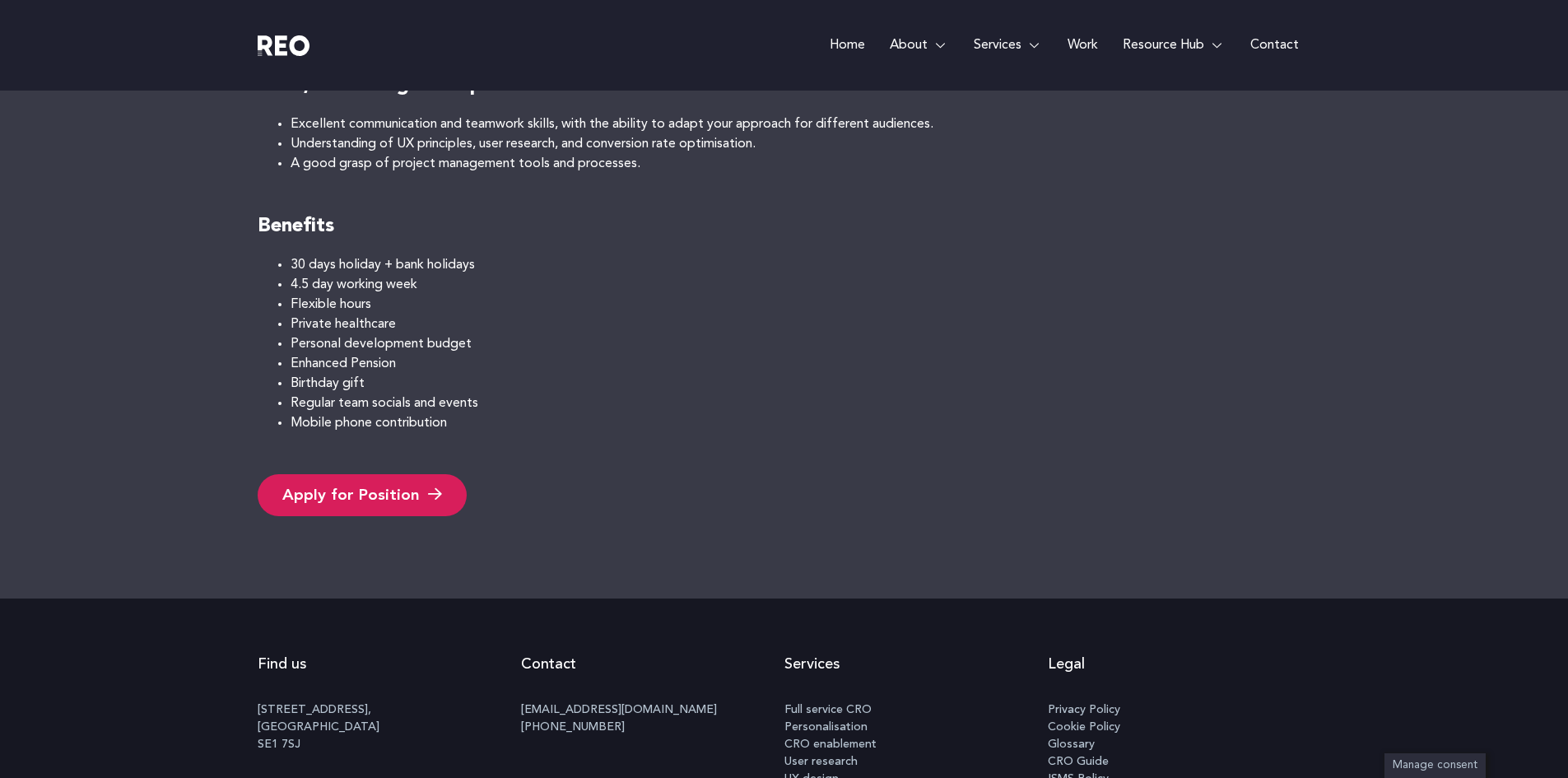
scroll to position [1163, 0]
click at [354, 492] on link "Apply for Position" at bounding box center [362, 495] width 209 height 42
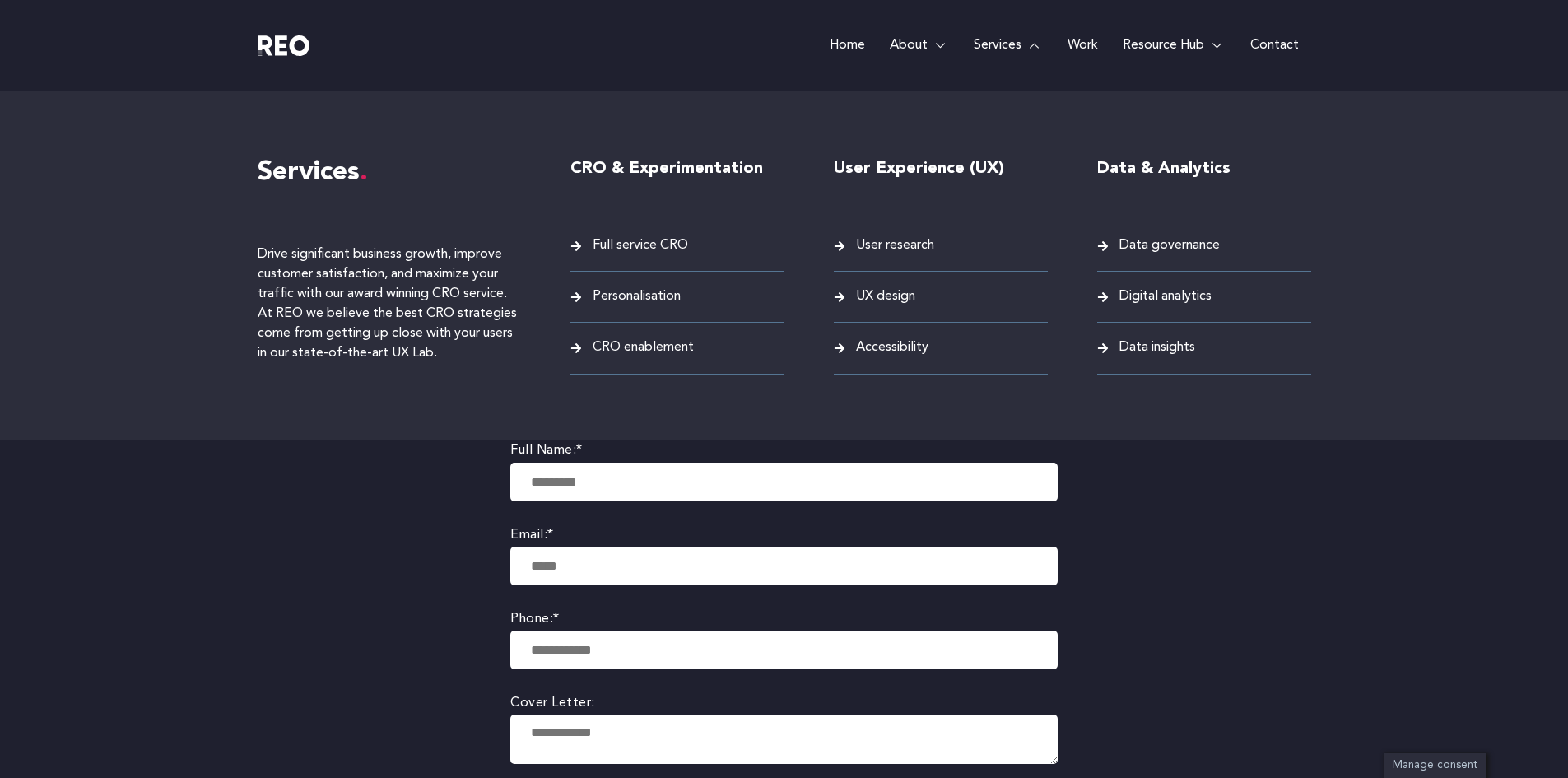
click at [1014, 44] on link "Services" at bounding box center [1008, 45] width 94 height 90
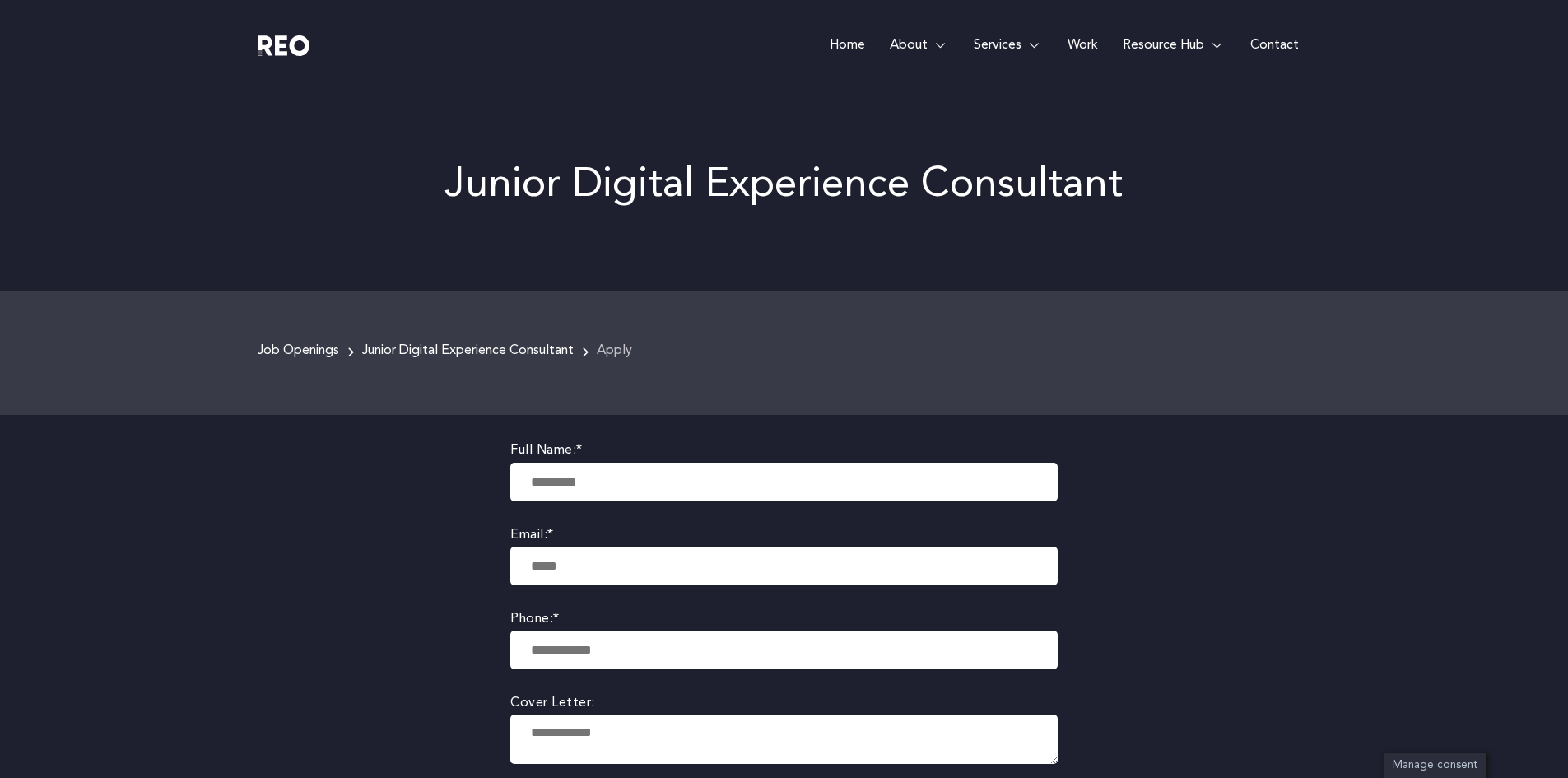
drag, startPoint x: 439, startPoint y: 349, endPoint x: 501, endPoint y: 281, distance: 92.0
click at [438, 349] on link "Junior Digital Experience Consultant" at bounding box center [468, 350] width 211 height 13
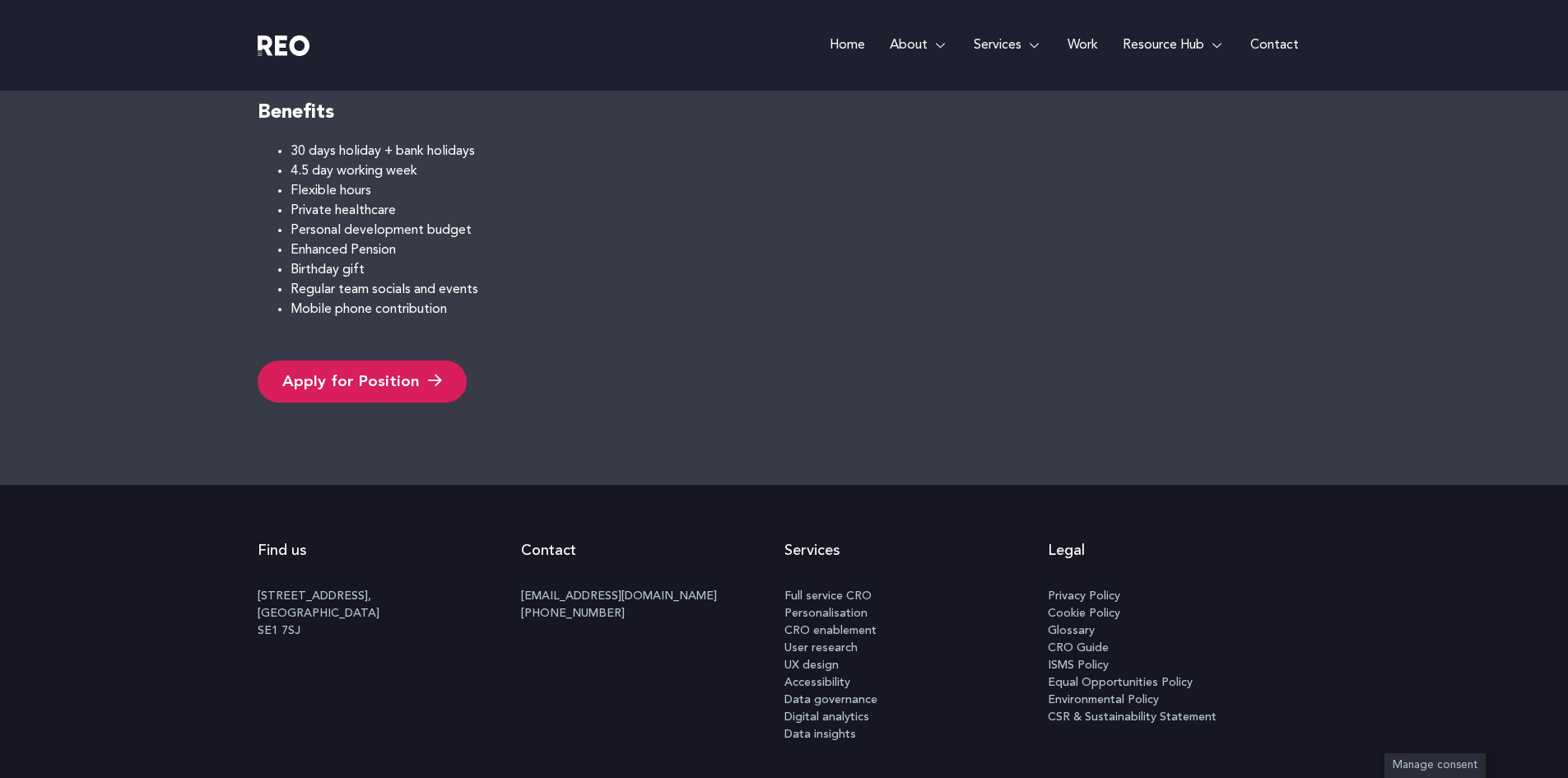
scroll to position [1280, 0]
click at [411, 371] on link "Apply for Position" at bounding box center [362, 380] width 209 height 42
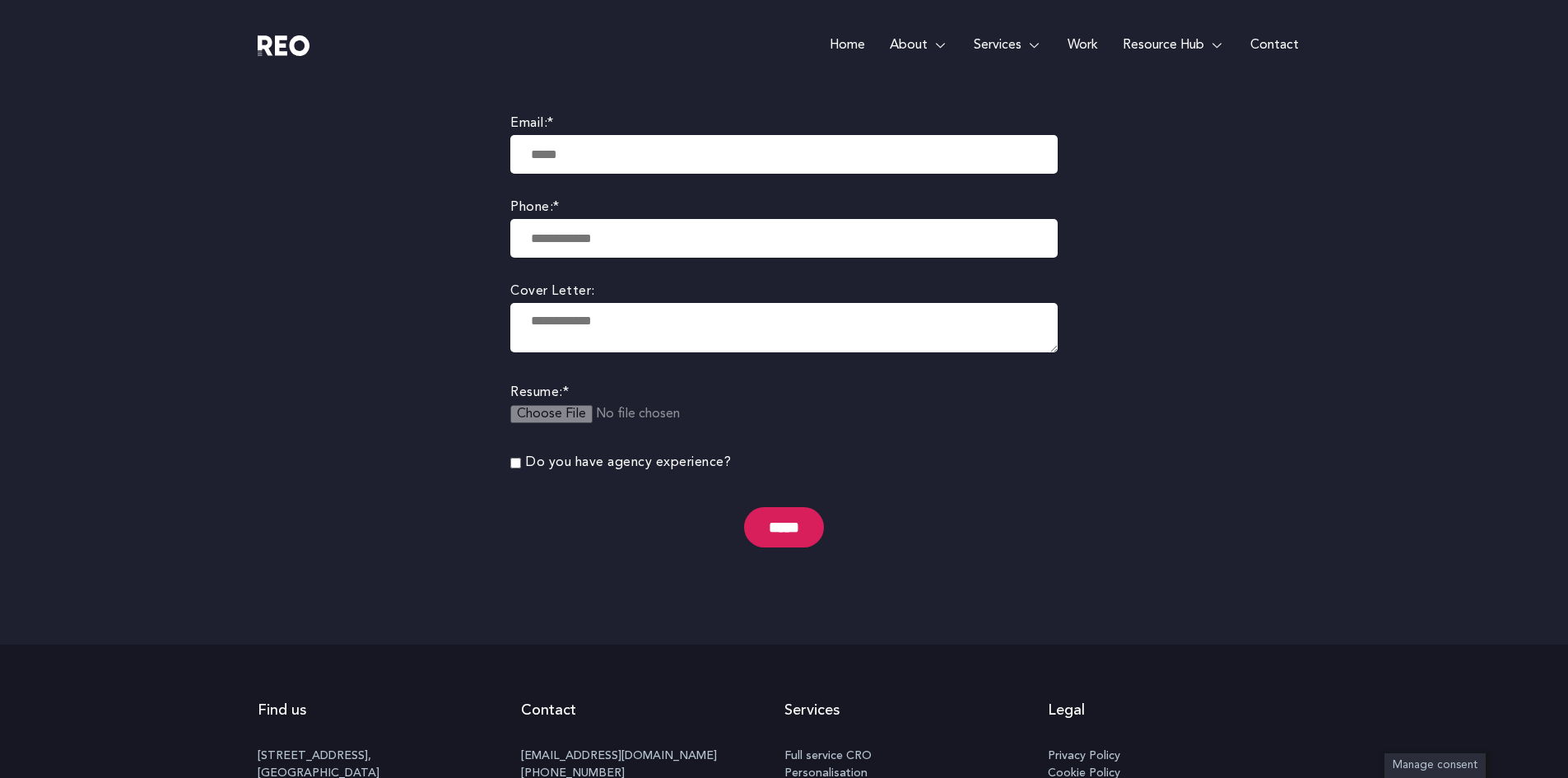
scroll to position [412, 0]
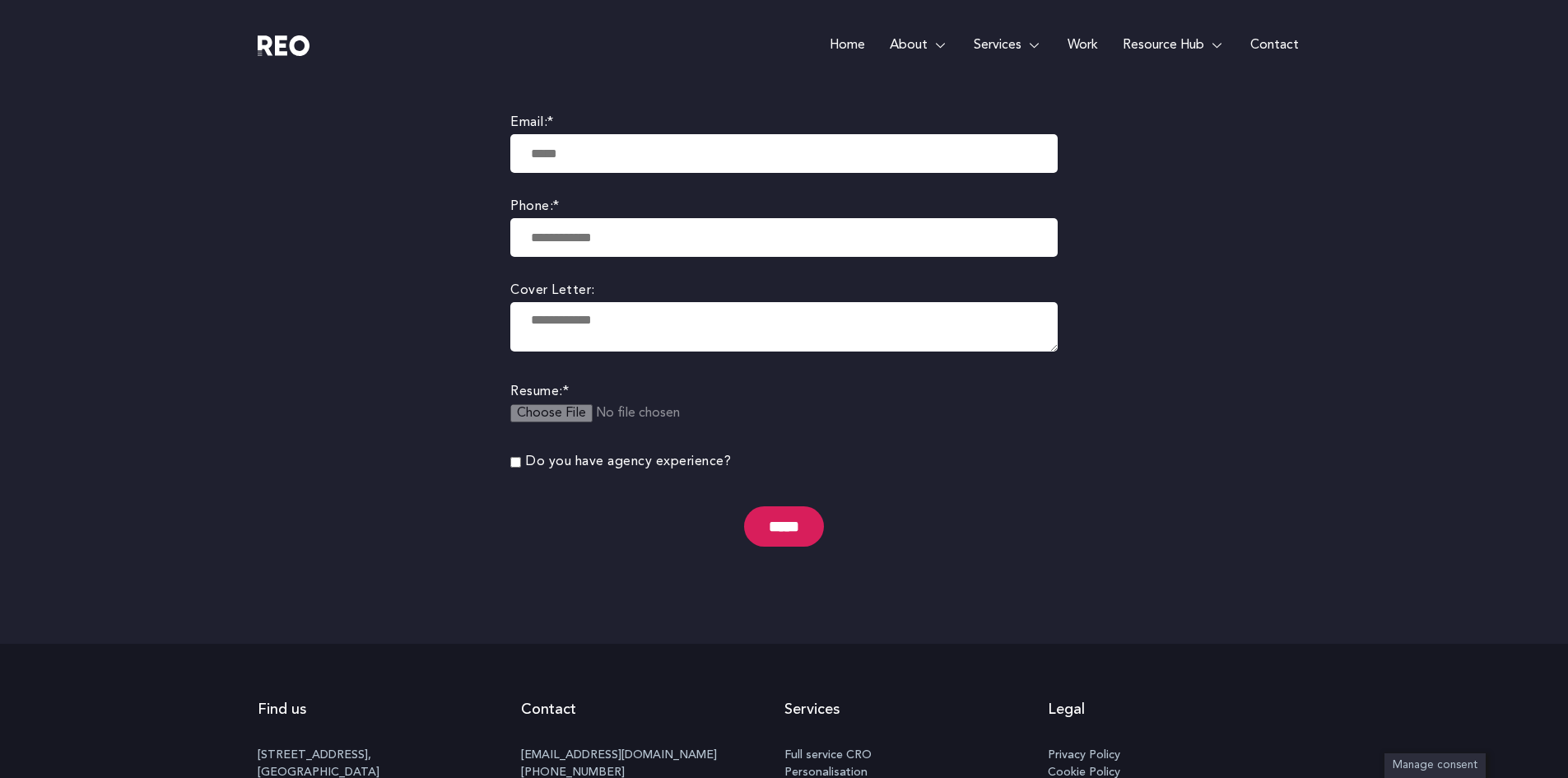
click at [565, 406] on input "file" at bounding box center [636, 423] width 252 height 39
click at [603, 156] on input "email" at bounding box center [784, 153] width 548 height 39
click at [675, 148] on input "email" at bounding box center [784, 153] width 548 height 39
type input "**********"
click at [611, 236] on input "tel" at bounding box center [784, 237] width 548 height 39
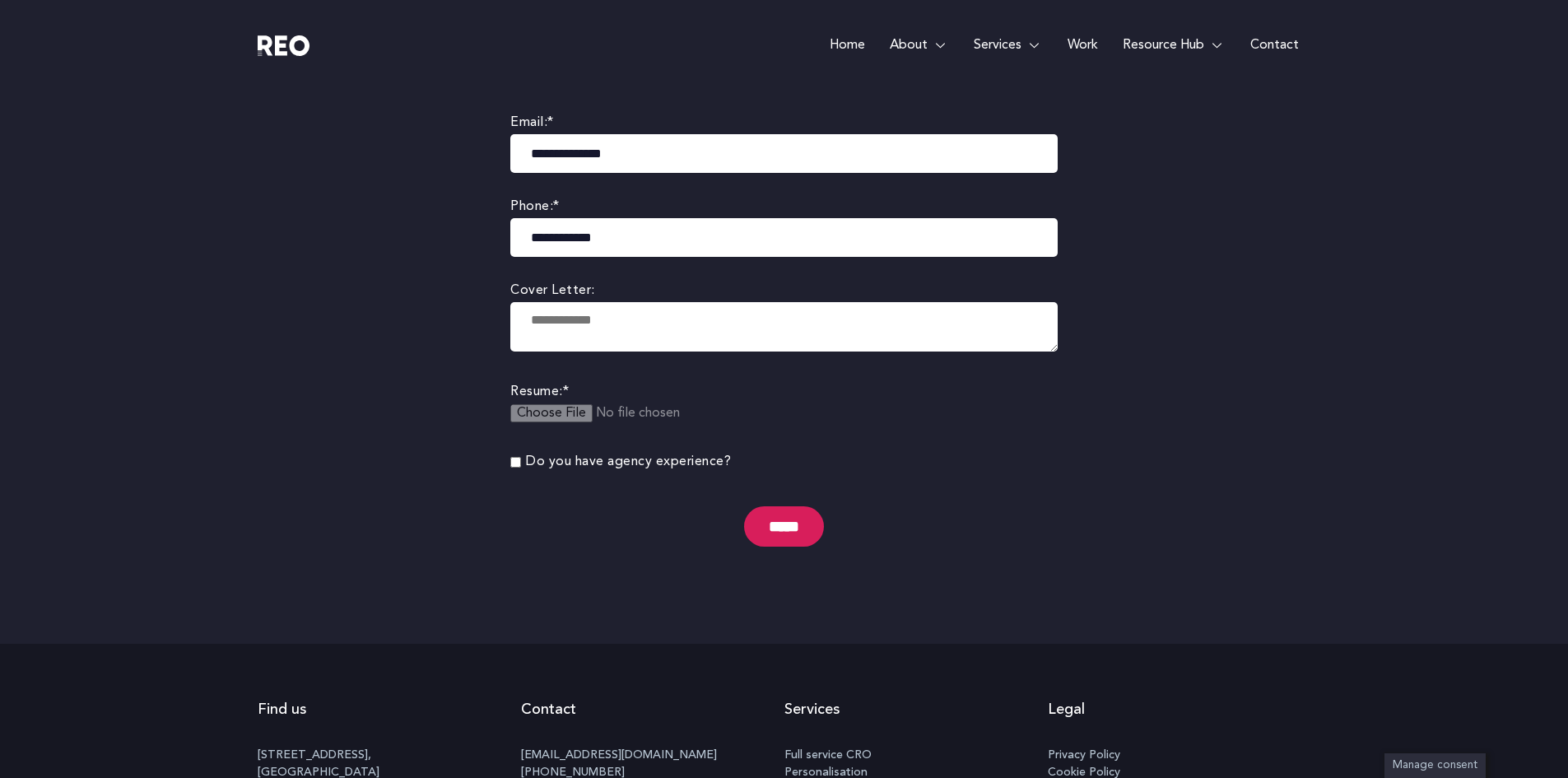
type input "**********"
click at [537, 321] on textarea at bounding box center [784, 327] width 548 height 50
type textarea "*"
type textarea "*******"
click at [566, 405] on input "file" at bounding box center [636, 423] width 252 height 39
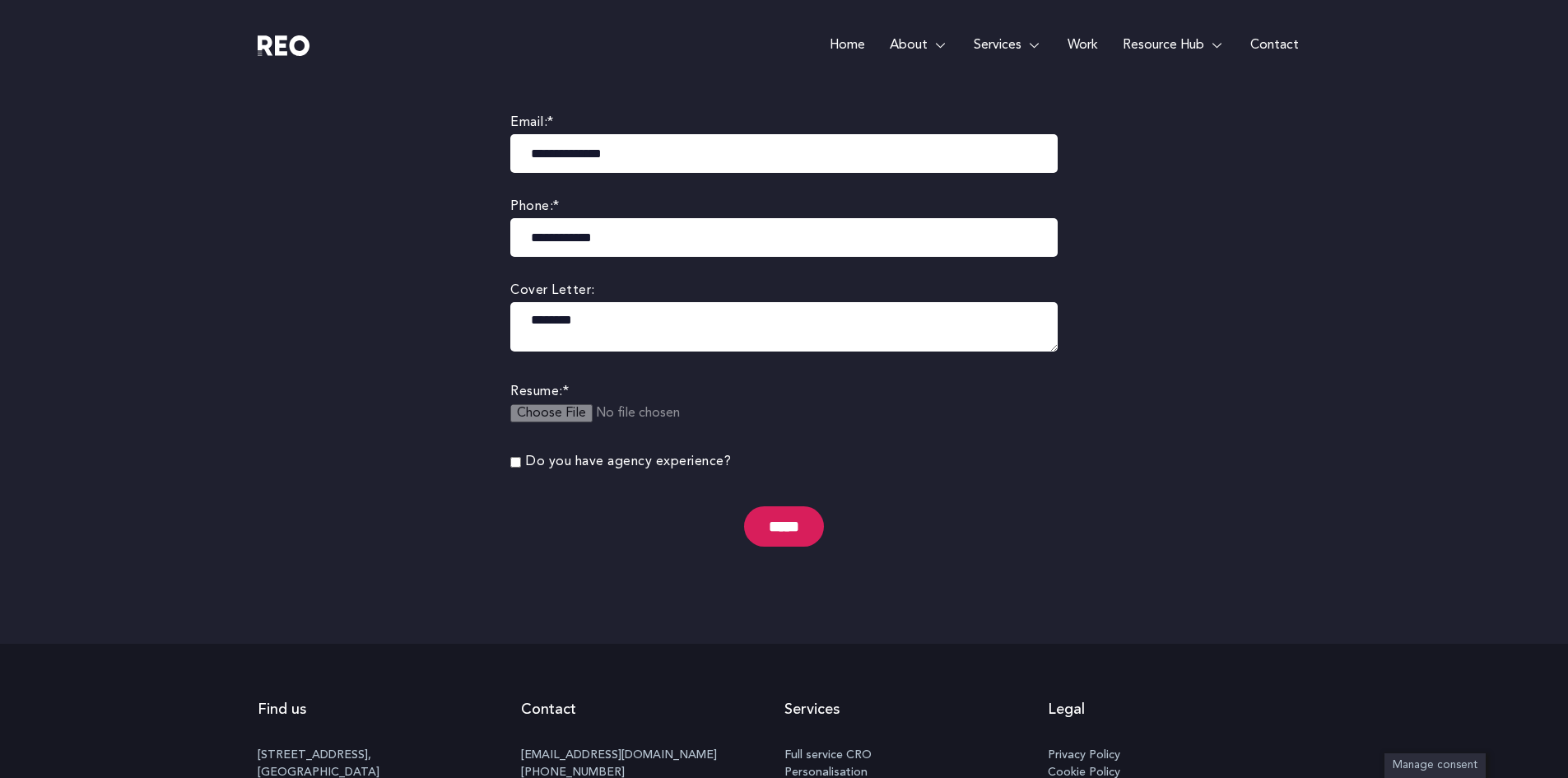
click at [548, 414] on input "file" at bounding box center [636, 423] width 252 height 39
click at [589, 461] on label "Do you have agency experience?" at bounding box center [628, 462] width 205 height 23
click at [544, 405] on input "file" at bounding box center [636, 423] width 252 height 39
type input "**********"
click at [627, 412] on input "file" at bounding box center [636, 423] width 252 height 39
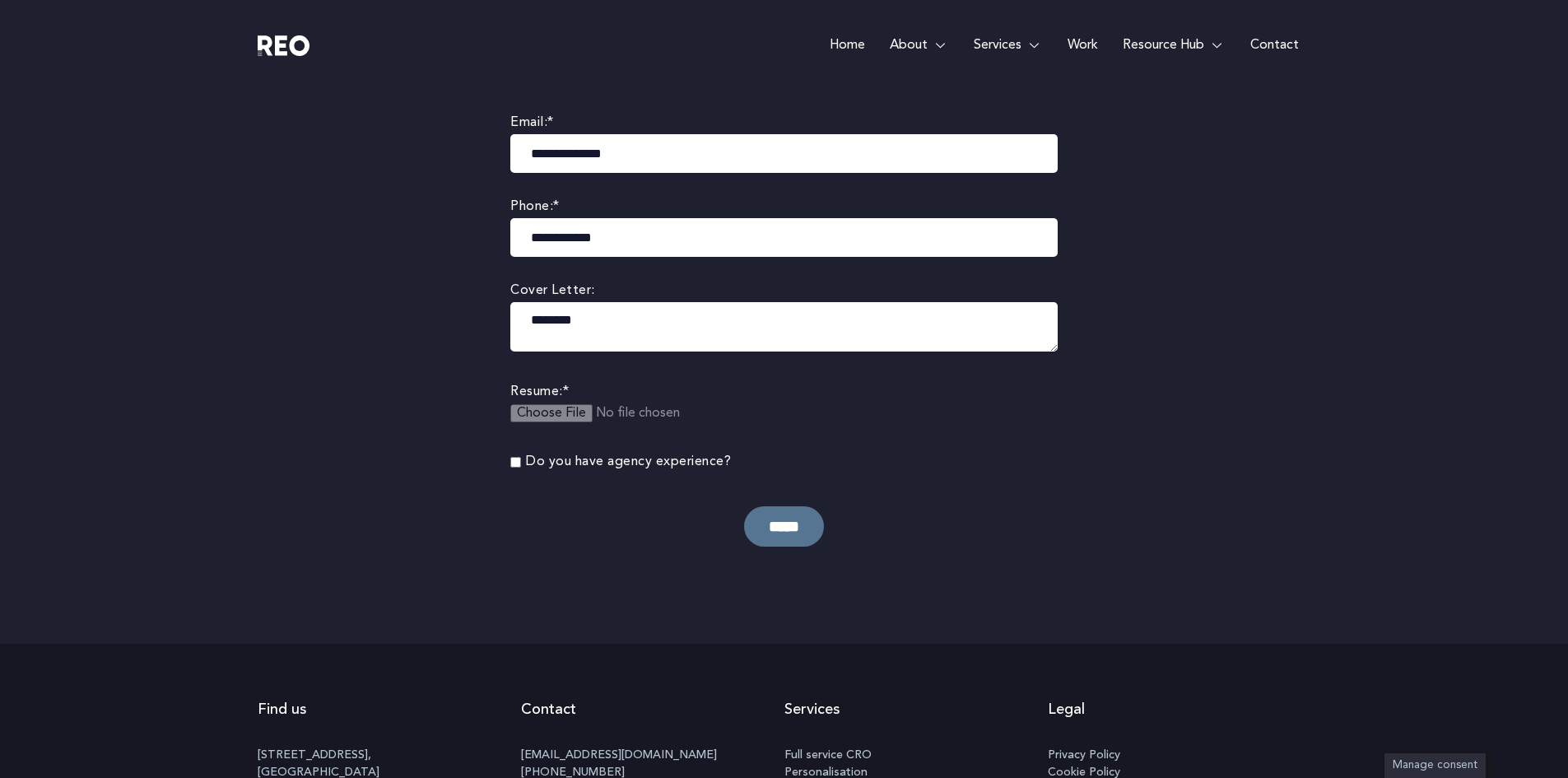
click at [791, 523] on input "*****" at bounding box center [784, 526] width 80 height 40
click at [753, 516] on input "*****" at bounding box center [784, 526] width 80 height 40
click at [599, 158] on input "**********" at bounding box center [784, 153] width 548 height 39
type input "**********"
click at [756, 520] on input "*****" at bounding box center [784, 526] width 80 height 40
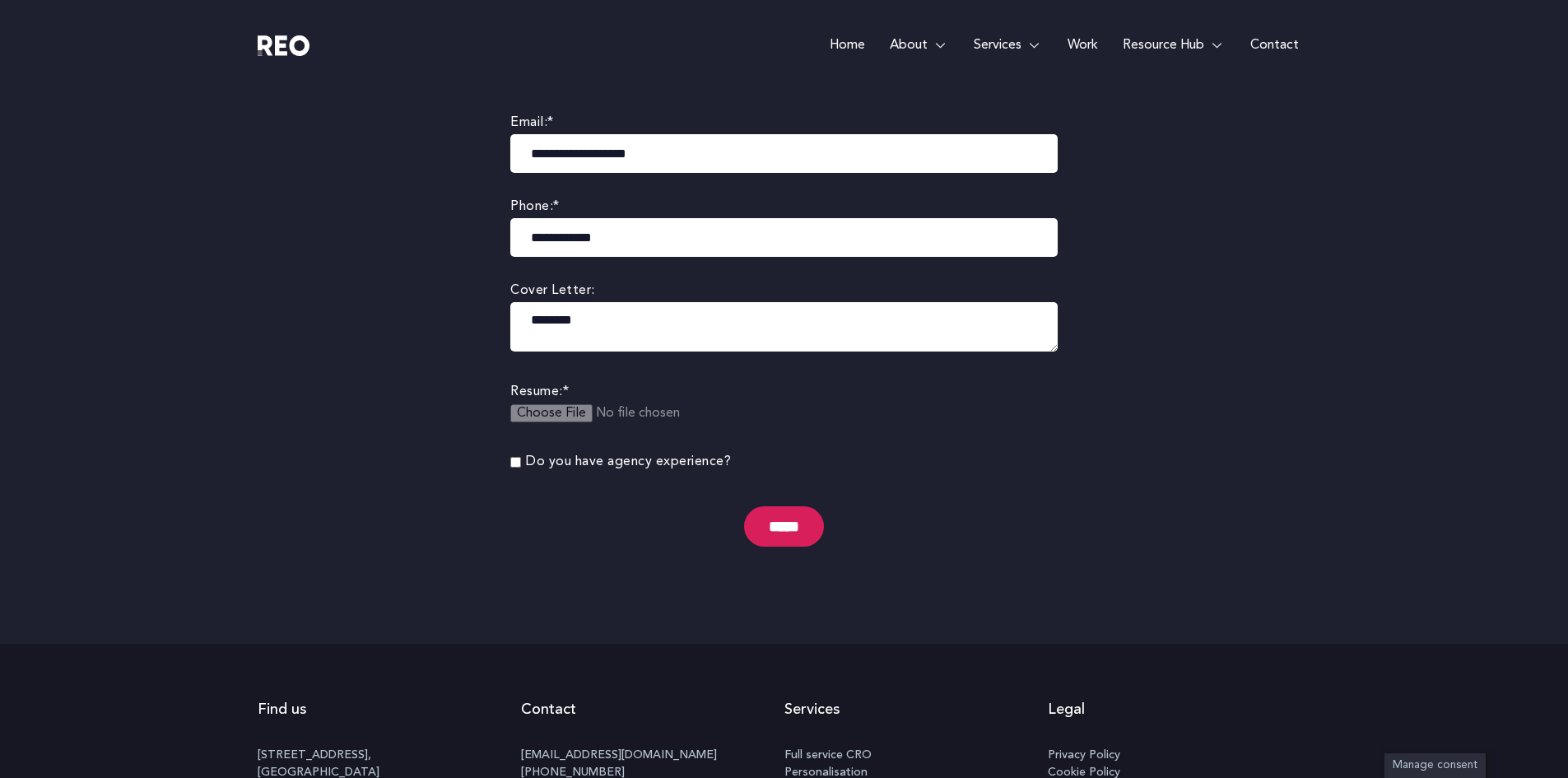
click at [927, 148] on input "**********" at bounding box center [784, 153] width 548 height 39
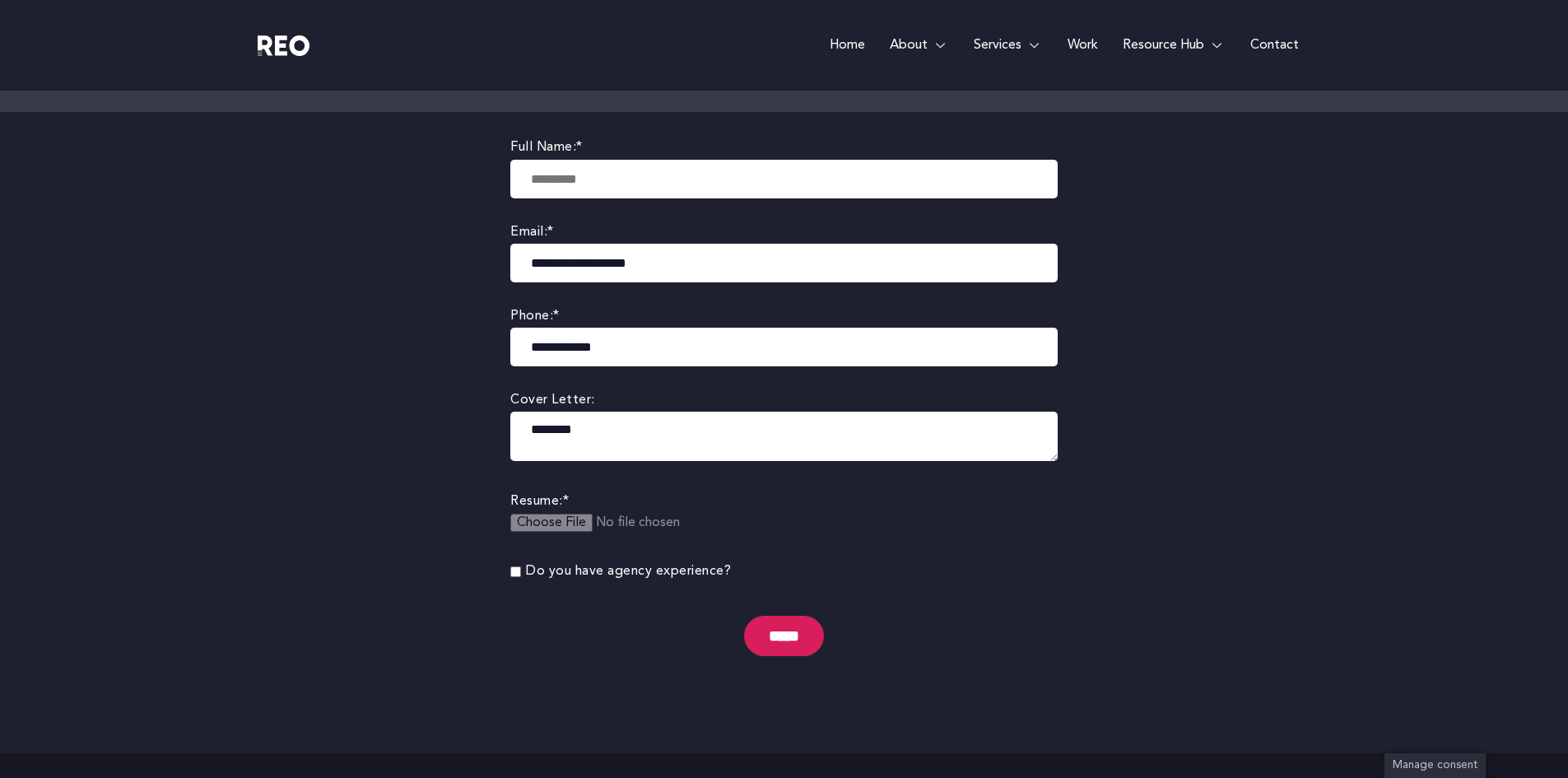
scroll to position [304, 0]
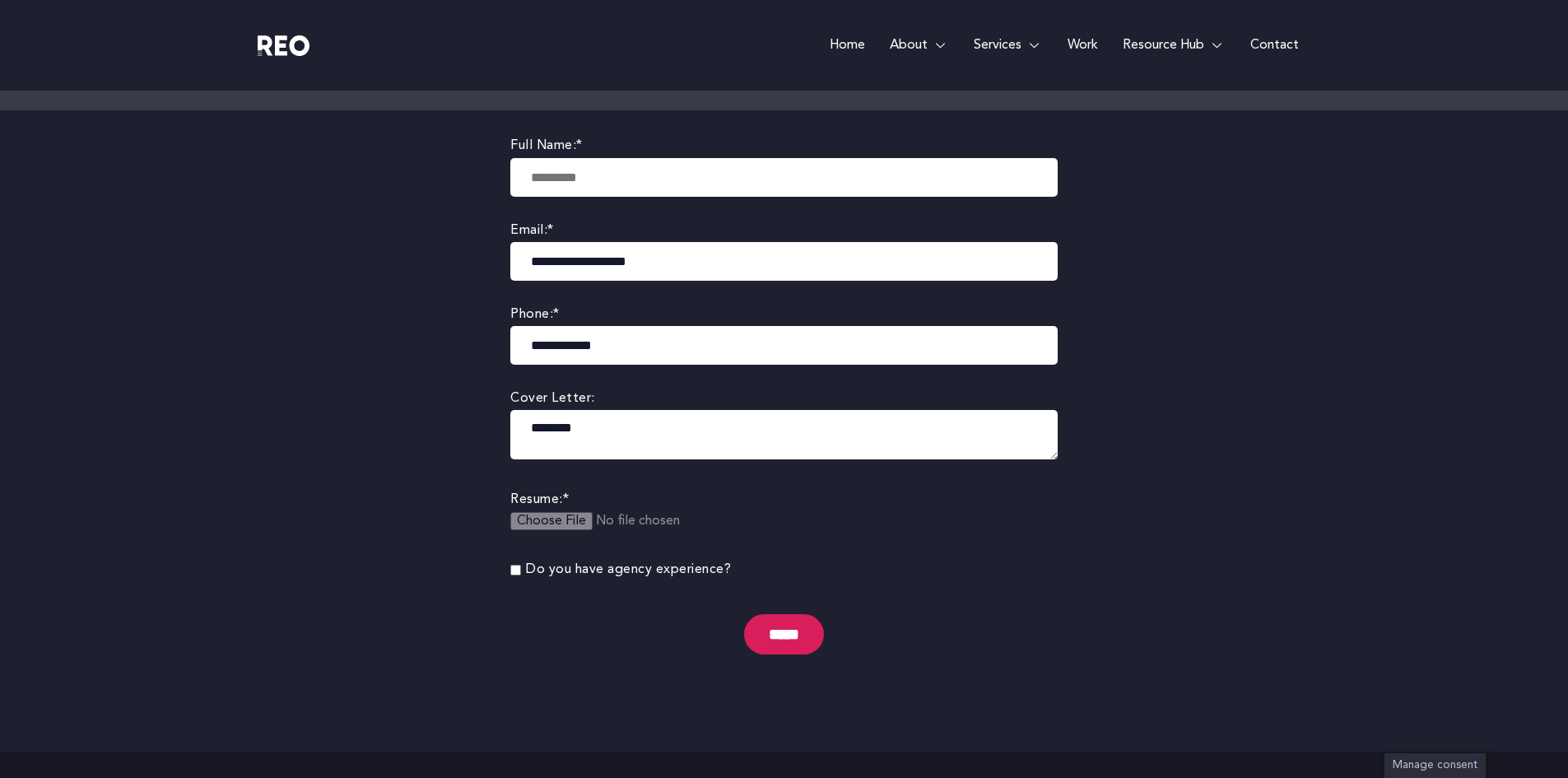
click at [561, 177] on input "text" at bounding box center [784, 177] width 548 height 39
type input "****"
drag, startPoint x: 780, startPoint y: 637, endPoint x: 783, endPoint y: 619, distance: 18.2
click at [780, 636] on input "*****" at bounding box center [784, 634] width 80 height 40
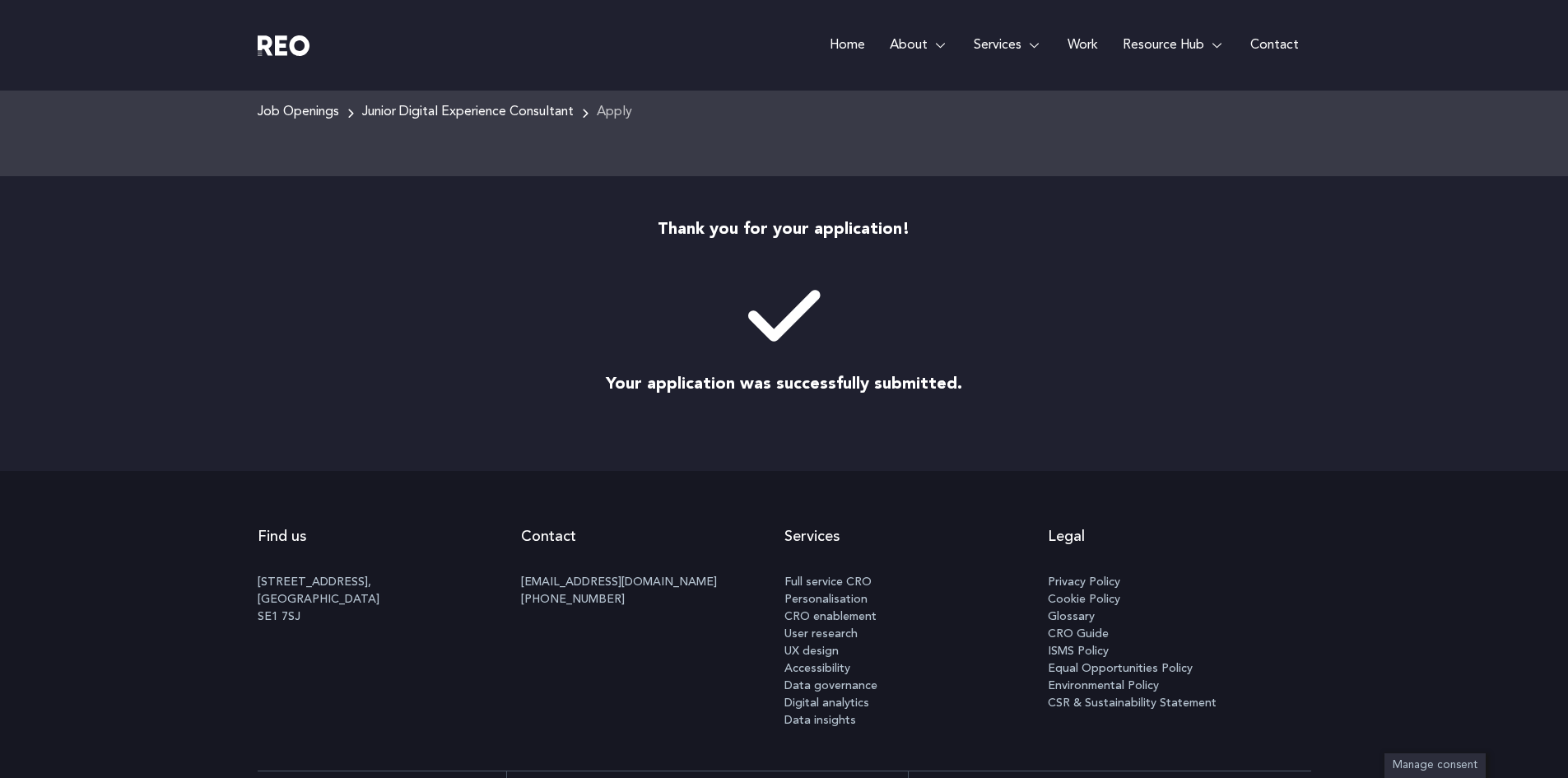
scroll to position [240, 0]
click at [1074, 688] on span "Environmental Policy" at bounding box center [1103, 685] width 111 height 17
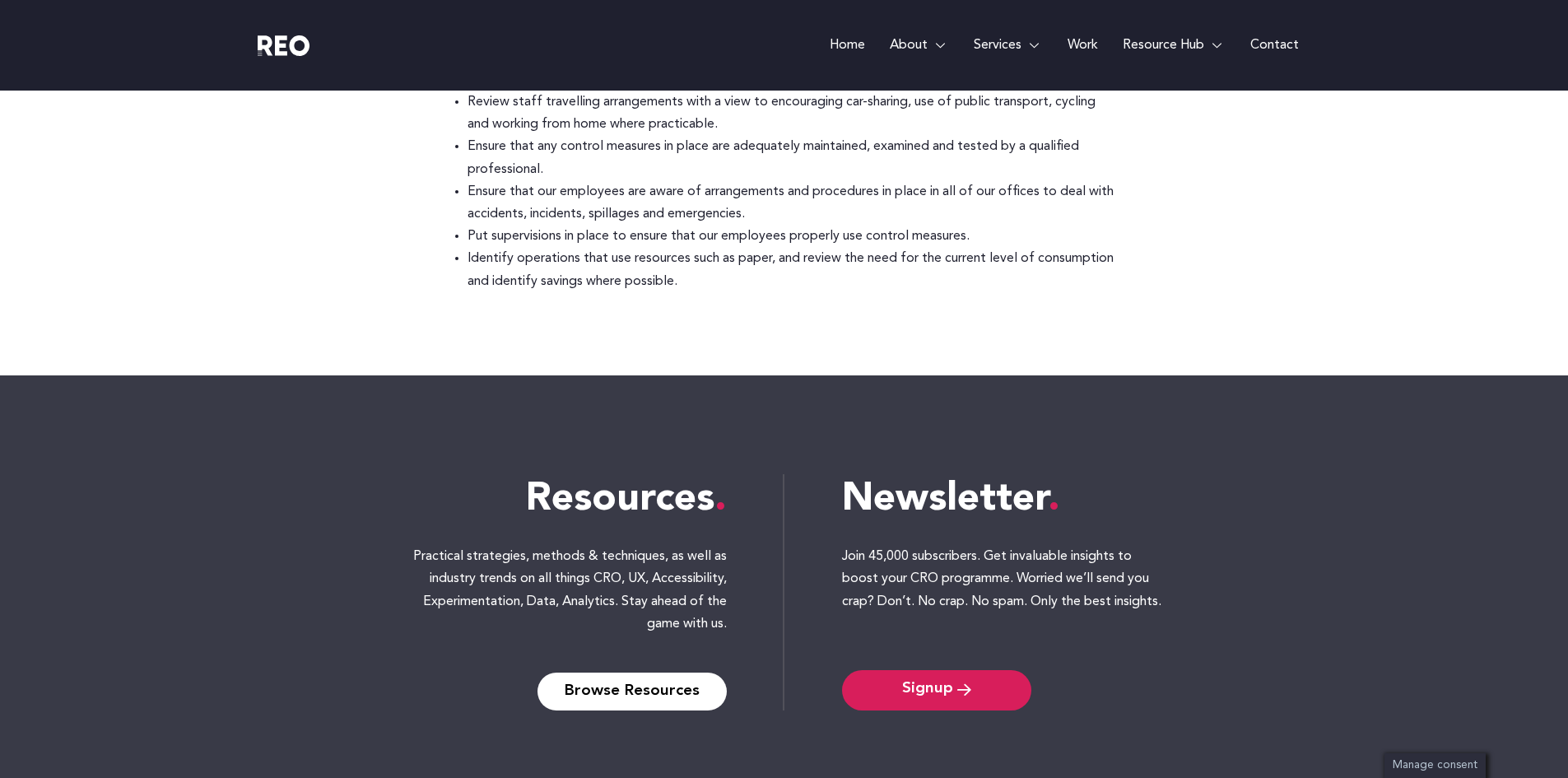
scroll to position [843, 0]
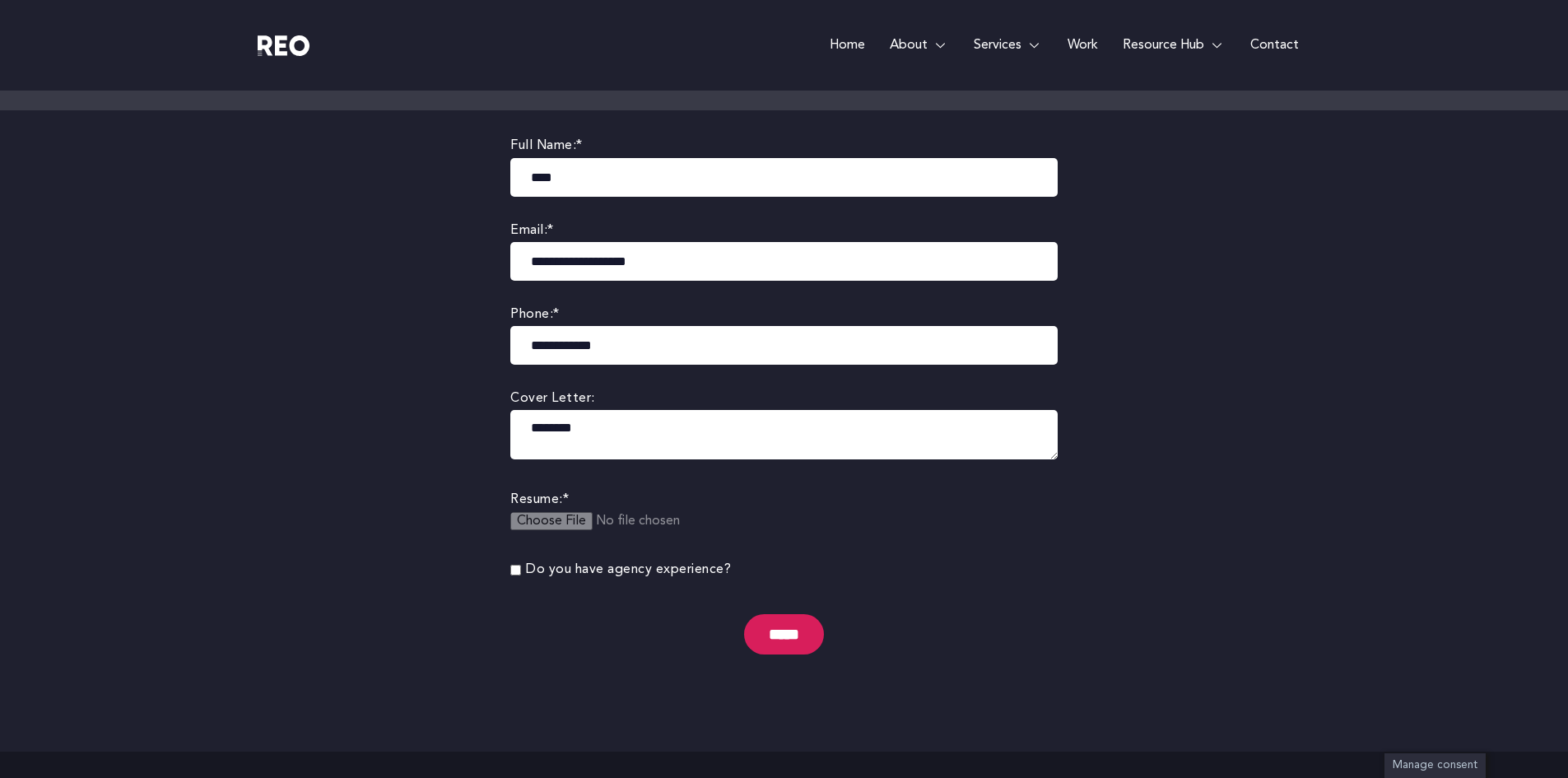
scroll to position [304, 0]
click at [666, 519] on input "file" at bounding box center [636, 531] width 252 height 39
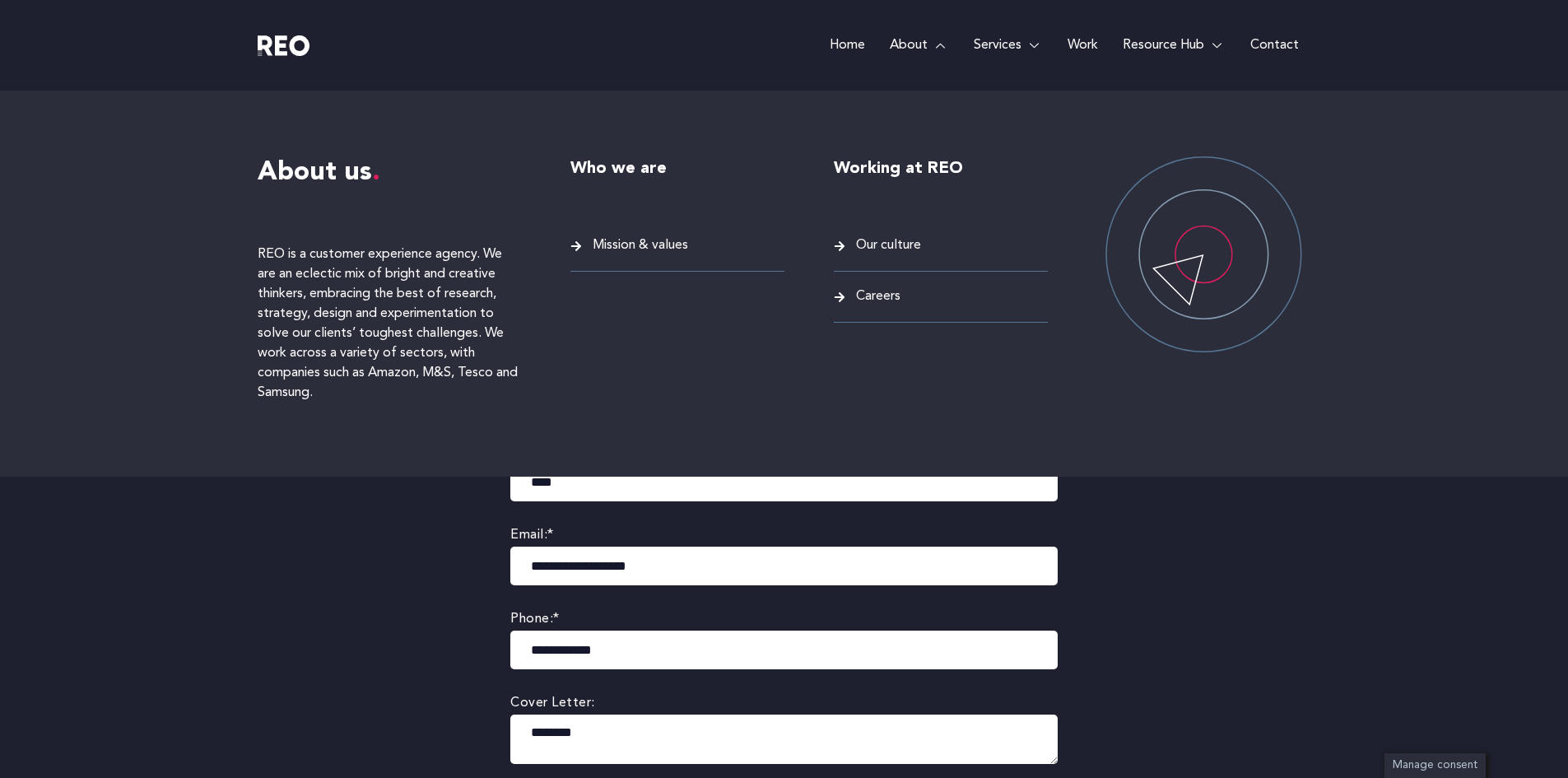
drag, startPoint x: 927, startPoint y: 39, endPoint x: 936, endPoint y: 71, distance: 33.2
click at [927, 40] on link "About" at bounding box center [919, 45] width 84 height 90
click at [655, 249] on span "Mission & values" at bounding box center [638, 246] width 100 height 23
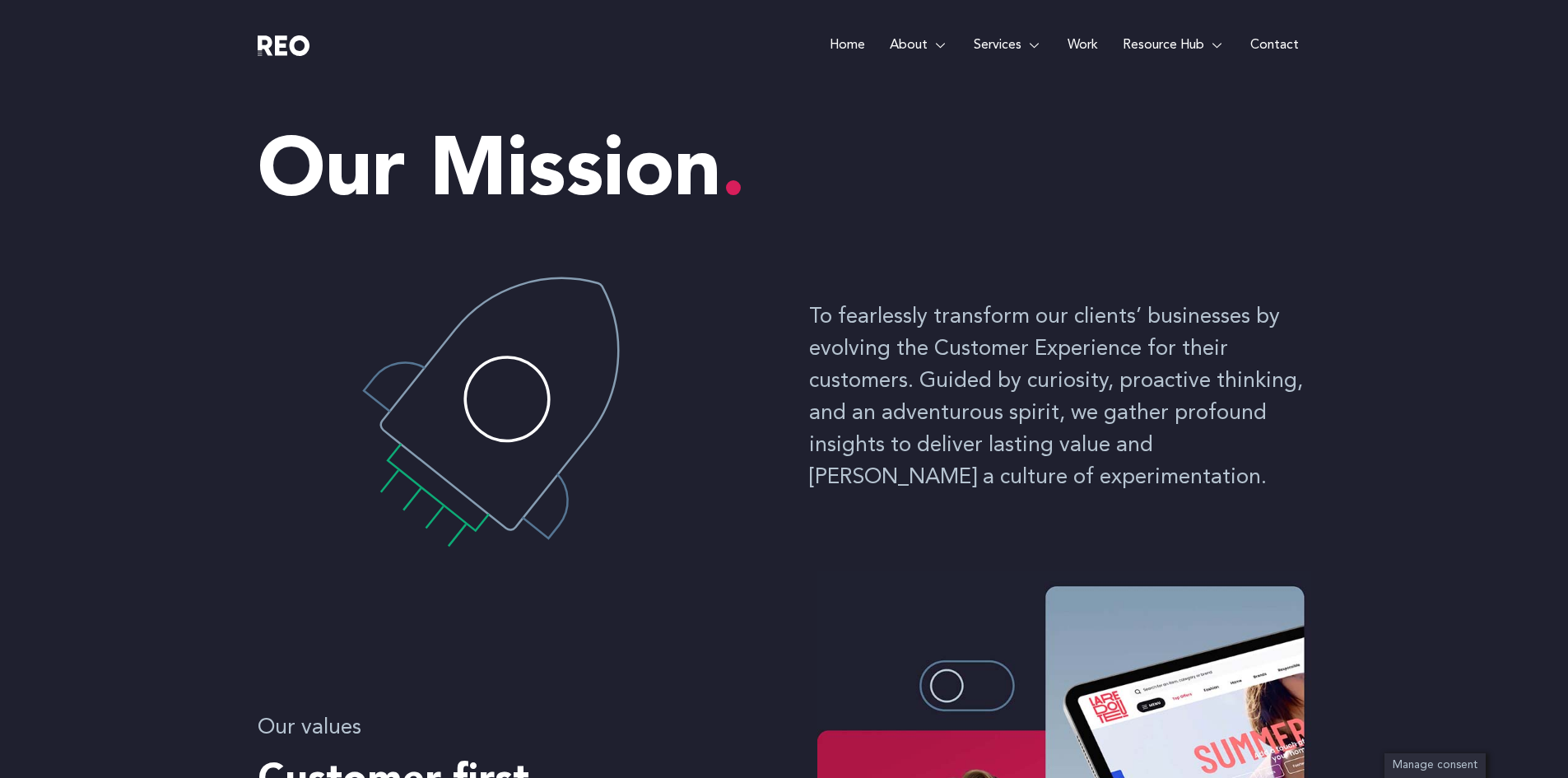
click at [1076, 47] on link "Work" at bounding box center [1082, 45] width 55 height 90
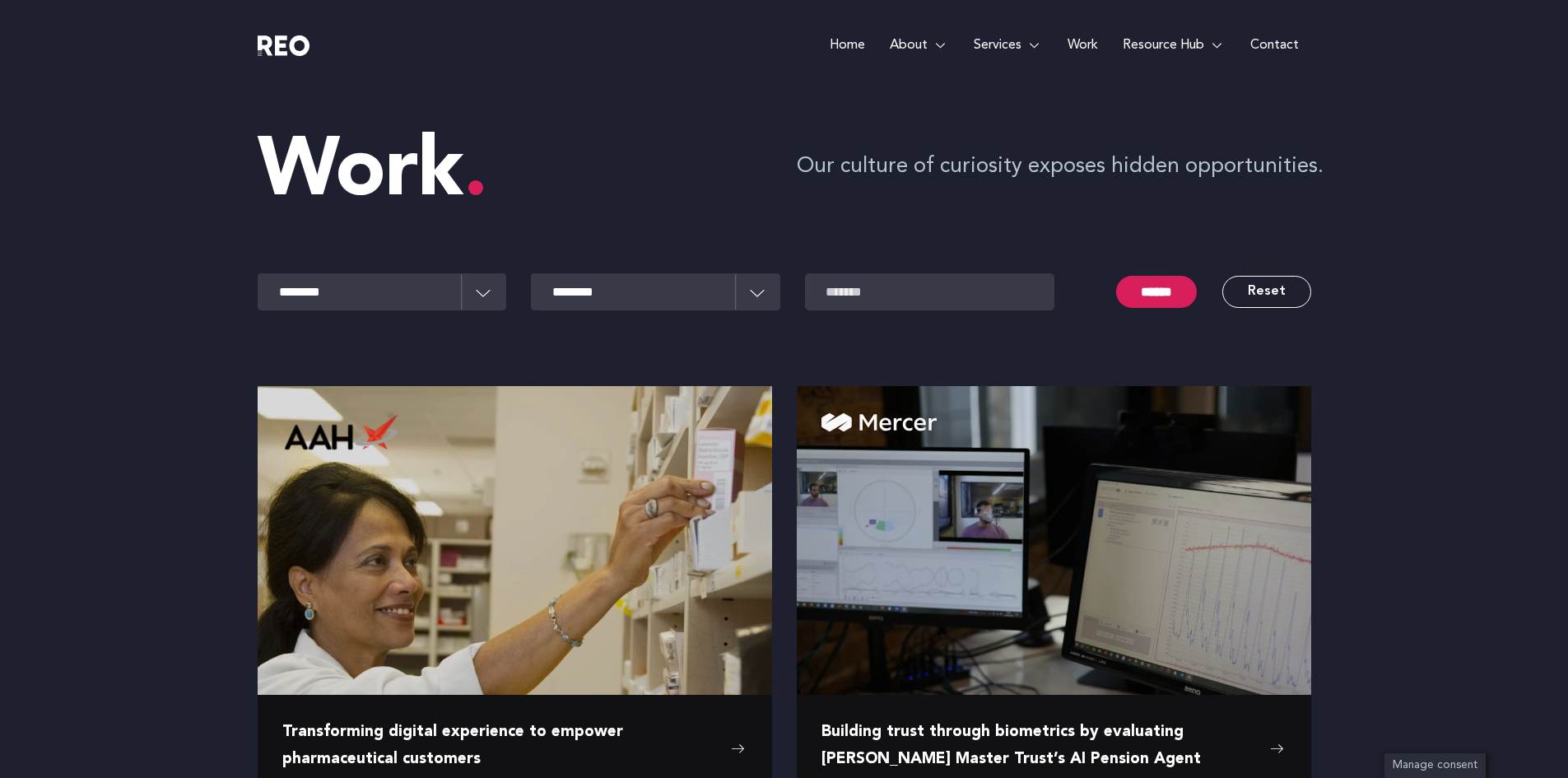
scroll to position [1136, 0]
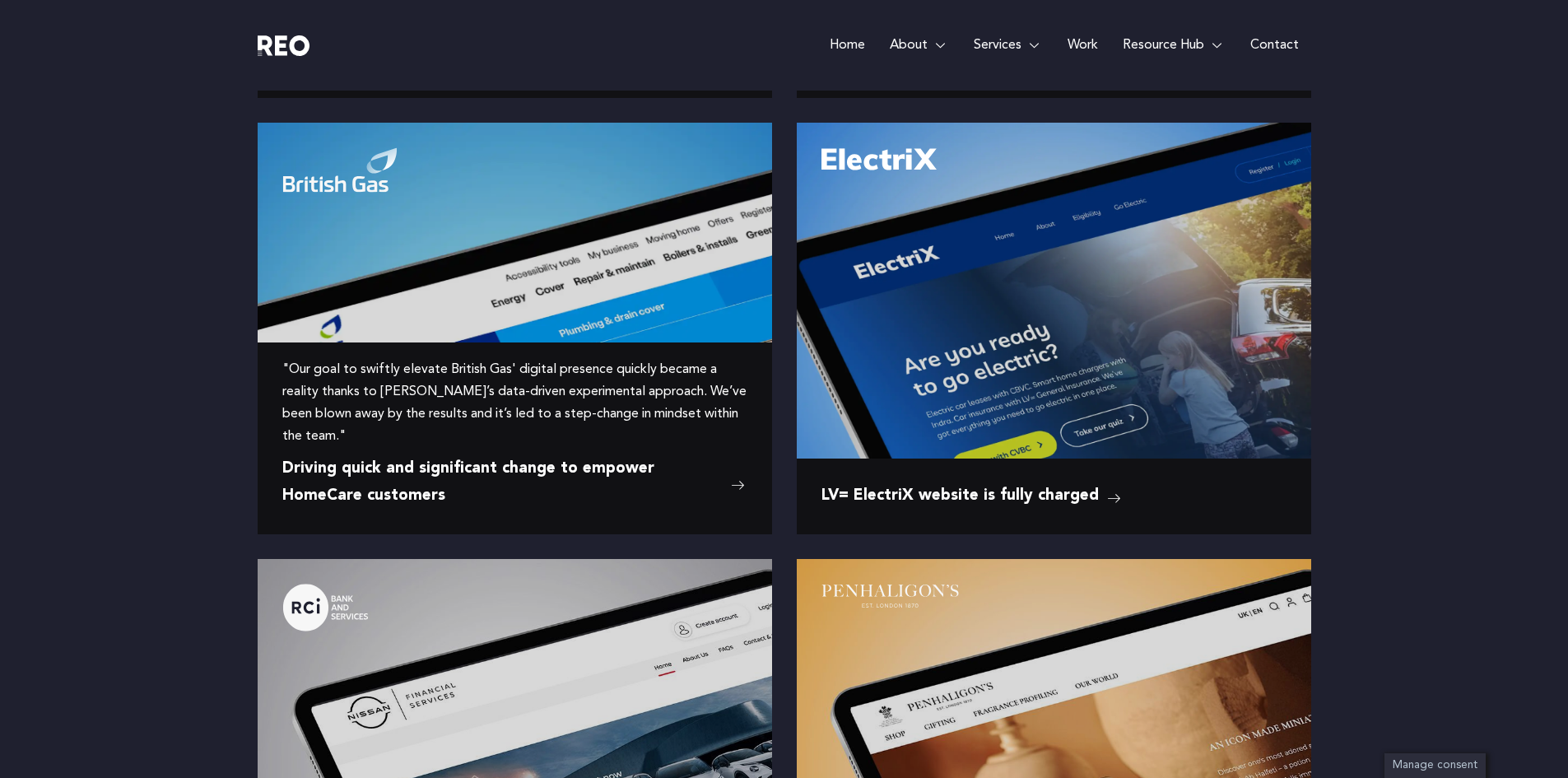
click at [601, 249] on img at bounding box center [515, 229] width 515 height 215
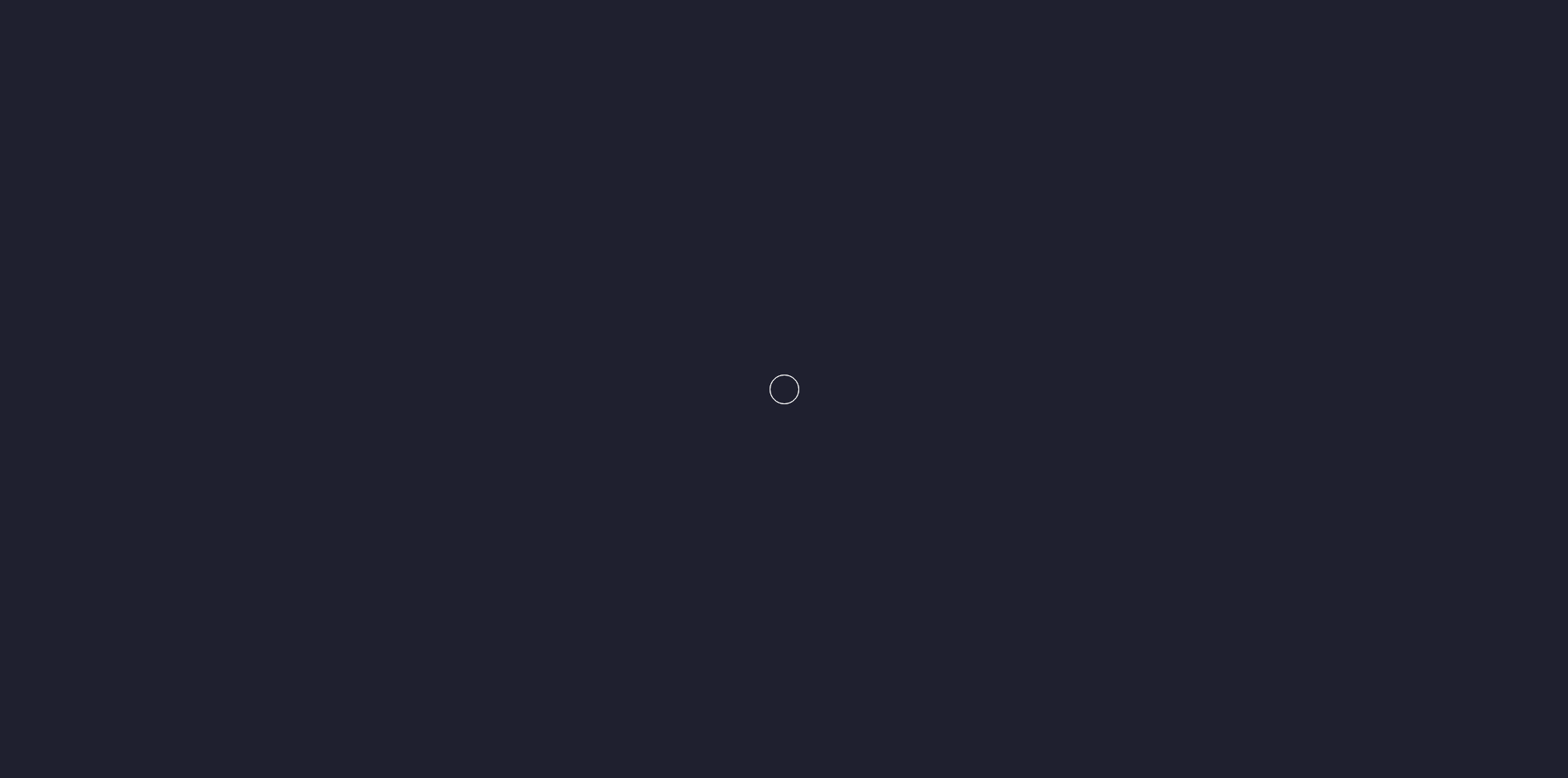
scroll to position [1137, 0]
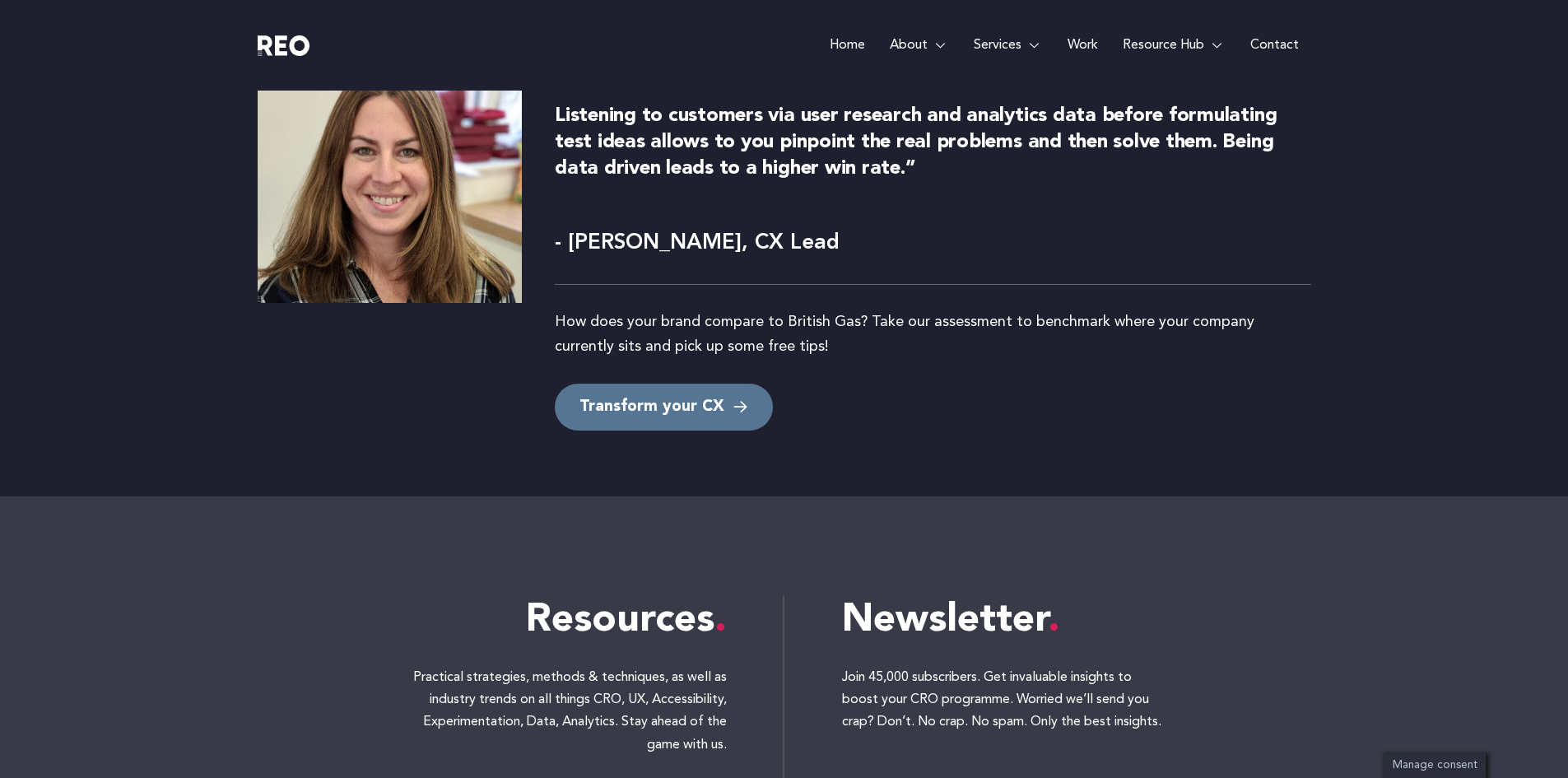
click at [629, 396] on span "Transform your CX" at bounding box center [652, 407] width 145 height 23
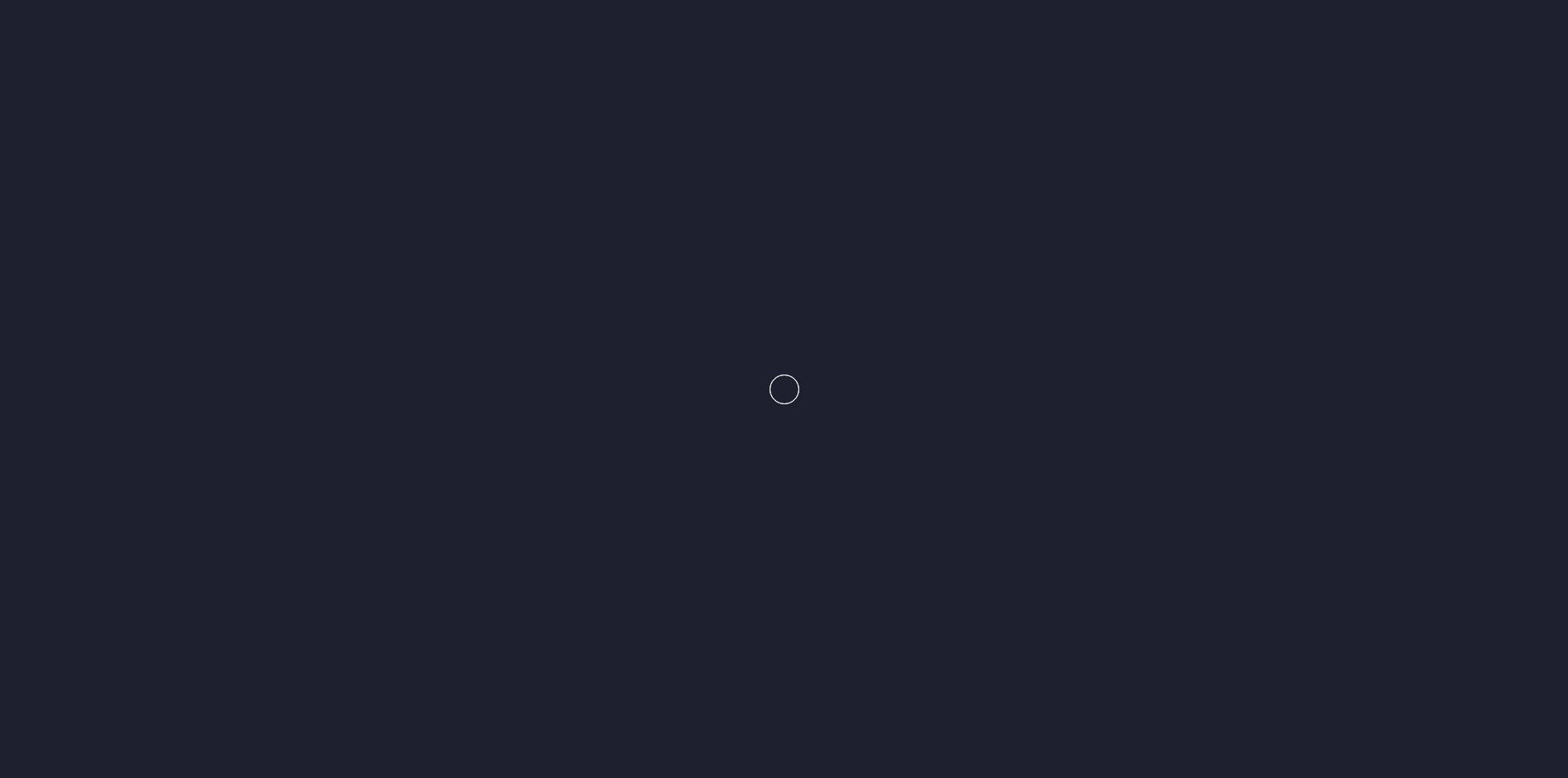
scroll to position [6074, 0]
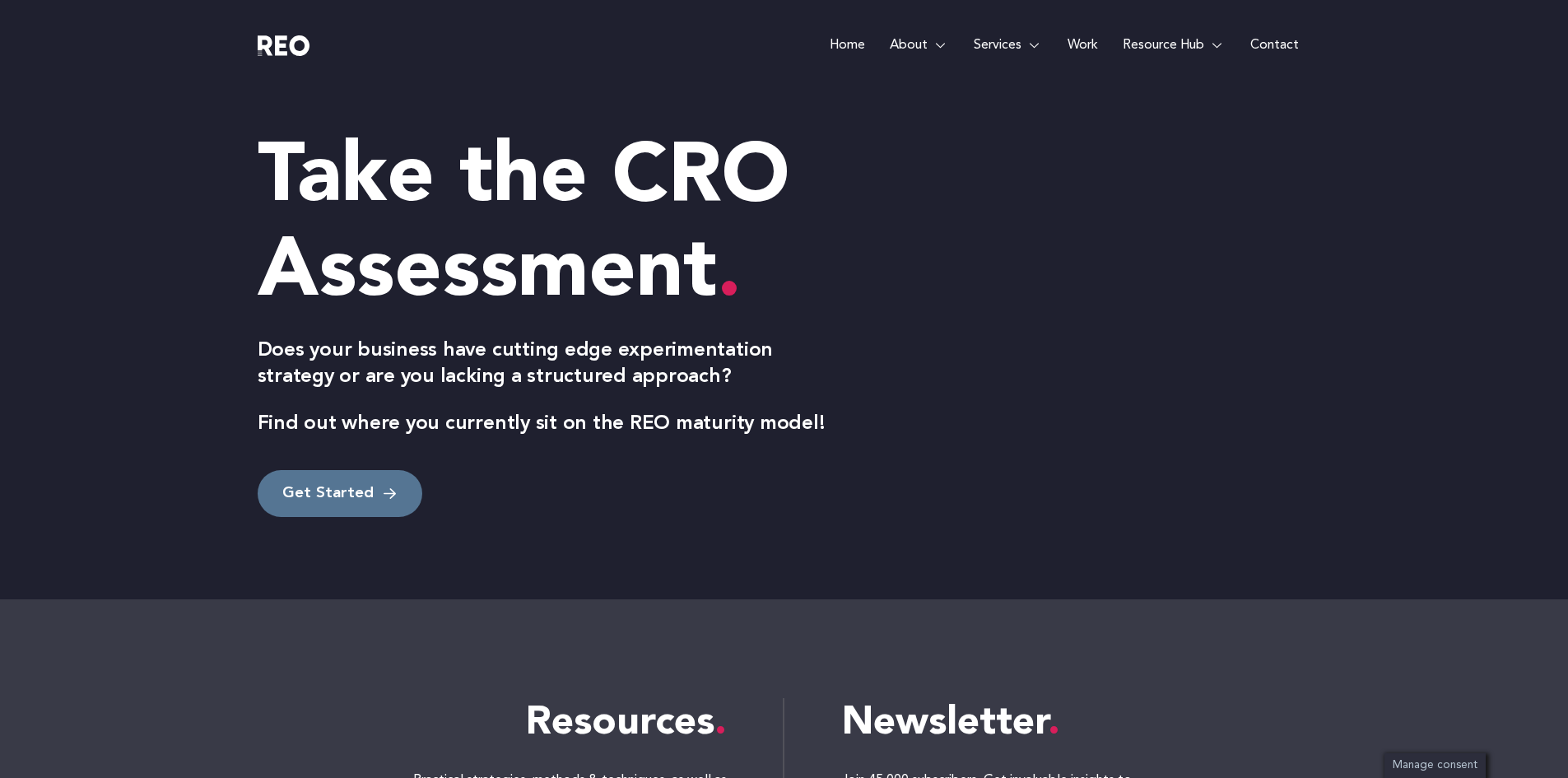
click at [362, 491] on span "Get Started" at bounding box center [328, 494] width 91 height 23
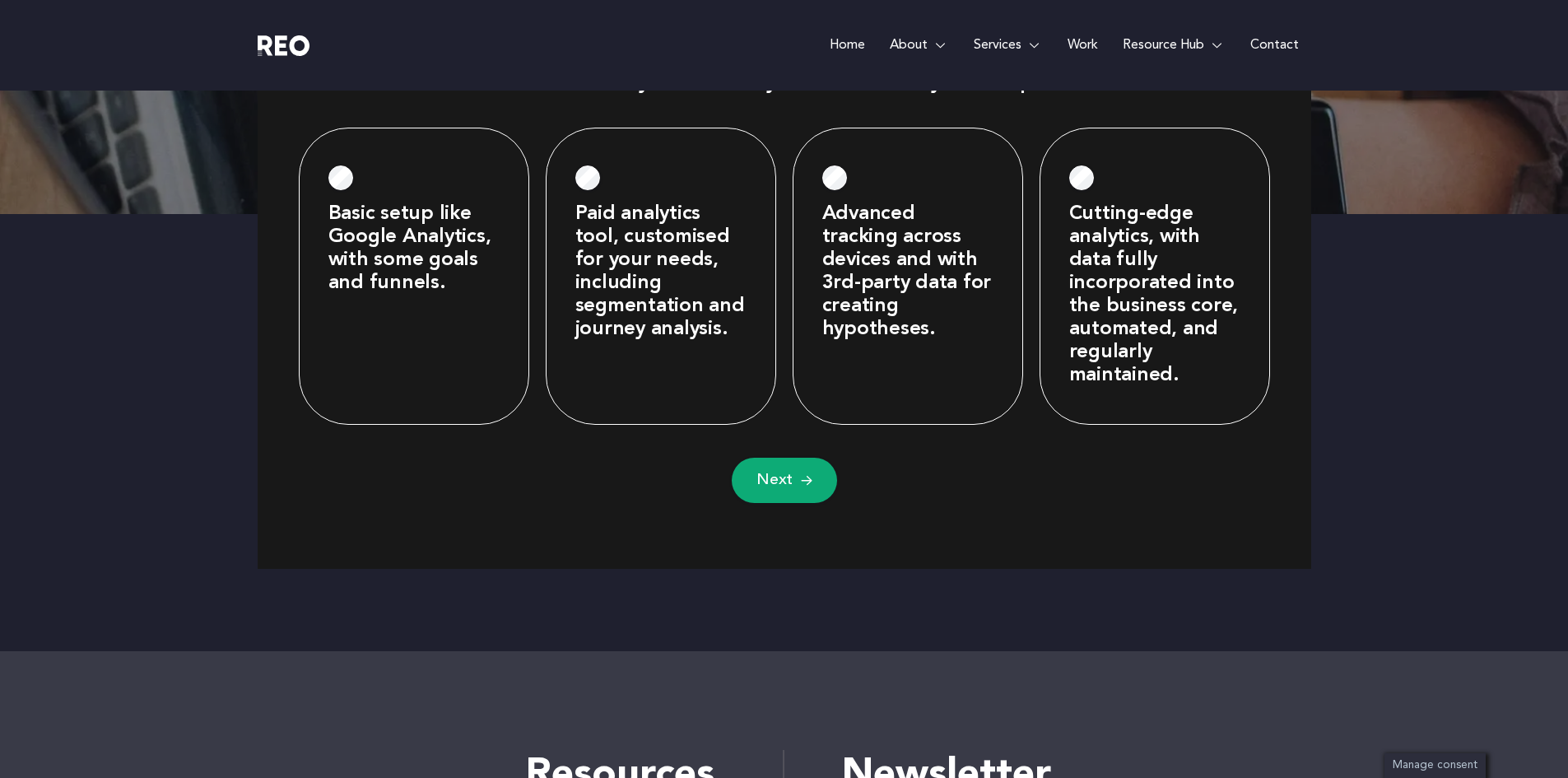
scroll to position [838, 0]
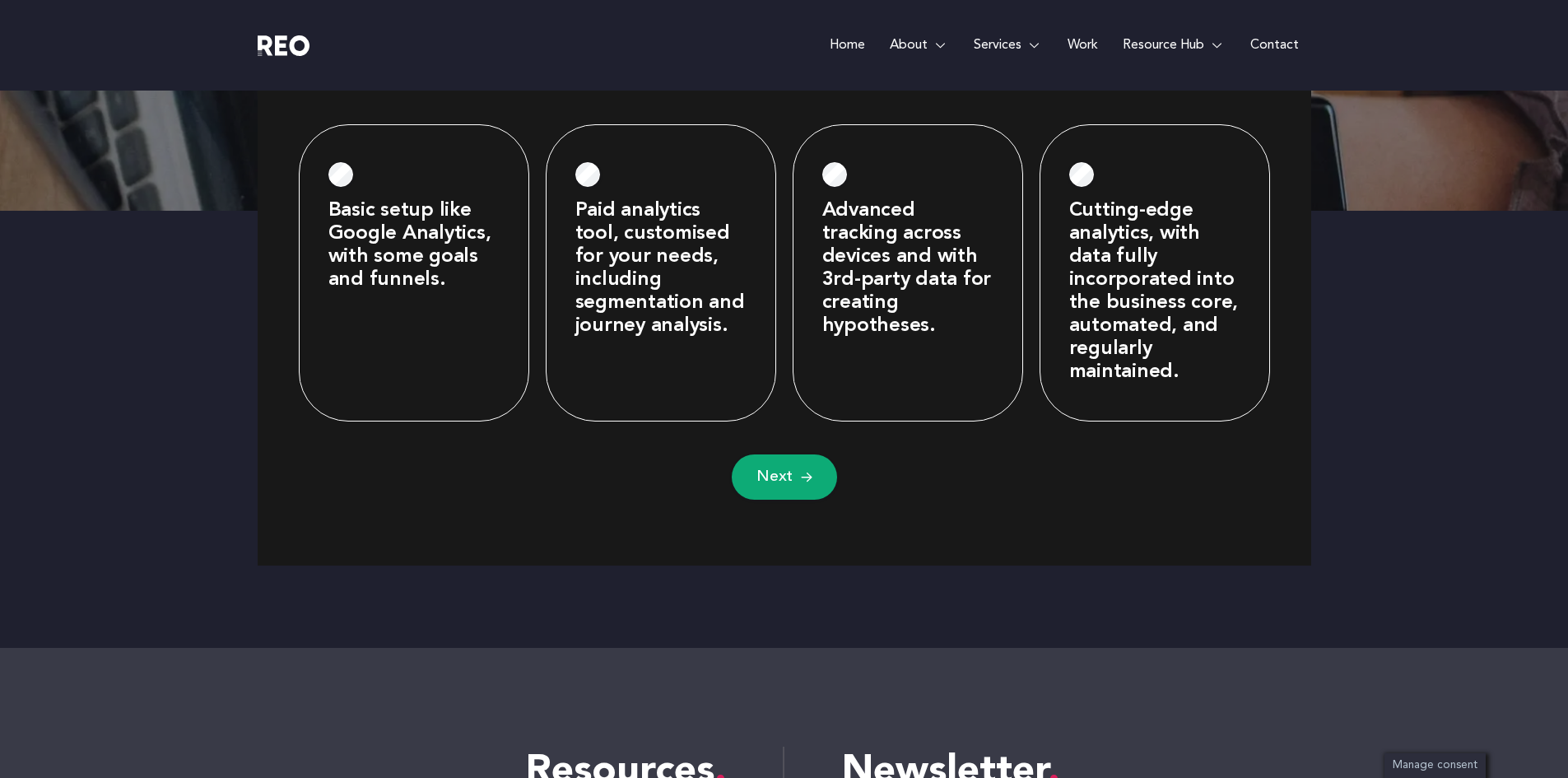
click at [874, 285] on label "Advanced tracking across devices and with 3rd-party data for creating hypothese…" at bounding box center [907, 268] width 171 height 138
click at [768, 478] on span "Next" at bounding box center [774, 477] width 37 height 21
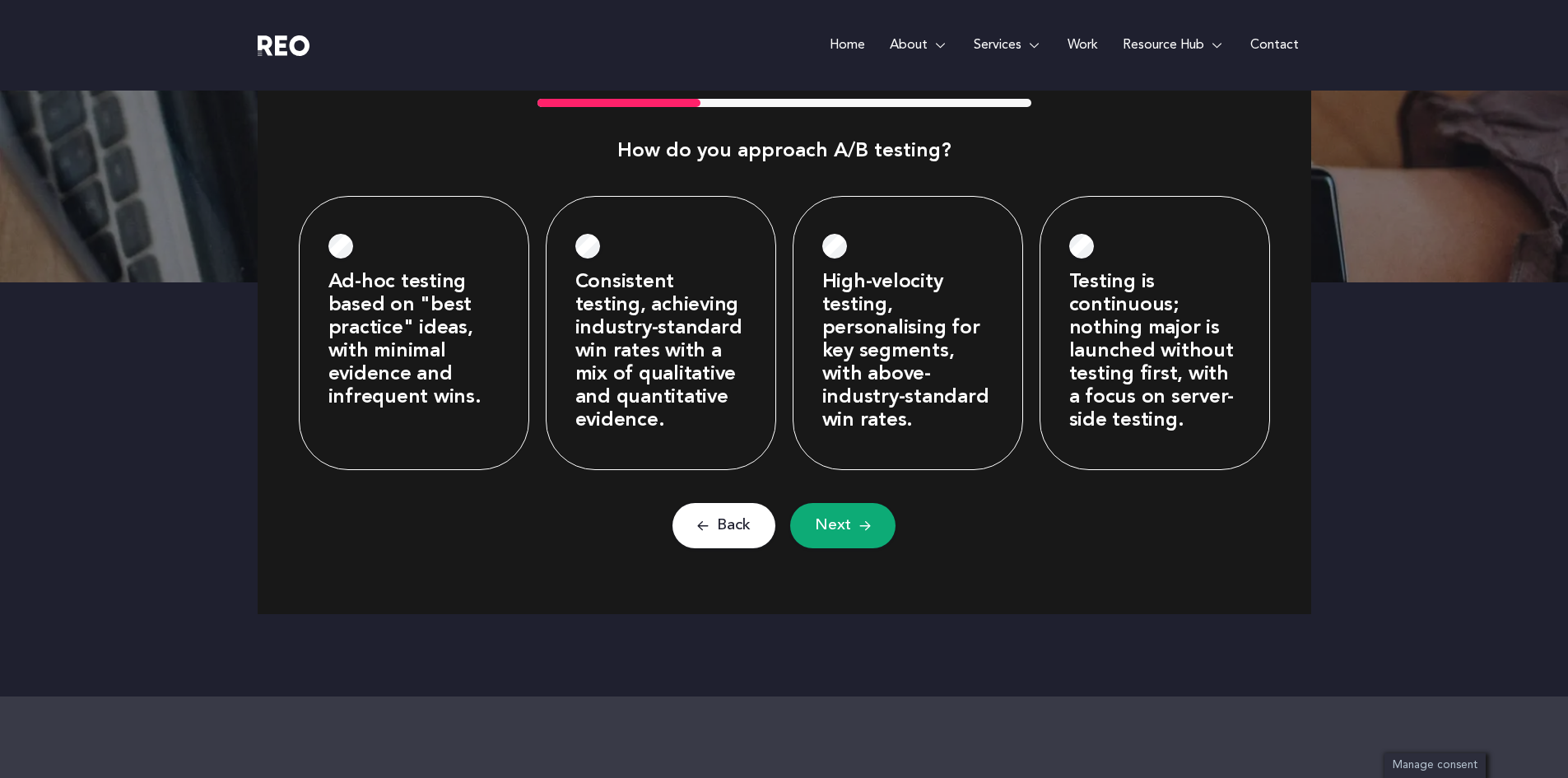
scroll to position [739, 0]
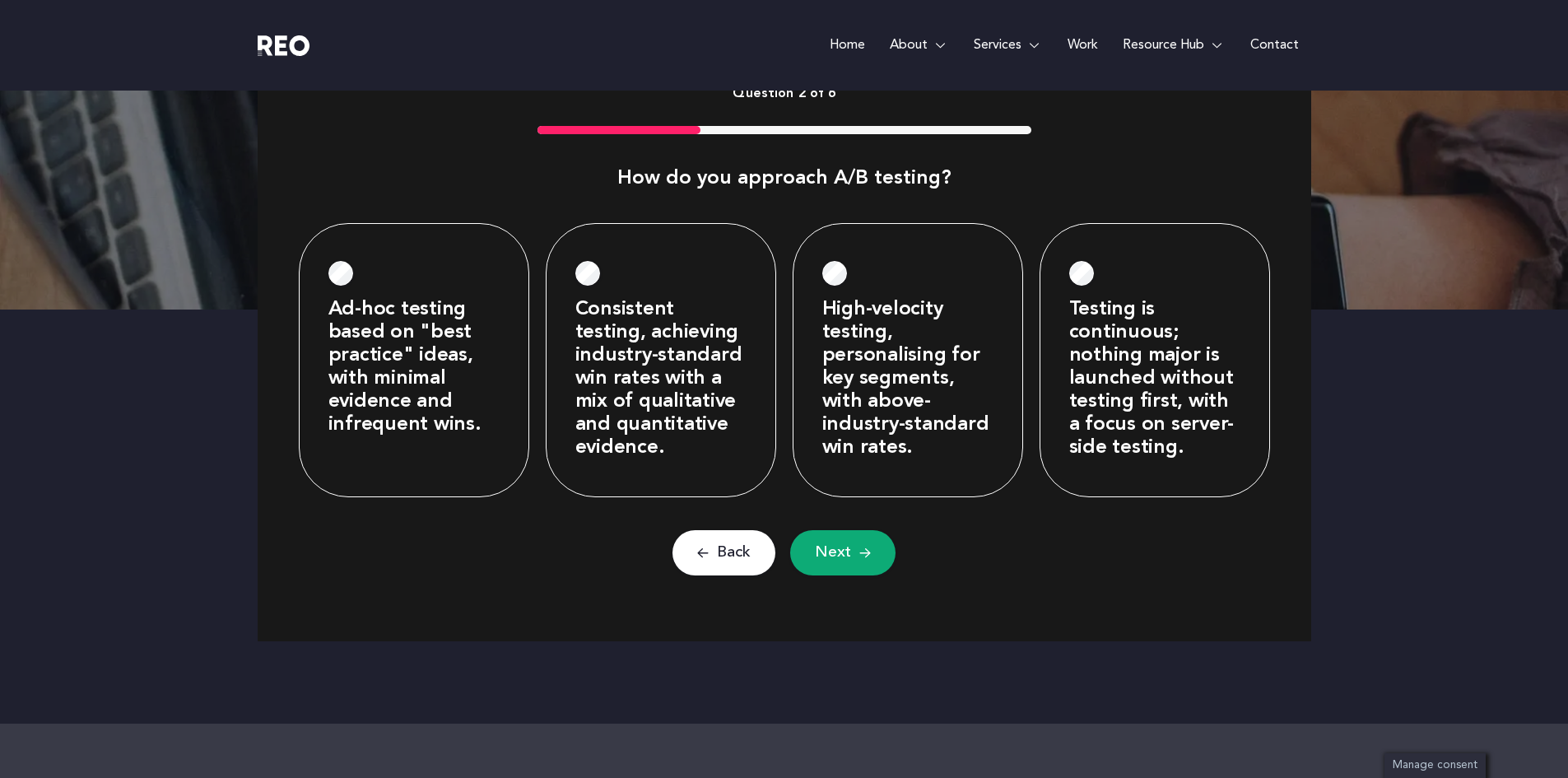
drag, startPoint x: 1132, startPoint y: 345, endPoint x: 1043, endPoint y: 385, distance: 97.6
click at [1131, 346] on label "Testing is continuous; nothing major is launched without testing first, with a …" at bounding box center [1154, 379] width 171 height 162
click at [857, 552] on button "Next" at bounding box center [842, 553] width 105 height 45
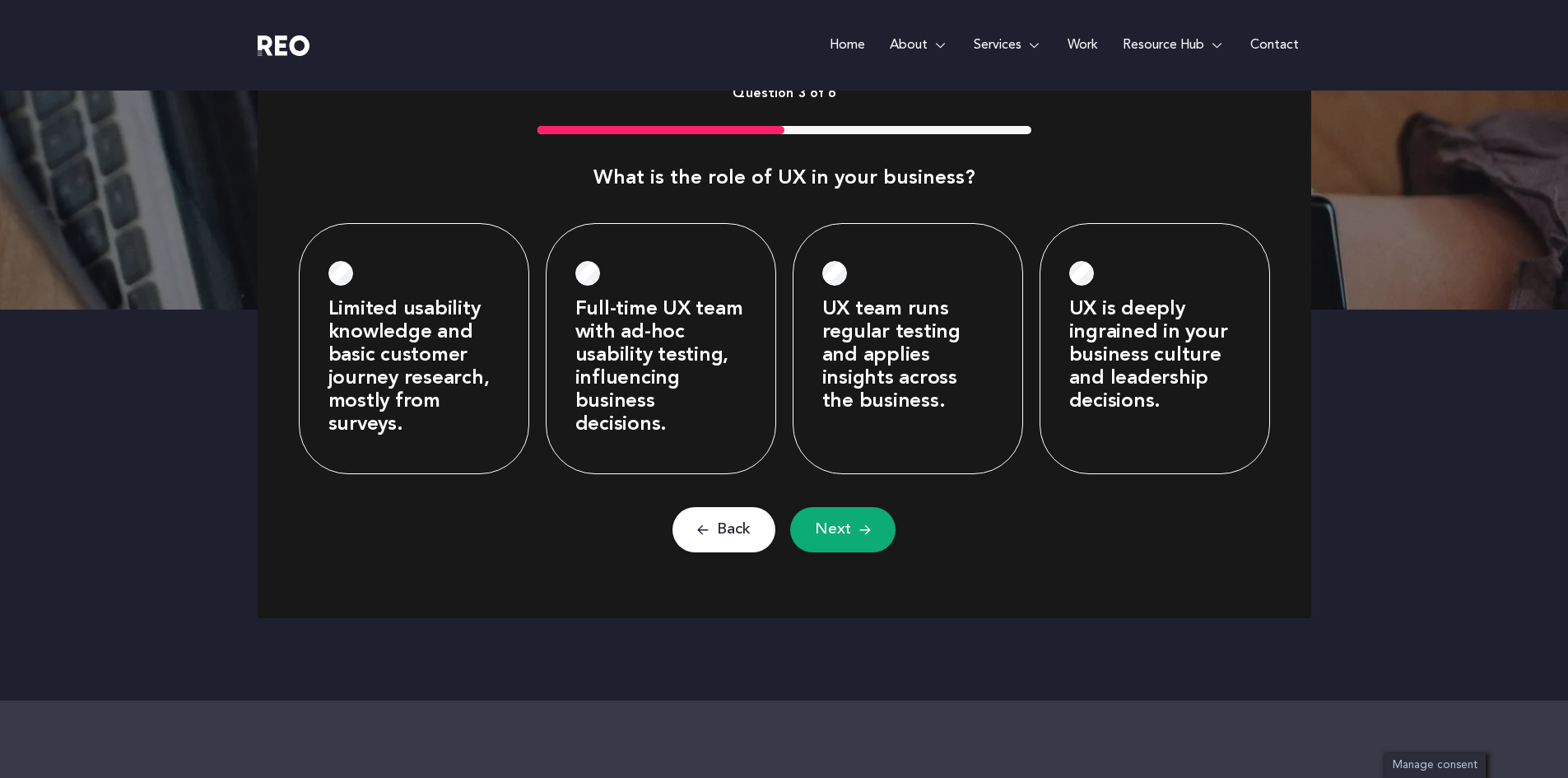
scroll to position [13, 7]
click at [877, 343] on label "UX team runs regular testing and applies insights across the business." at bounding box center [907, 356] width 171 height 116
click at [814, 527] on span "Next" at bounding box center [833, 530] width 37 height 21
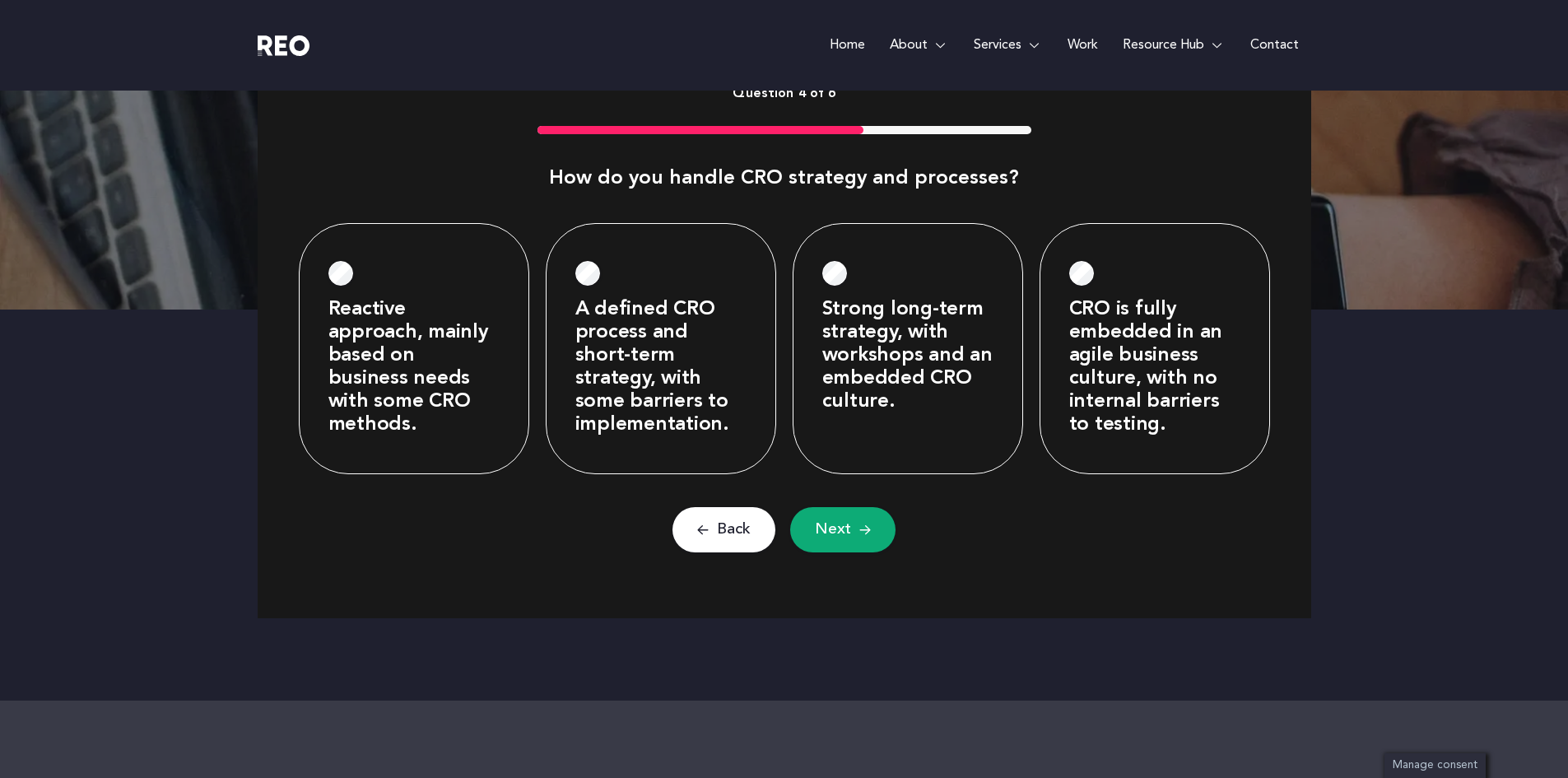
drag, startPoint x: 635, startPoint y: 371, endPoint x: 642, endPoint y: 380, distance: 11.4
click at [635, 371] on label "A defined CRO process and short-term strategy, with some barriers to implementa…" at bounding box center [661, 367] width 171 height 138
click at [842, 536] on span "Next" at bounding box center [833, 530] width 37 height 21
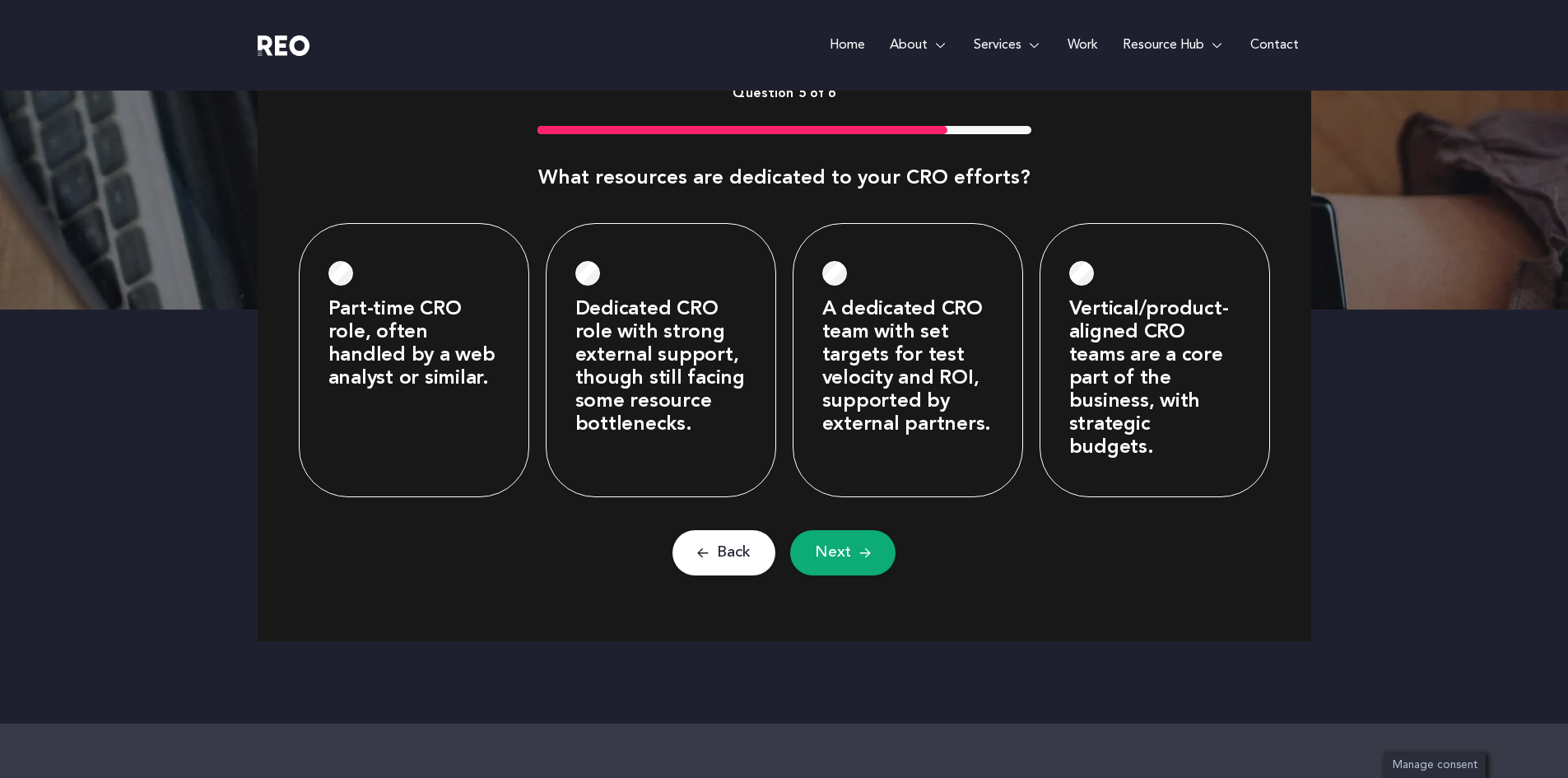
click at [928, 341] on label "A dedicated CRO team with set targets for test velocity and ROI, supported by e…" at bounding box center [907, 367] width 171 height 138
click at [850, 530] on button "Next" at bounding box center [842, 553] width 105 height 45
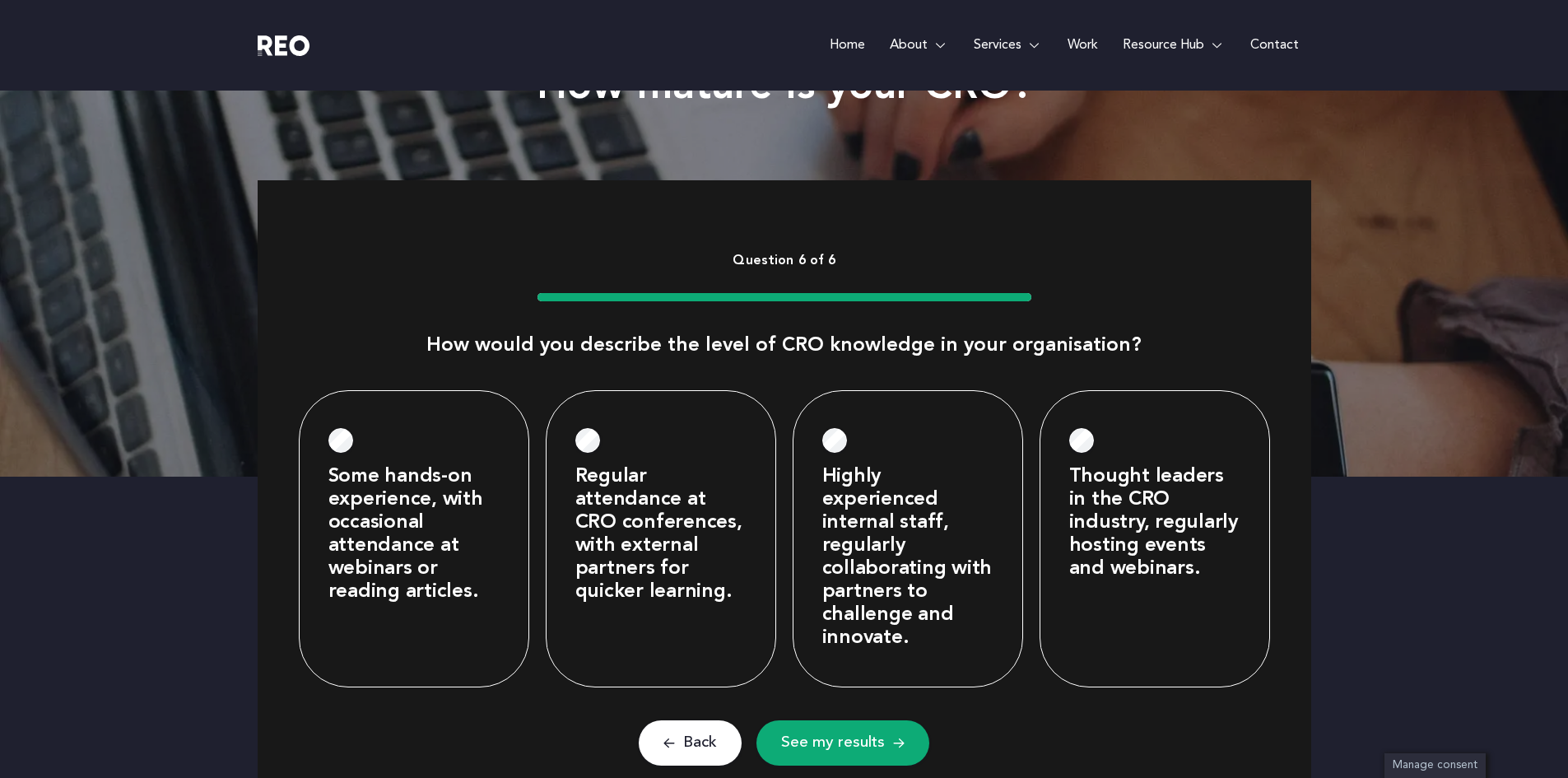
scroll to position [569, 0]
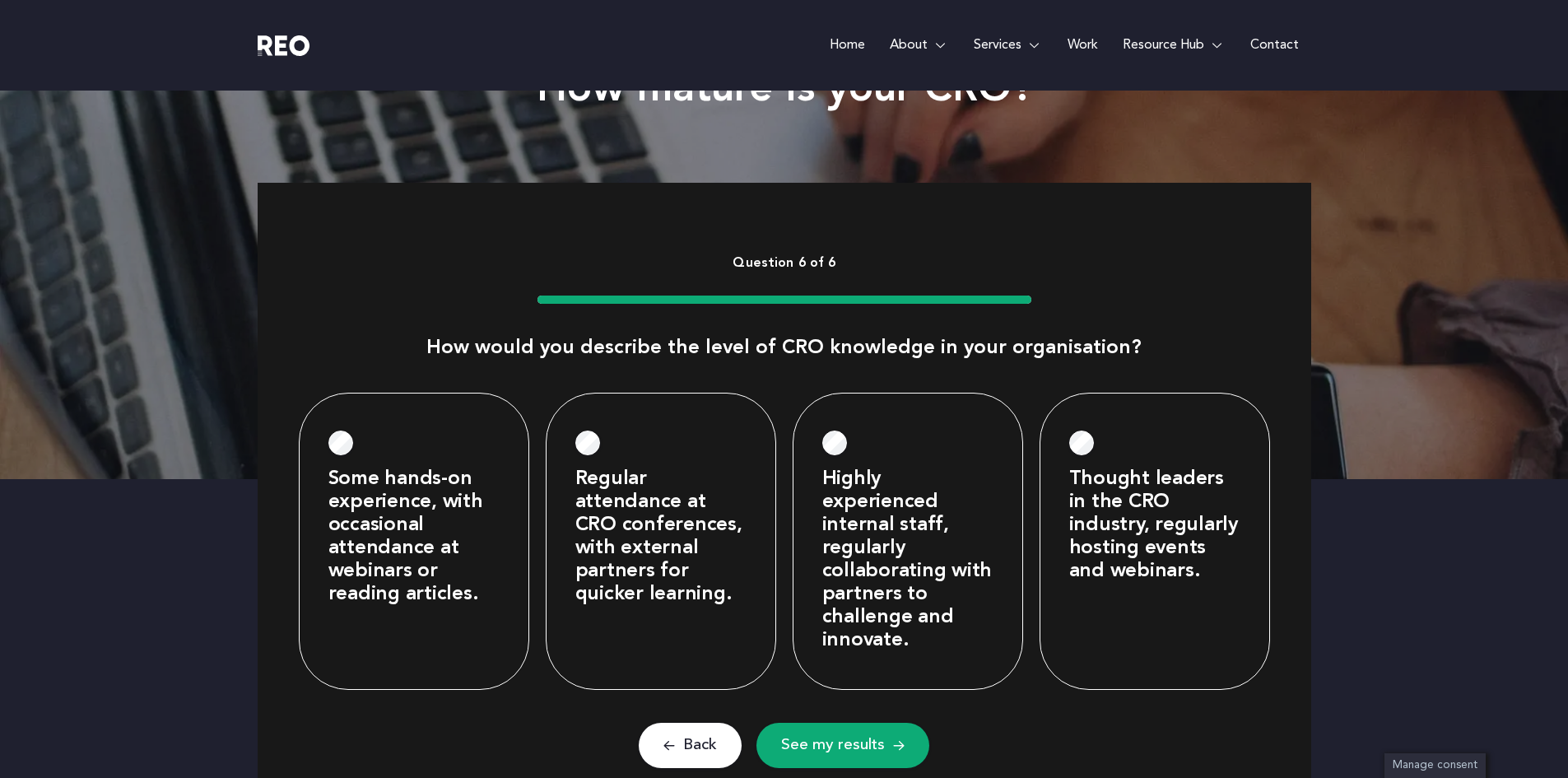
click at [1106, 515] on label "Thought leaders in the CRO industry, regularly hosting events and webinars." at bounding box center [1154, 525] width 171 height 116
click at [864, 739] on span "See my results" at bounding box center [833, 746] width 103 height 21
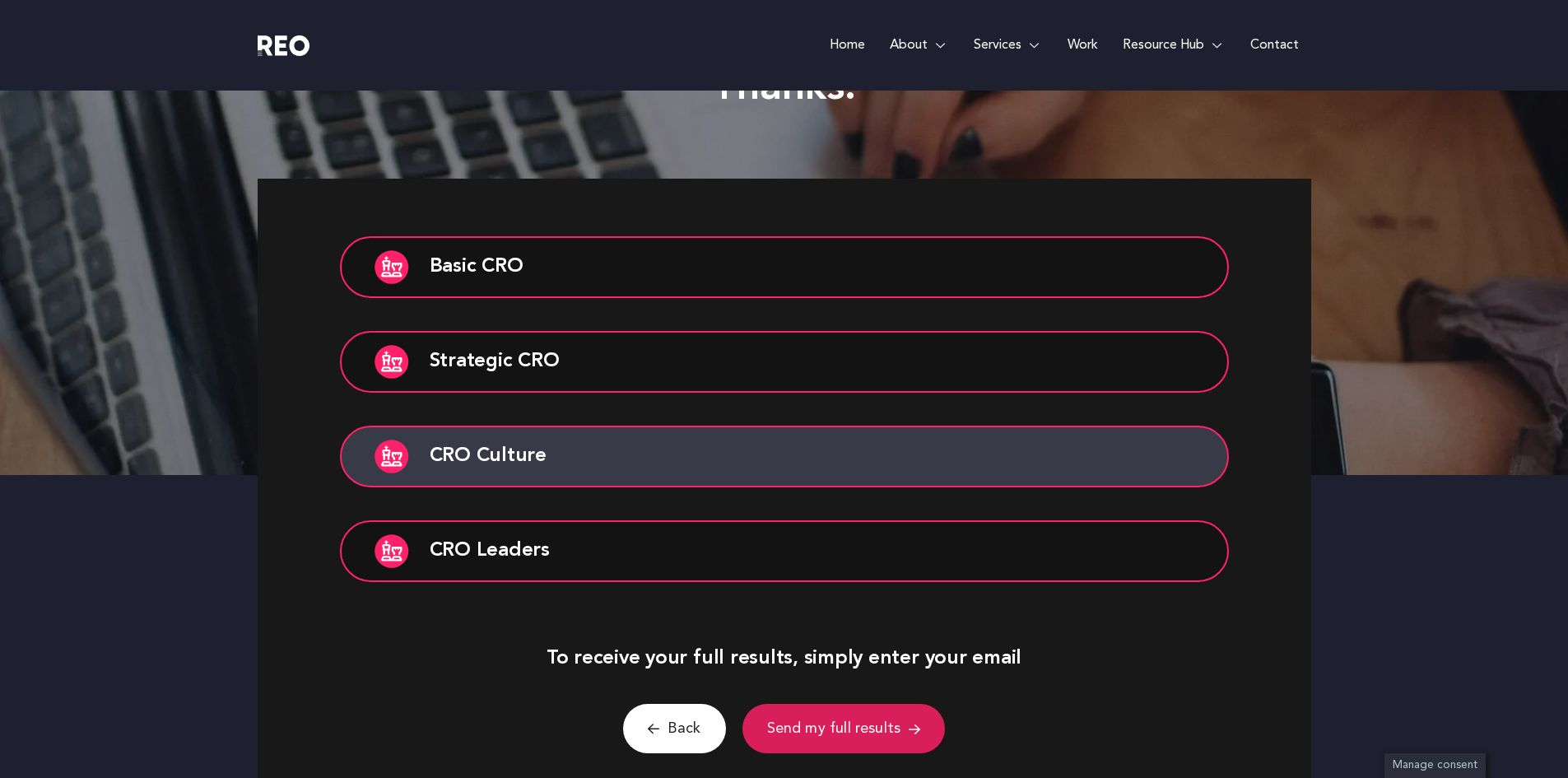
scroll to position [0, 0]
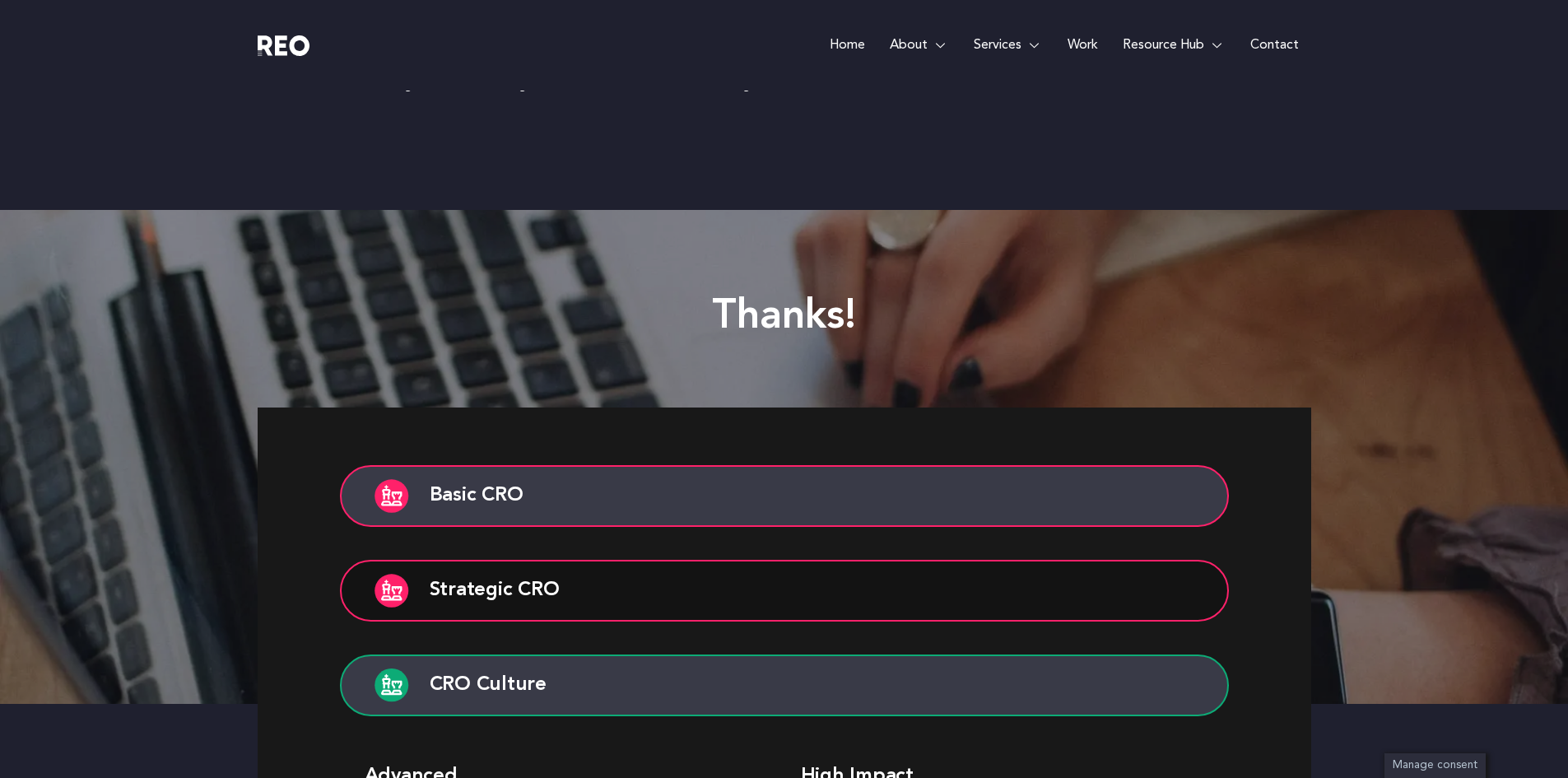
click at [504, 505] on button "Basic CRO" at bounding box center [784, 495] width 889 height 62
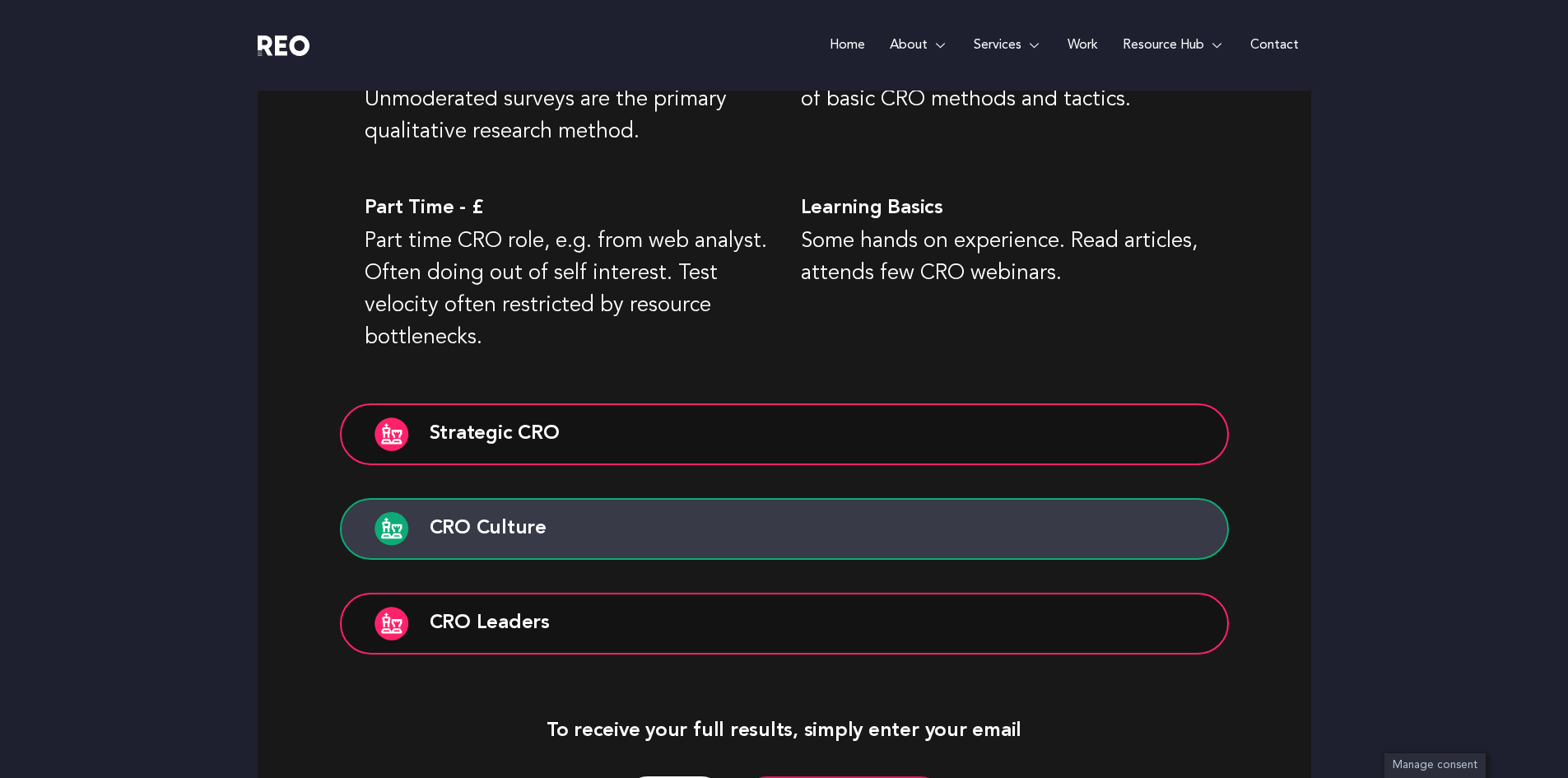
scroll to position [1155, 0]
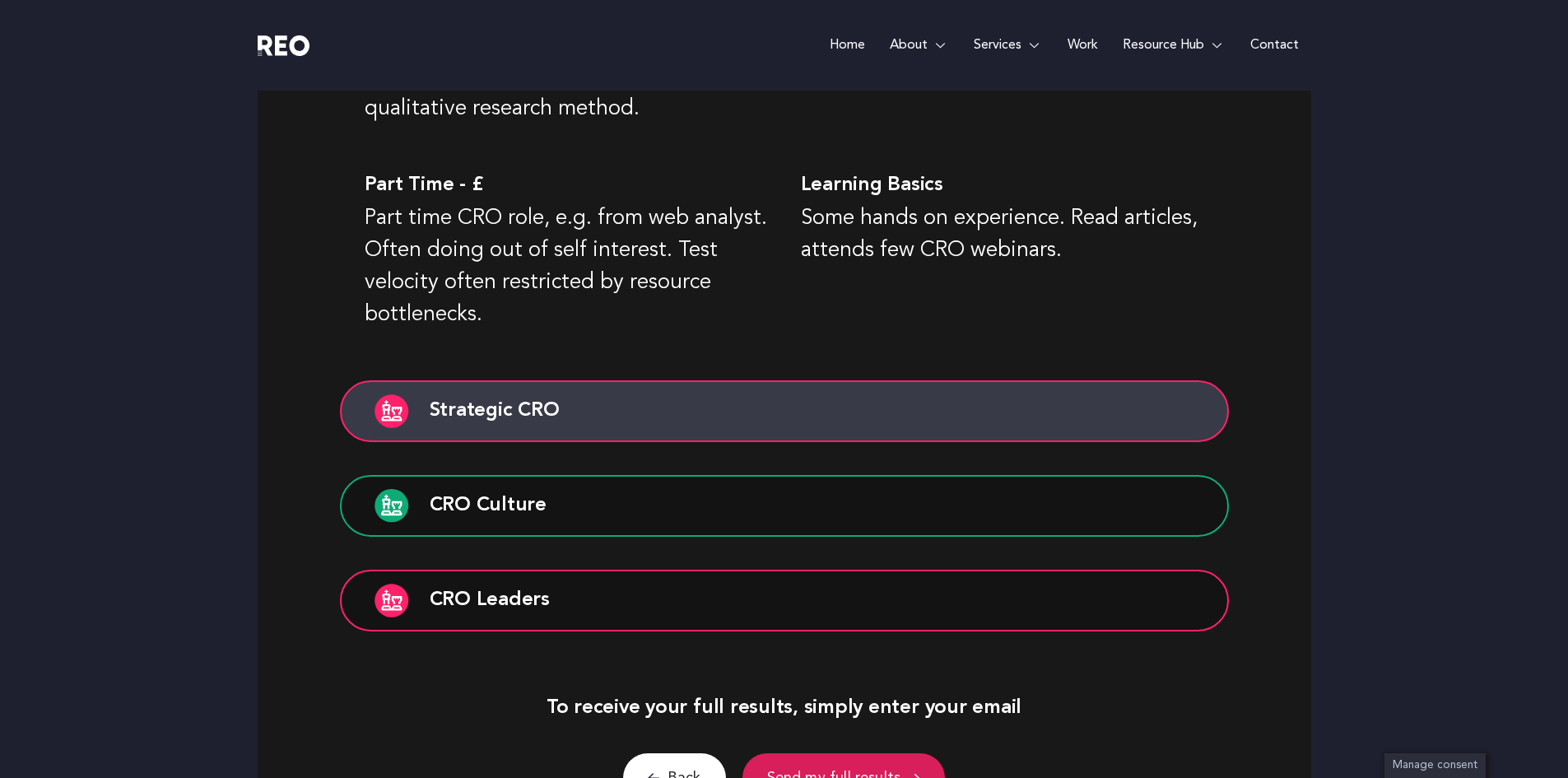
click at [607, 416] on button "Strategic CRO" at bounding box center [784, 410] width 889 height 62
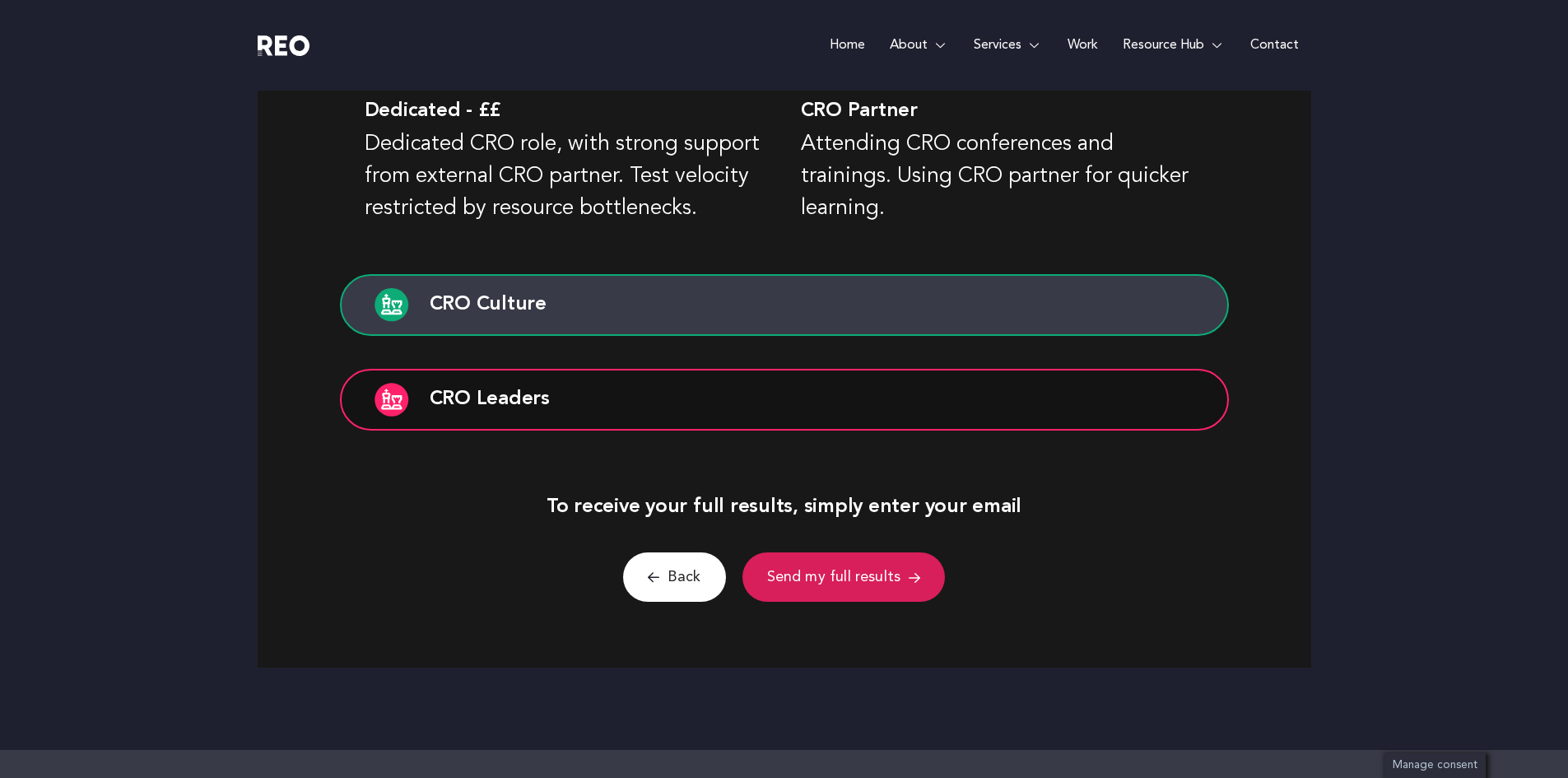
click at [668, 314] on button "CRO Culture" at bounding box center [784, 304] width 889 height 62
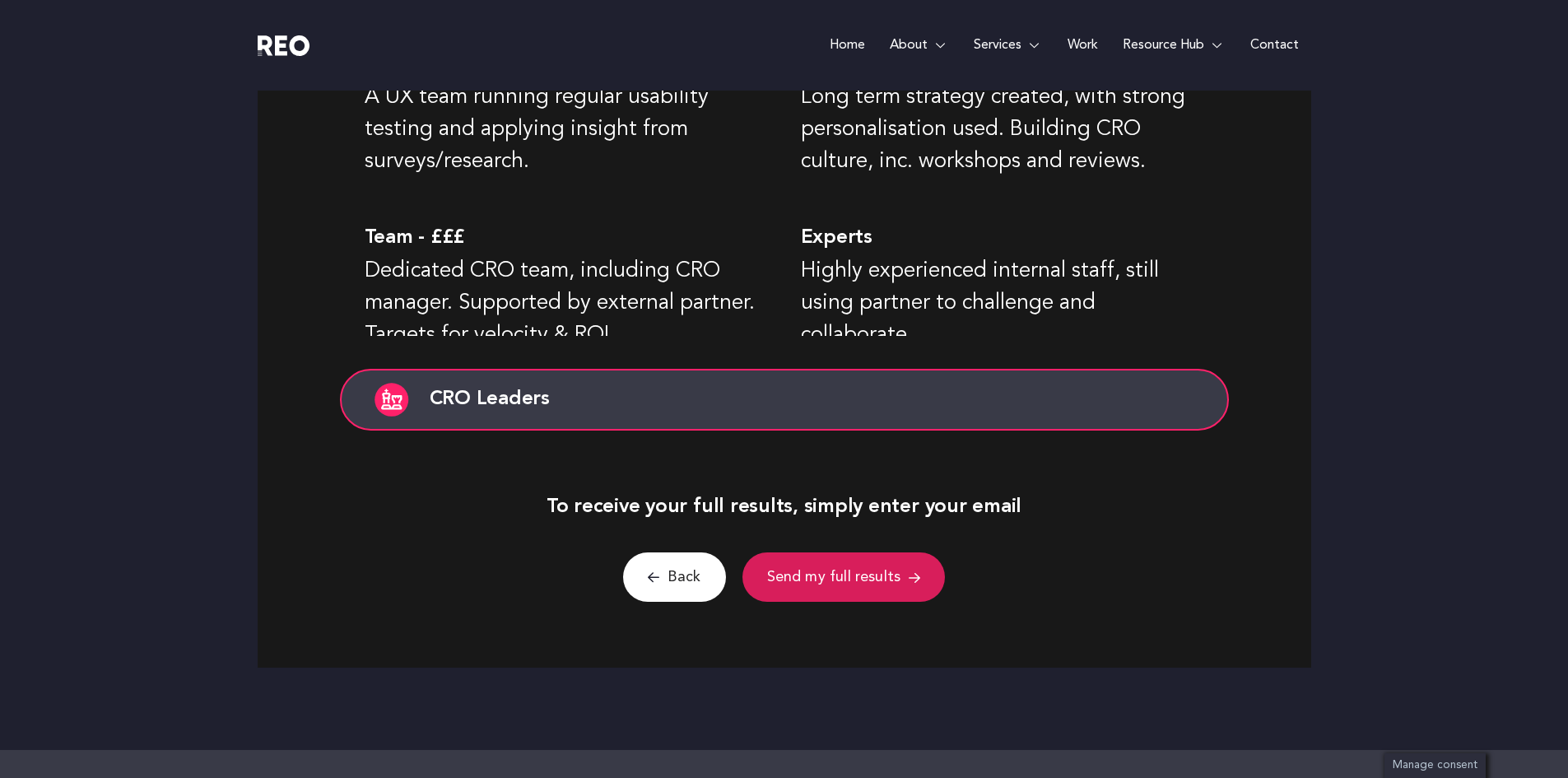
scroll to position [1291, 0]
click at [599, 402] on button "CRO Leaders" at bounding box center [784, 400] width 889 height 62
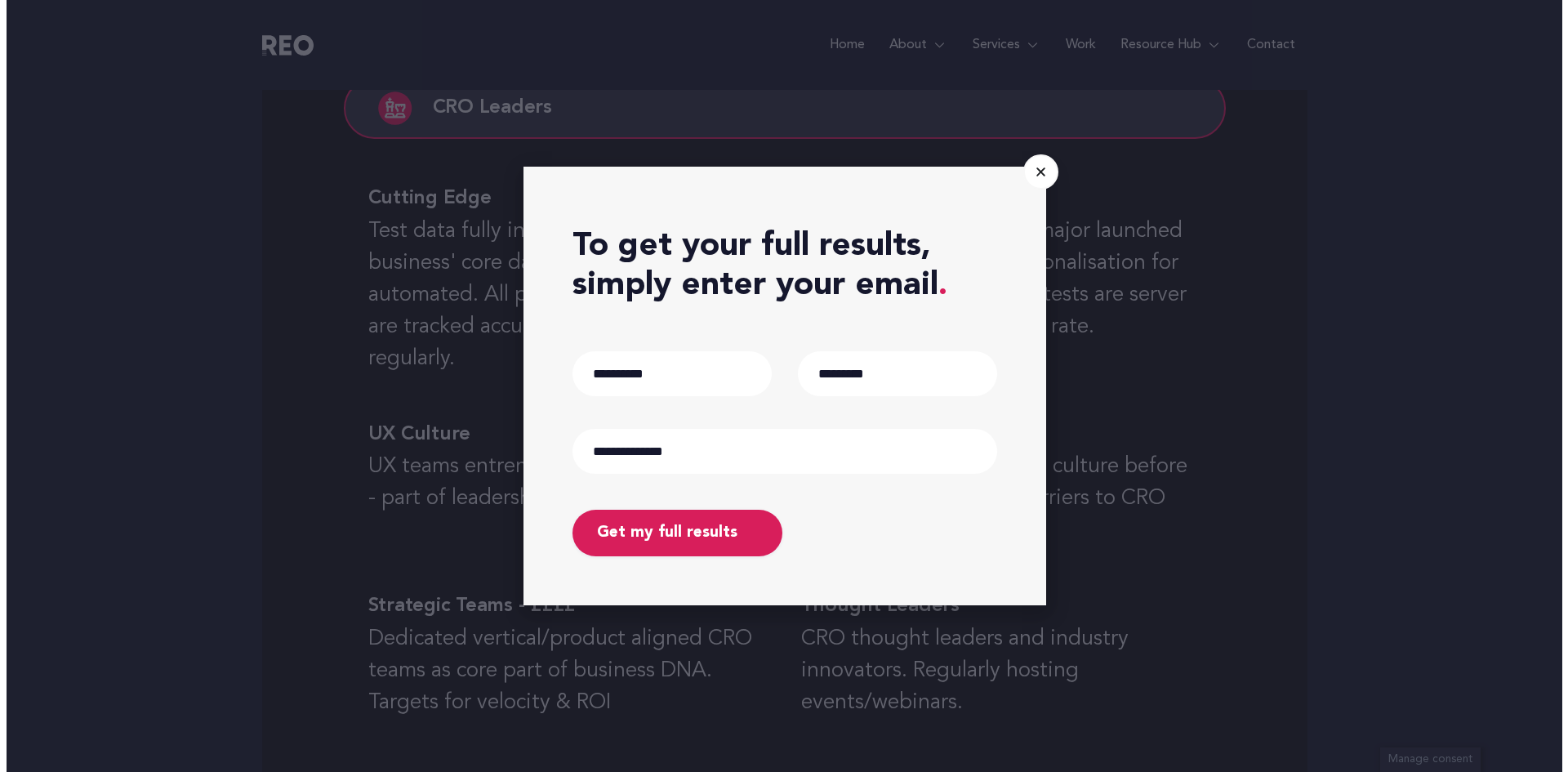
scroll to position [556, 0]
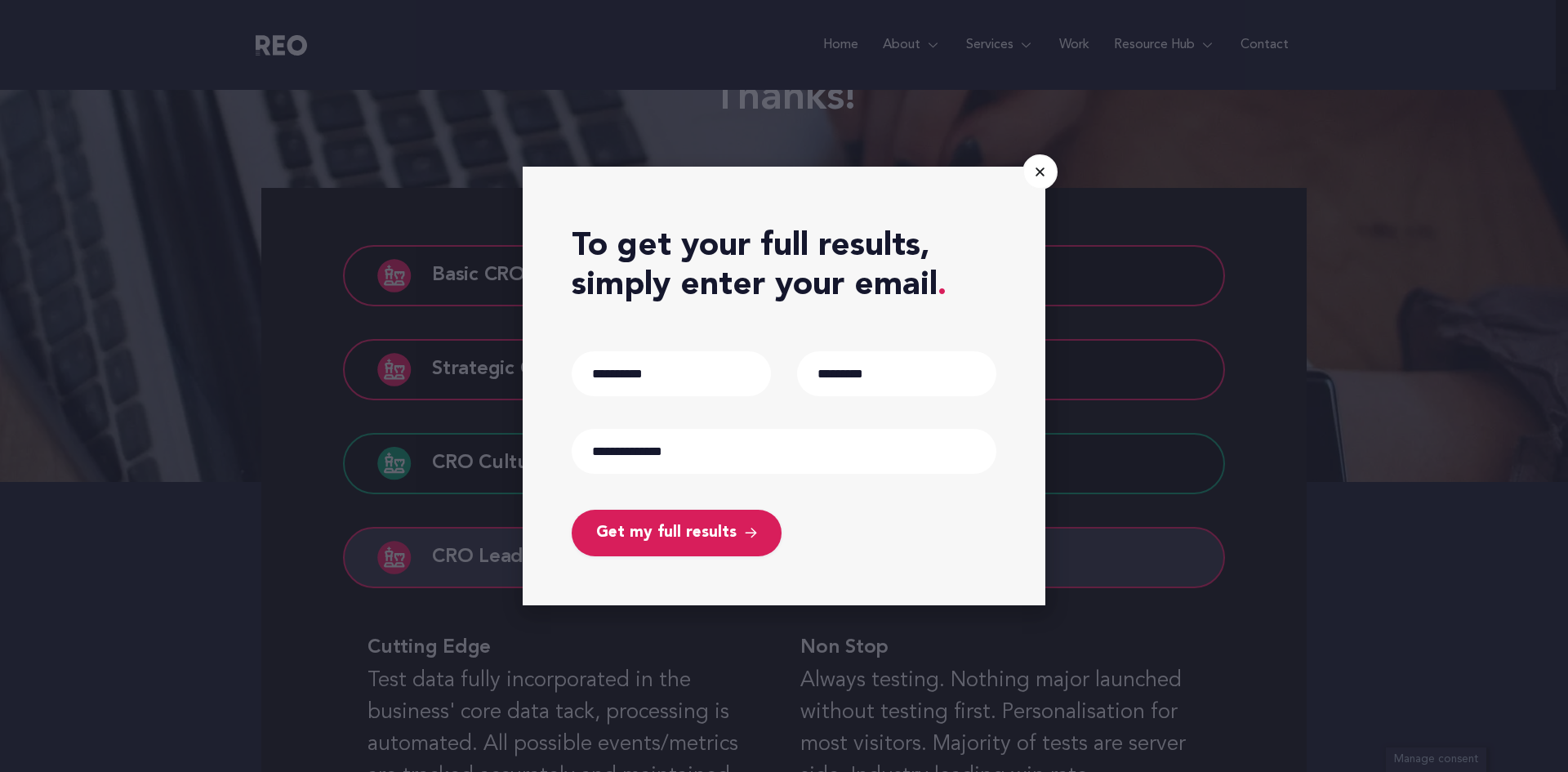
click at [633, 542] on span "Get my full results" at bounding box center [666, 533] width 141 height 22
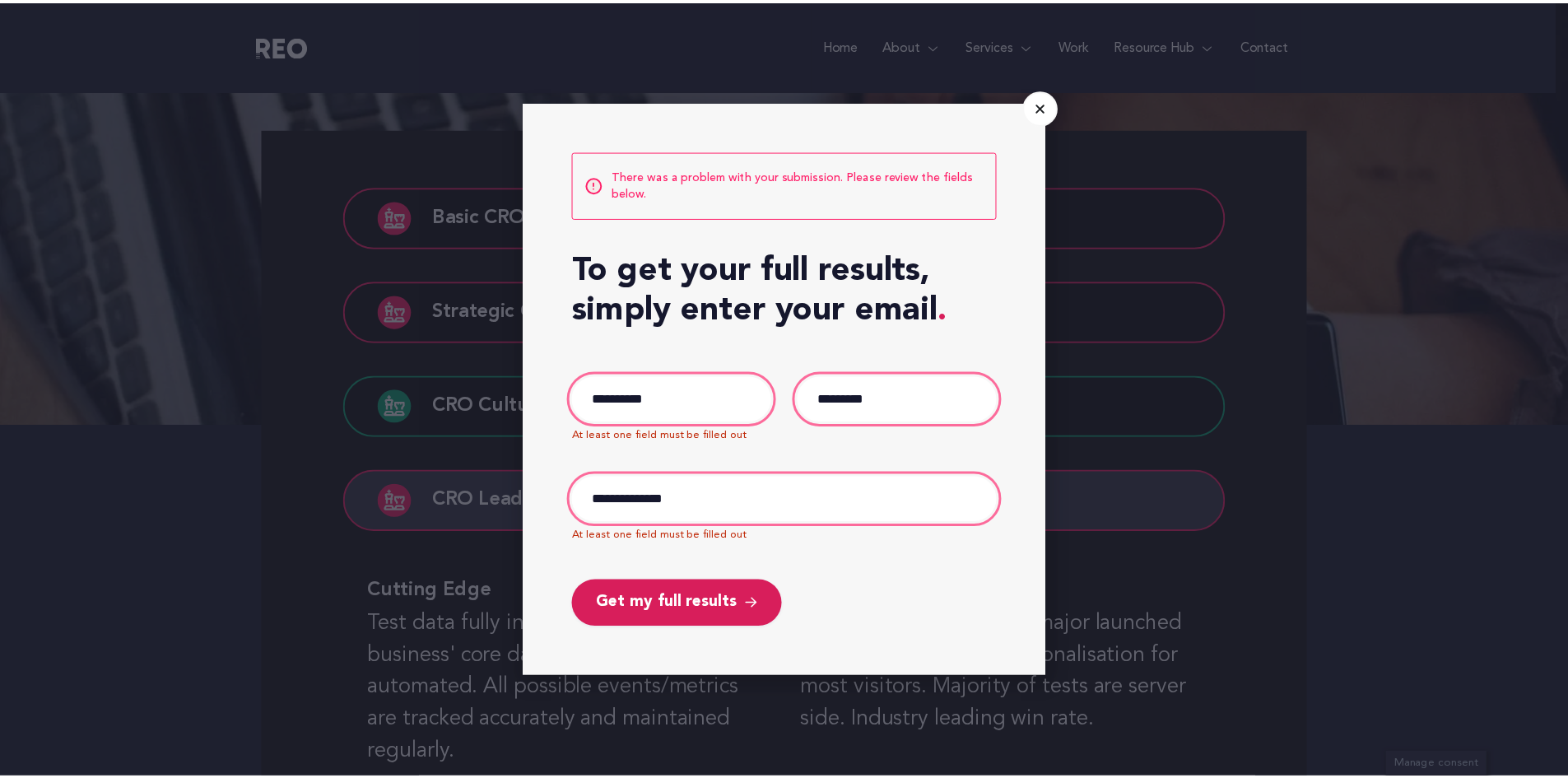
scroll to position [628, 0]
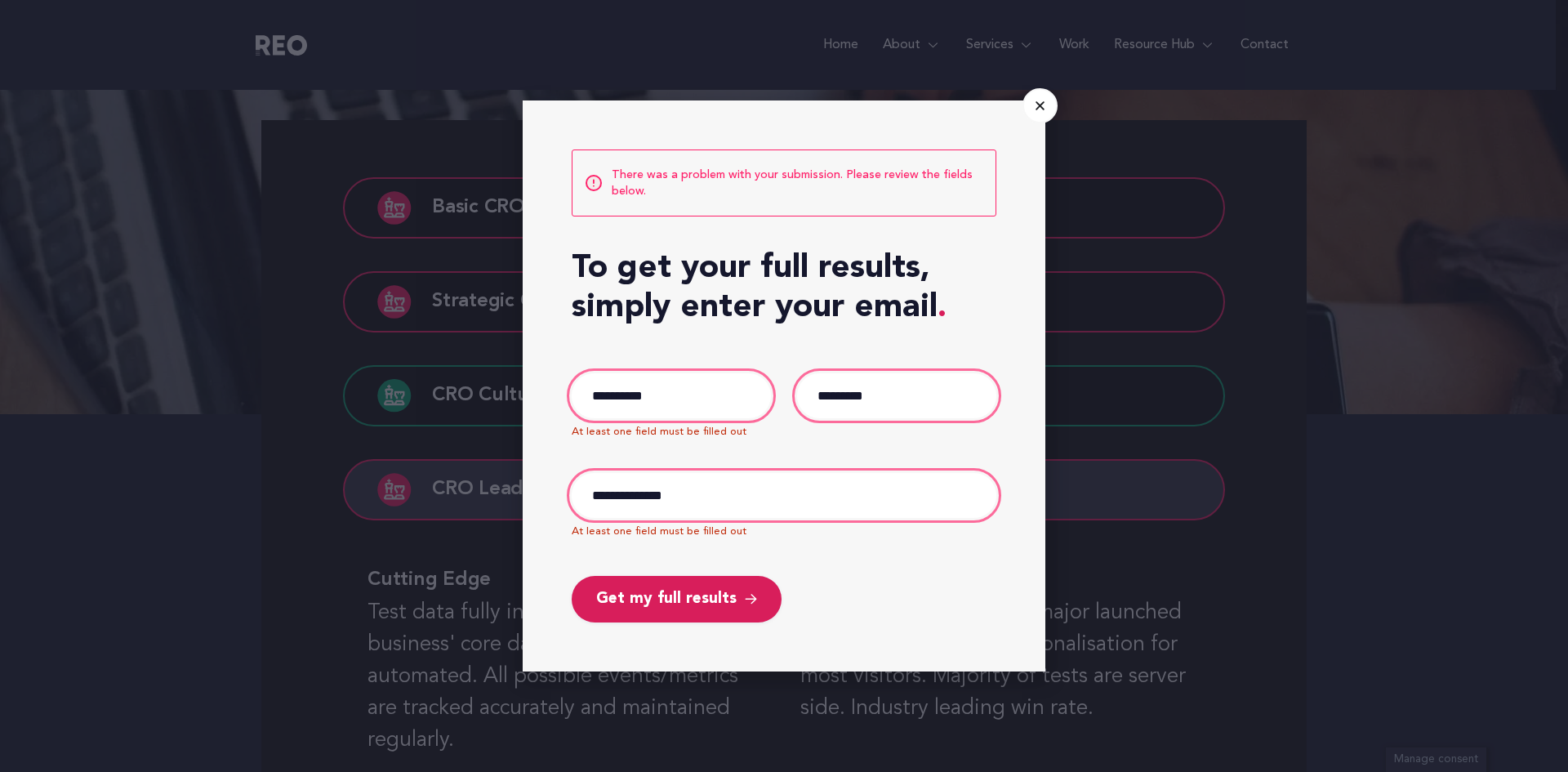
click at [1039, 112] on icon "Close" at bounding box center [1040, 106] width 12 height 12
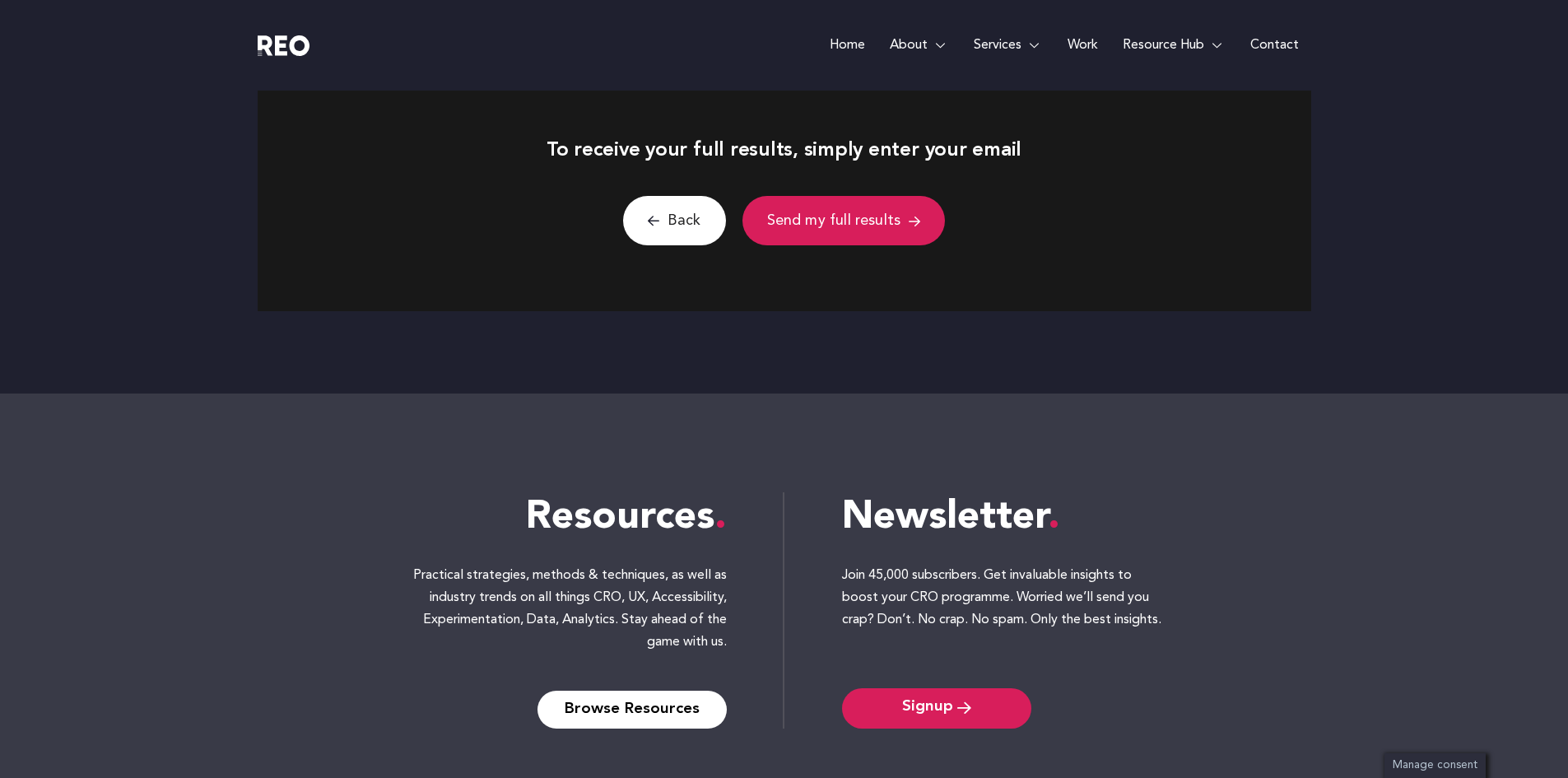
scroll to position [1676, 0]
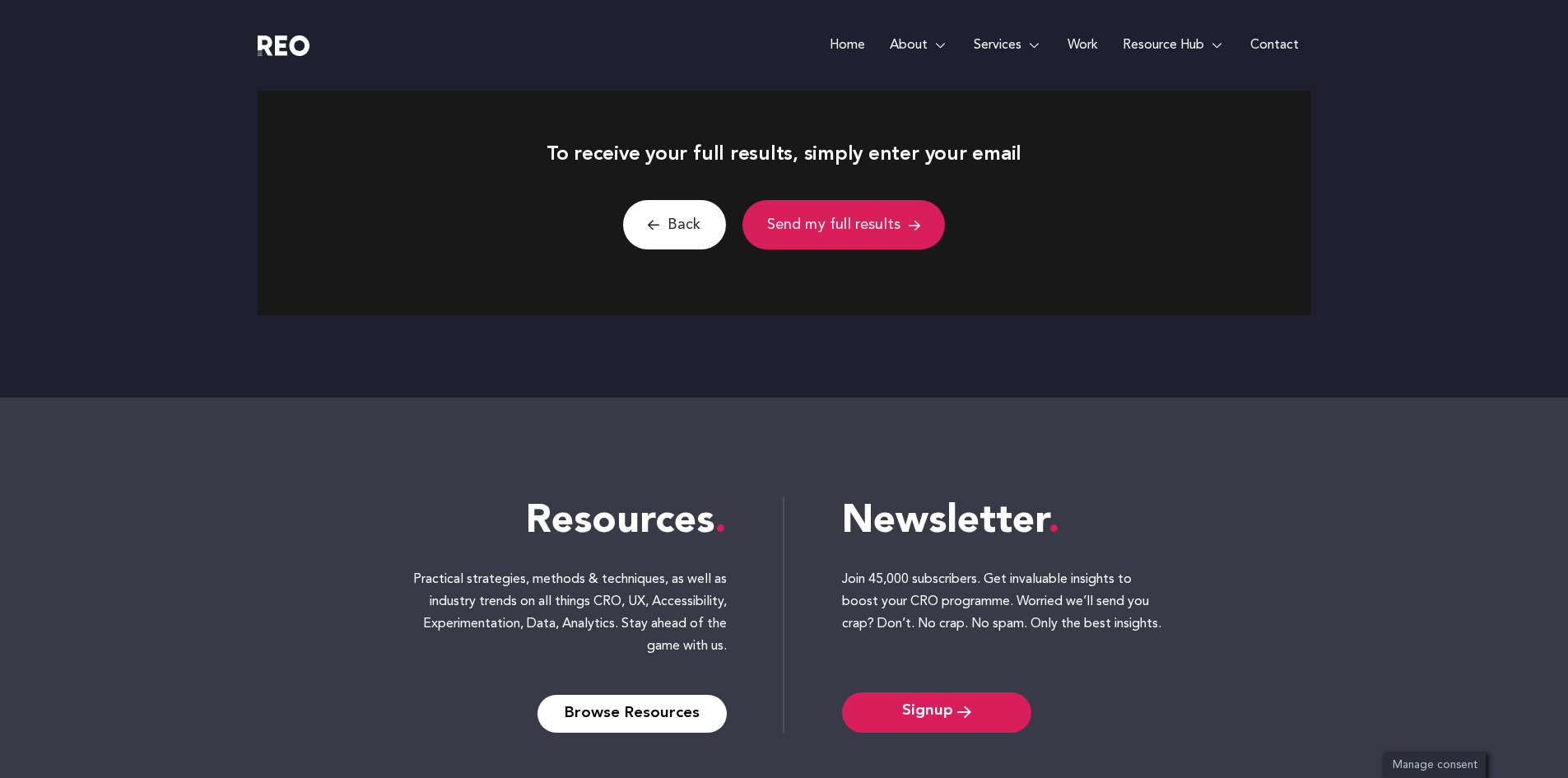
click at [678, 203] on button "Back" at bounding box center [674, 225] width 103 height 50
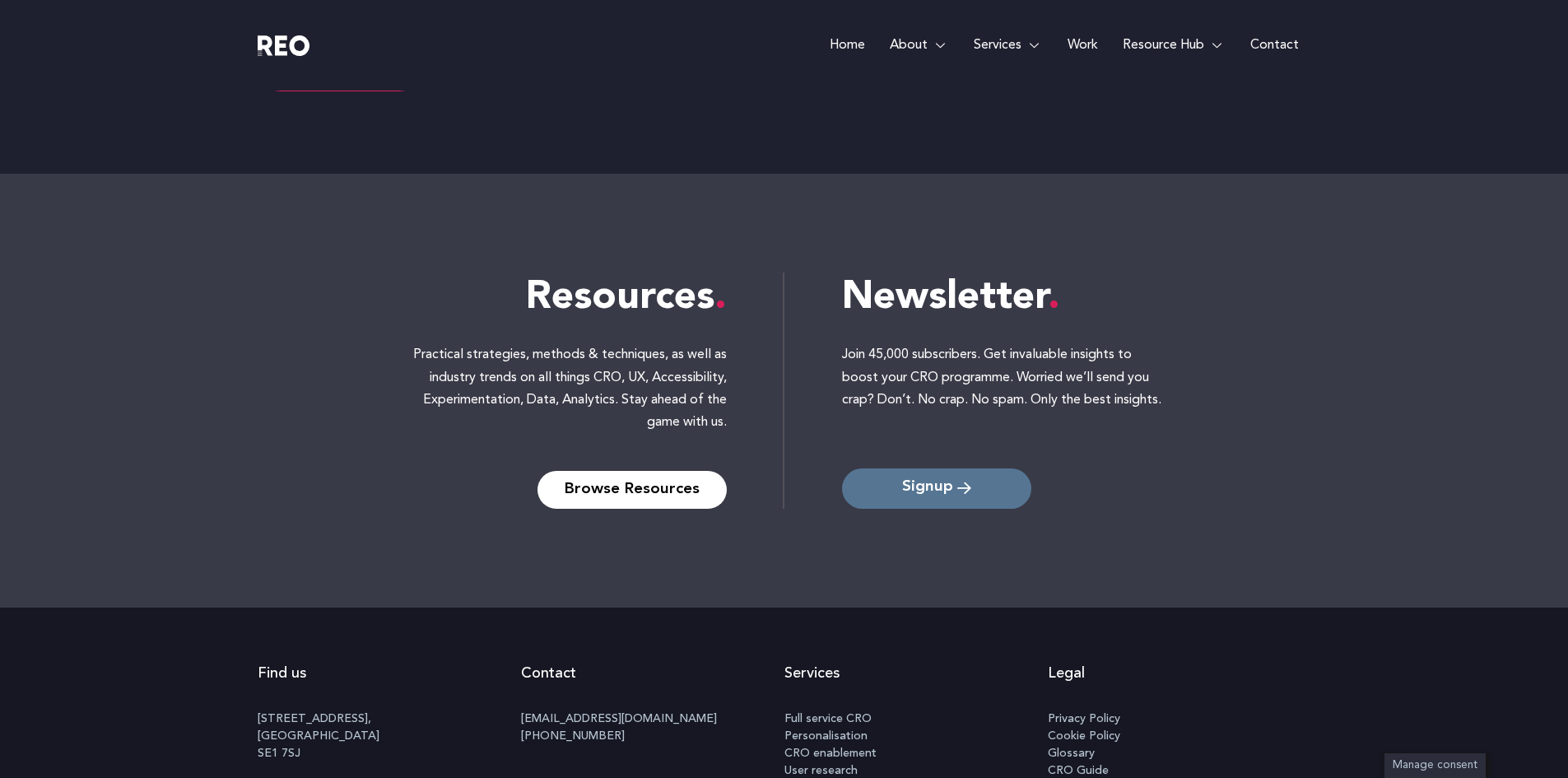
click at [905, 475] on link "Signup" at bounding box center [937, 489] width 189 height 40
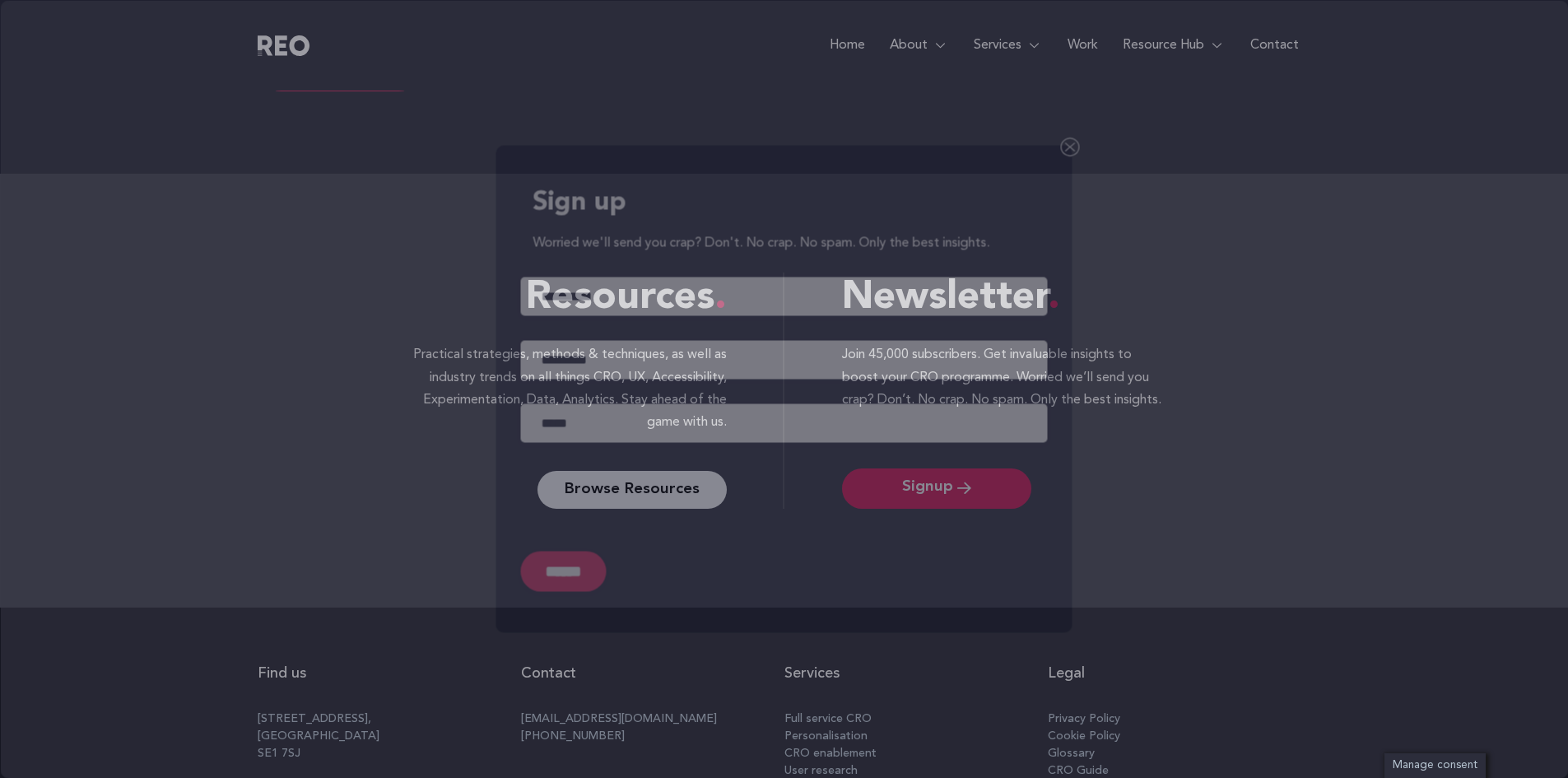
scroll to position [425, 0]
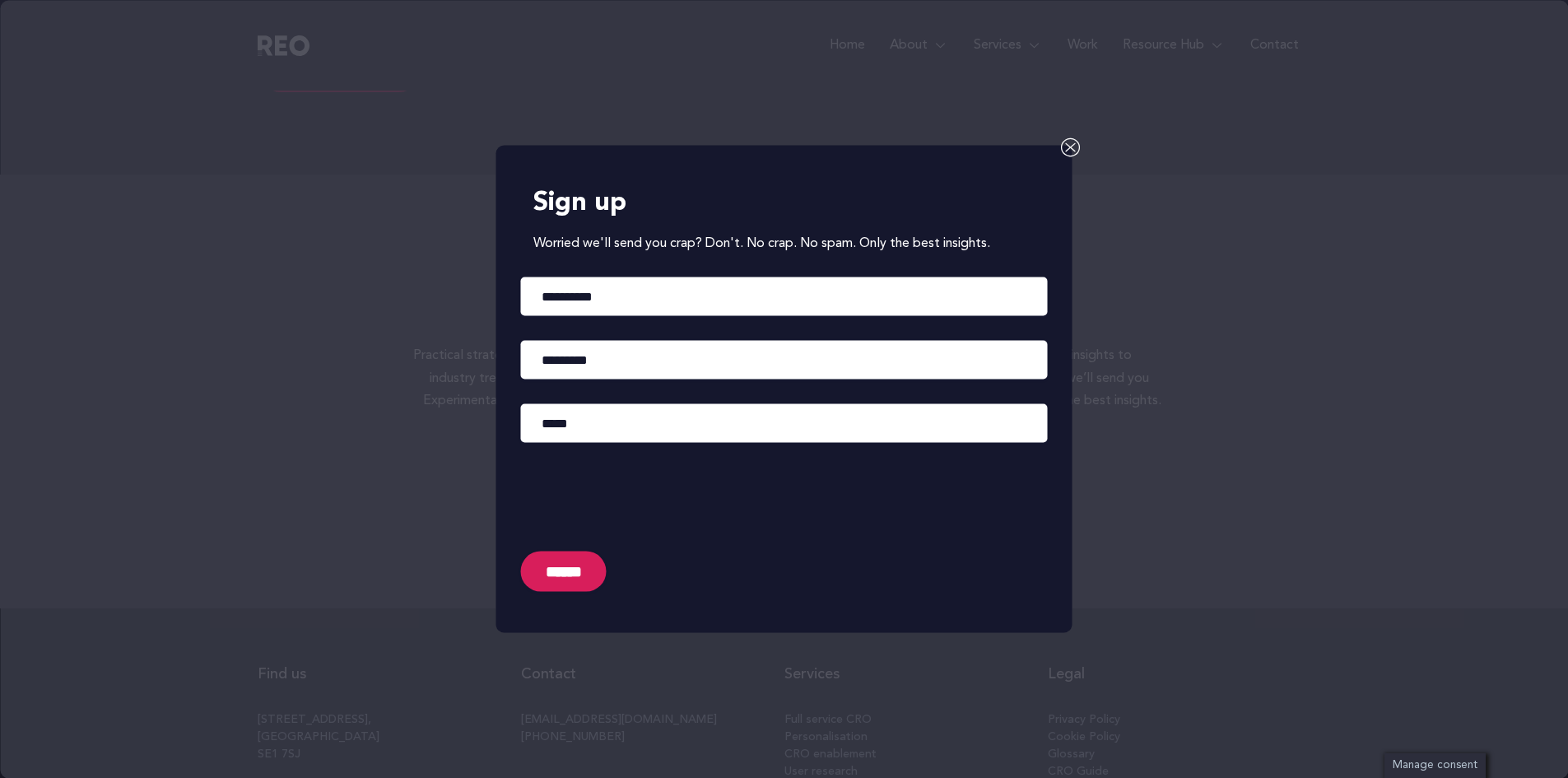
click at [1073, 145] on icon at bounding box center [1071, 147] width 20 height 20
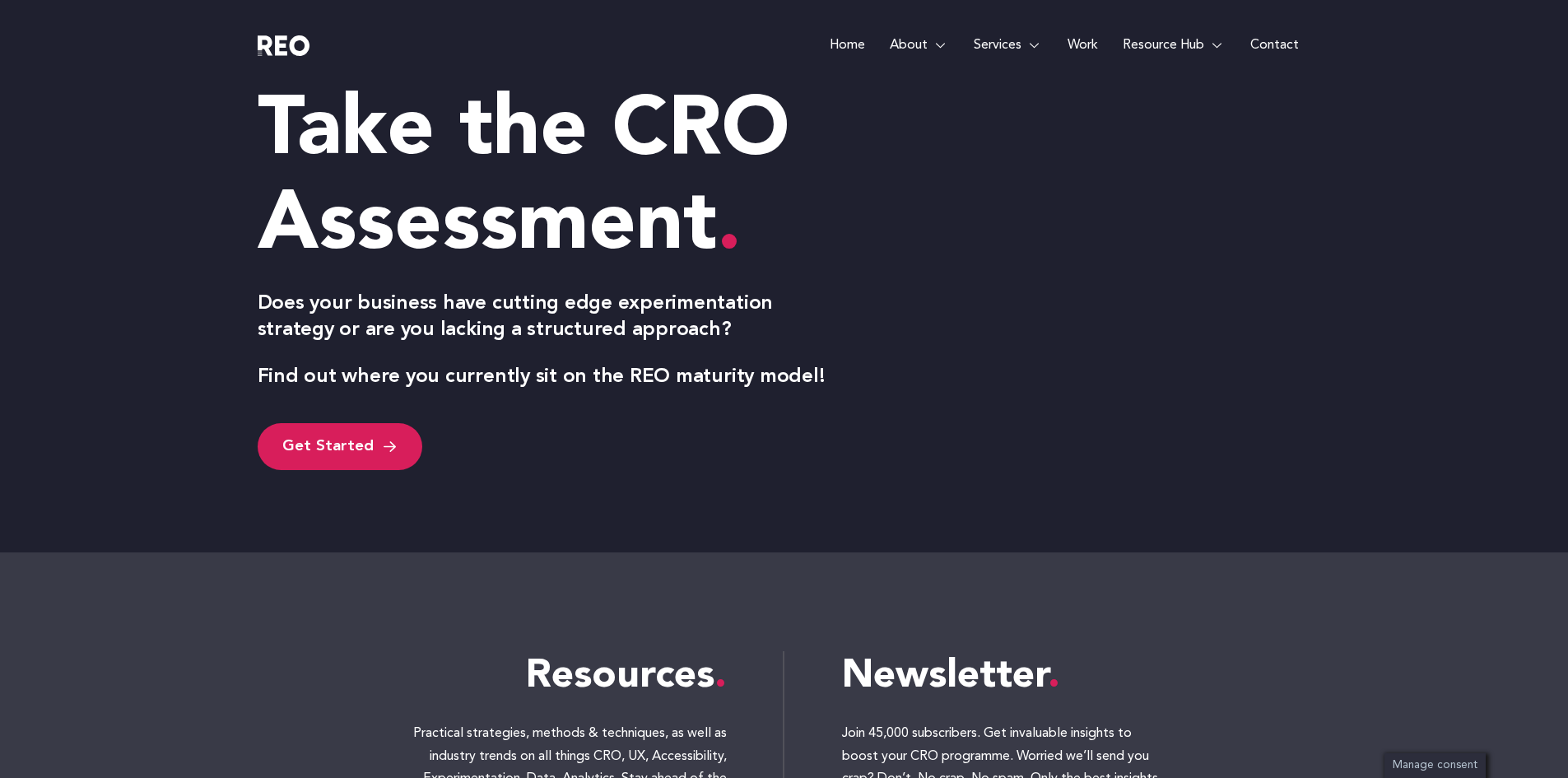
scroll to position [0, 0]
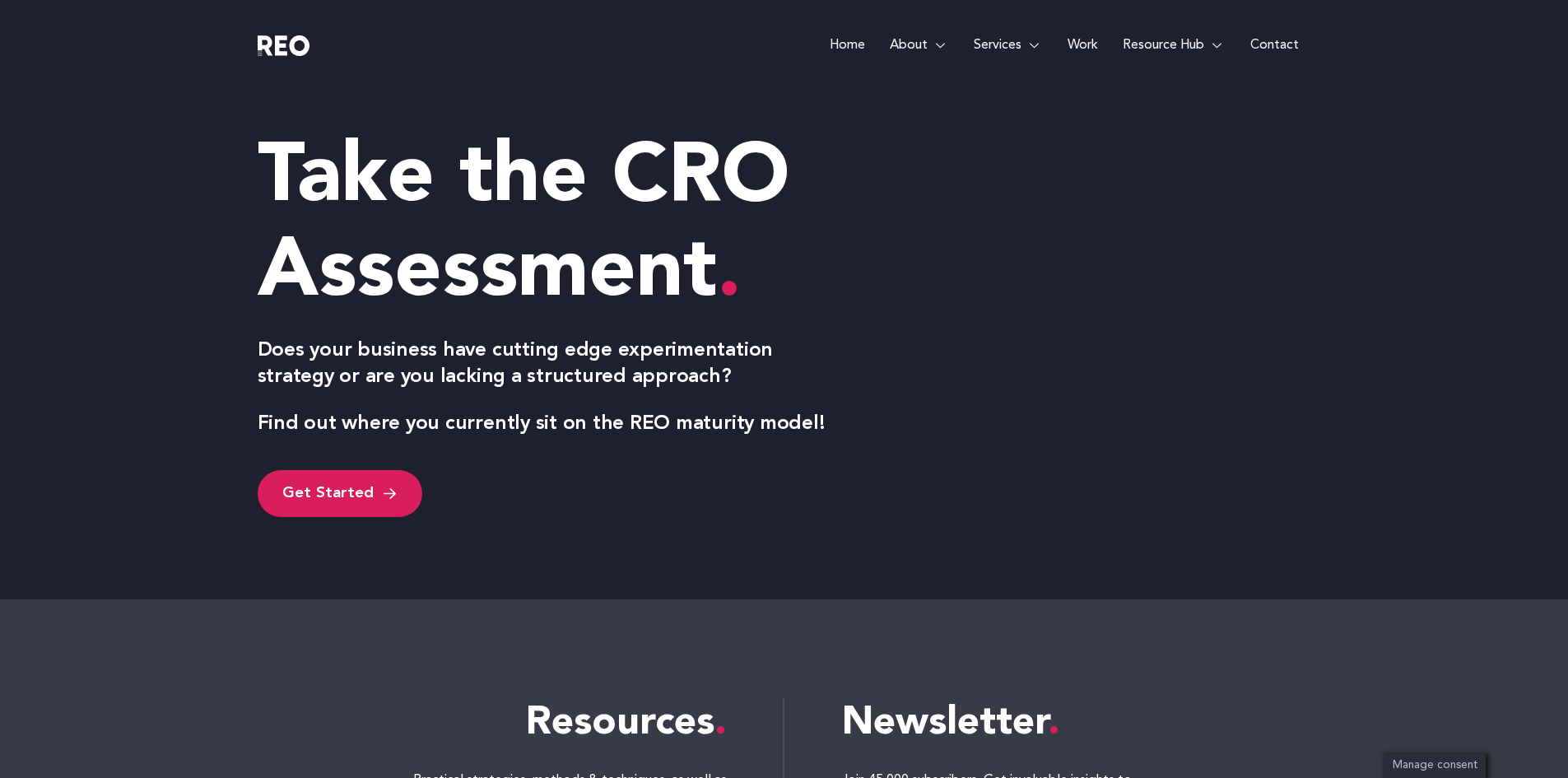
click at [257, 39] on img at bounding box center [283, 46] width 53 height 21
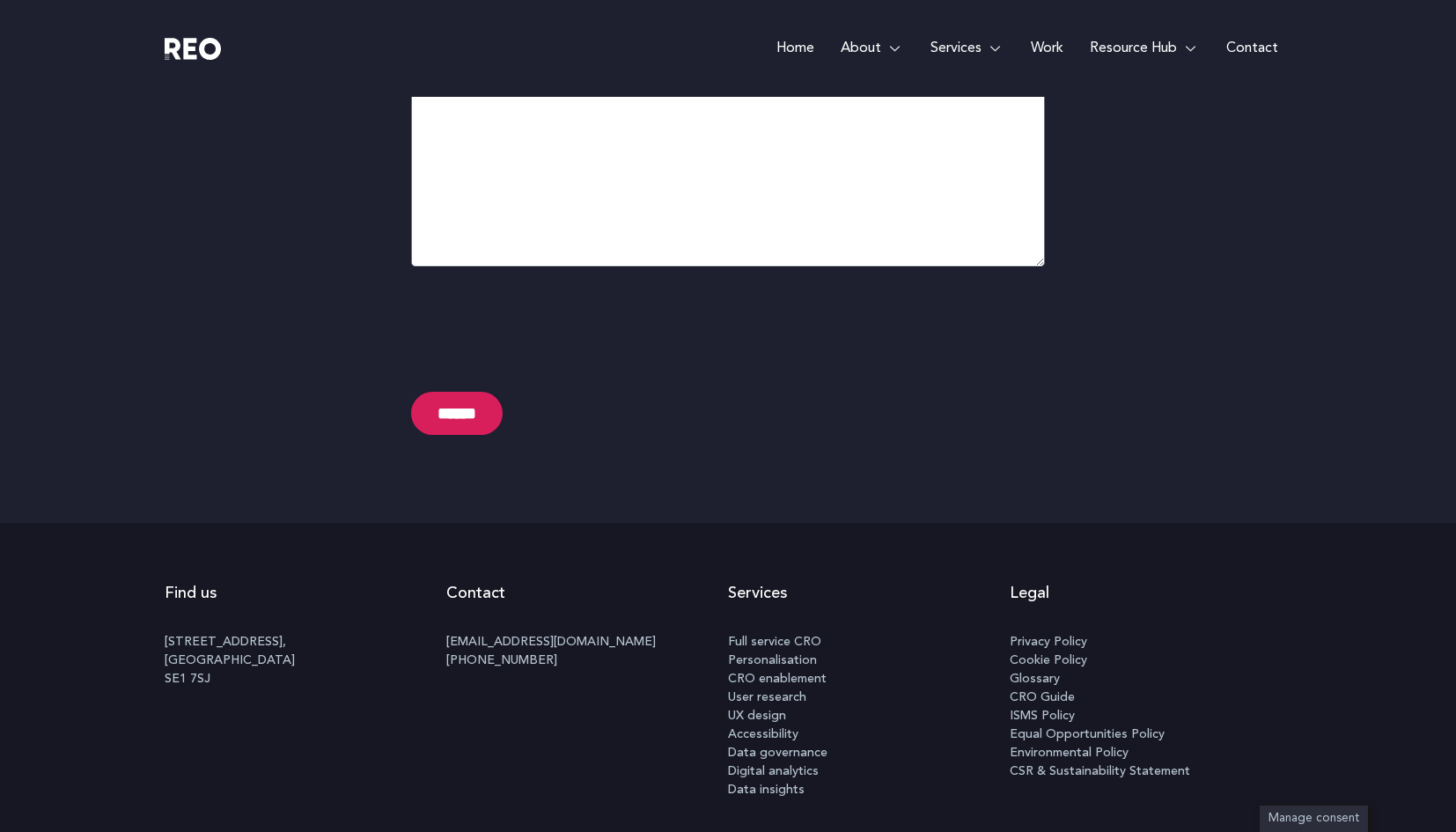
scroll to position [8802, 0]
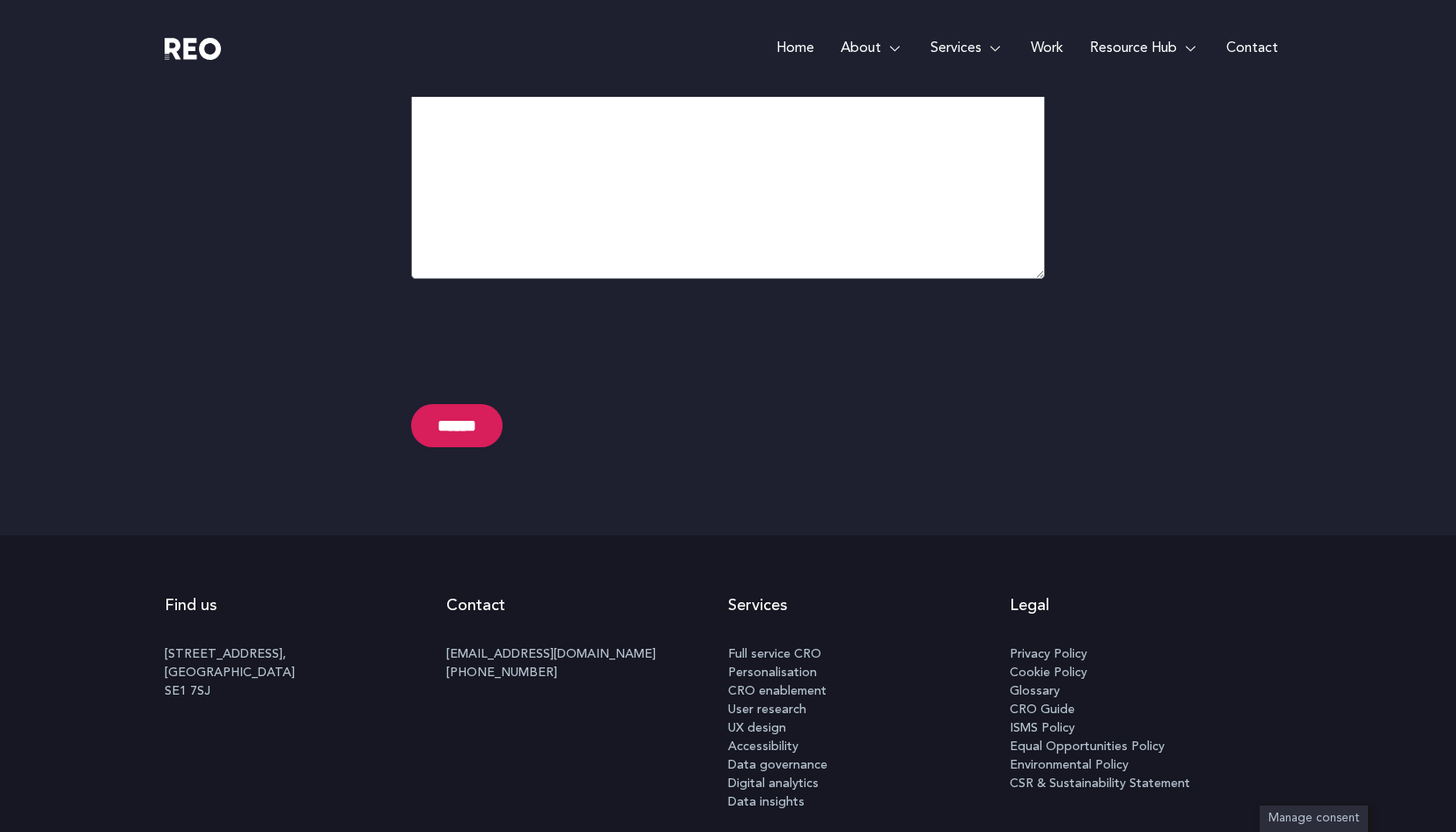
click at [269, 515] on e-page-transition at bounding box center [728, 416] width 1456 height 832
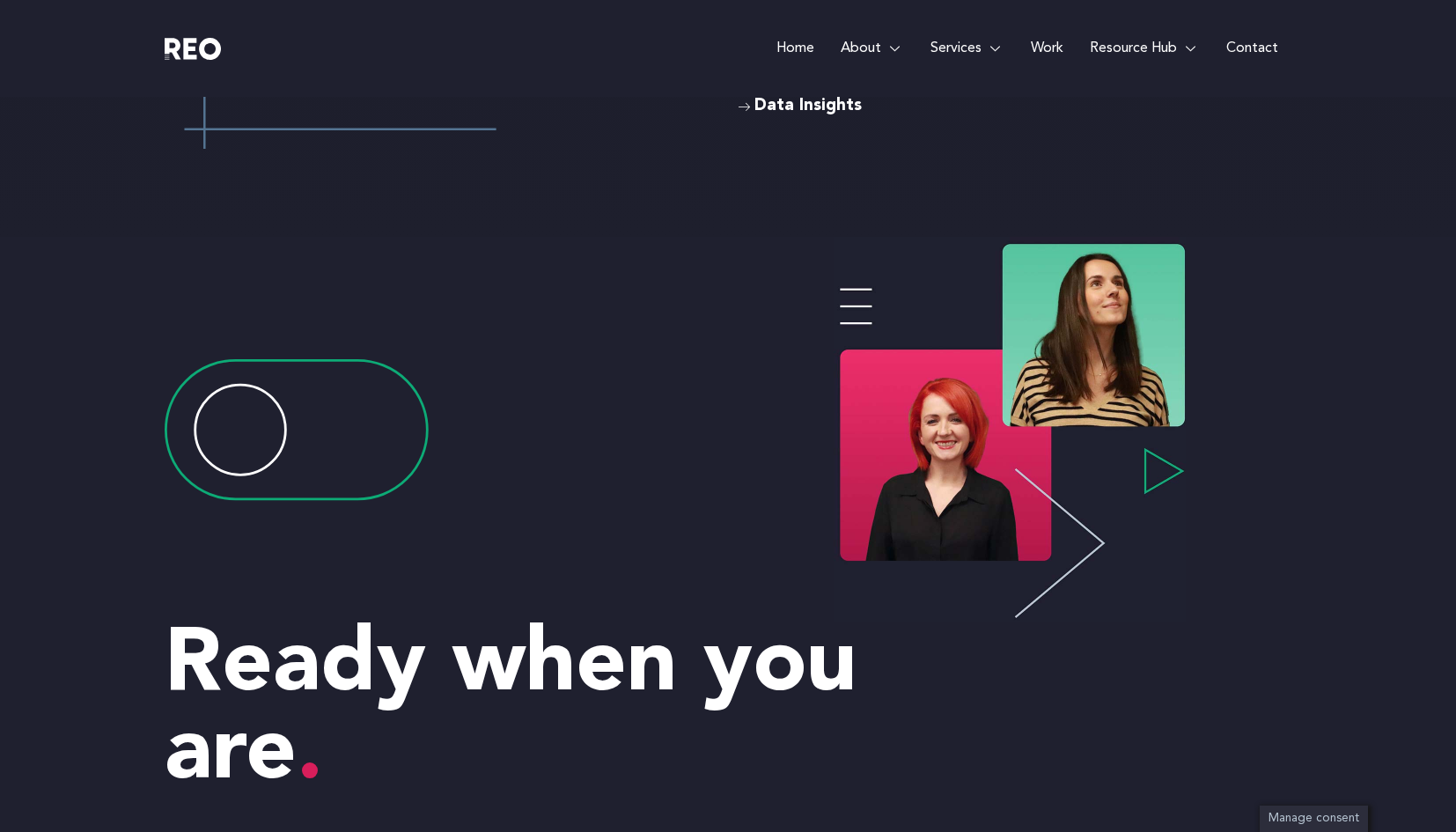
scroll to position [5644, 0]
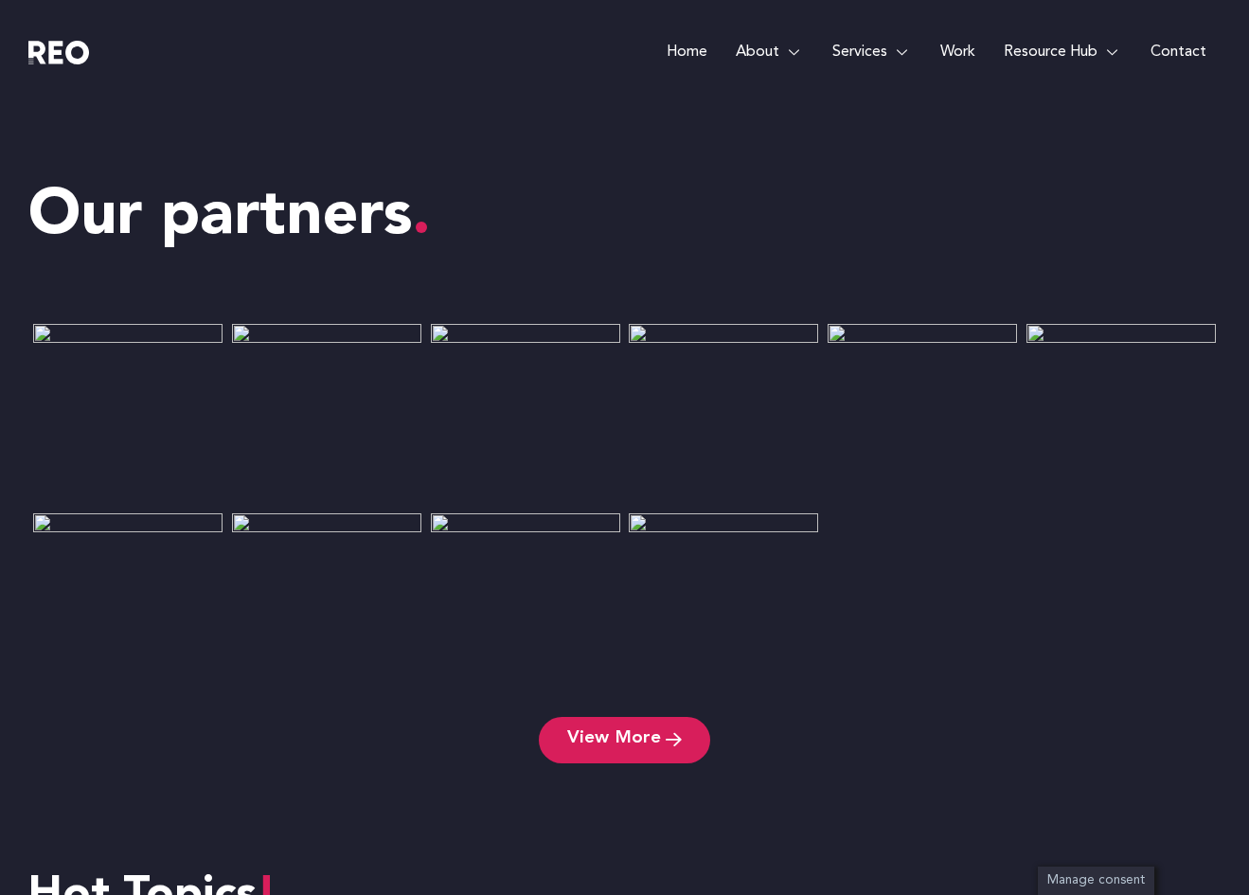
scroll to position [7000, 0]
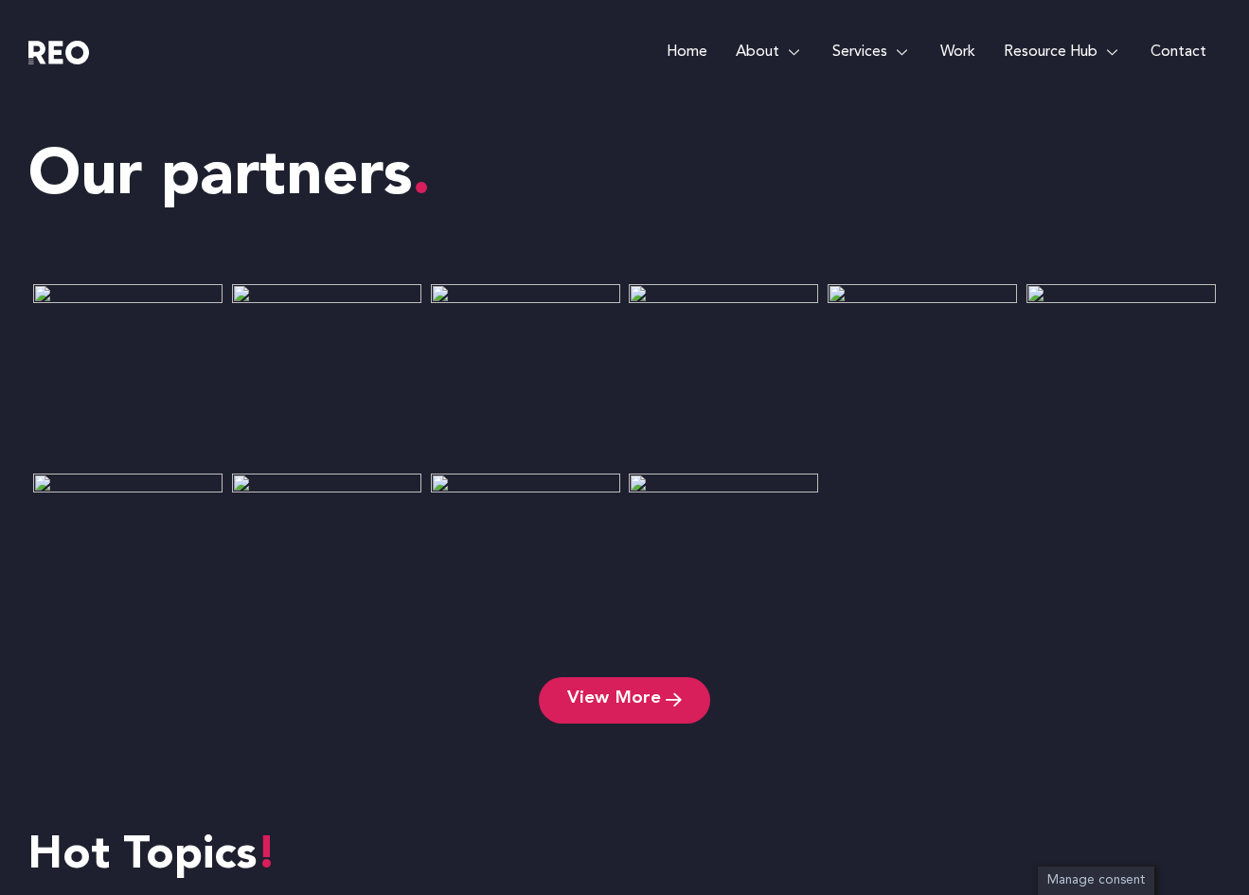
click at [943, 513] on img at bounding box center [922, 567] width 189 height 189
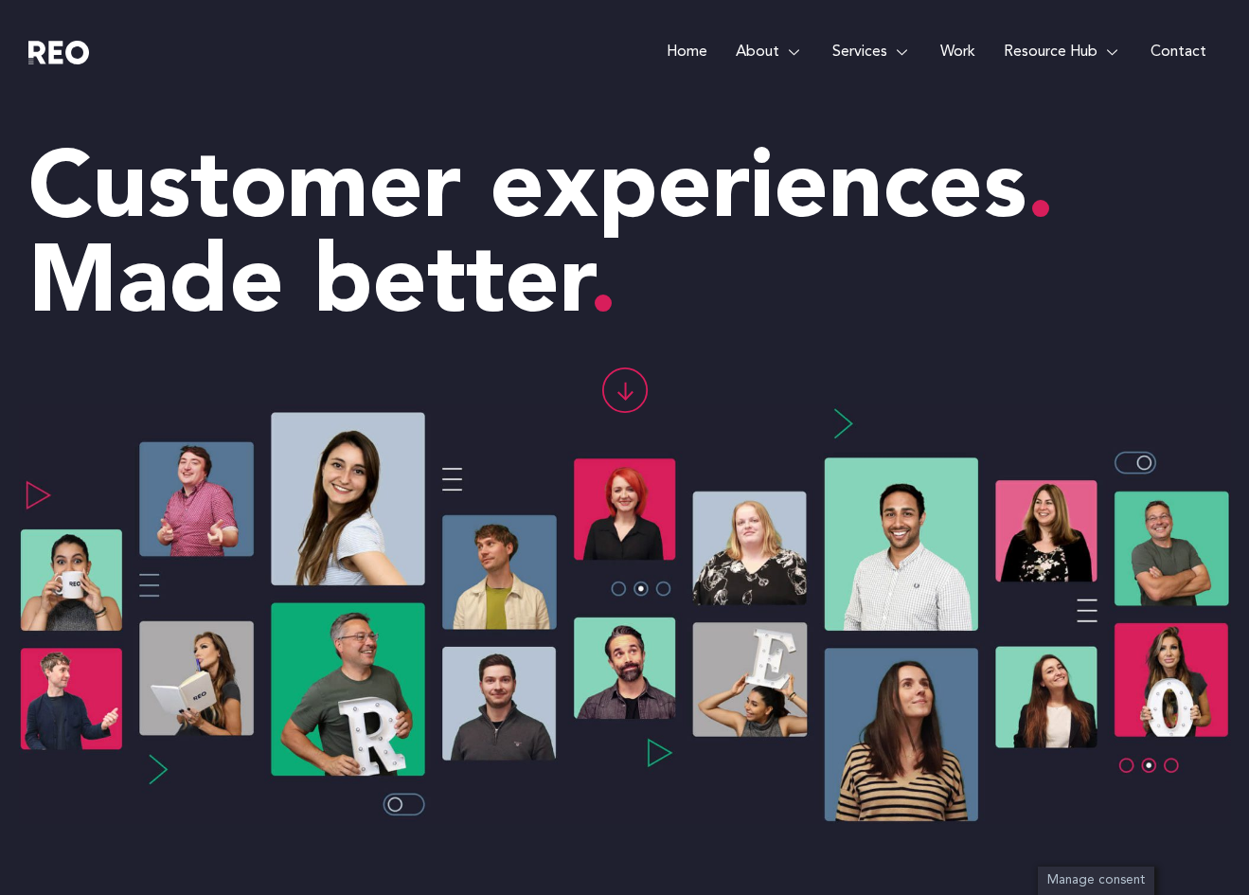
scroll to position [0, 0]
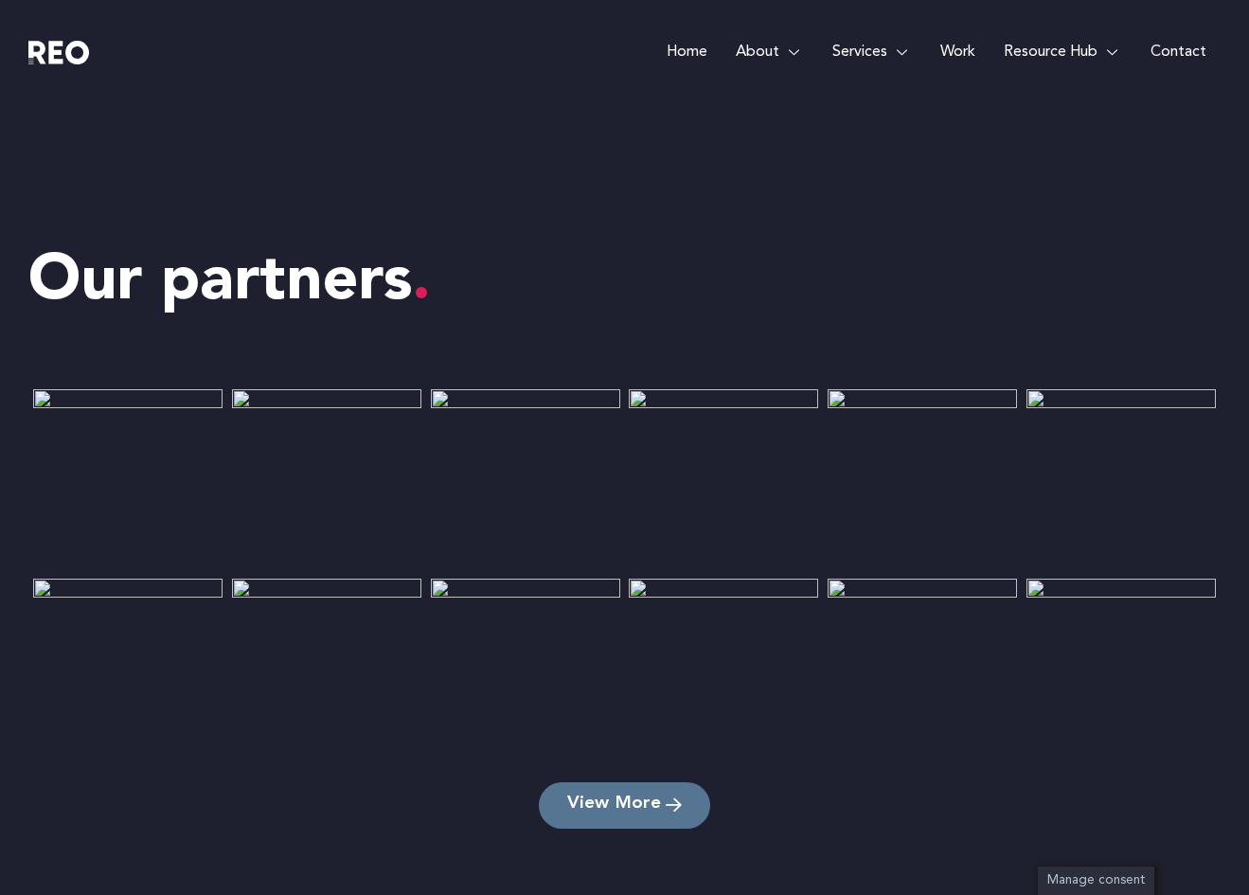
click at [644, 810] on span "View More" at bounding box center [614, 805] width 94 height 18
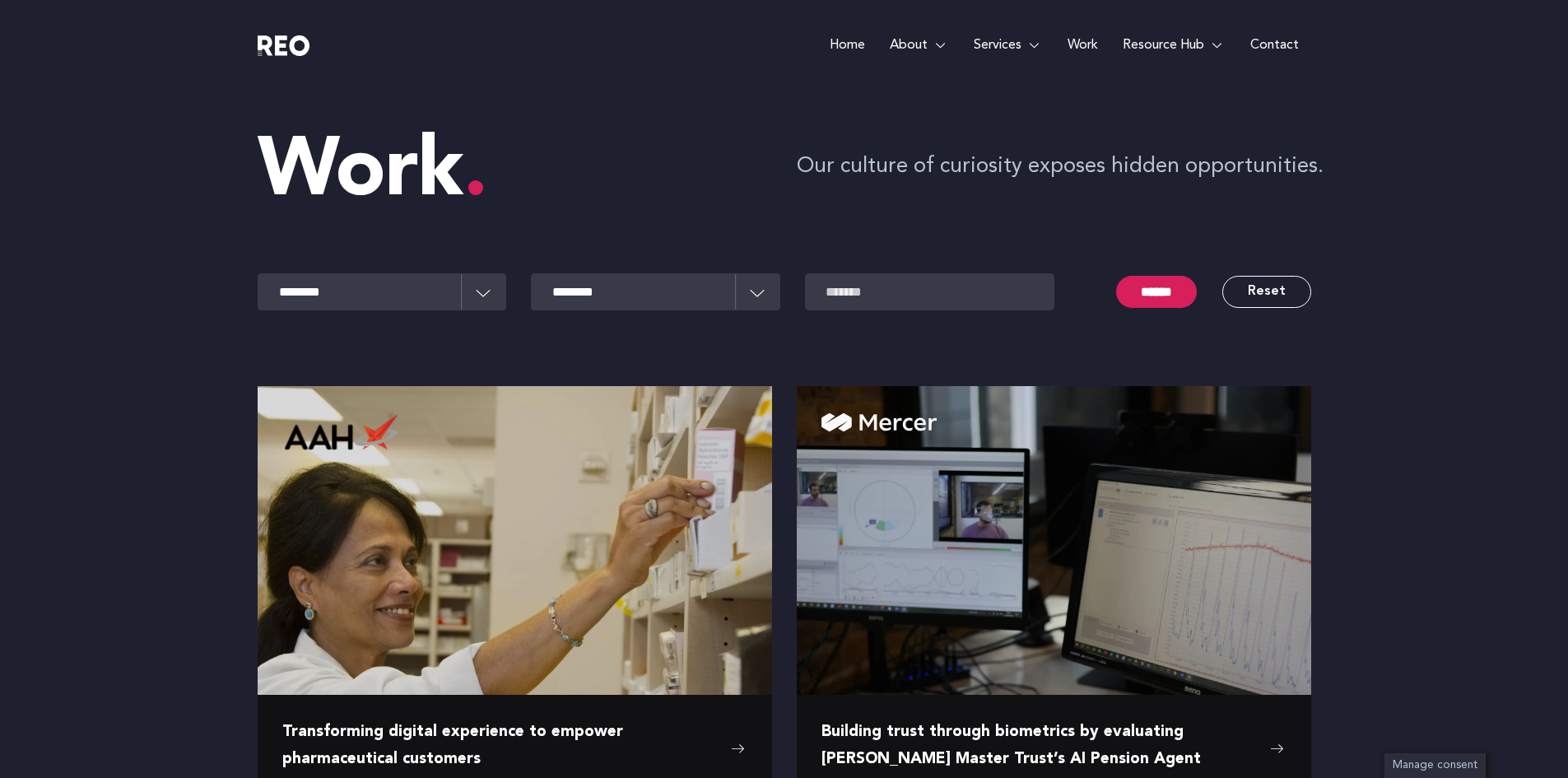
click at [840, 43] on e-page-transition at bounding box center [784, 389] width 1568 height 778
click at [277, 49] on img at bounding box center [283, 46] width 53 height 21
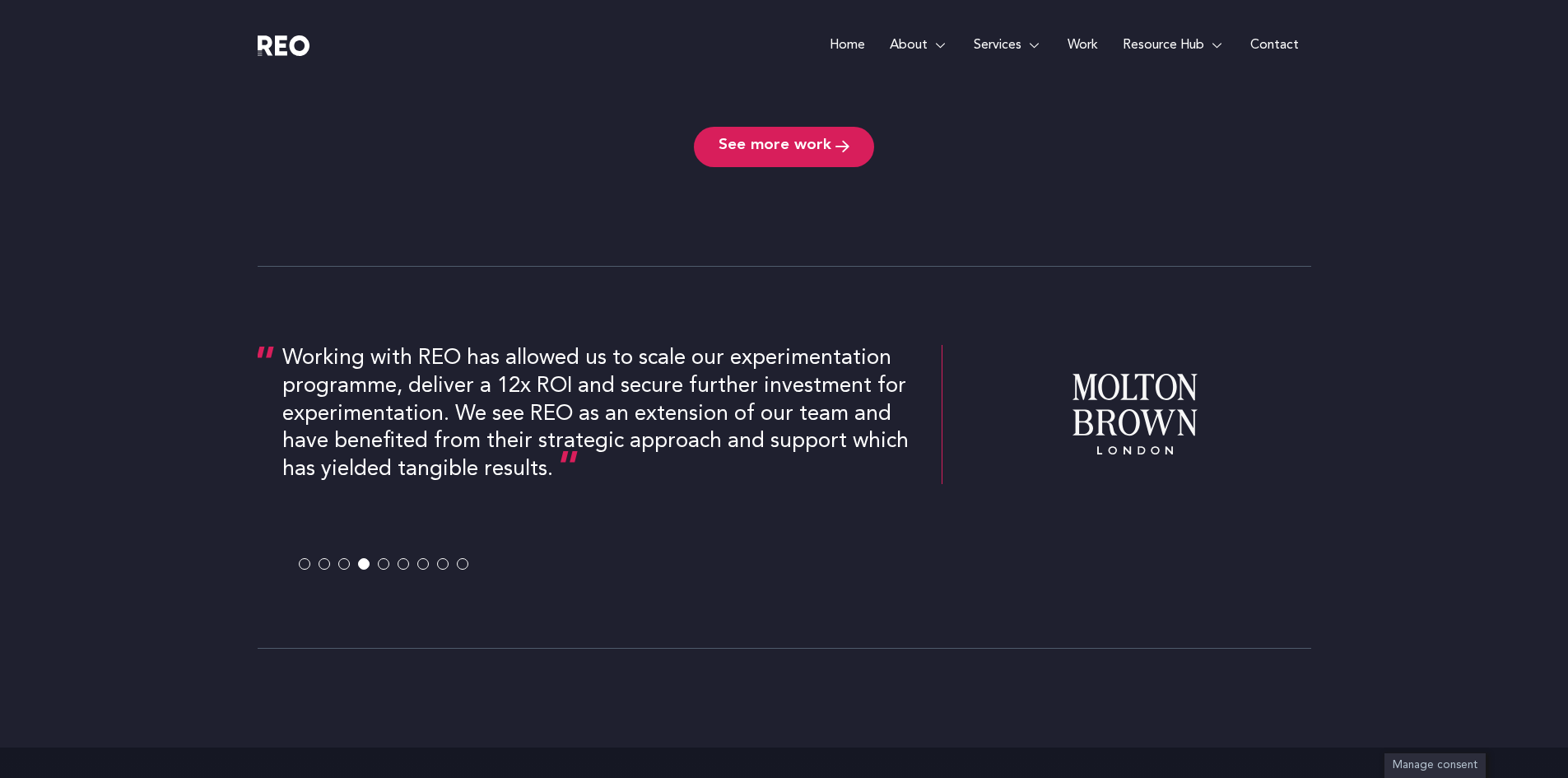
scroll to position [3002, 0]
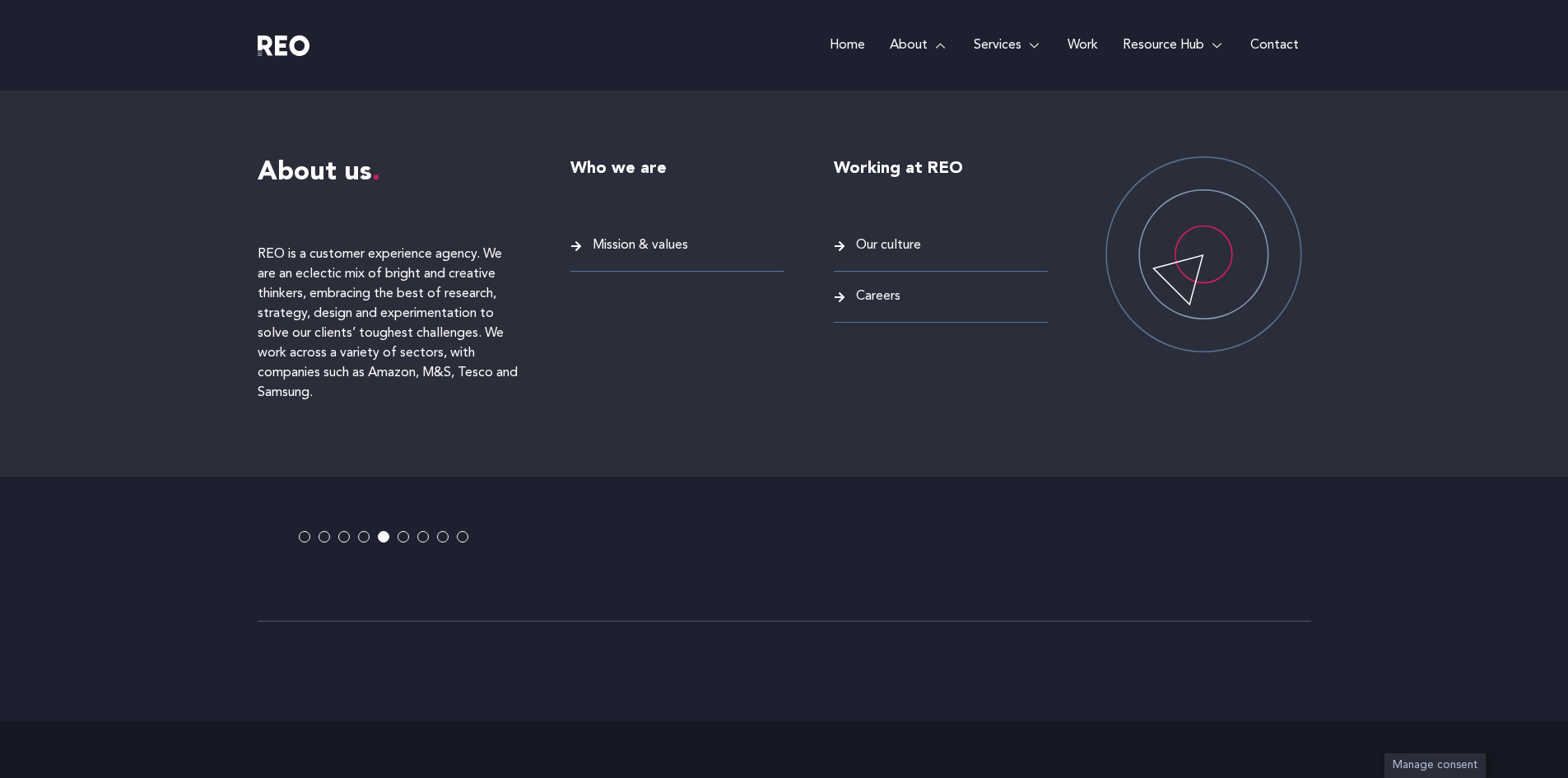
click at [662, 247] on span "Mission & values" at bounding box center [638, 246] width 100 height 23
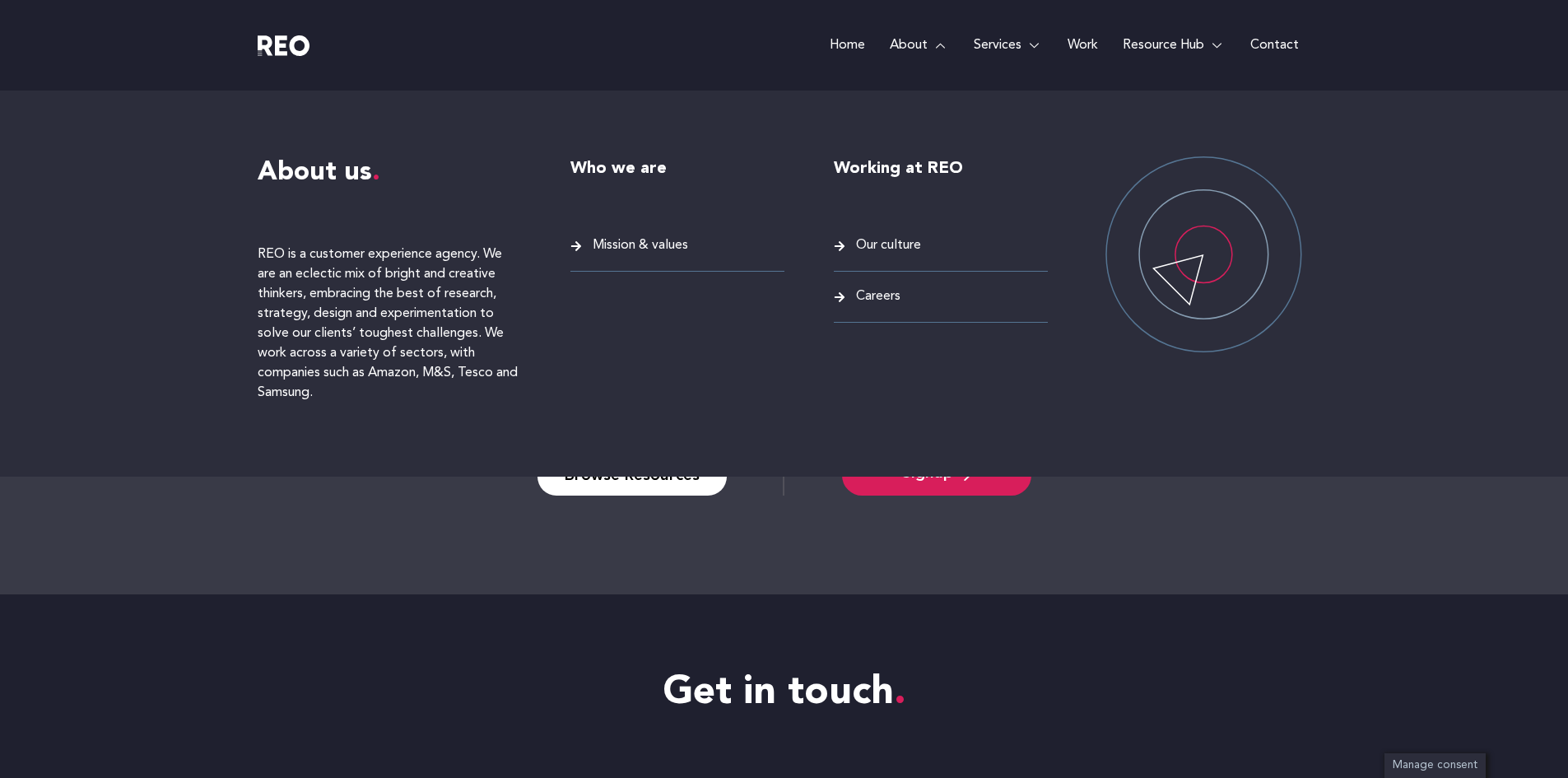
scroll to position [4363, 0]
click at [885, 248] on span "Our culture" at bounding box center [887, 246] width 70 height 23
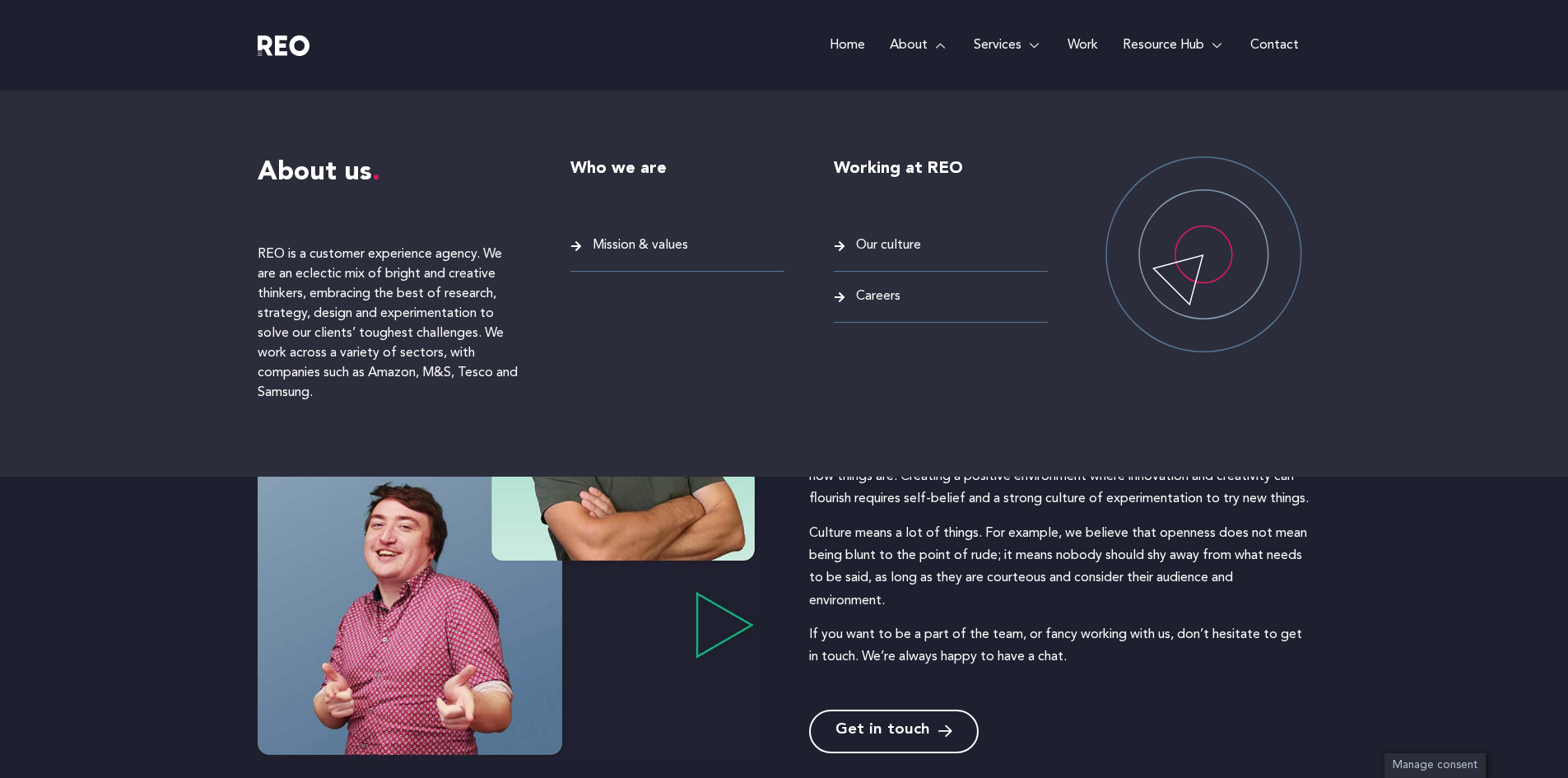
click at [857, 294] on span "Careers" at bounding box center [876, 297] width 49 height 23
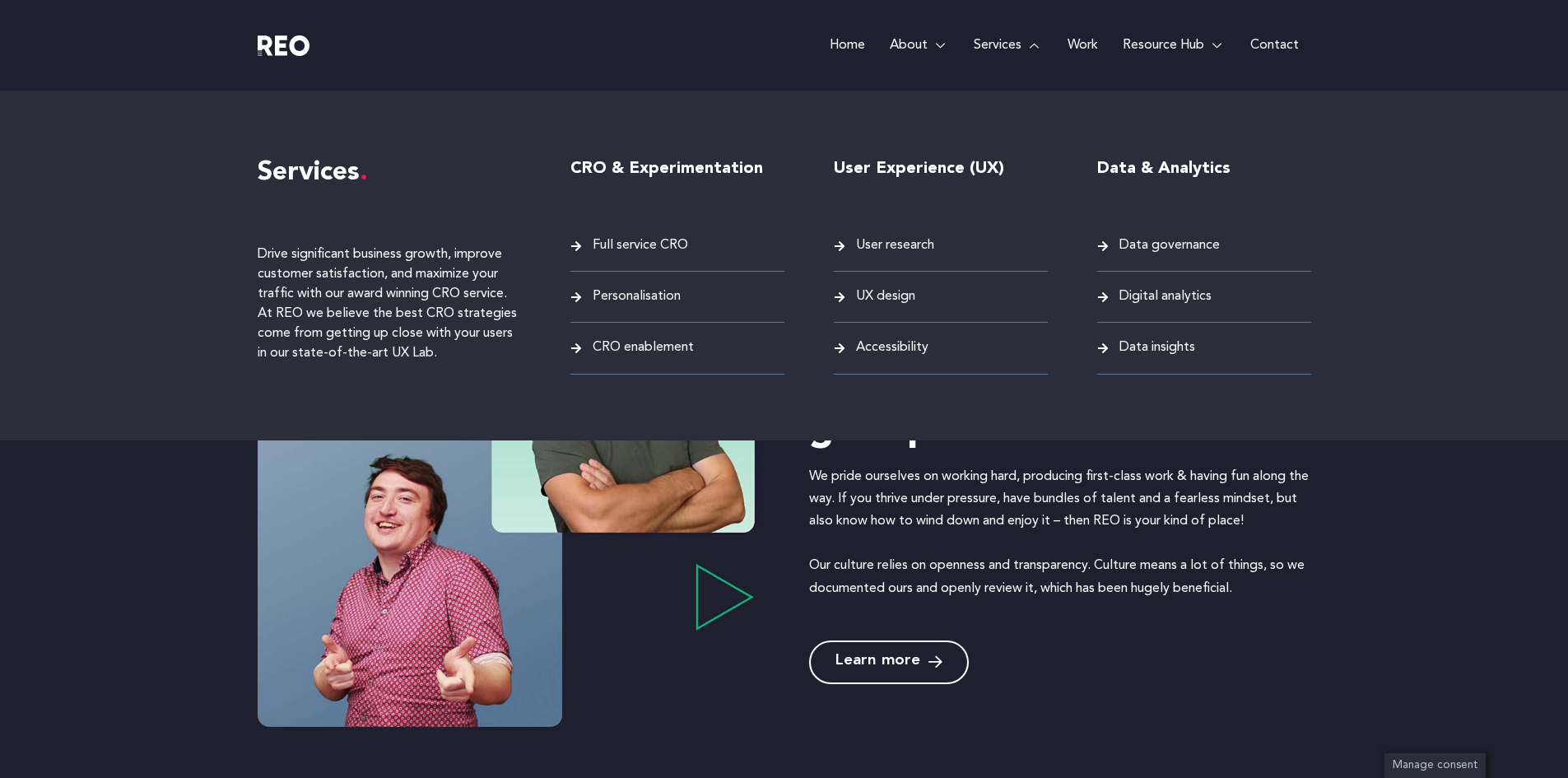
scroll to position [873, 0]
click at [616, 240] on span "Full service CRO" at bounding box center [638, 246] width 100 height 23
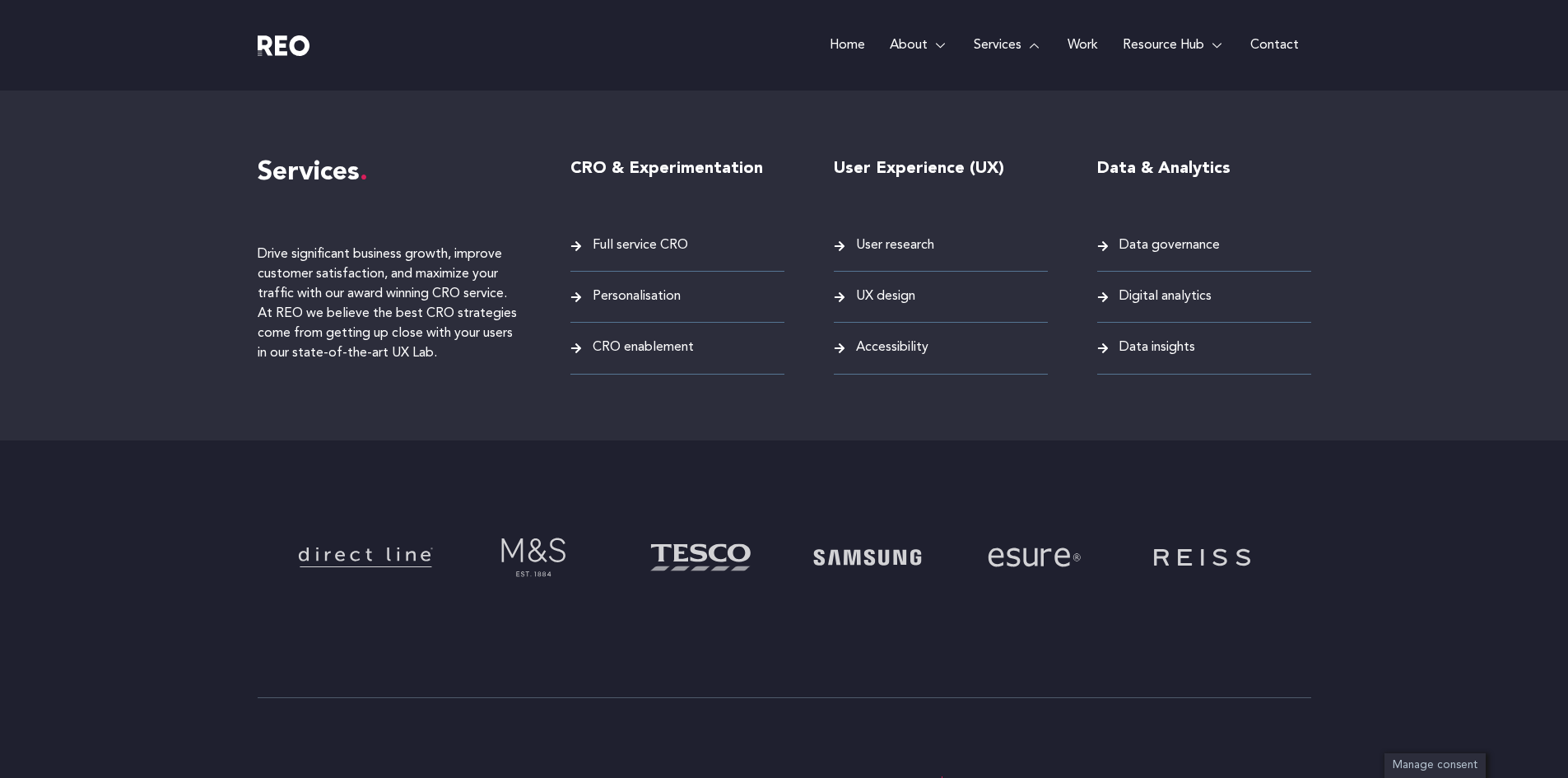
scroll to position [170, 0]
click at [648, 296] on span "Personalisation" at bounding box center [635, 297] width 92 height 23
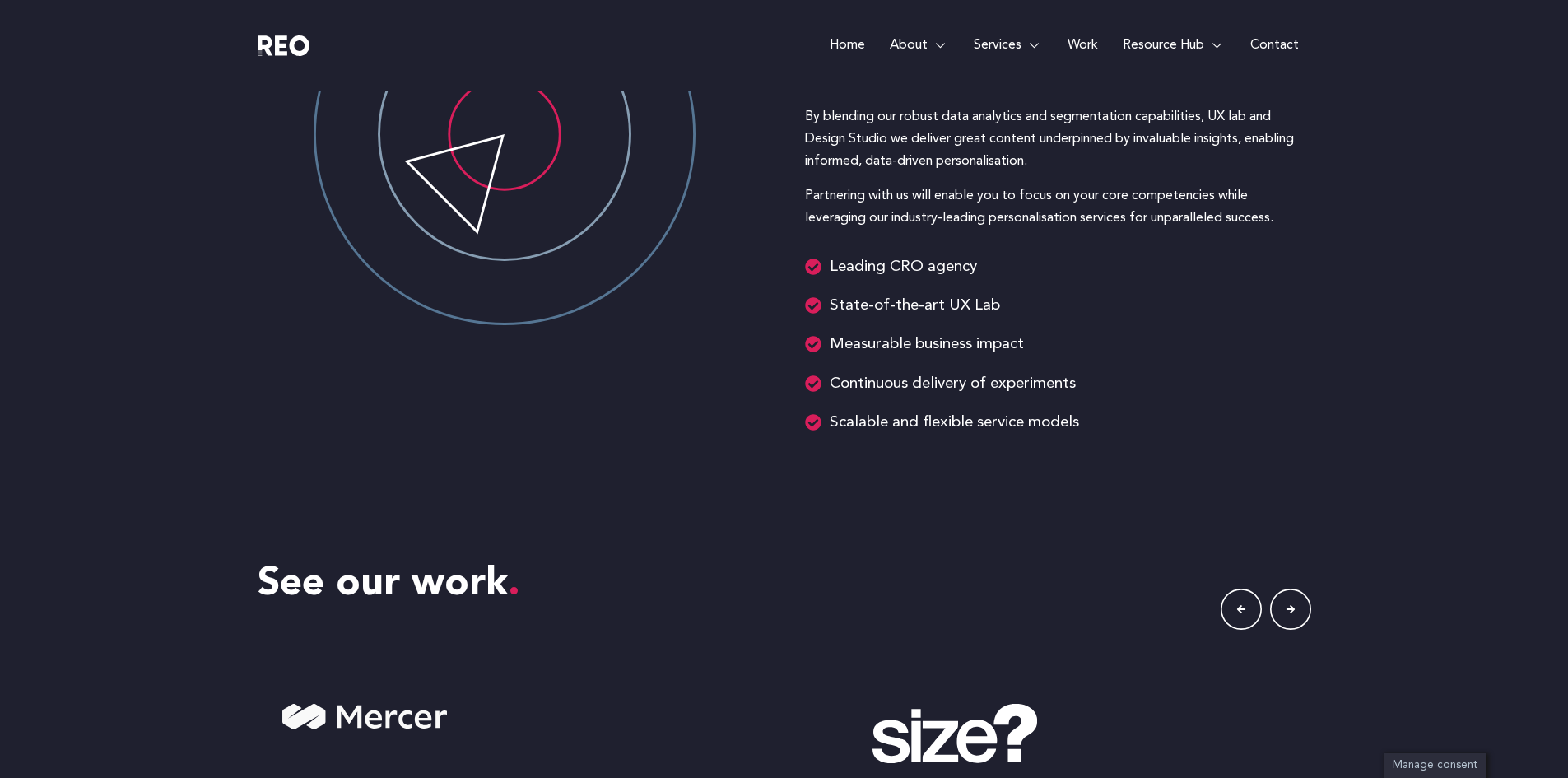
scroll to position [2607, 0]
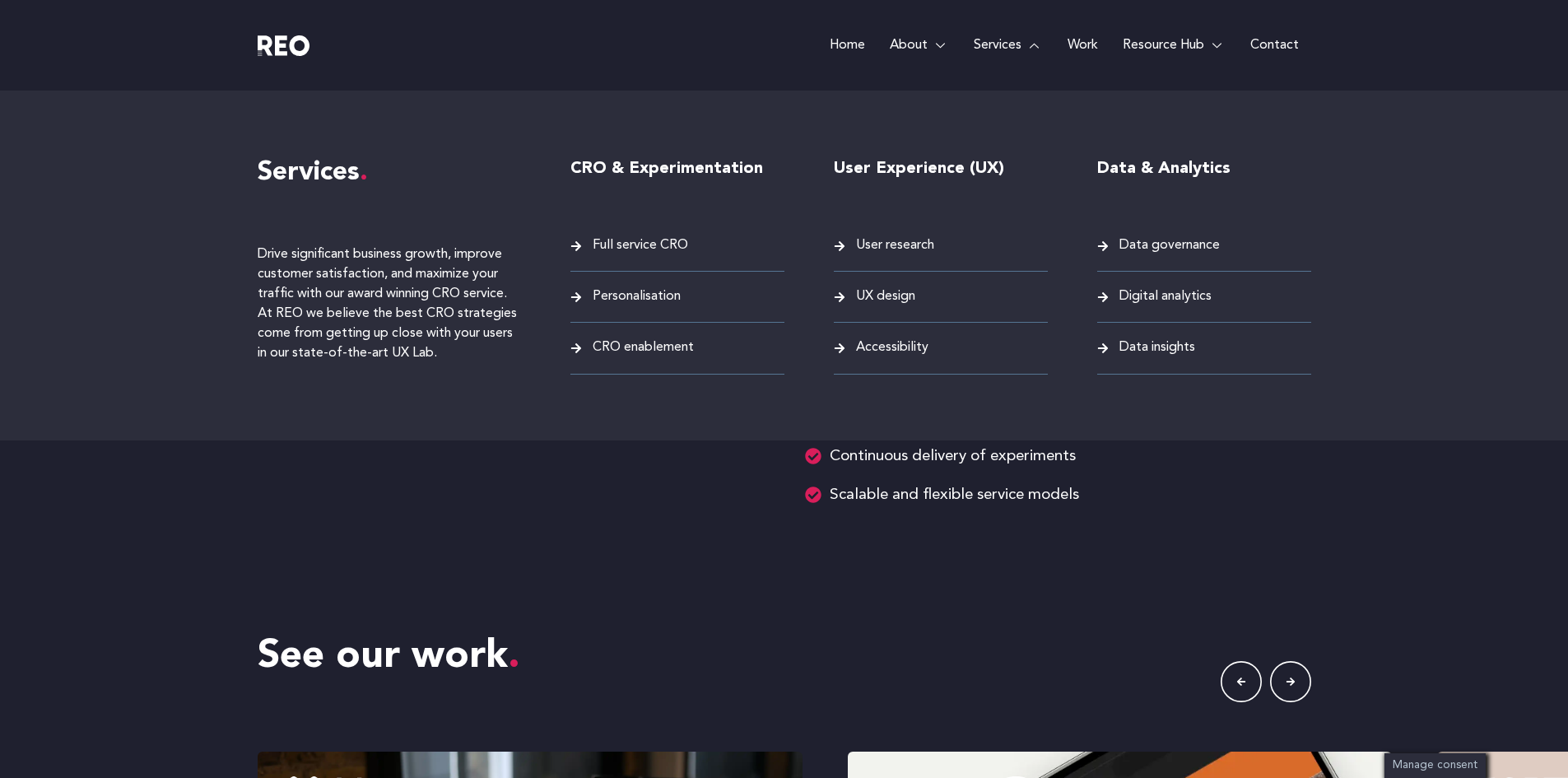
click at [670, 349] on span "CRO enablement" at bounding box center [641, 348] width 105 height 23
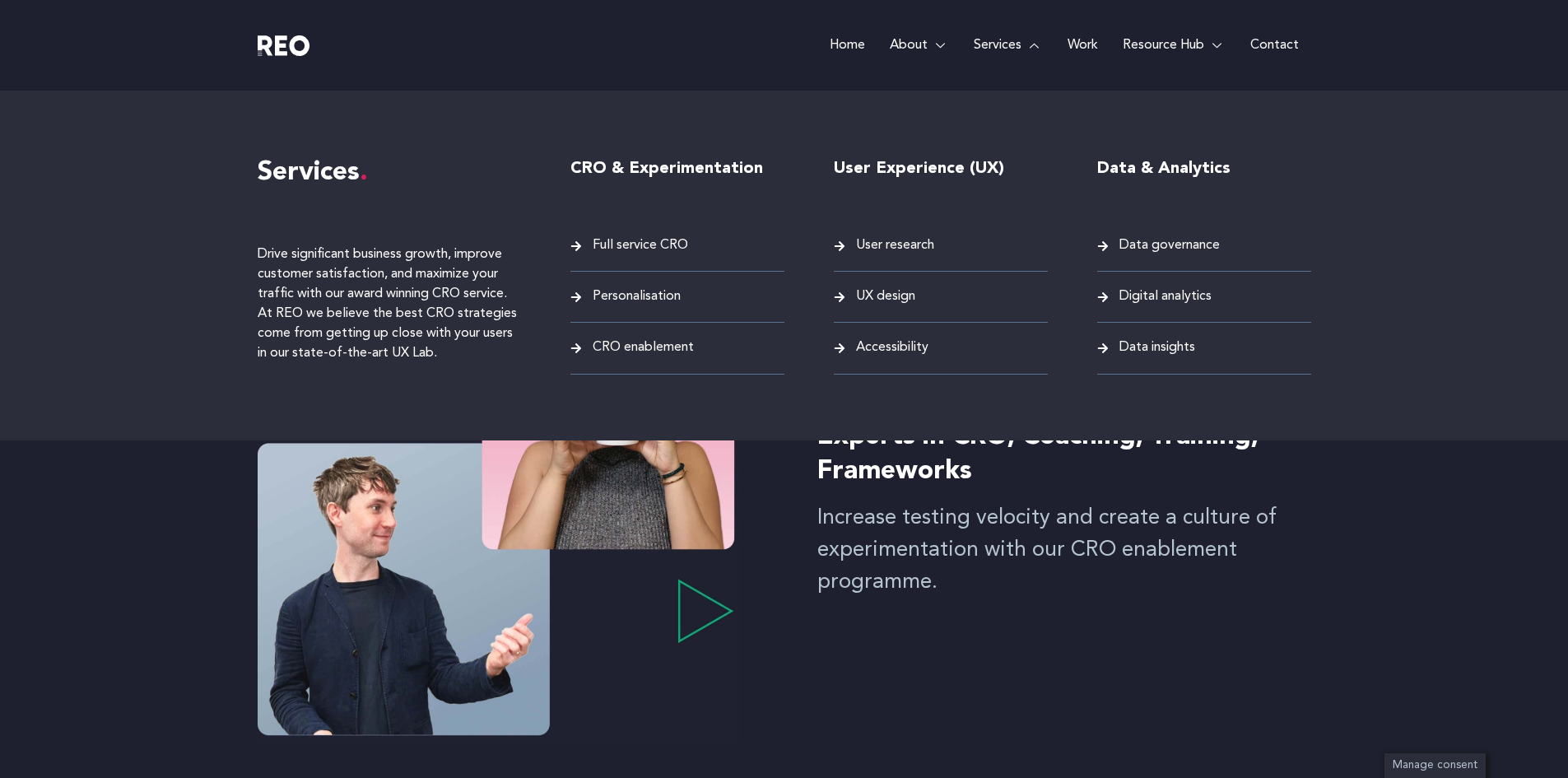
click at [1141, 239] on span "Data governance" at bounding box center [1167, 246] width 104 height 23
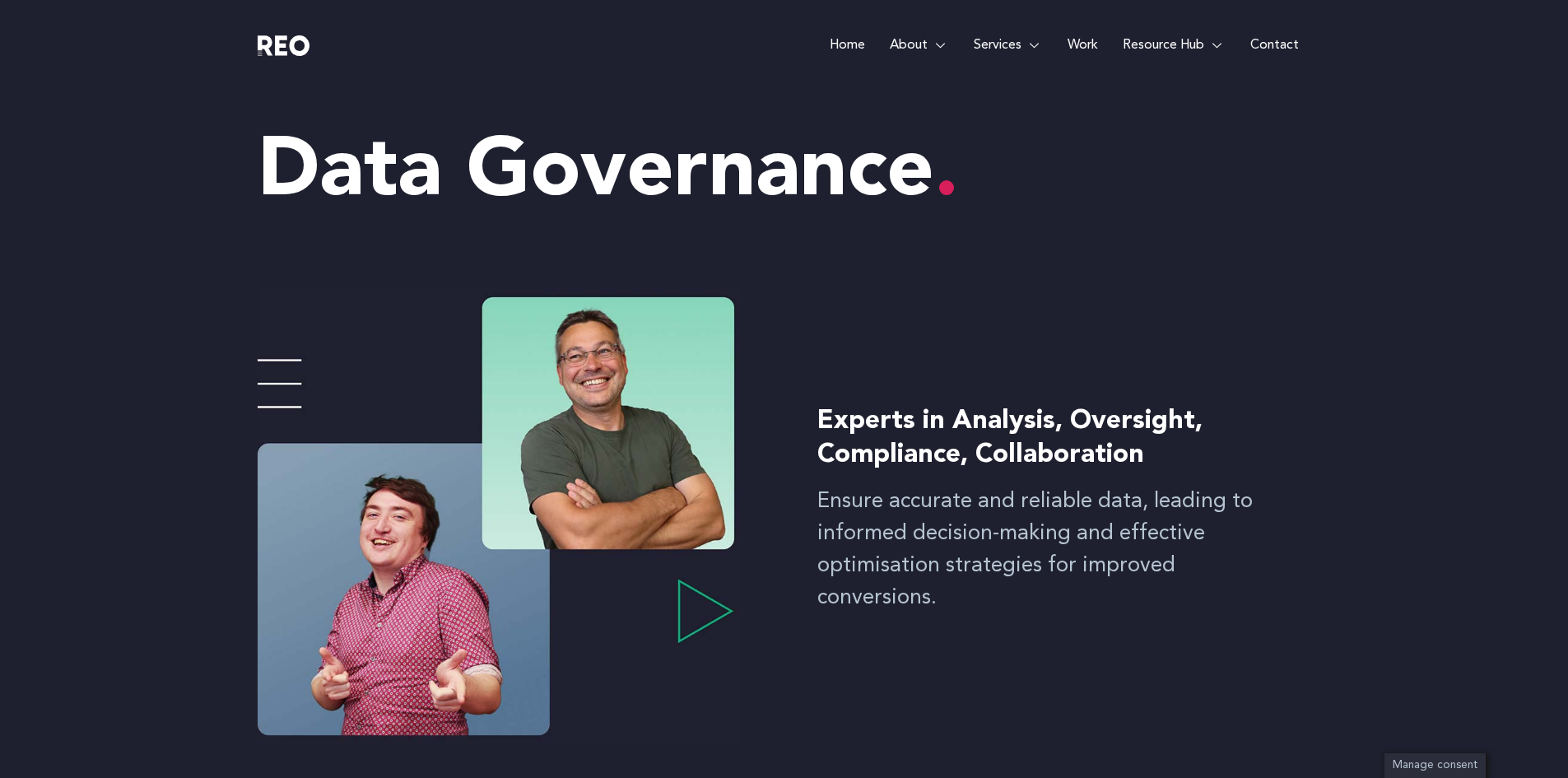
scroll to position [1, 0]
click at [1086, 41] on link "Work" at bounding box center [1082, 45] width 55 height 90
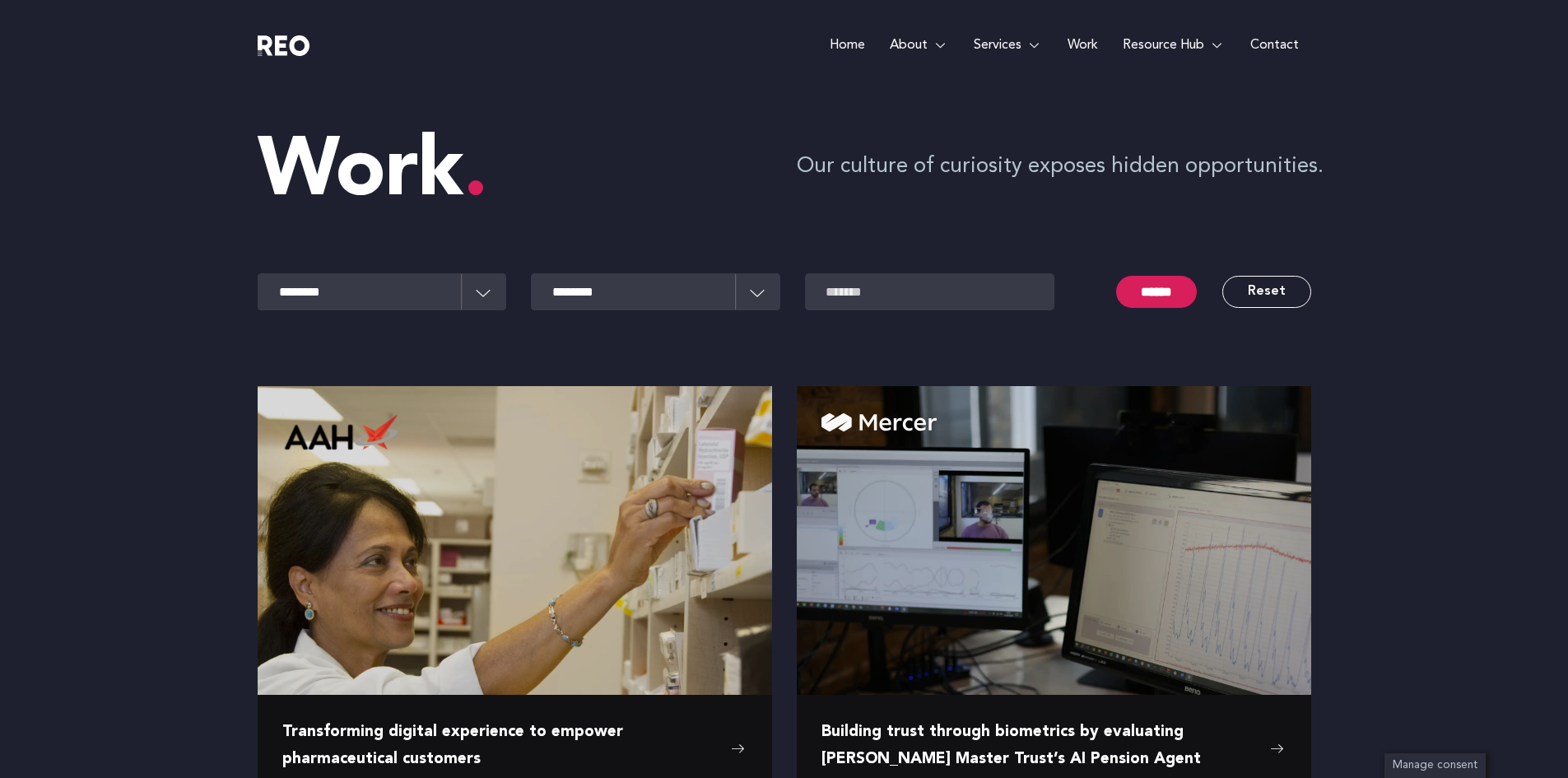
scroll to position [1027, 0]
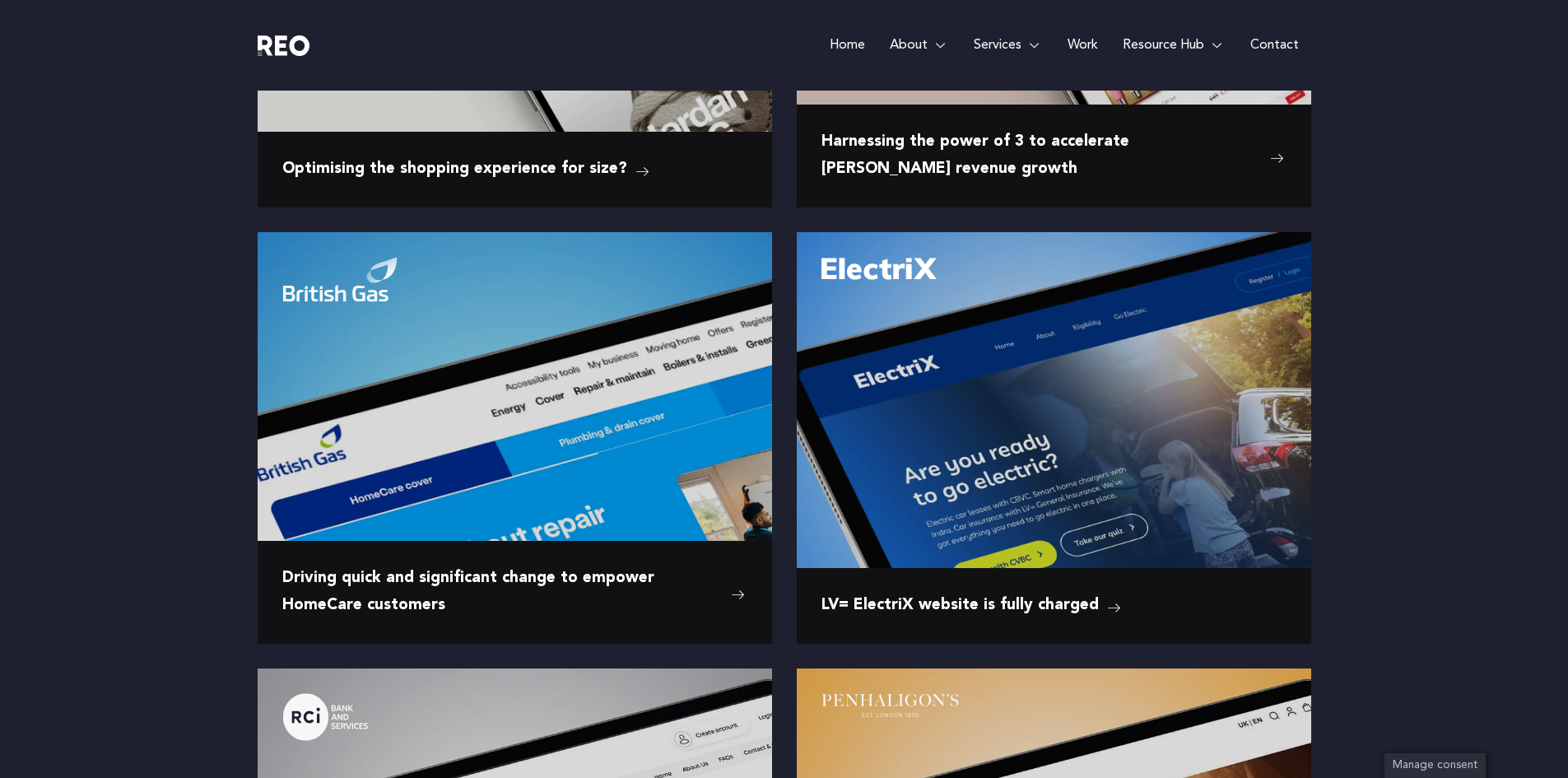
click at [973, 541] on e-page-transition at bounding box center [784, 389] width 1568 height 778
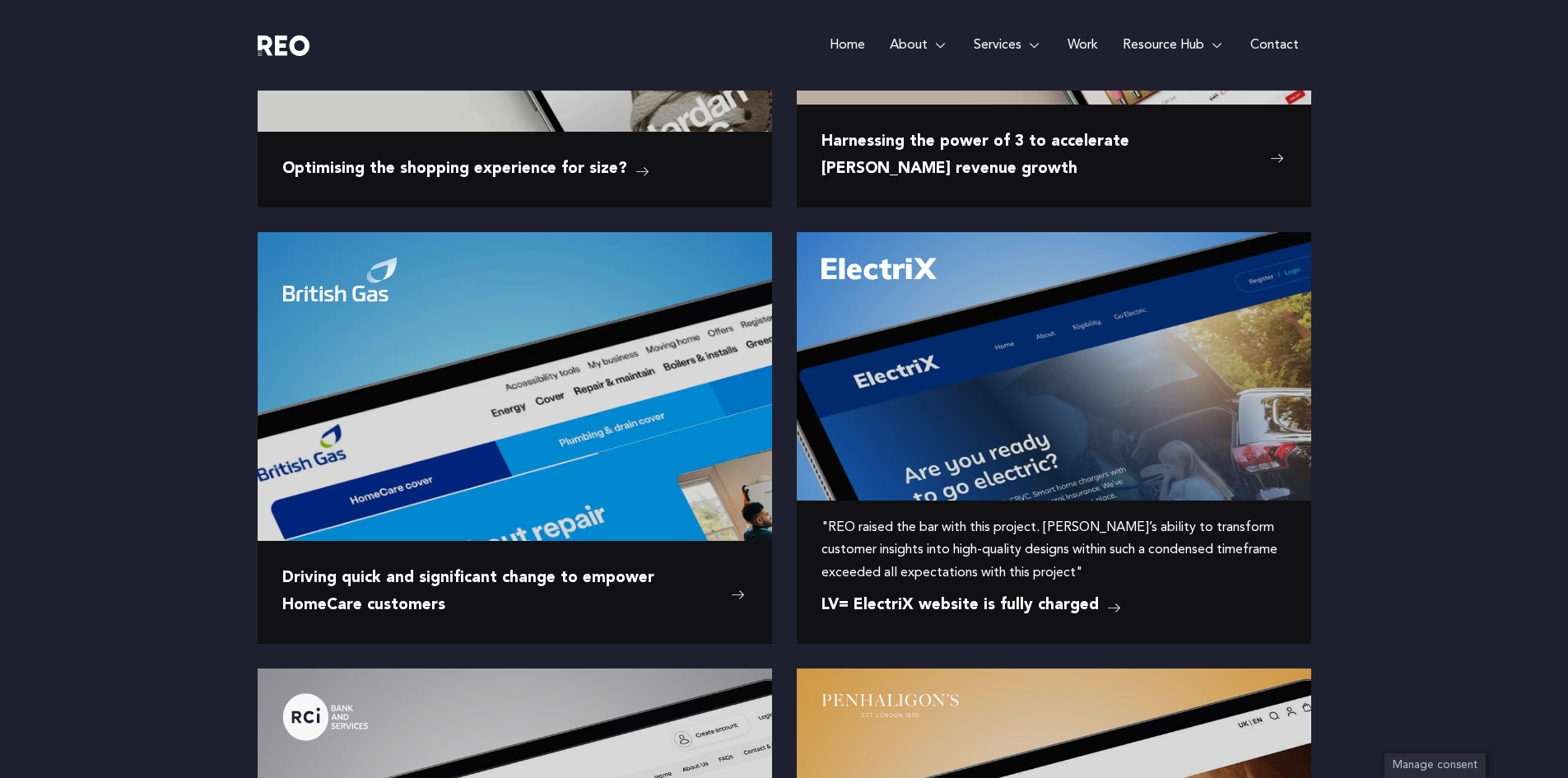
click at [1002, 439] on img at bounding box center [1054, 361] width 515 height 258
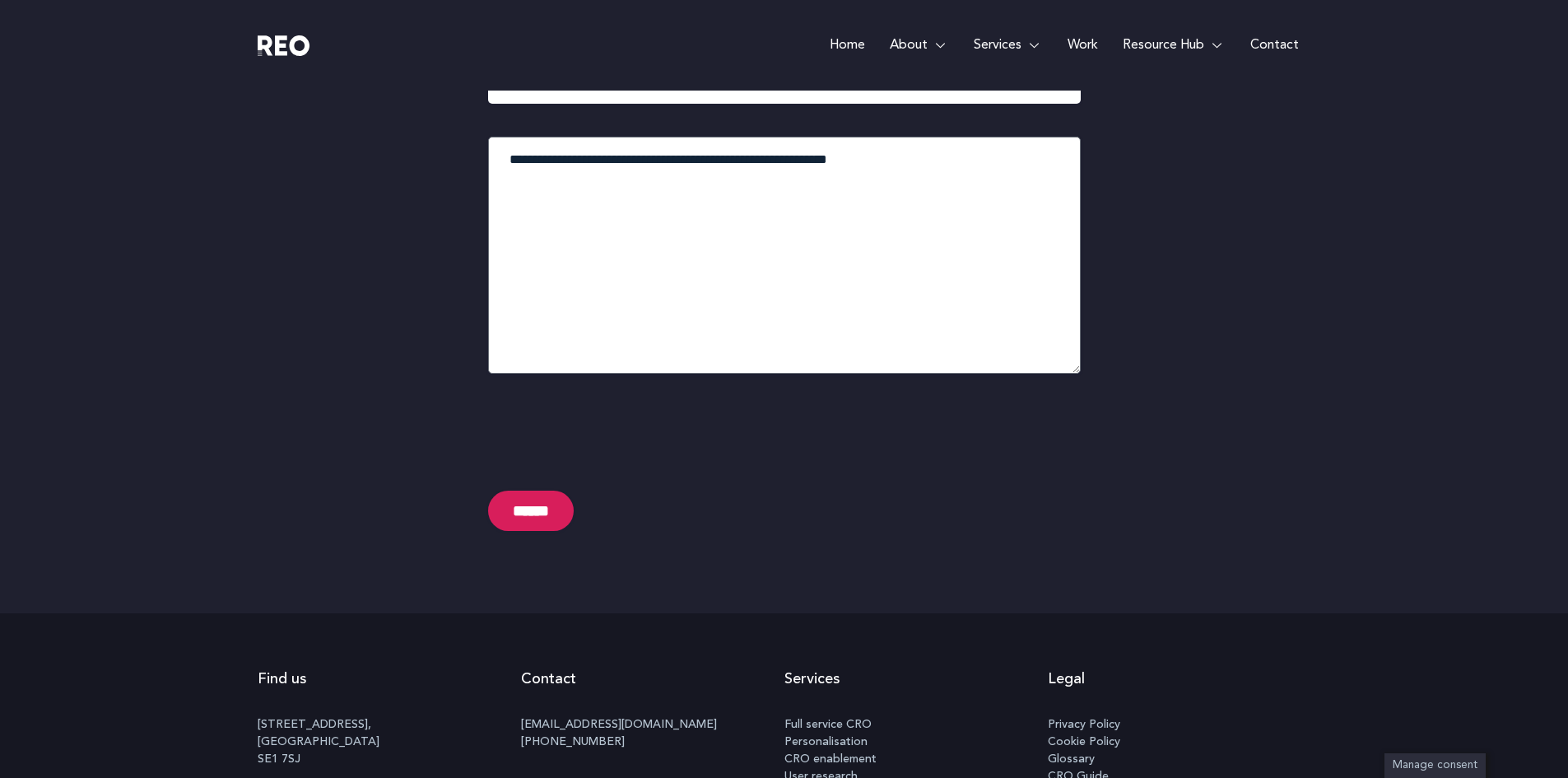
scroll to position [6815, 0]
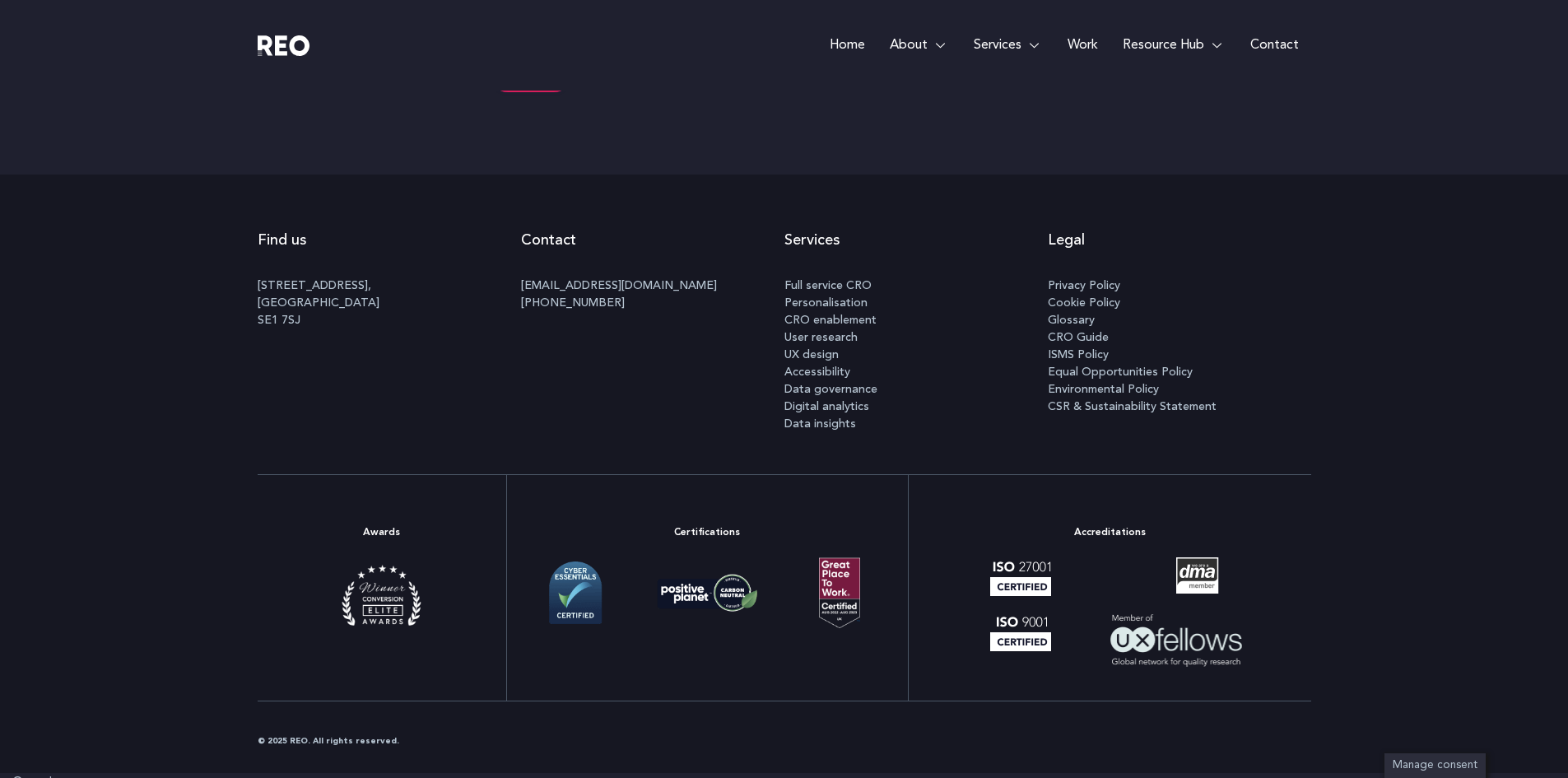
click at [842, 48] on link "Home" at bounding box center [847, 45] width 60 height 90
